Goal: Task Accomplishment & Management: Manage account settings

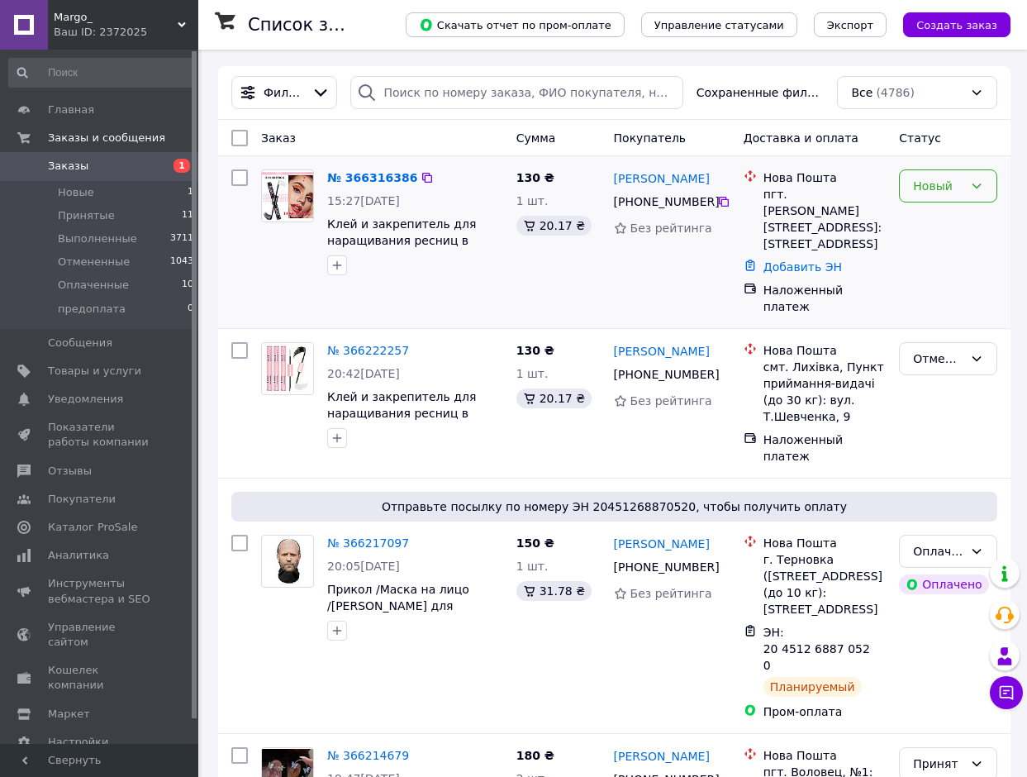
click at [921, 194] on div "Новый" at bounding box center [938, 186] width 50 height 18
click at [927, 221] on li "Принят" at bounding box center [948, 222] width 97 height 30
click at [643, 185] on link "Віта Бабенко" at bounding box center [662, 178] width 96 height 17
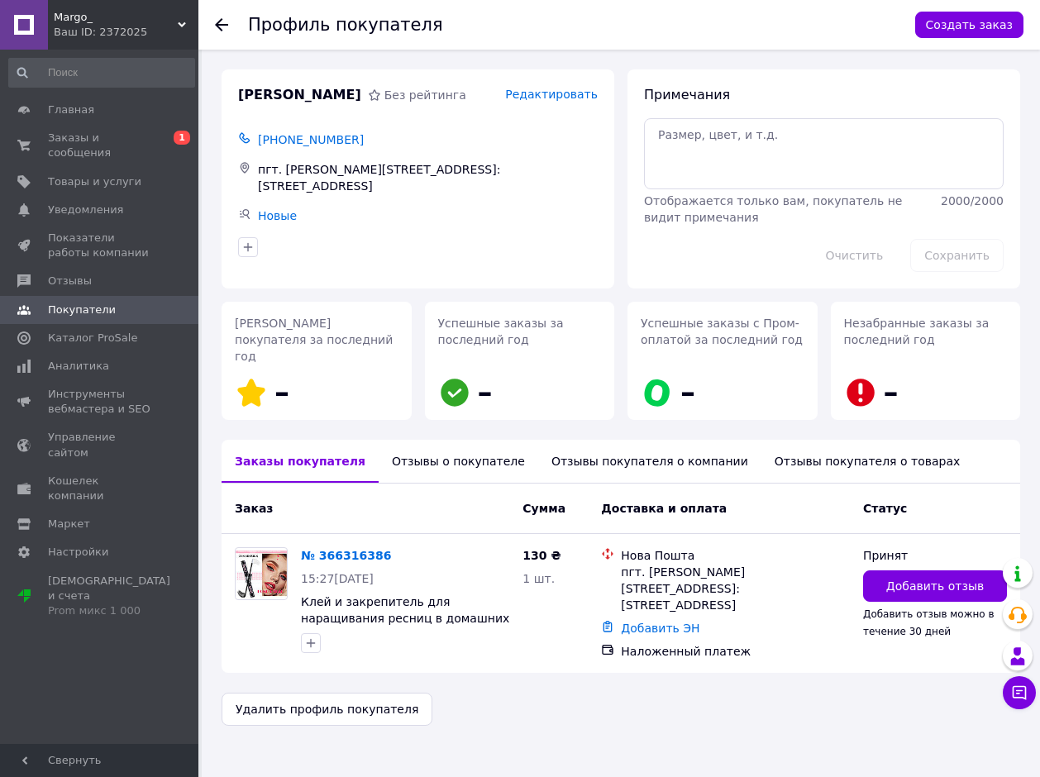
click at [221, 31] on use at bounding box center [221, 24] width 13 height 13
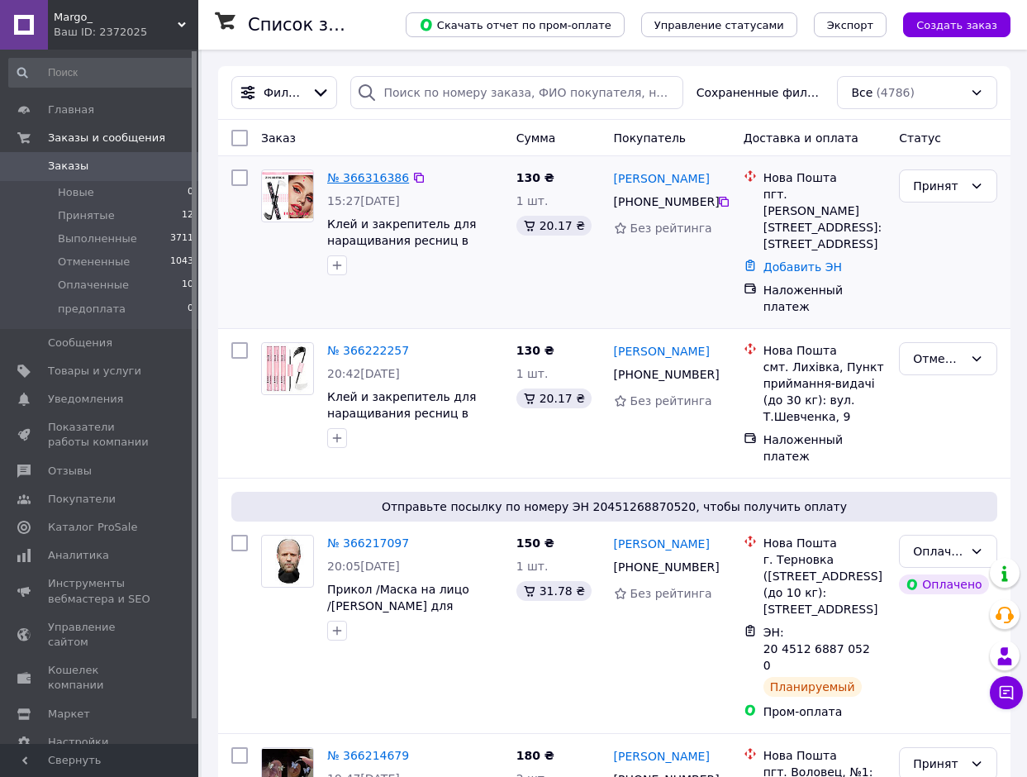
click at [363, 177] on link "№ 366316386" at bounding box center [368, 177] width 82 height 13
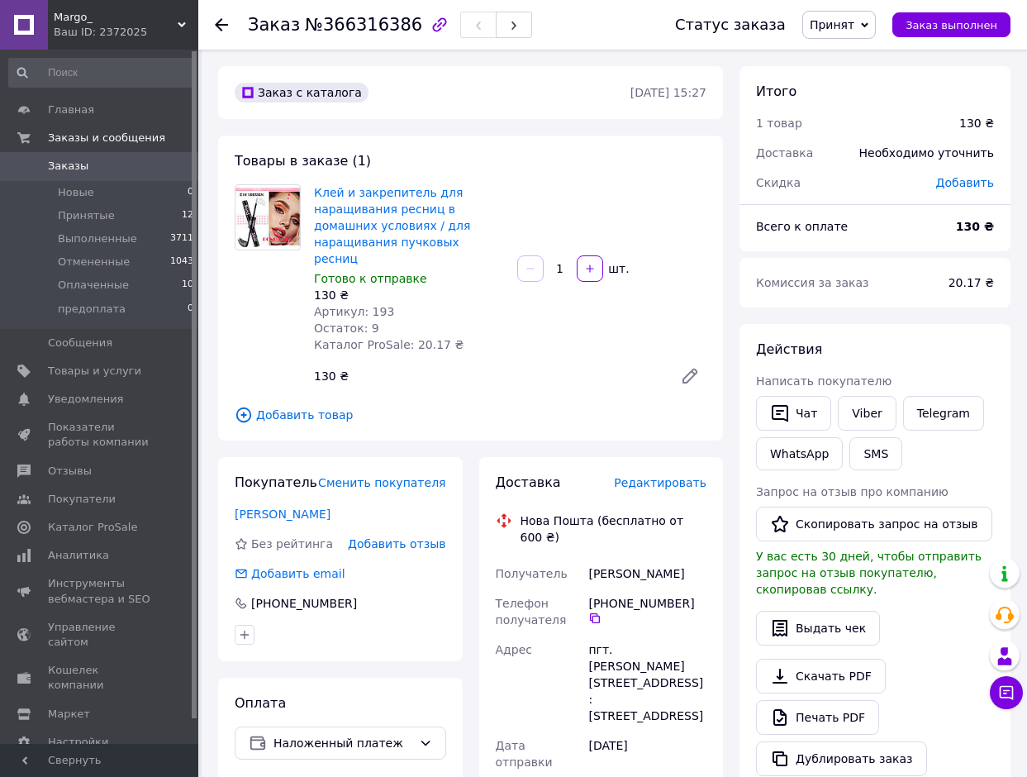
click at [854, 409] on link "Viber" at bounding box center [867, 413] width 58 height 35
click at [883, 456] on button "SMS" at bounding box center [876, 453] width 53 height 33
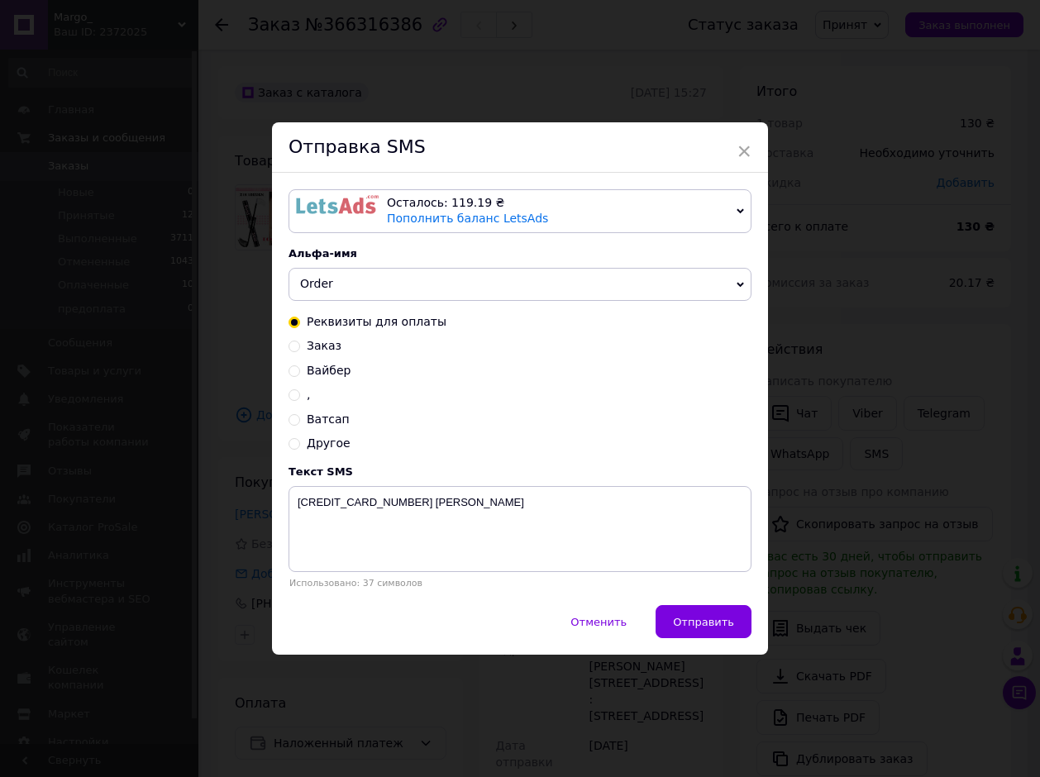
click at [293, 369] on input "Вайбер" at bounding box center [294, 370] width 12 height 12
radio input "true"
radio input "false"
click at [570, 516] on textarea "Зайдіть,будь ласка,до Вайбера 0501908305" at bounding box center [519, 529] width 463 height 86
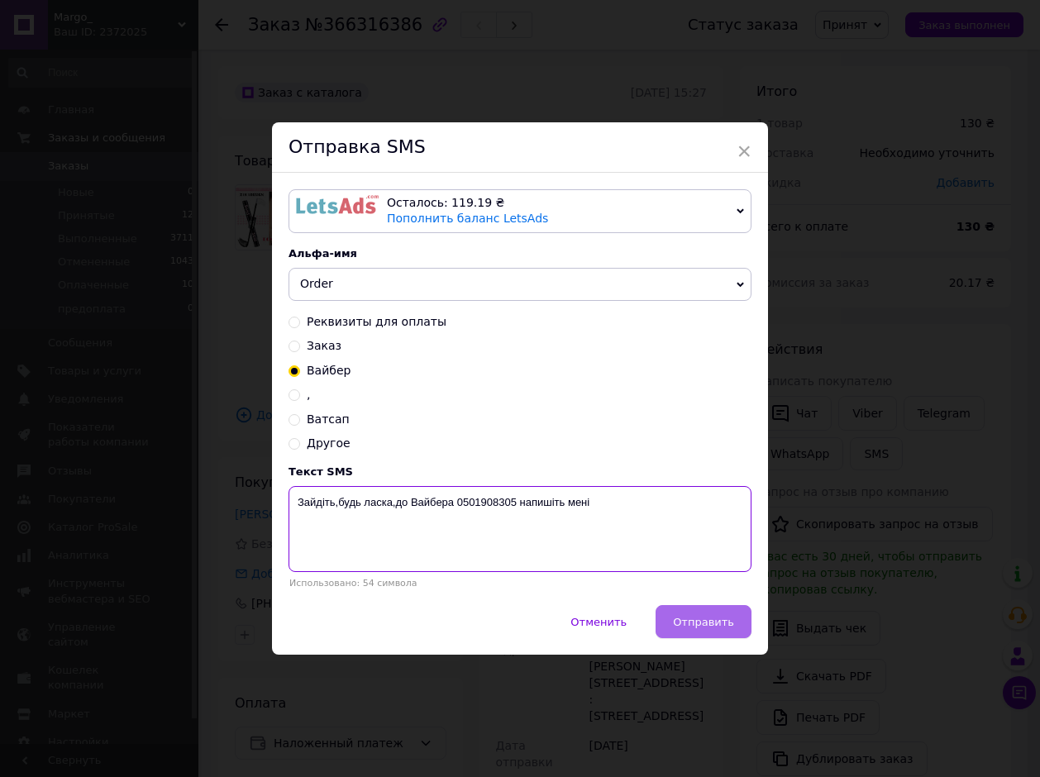
type textarea "Зайдіть,будь ласка,до Вайбера 0501908305 напишіть мені"
click at [722, 620] on span "Отправить" at bounding box center [703, 622] width 61 height 12
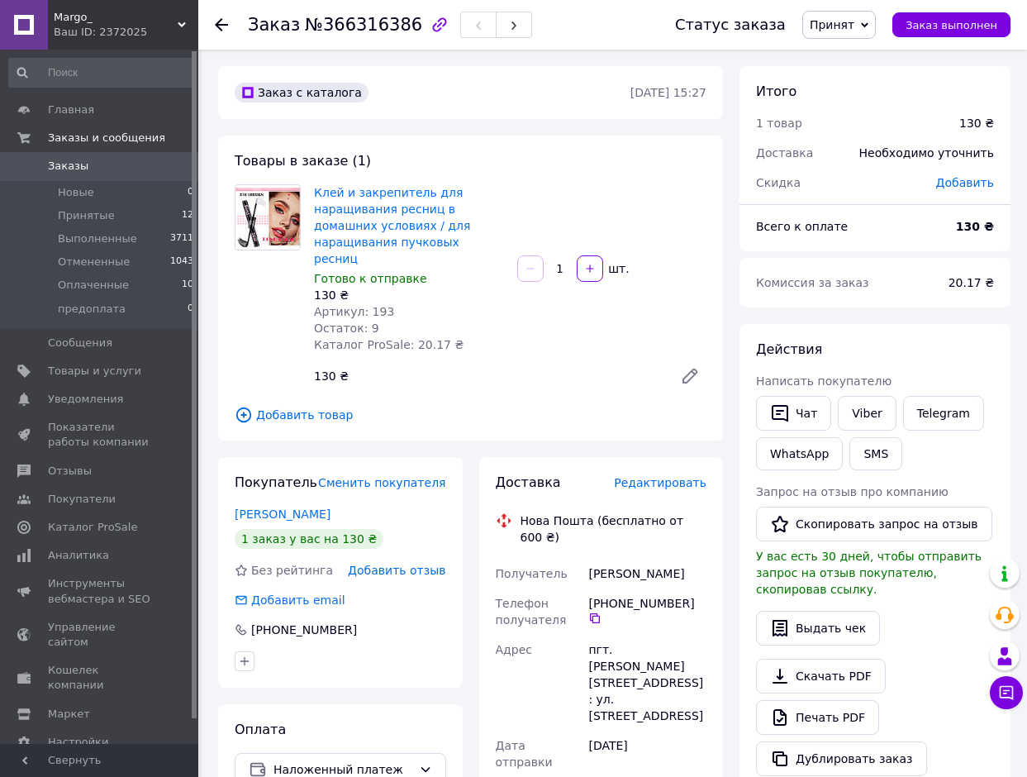
click at [219, 29] on use at bounding box center [221, 24] width 13 height 13
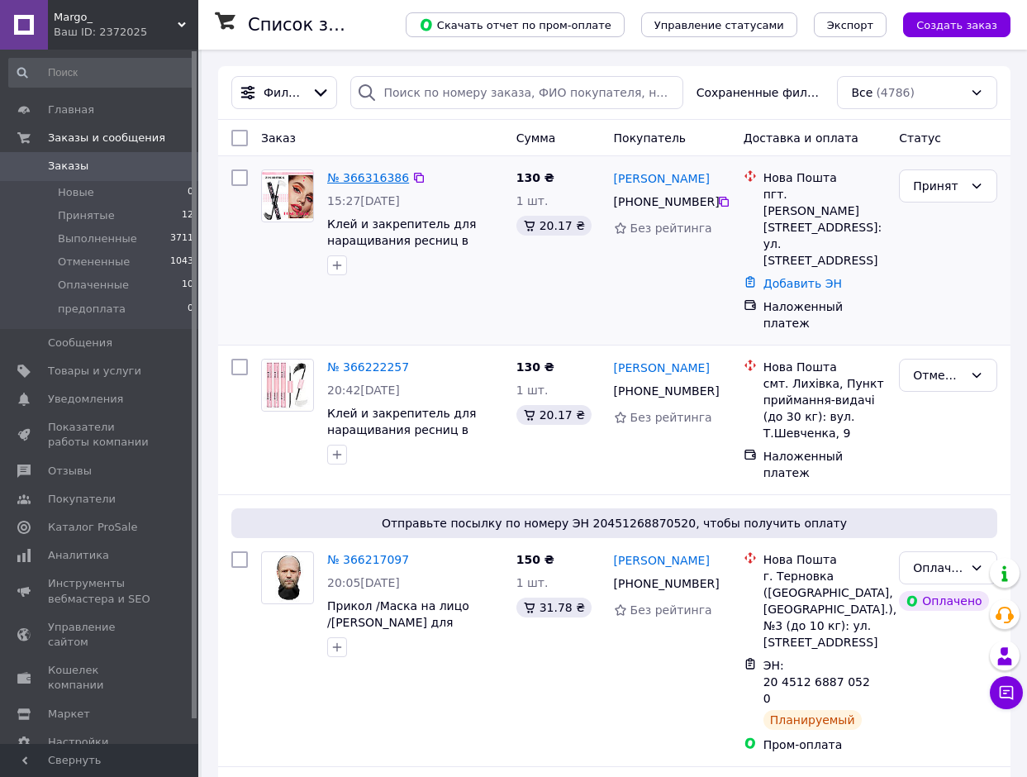
click at [379, 179] on link "№ 366316386" at bounding box center [368, 177] width 82 height 13
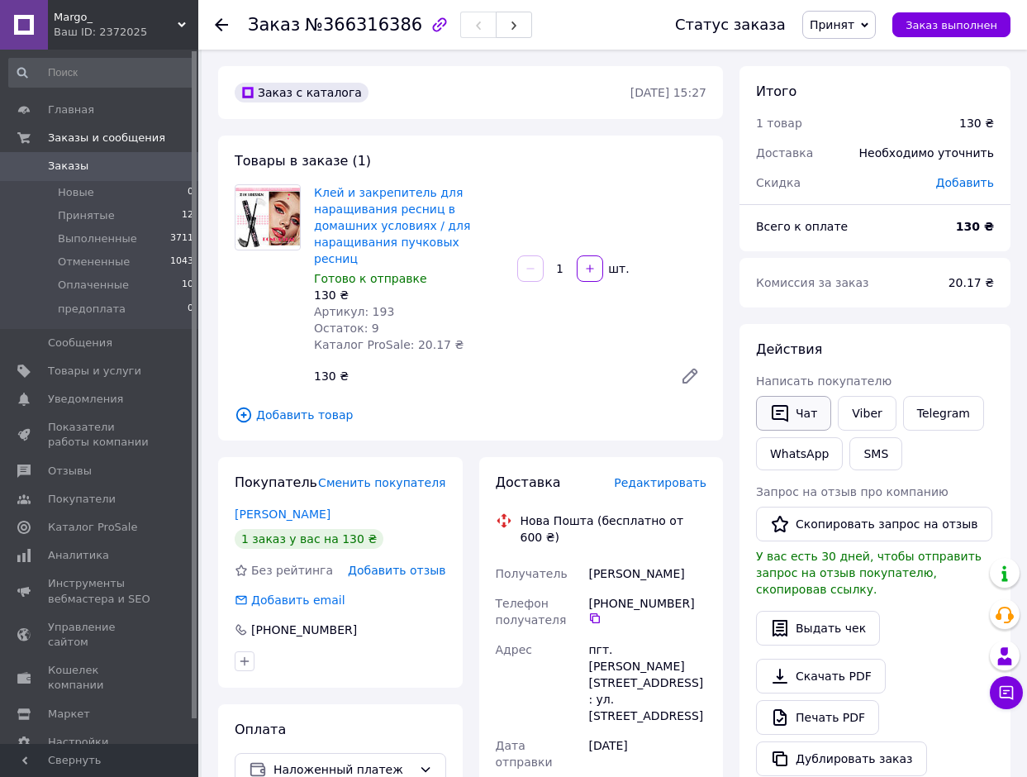
click at [803, 407] on button "Чат" at bounding box center [793, 413] width 75 height 35
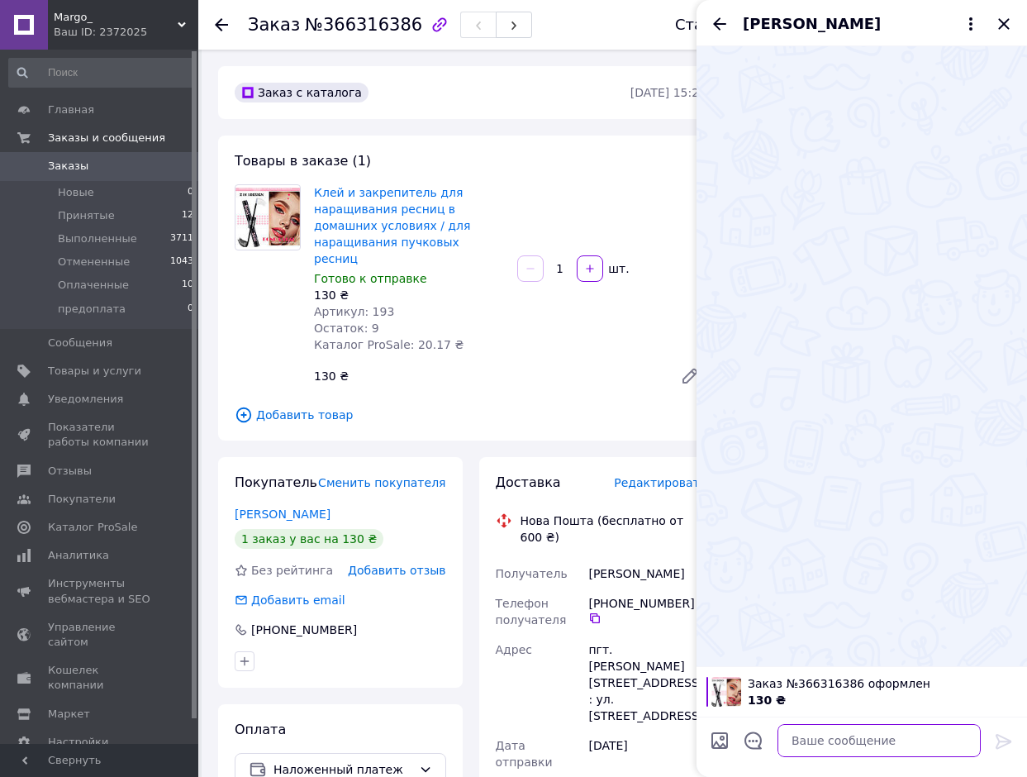
click at [868, 735] on textarea at bounding box center [879, 740] width 203 height 33
paste textarea "Вітаю. Від вас надійшло замовлення з після оплатою. У вас ще немає рейтингу на …"
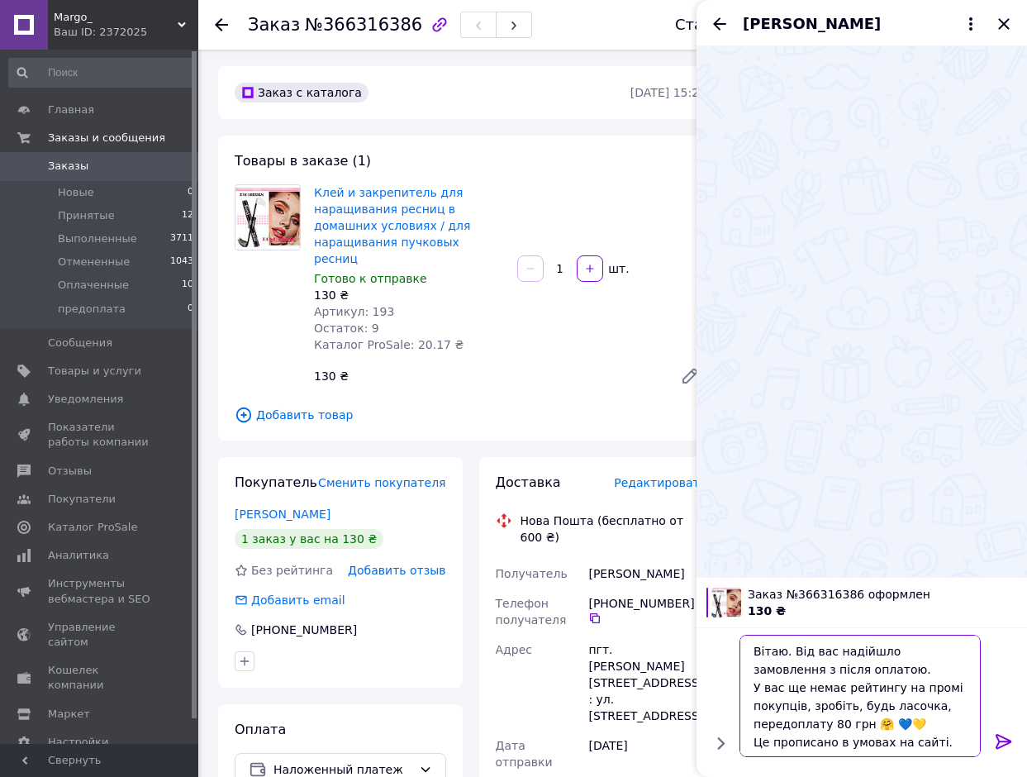
scroll to position [2, 0]
type textarea "Вітаю. Від вас надійшло замовлення з після оплатою. У вас ще немає рейтингу на …"
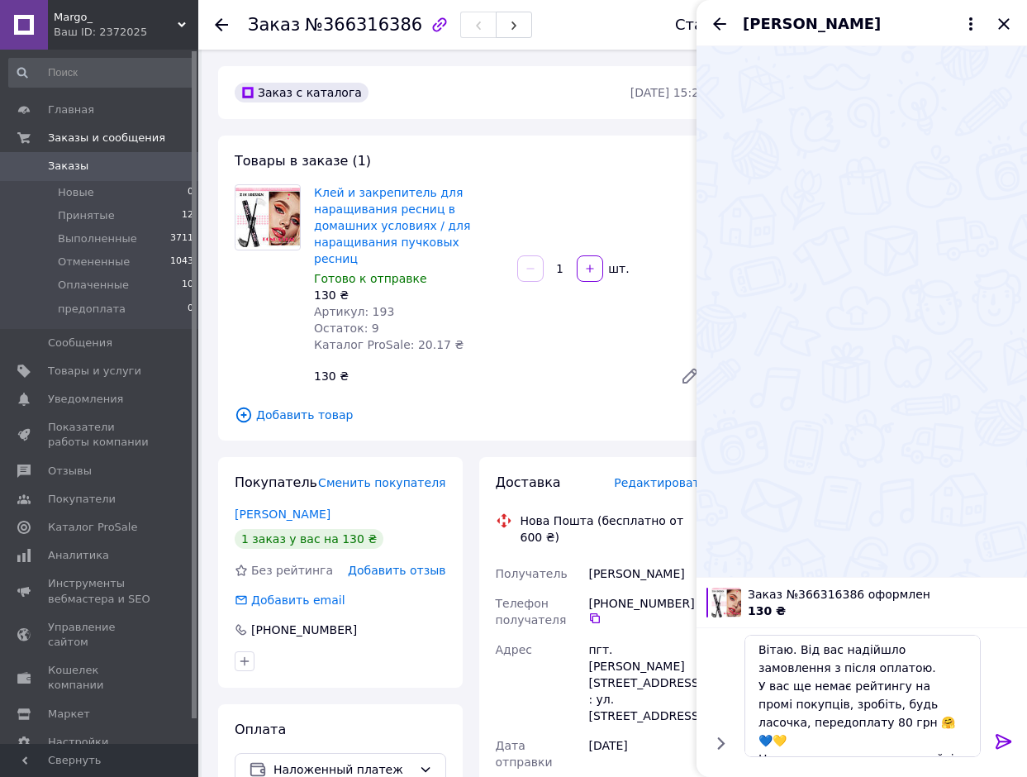
click at [1002, 738] on icon at bounding box center [1004, 741] width 20 height 20
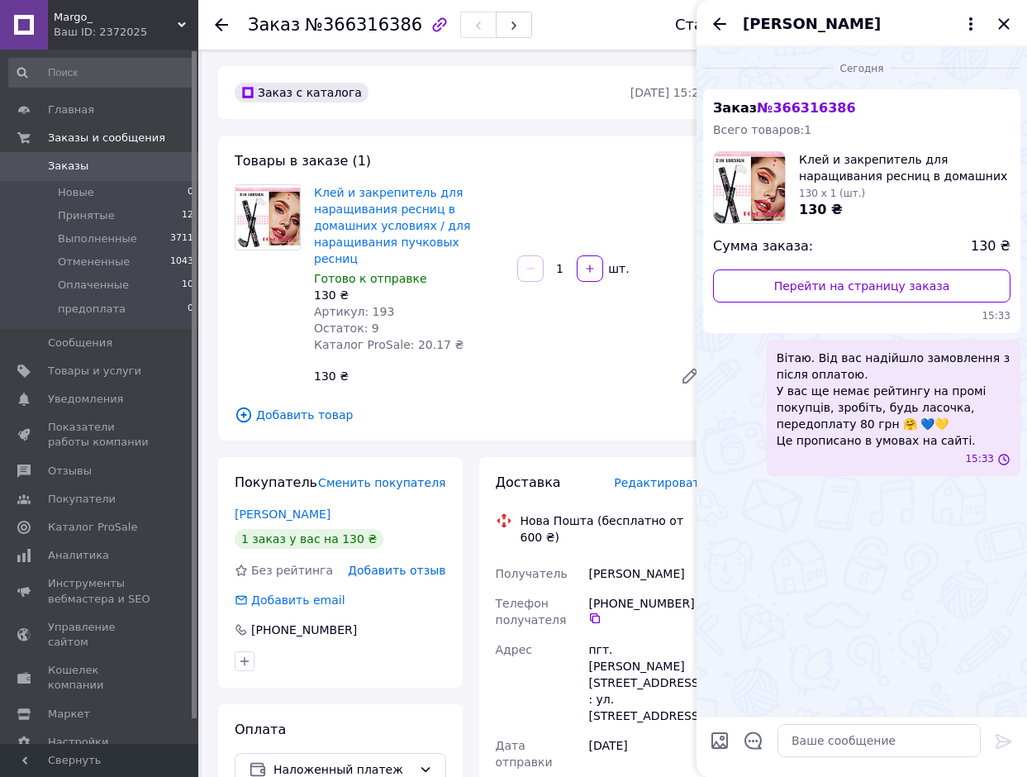
scroll to position [0, 0]
click at [840, 662] on div "Сегодня Заказ № 366316386 Всего товаров: 1 Клей и закрепитель для наращивания р…" at bounding box center [862, 381] width 331 height 670
paste textarea "Чи є у вас ремувер, щоб знімати цей клей?"
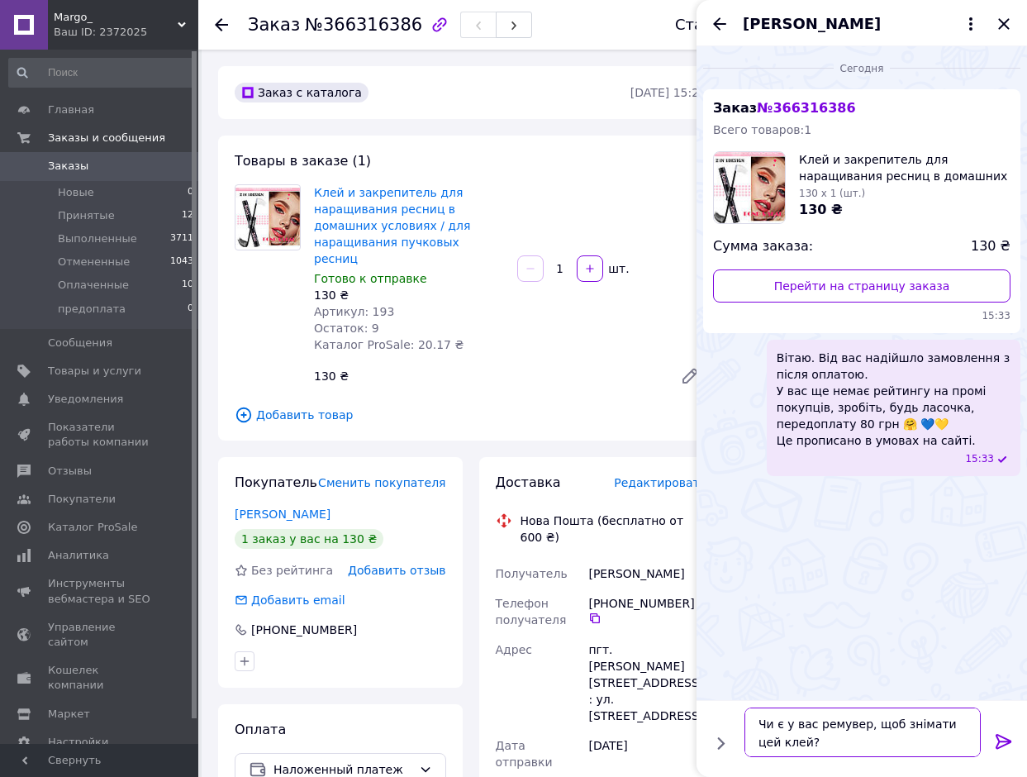
type textarea "Чи є у вас ремувер, щоб знімати цей клей?"
click at [1003, 743] on icon at bounding box center [1004, 741] width 20 height 20
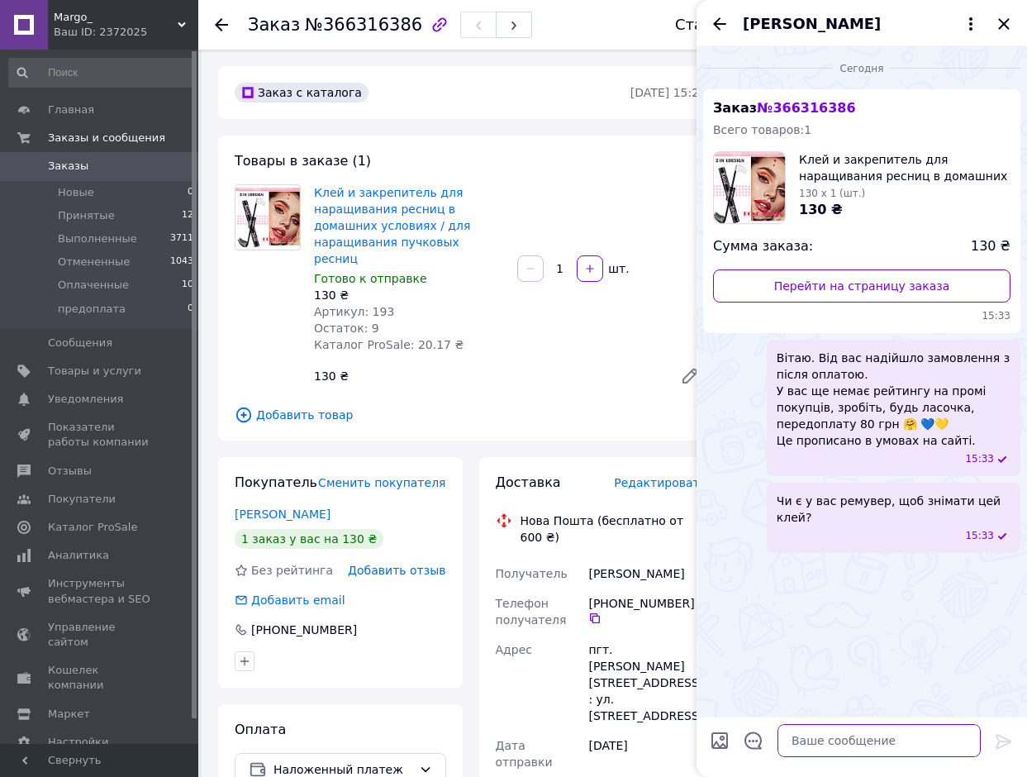
click at [832, 743] on textarea at bounding box center [879, 740] width 203 height 33
paste textarea "4731219642713147 Коба Юлія"
type textarea "4731219642713147 Коба Юлія"
click at [993, 742] on div at bounding box center [1004, 744] width 33 height 39
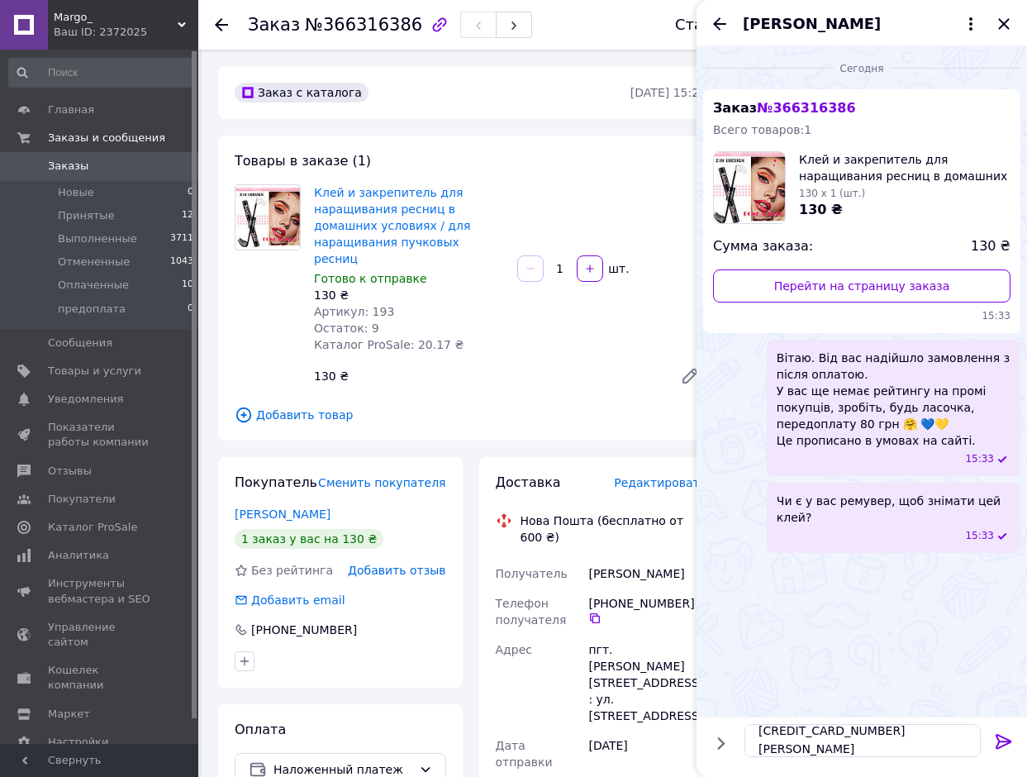
click at [1002, 739] on icon at bounding box center [1004, 741] width 20 height 20
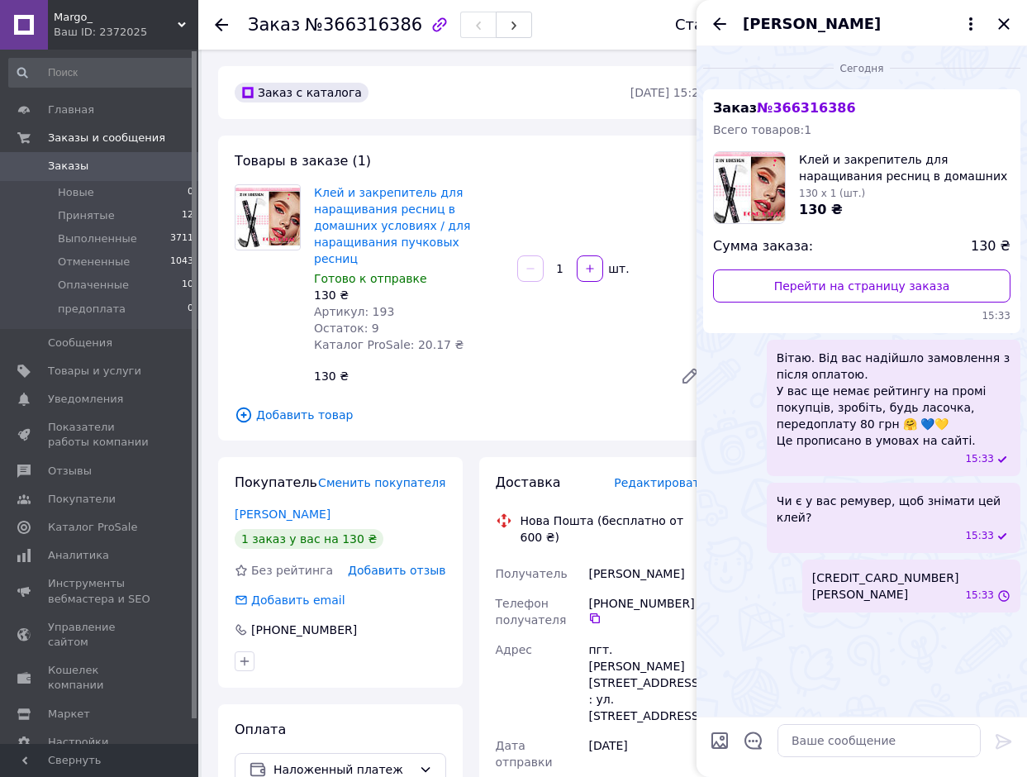
scroll to position [0, 0]
click at [829, 400] on span "Вітаю. Від вас надійшло замовлення з після оплатою. У вас ще немає рейтингу на …" at bounding box center [894, 399] width 234 height 99
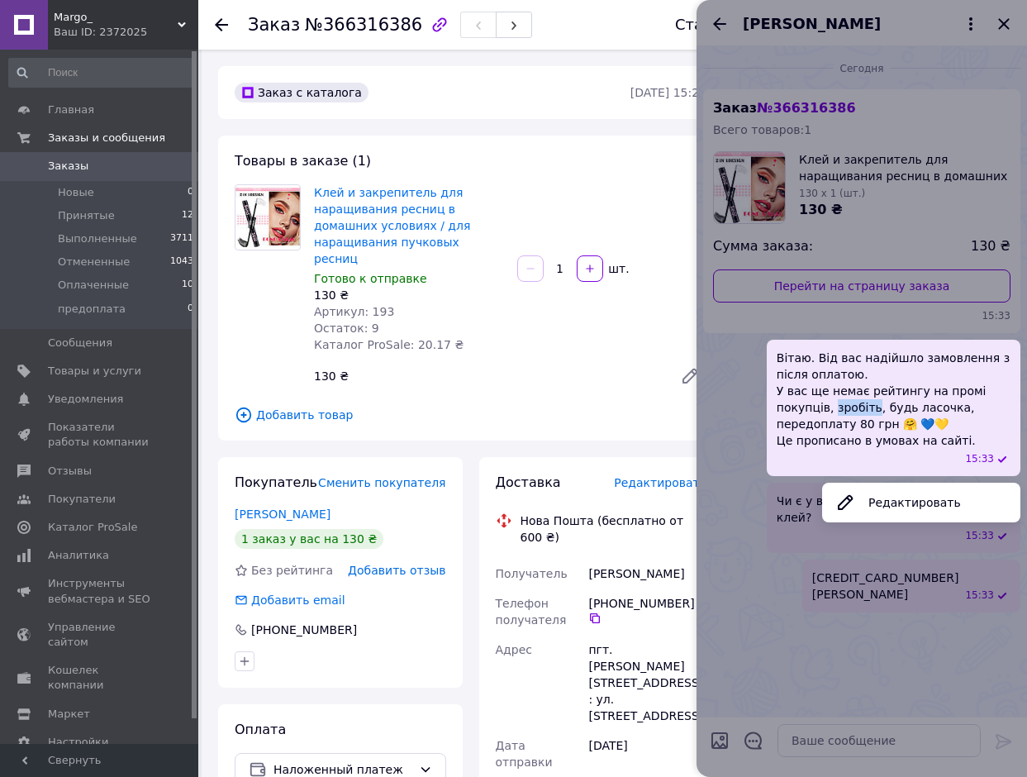
click at [829, 400] on span "Вітаю. Від вас надійшло замовлення з після оплатою. У вас ще немає рейтингу на …" at bounding box center [894, 399] width 234 height 99
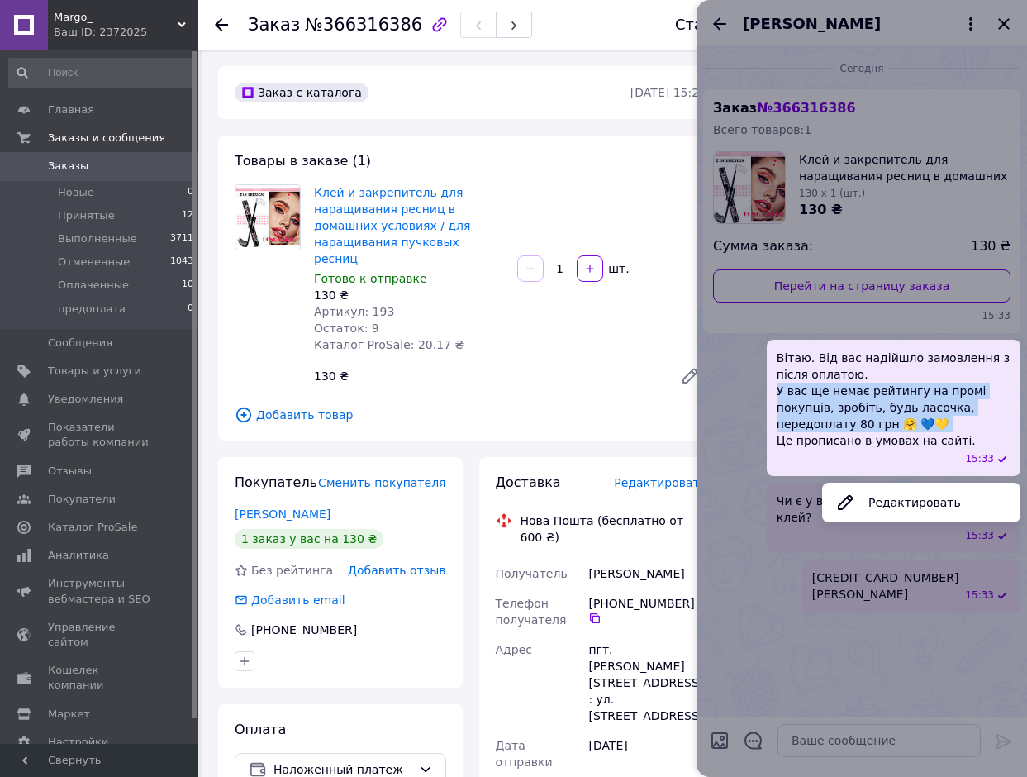
click at [829, 400] on span "Вітаю. Від вас надійшло замовлення з після оплатою. У вас ще немає рейтингу на …" at bounding box center [894, 399] width 234 height 99
click at [829, 421] on span "Вітаю. Від вас надійшло замовлення з після оплатою. У вас ще немає рейтингу на …" at bounding box center [894, 399] width 234 height 99
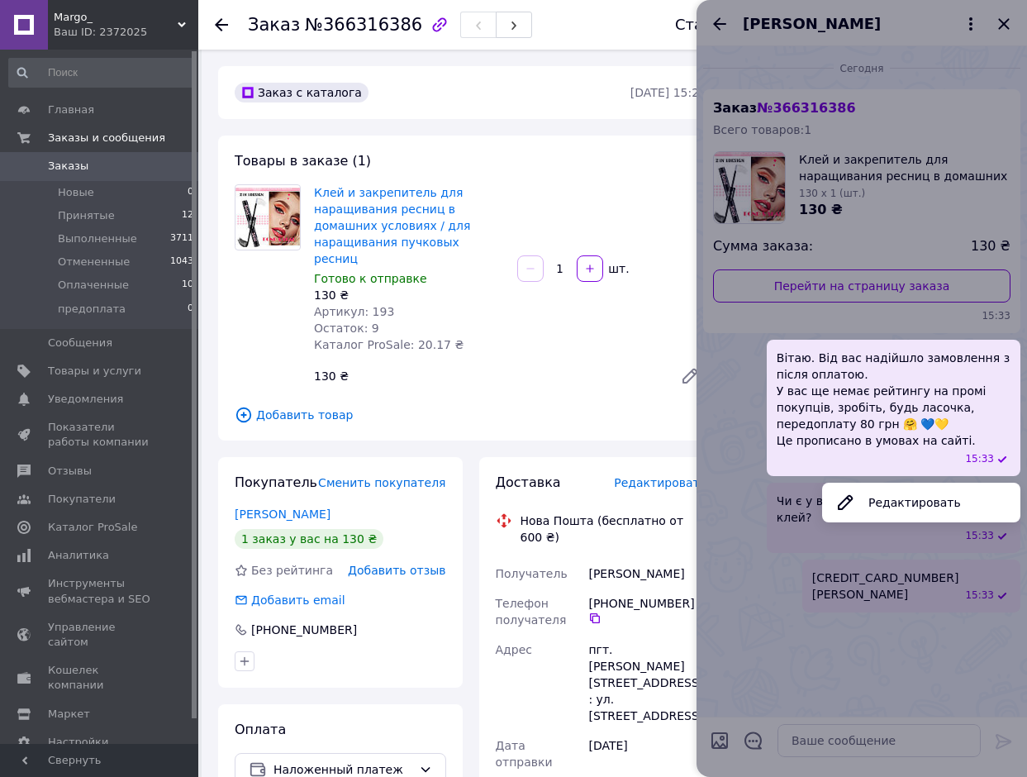
click at [950, 445] on span "Вітаю. Від вас надійшло замовлення з після оплатою. У вас ще немає рейтингу на …" at bounding box center [894, 399] width 234 height 99
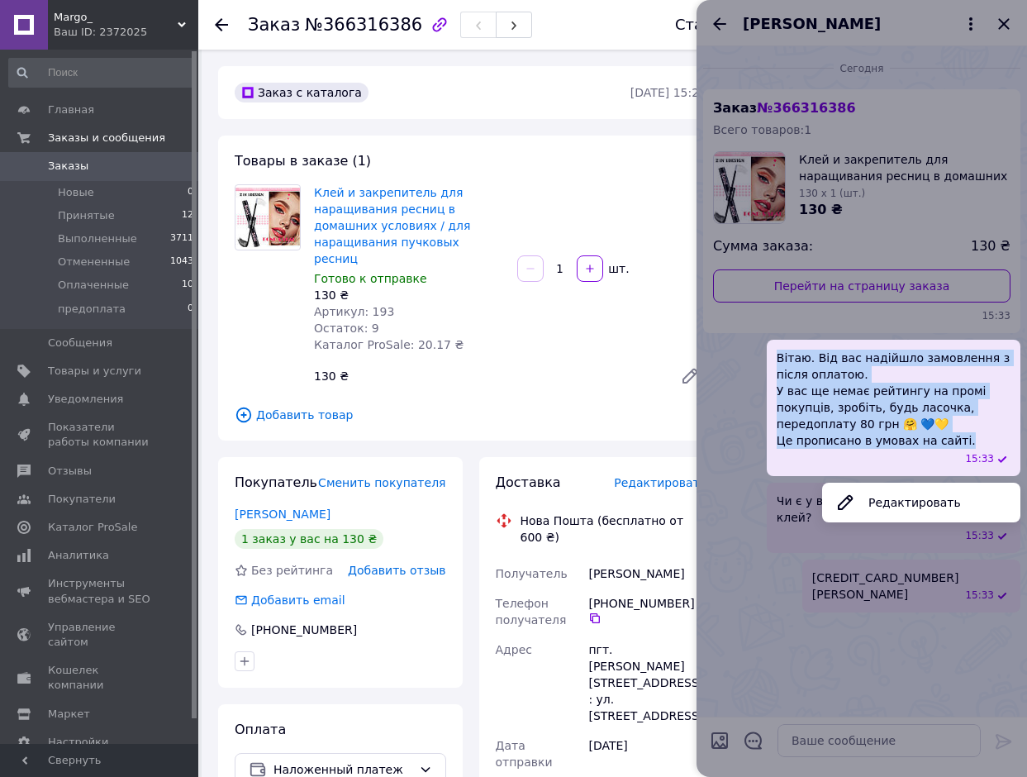
drag, startPoint x: 959, startPoint y: 444, endPoint x: 778, endPoint y: 364, distance: 198.7
click at [778, 364] on span "Вітаю. Від вас надійшло замовлення з після оплатою. У вас ще немає рейтингу на …" at bounding box center [894, 399] width 234 height 99
copy span "Вітаю. Від вас надійшло замовлення з після оплатою. У вас ще немає рейтингу на …"
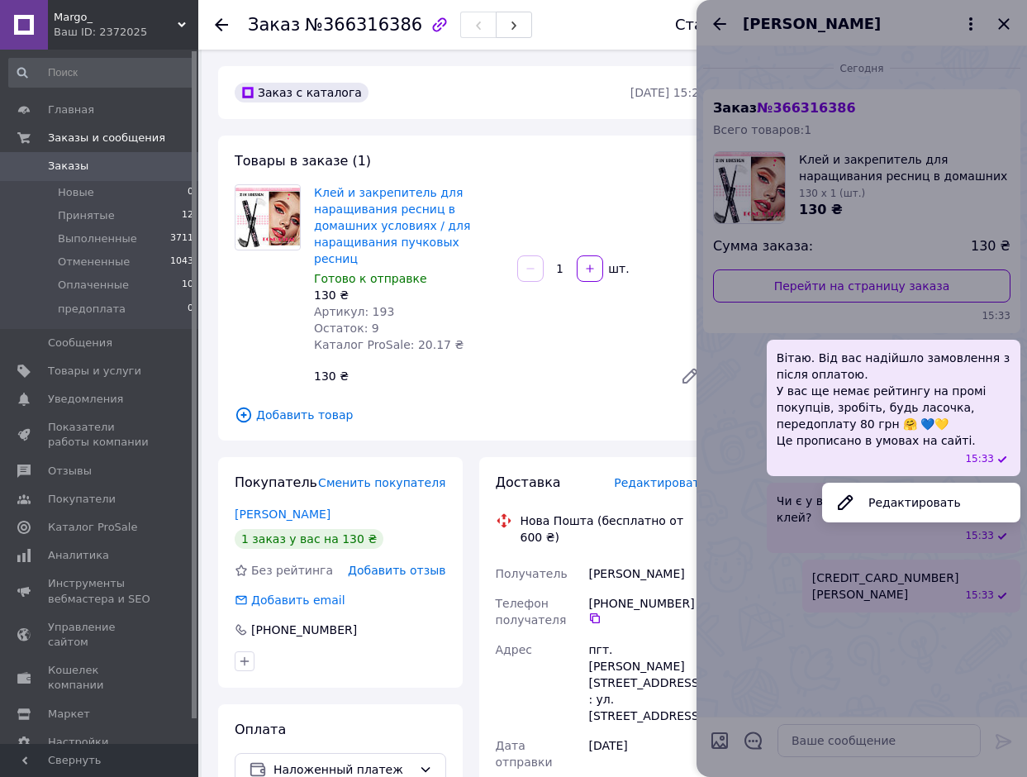
click at [503, 597] on span "Телефон получателя" at bounding box center [531, 612] width 71 height 30
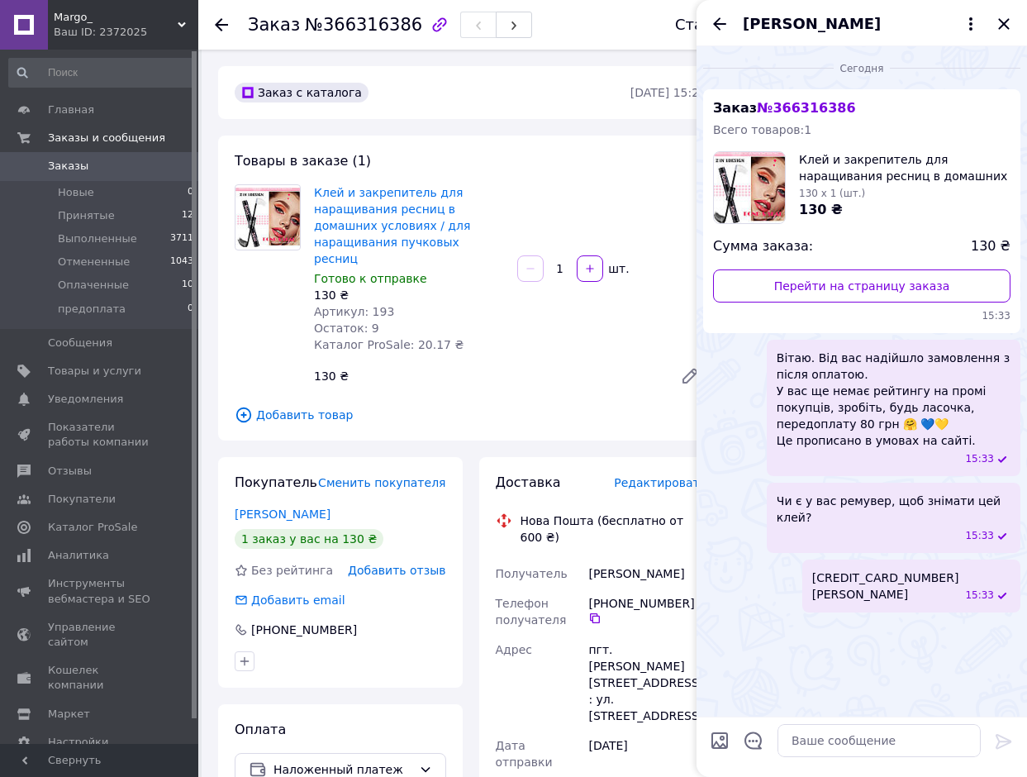
click at [560, 406] on span "Добавить товар" at bounding box center [471, 415] width 472 height 18
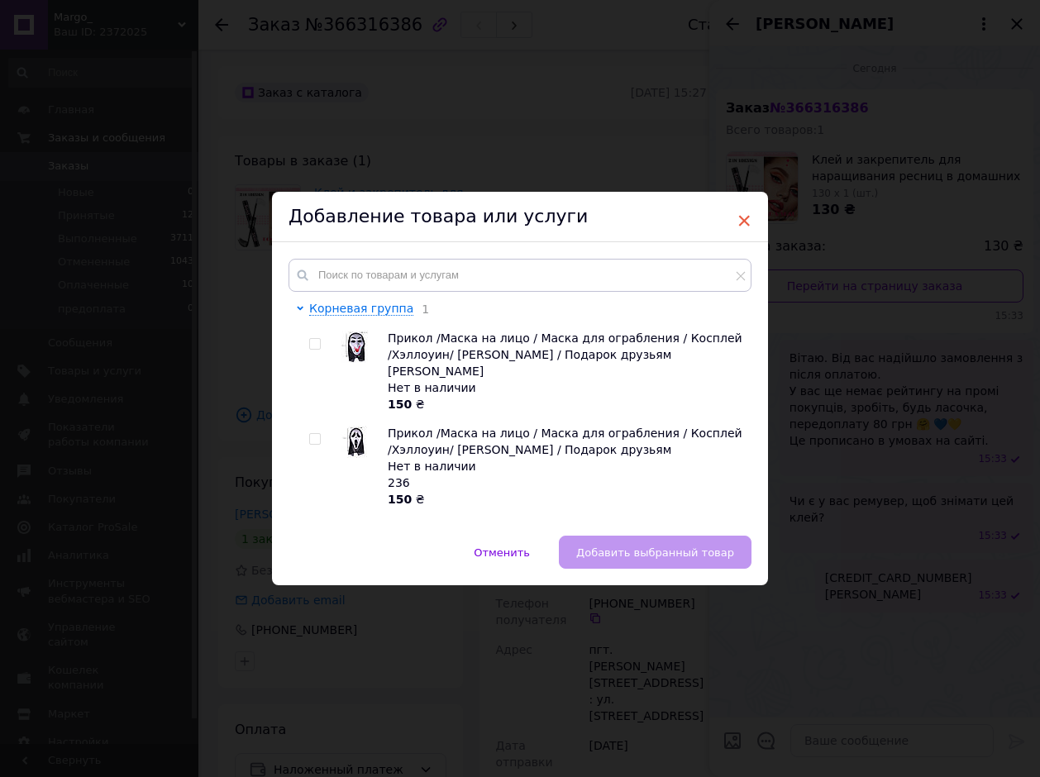
click at [736, 203] on div "× Добавление товара или услуги Корневая группа 1 Прикол /Маска на лицо / Маска …" at bounding box center [520, 388] width 496 height 393
click at [741, 218] on span "×" at bounding box center [743, 221] width 15 height 28
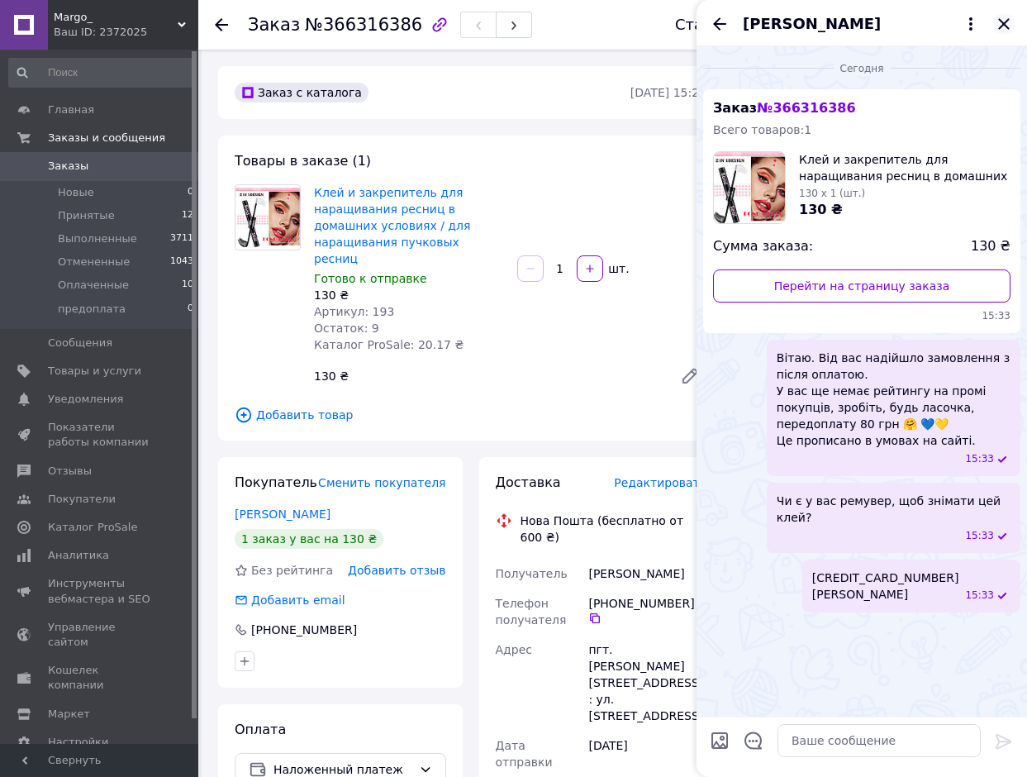
click at [1008, 26] on icon "Закрыть" at bounding box center [1004, 24] width 20 height 20
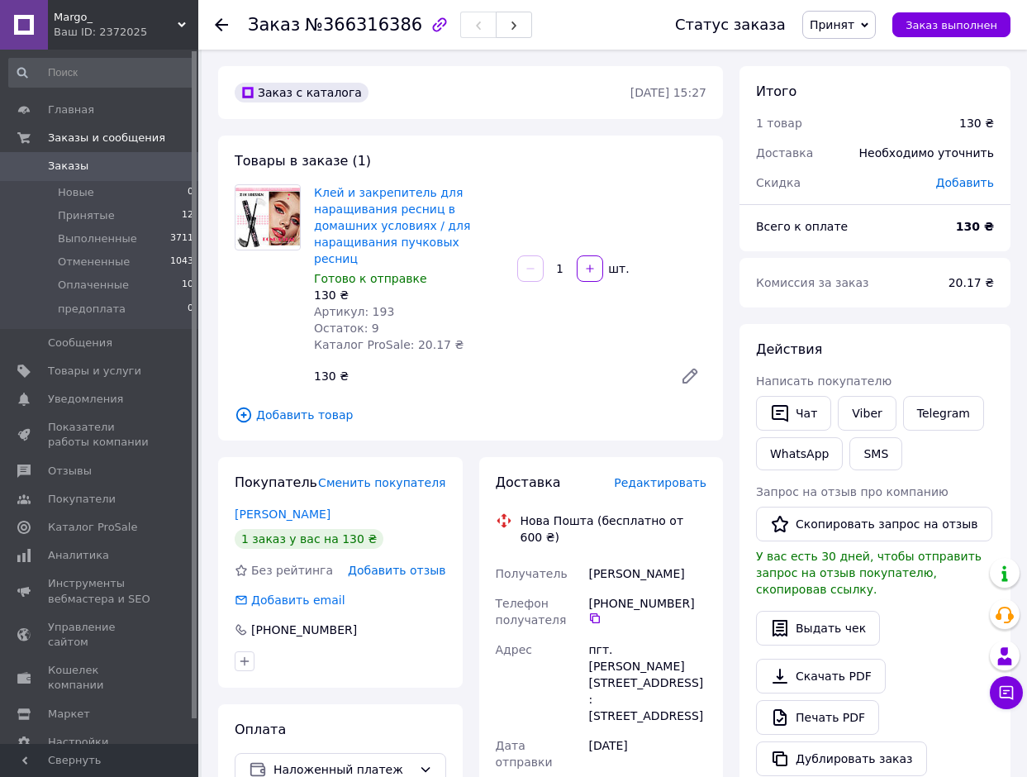
click at [221, 24] on use at bounding box center [221, 24] width 13 height 13
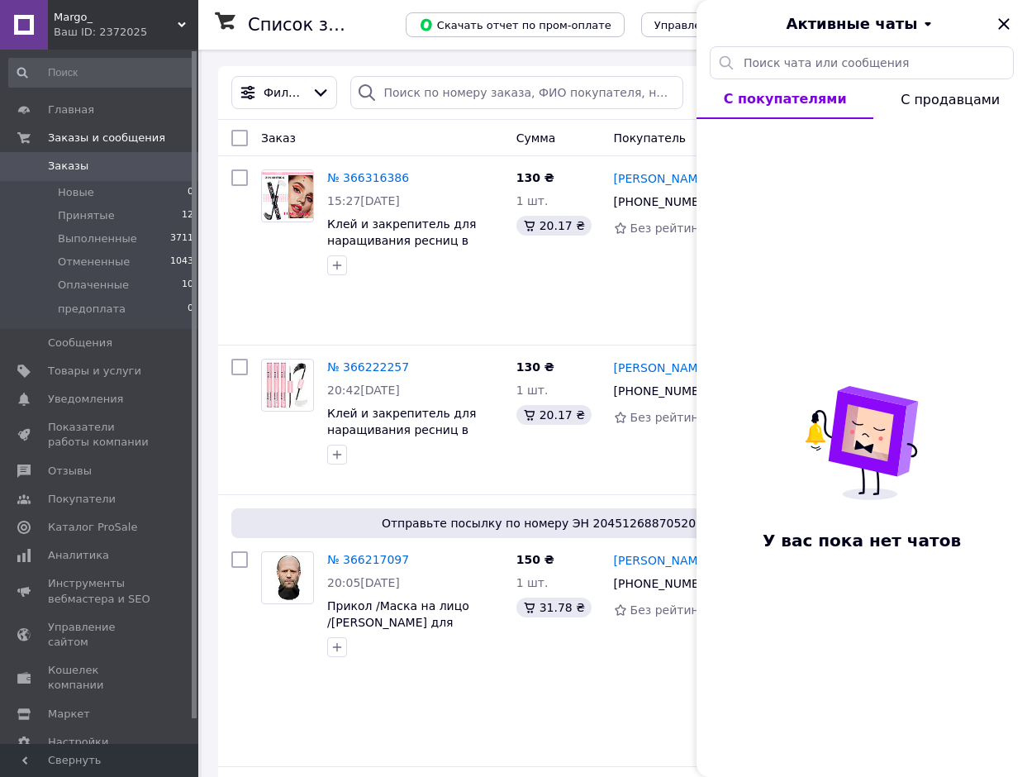
click at [779, 113] on button "С покупателями" at bounding box center [785, 99] width 177 height 40
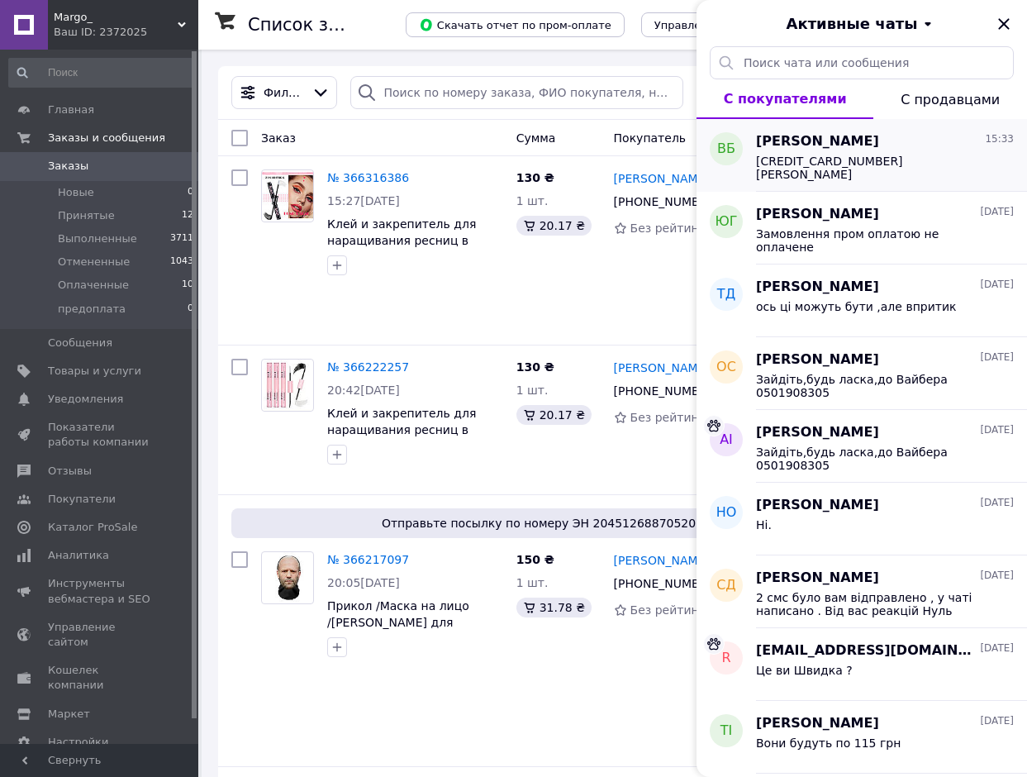
click at [803, 160] on span "4731219642713147 Коба Юлія" at bounding box center [873, 168] width 235 height 26
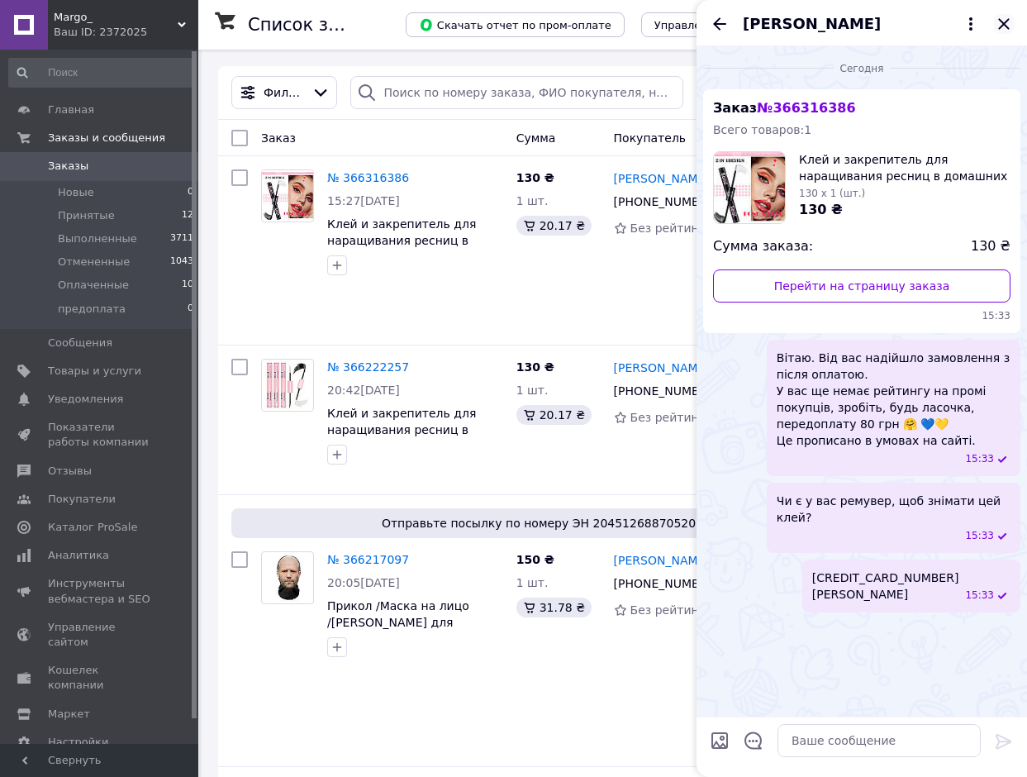
click at [1006, 23] on icon "Закрыть" at bounding box center [1003, 23] width 11 height 11
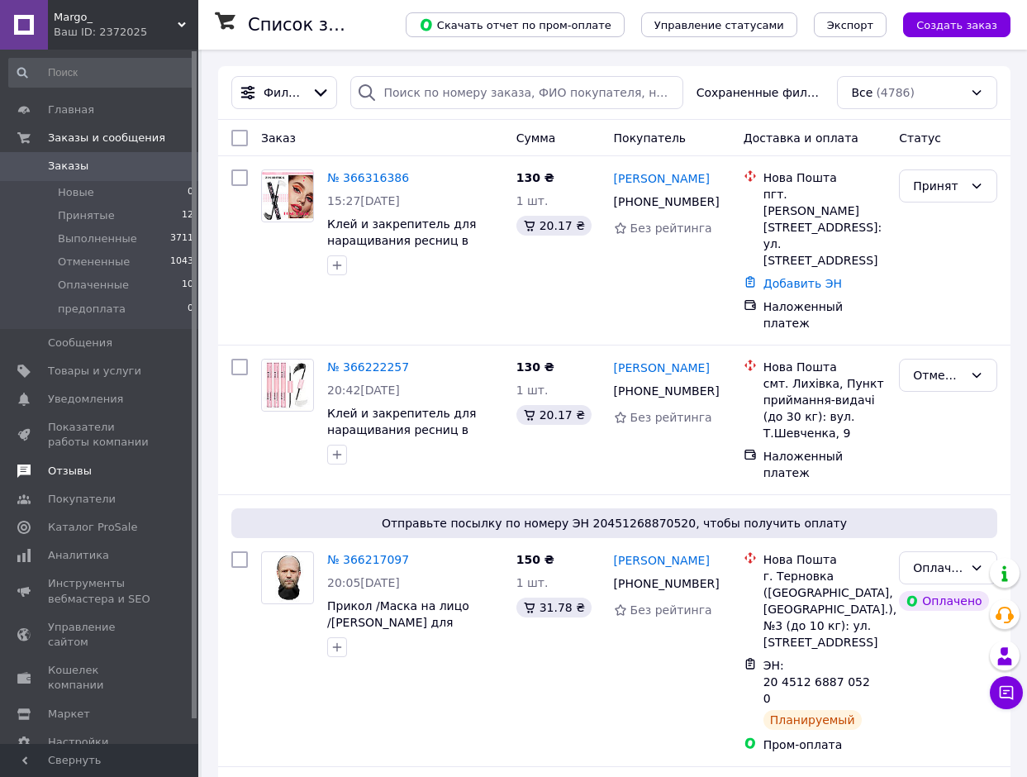
click at [55, 472] on span "Отзывы" at bounding box center [70, 471] width 44 height 15
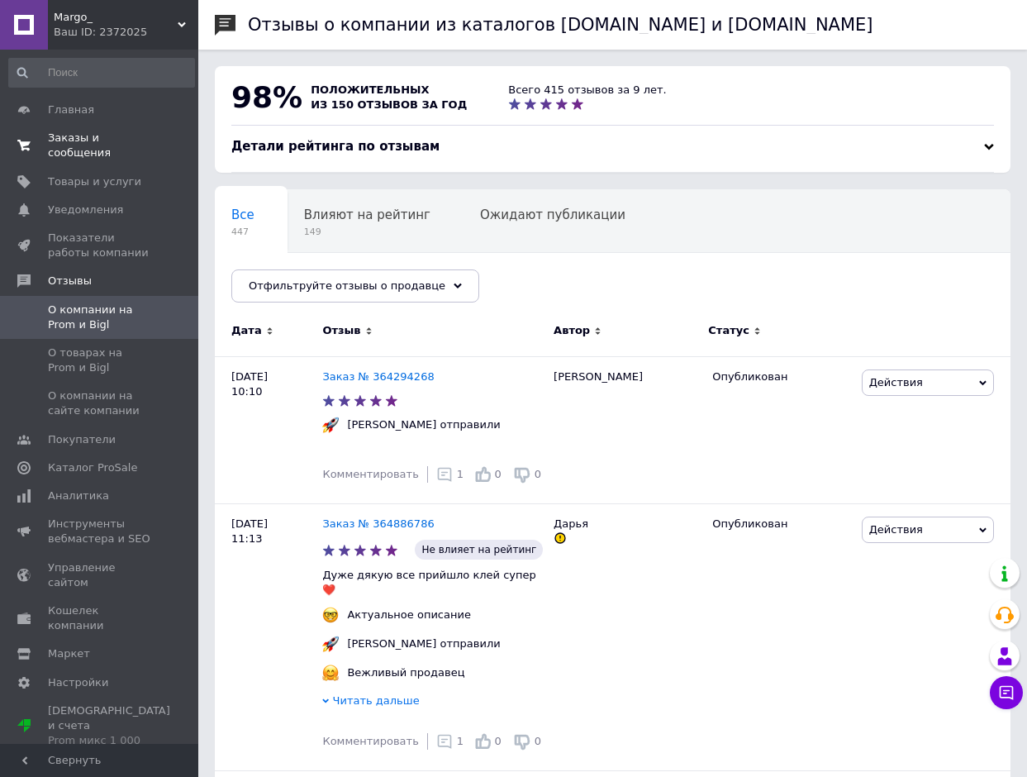
click at [97, 139] on span "Заказы и сообщения" at bounding box center [100, 146] width 105 height 30
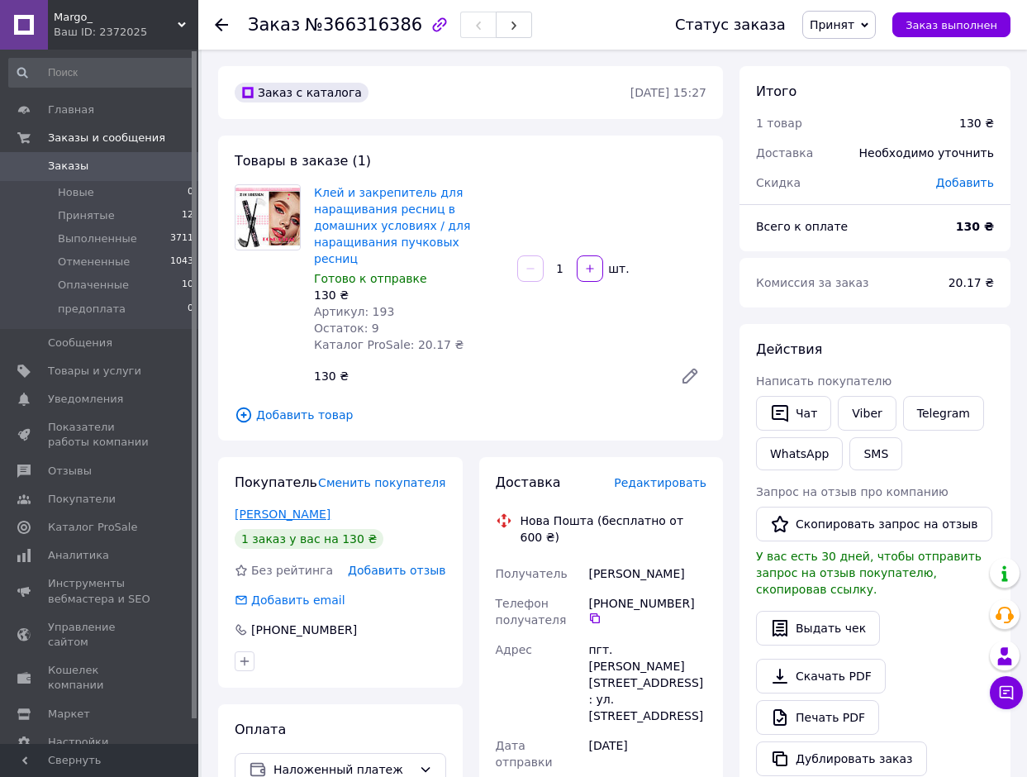
click at [267, 507] on link "[PERSON_NAME]" at bounding box center [283, 513] width 96 height 13
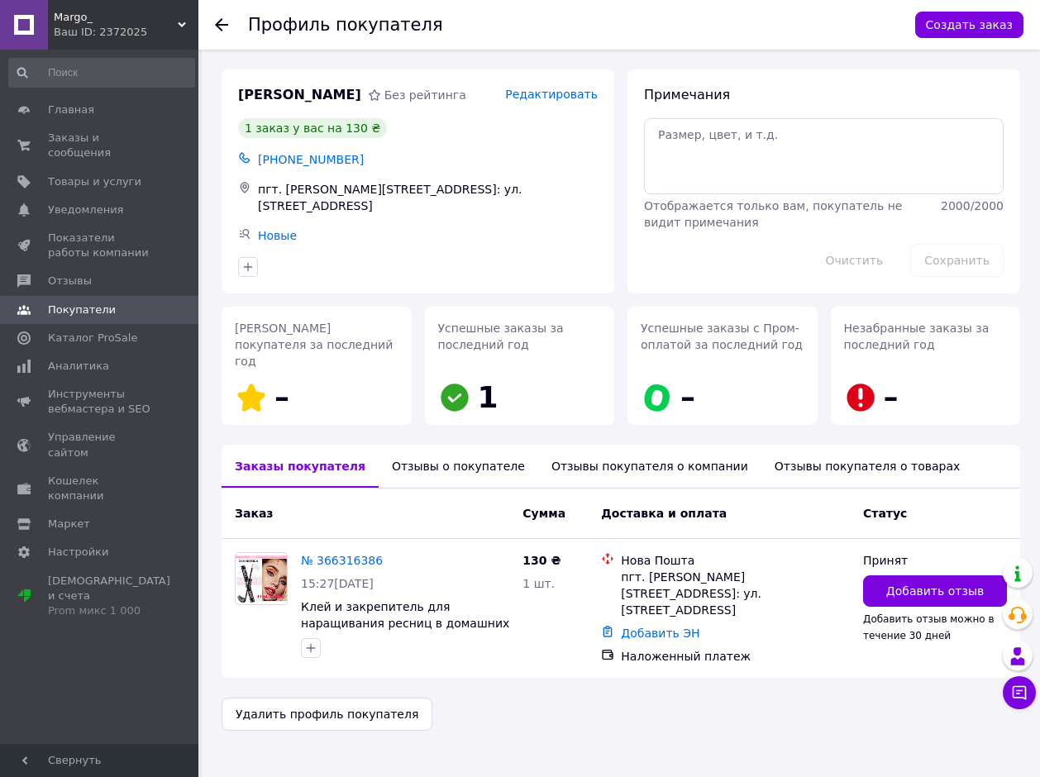
click at [423, 445] on div "Отзывы о покупателе" at bounding box center [457, 466] width 159 height 43
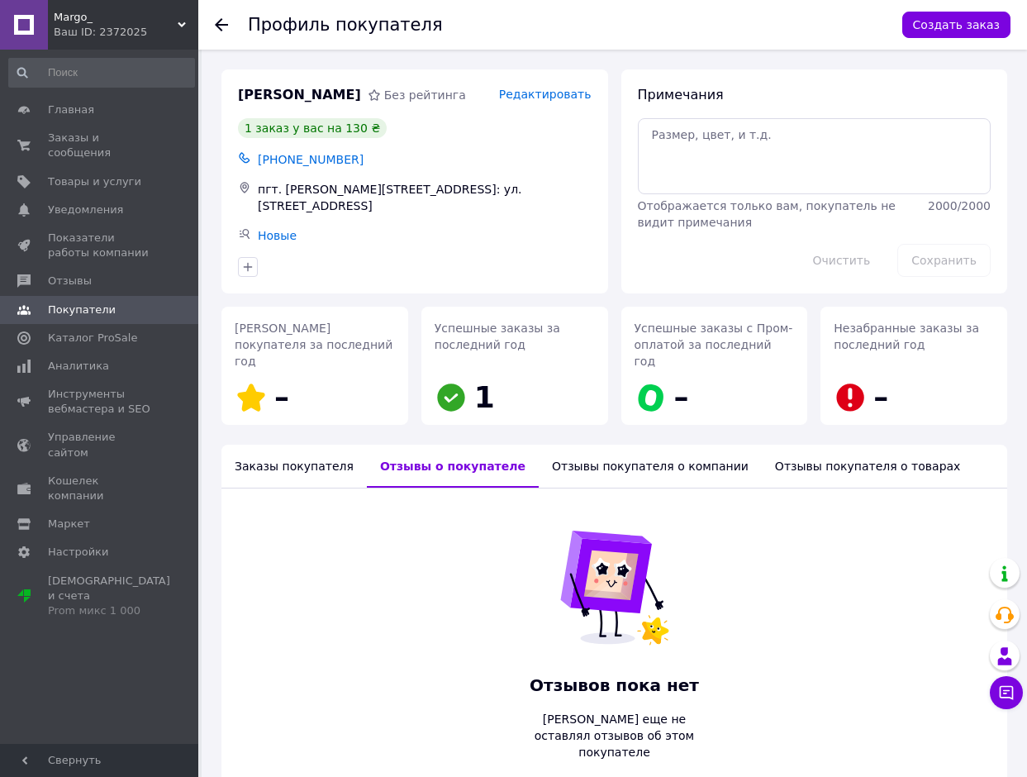
click at [264, 445] on div "Заказы покупателя" at bounding box center [293, 466] width 145 height 43
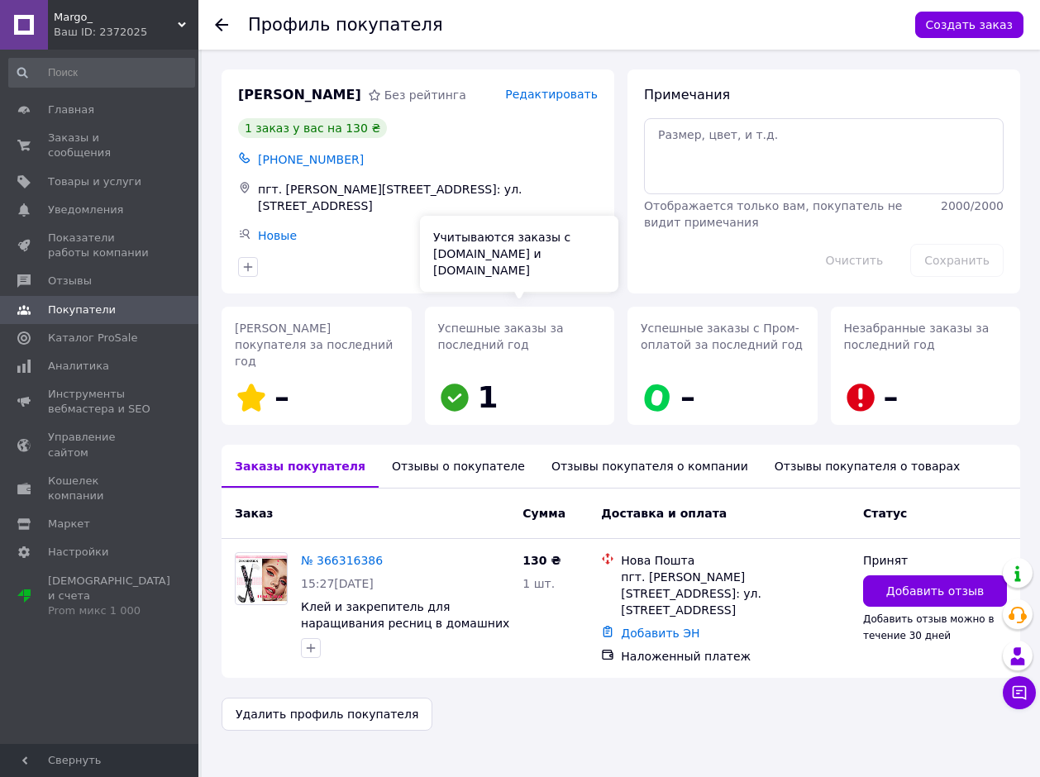
click at [464, 381] on icon at bounding box center [454, 397] width 33 height 33
click at [512, 329] on span "Успешные заказы за последний год" at bounding box center [501, 336] width 126 height 30
click at [221, 26] on icon at bounding box center [221, 24] width 13 height 13
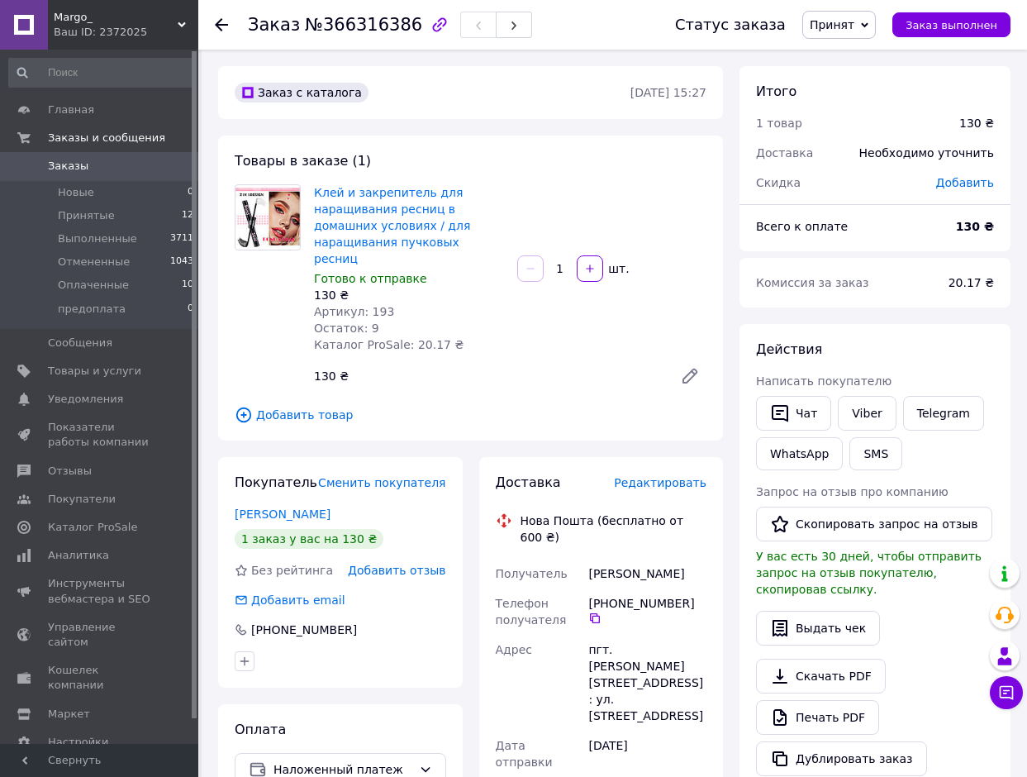
click at [216, 21] on icon at bounding box center [221, 24] width 13 height 13
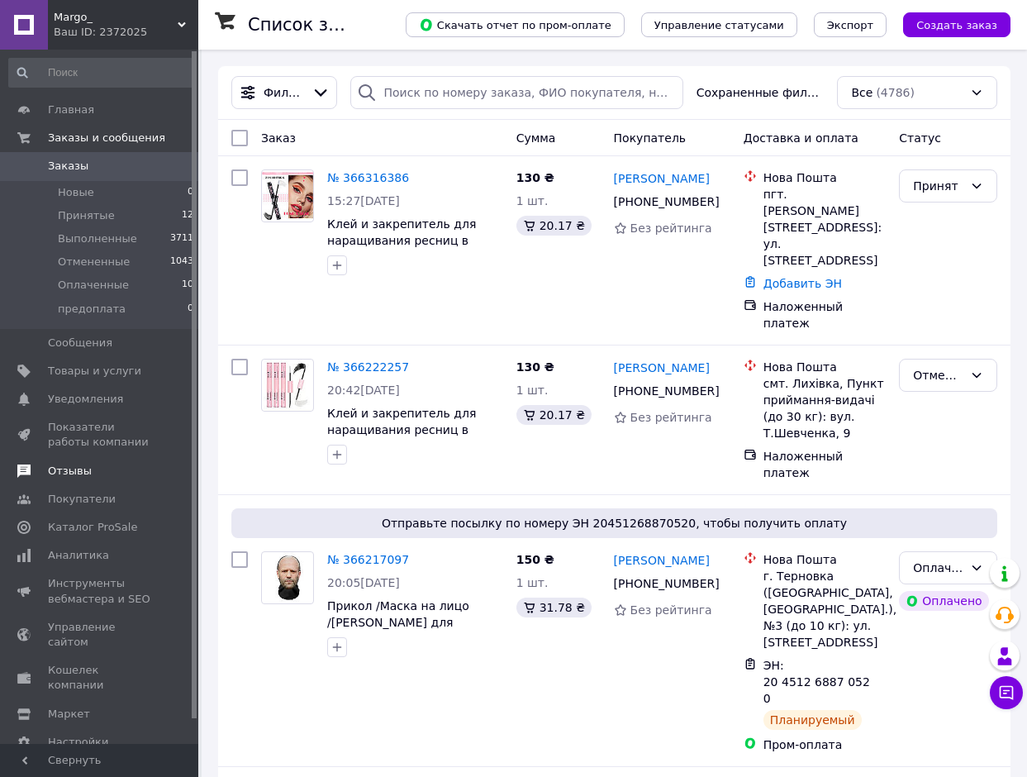
click at [73, 474] on span "Отзывы" at bounding box center [70, 471] width 44 height 15
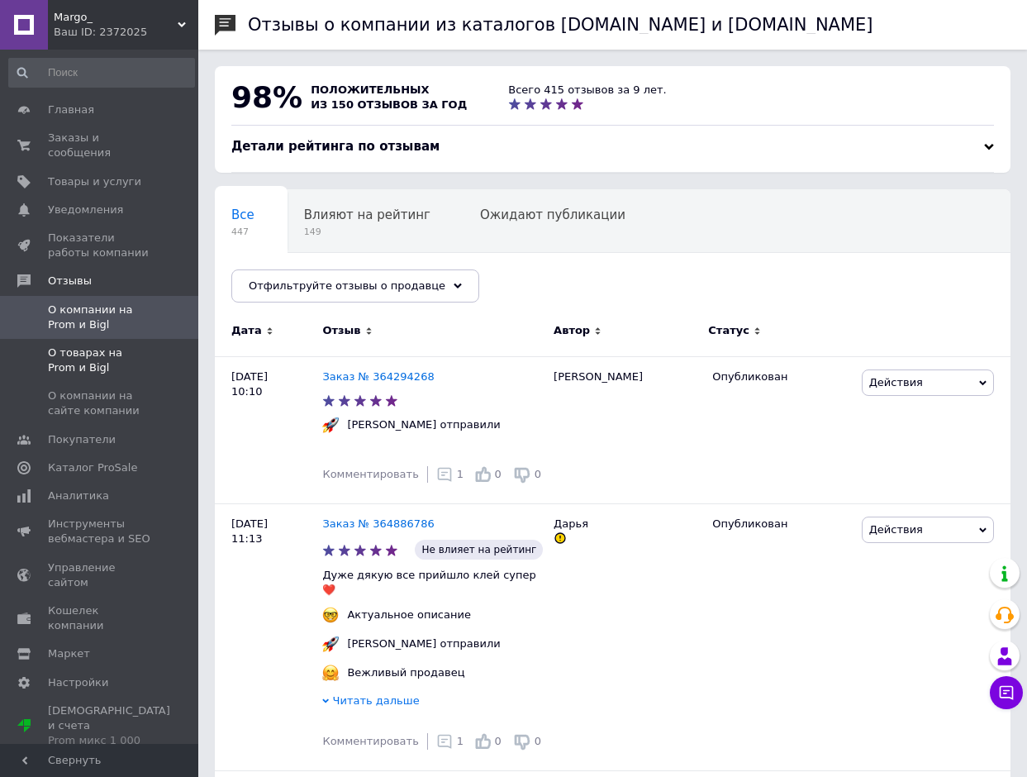
click at [68, 345] on span "О товарах на Prom и Bigl" at bounding box center [100, 360] width 105 height 30
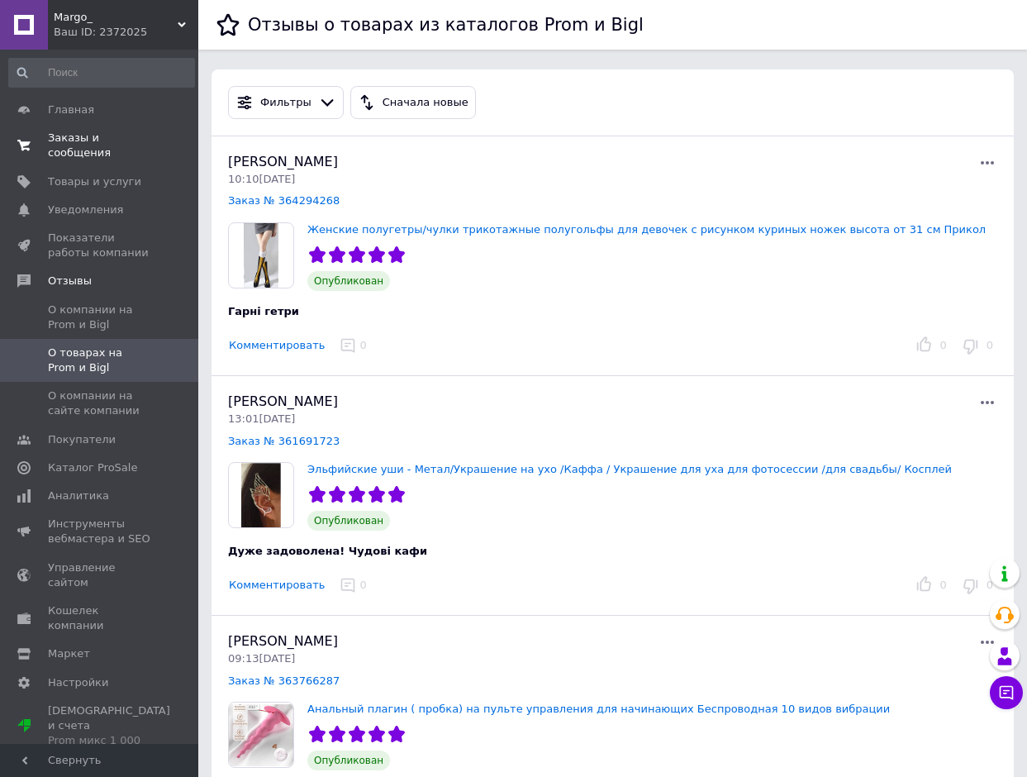
click at [88, 139] on span "Заказы и сообщения" at bounding box center [100, 146] width 105 height 30
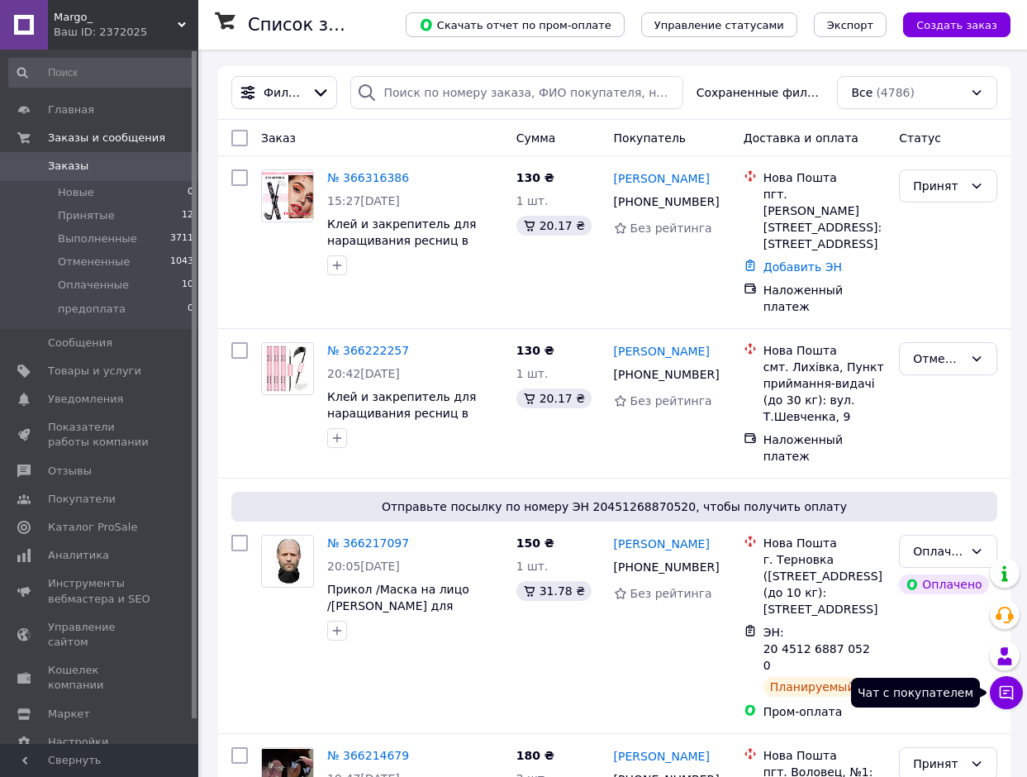
click at [1003, 688] on icon at bounding box center [1006, 692] width 17 height 17
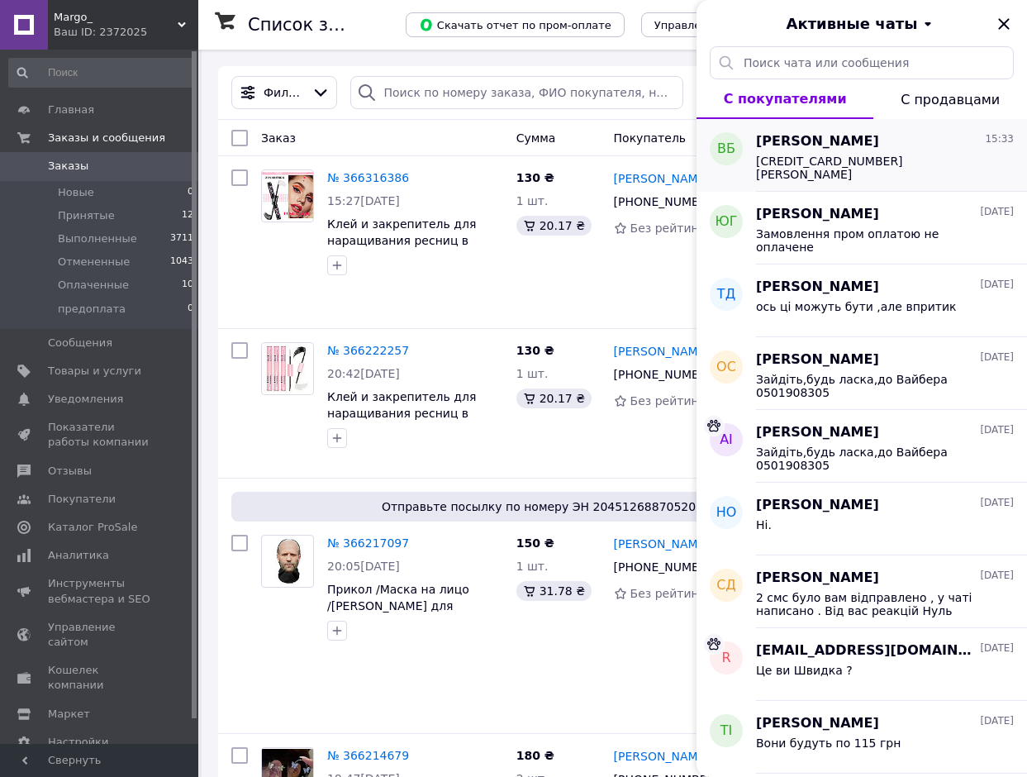
click at [837, 135] on span "[PERSON_NAME]" at bounding box center [817, 141] width 123 height 19
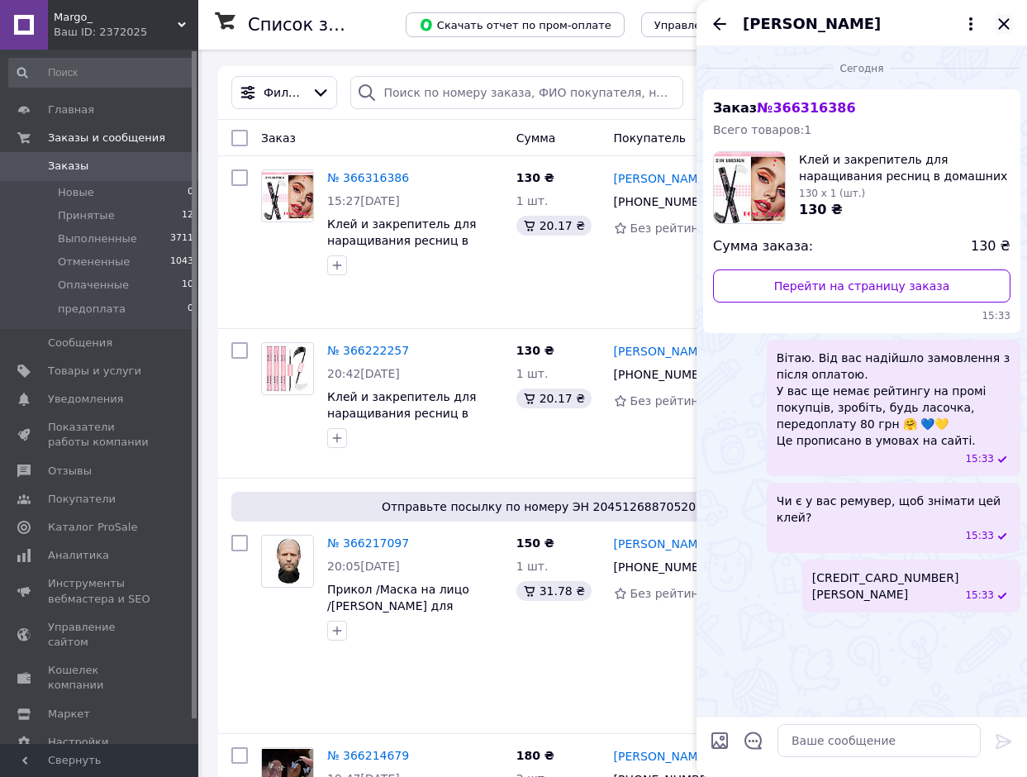
click at [1009, 25] on icon "Закрыть" at bounding box center [1004, 24] width 20 height 20
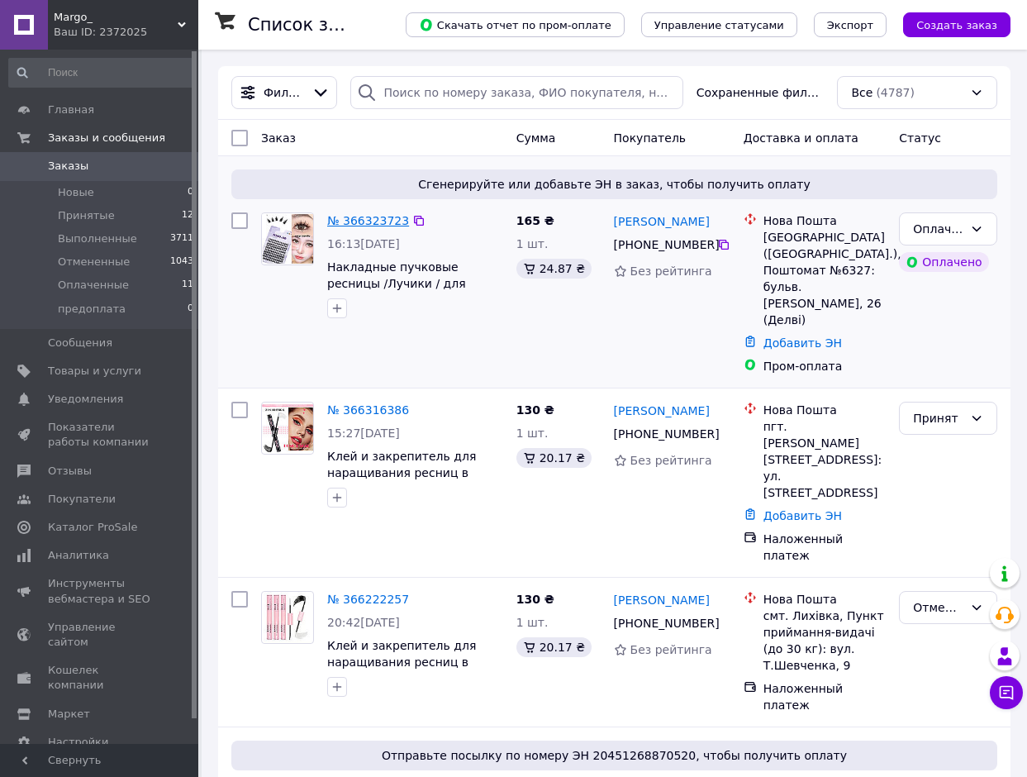
click at [378, 218] on link "№ 366323723" at bounding box center [368, 220] width 82 height 13
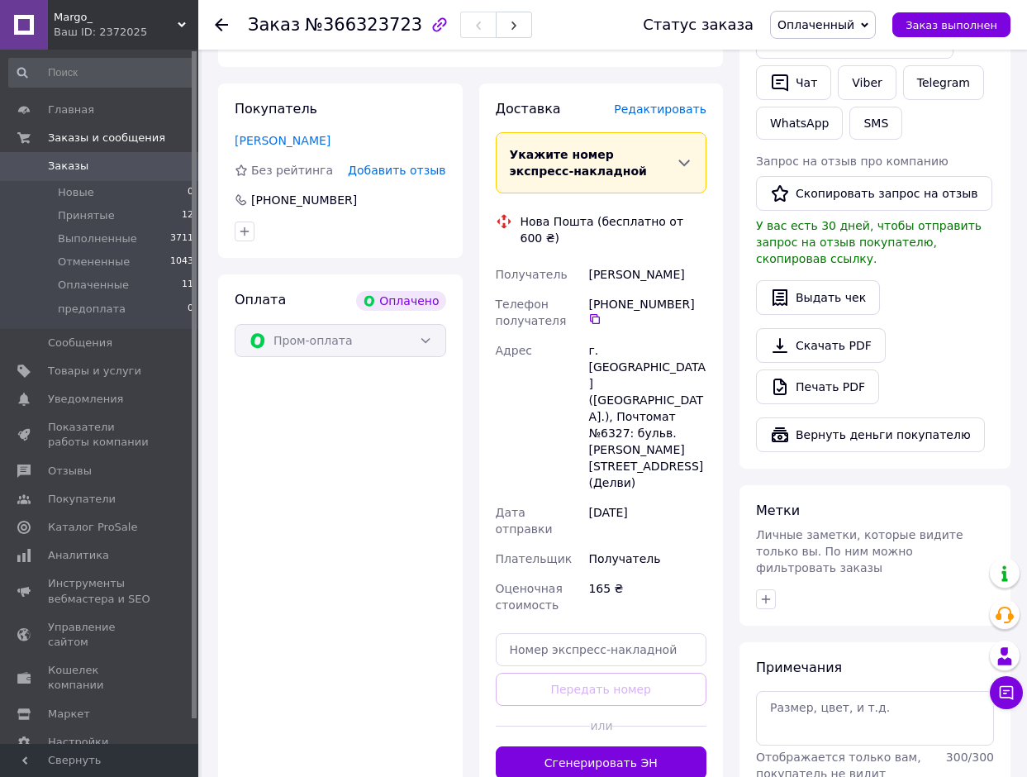
scroll to position [496, 0]
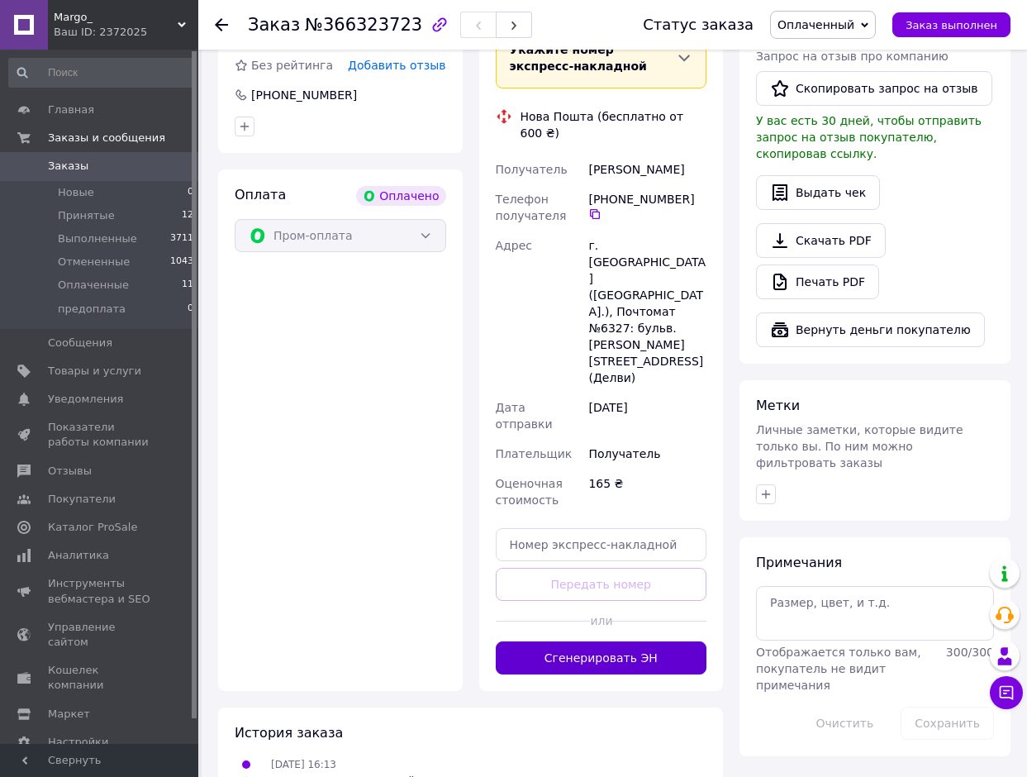
click at [597, 641] on button "Сгенерировать ЭН" at bounding box center [602, 657] width 212 height 33
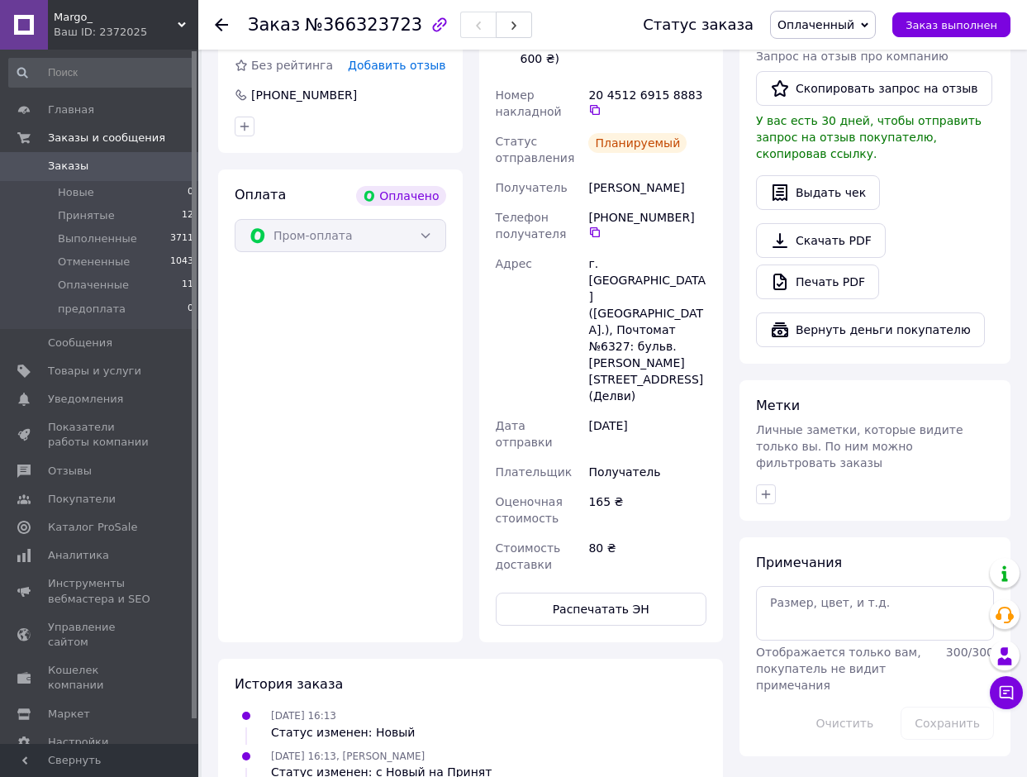
click at [218, 20] on icon at bounding box center [221, 24] width 13 height 13
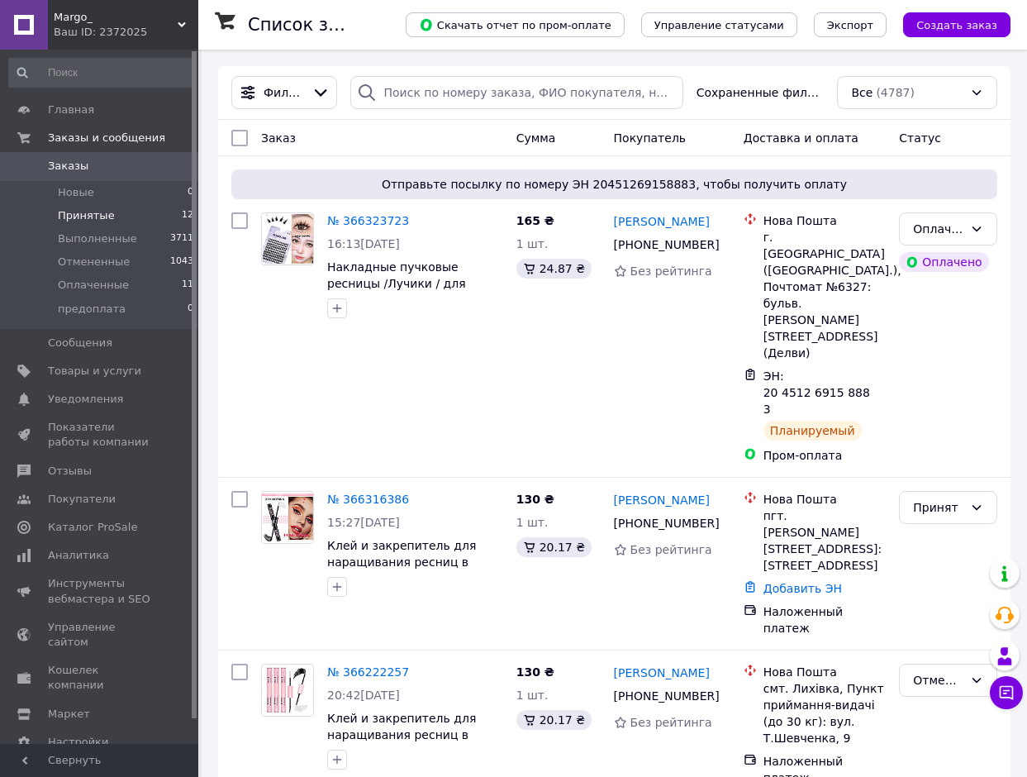
click at [86, 214] on span "Принятые" at bounding box center [86, 215] width 57 height 15
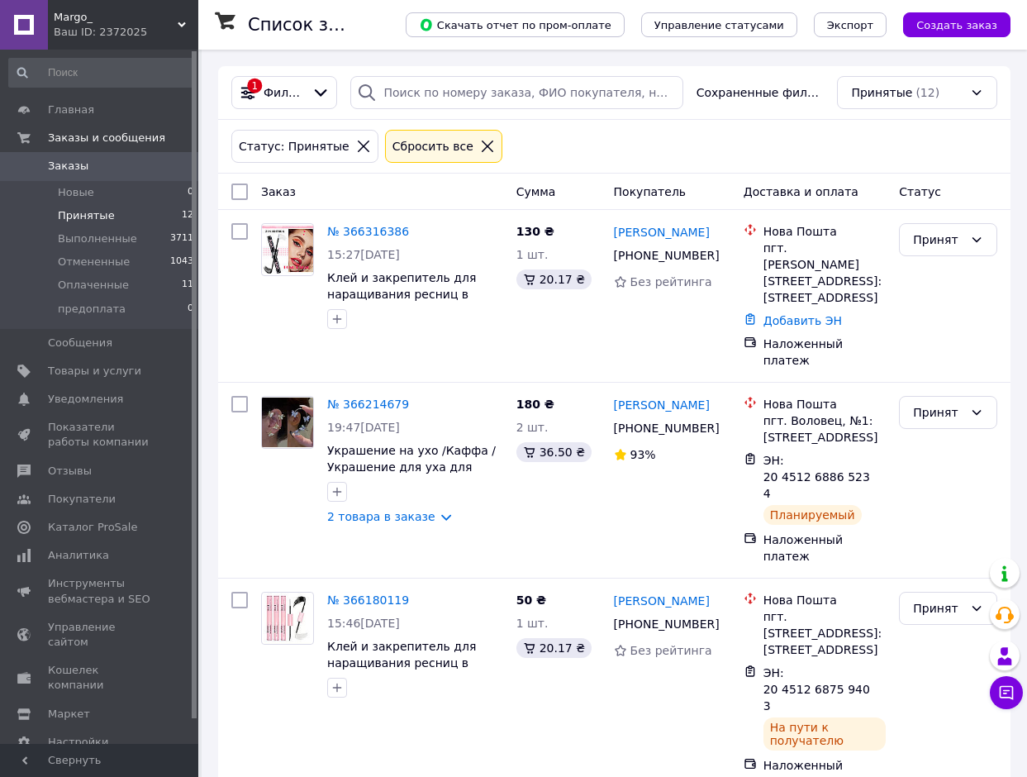
click at [356, 147] on icon at bounding box center [363, 146] width 15 height 15
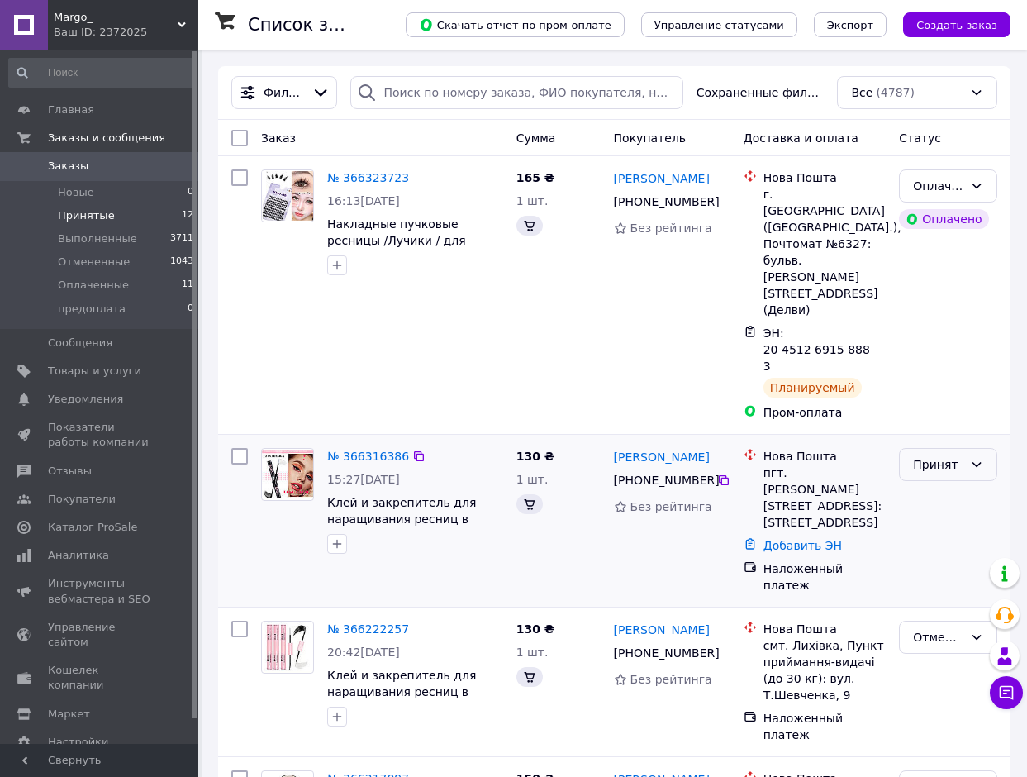
click at [940, 455] on div "Принят" at bounding box center [938, 464] width 50 height 18
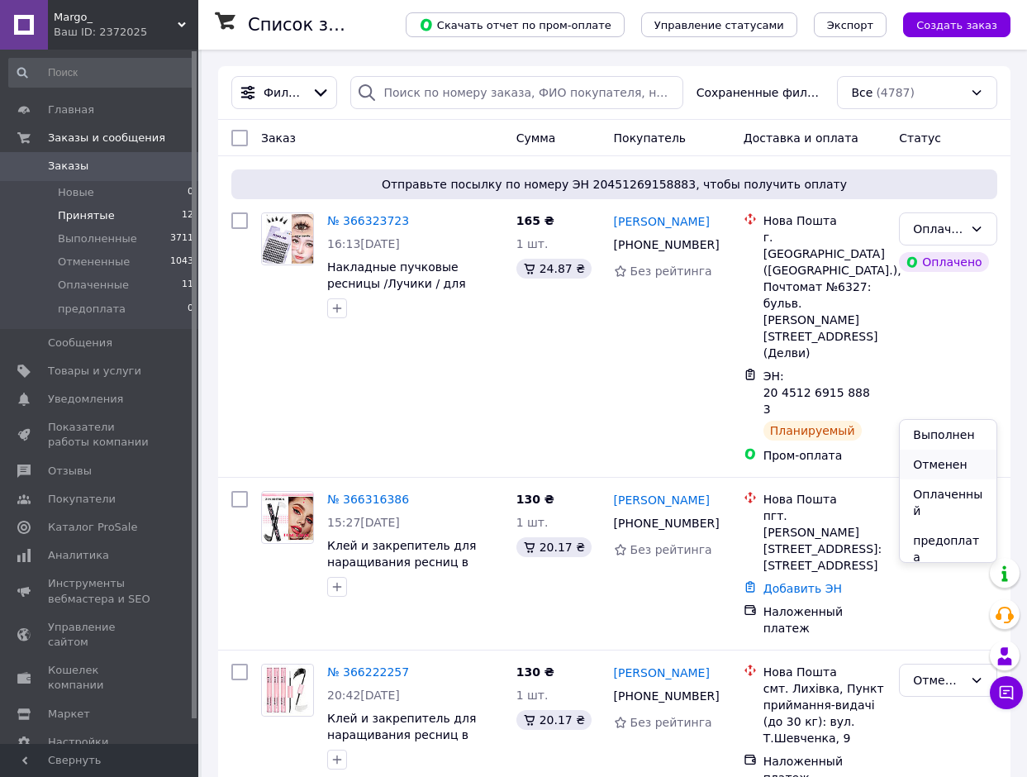
click at [939, 464] on li "Отменен" at bounding box center [948, 465] width 97 height 30
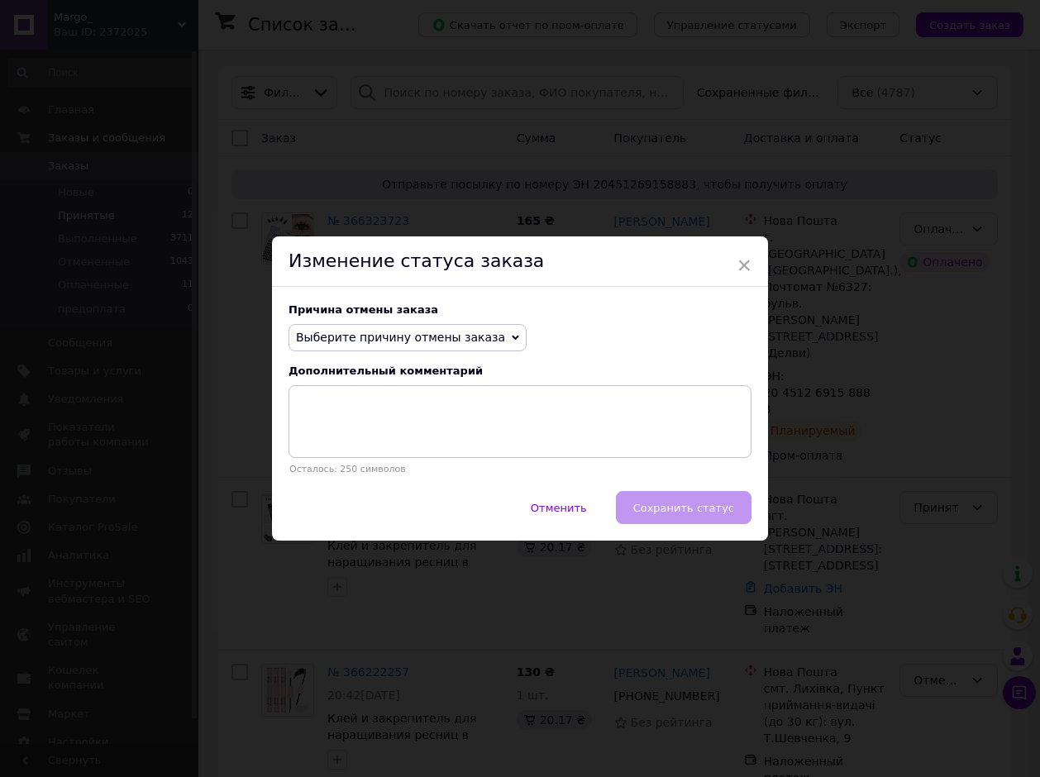
click at [359, 338] on span "Выберите причину отмены заказа" at bounding box center [400, 337] width 209 height 13
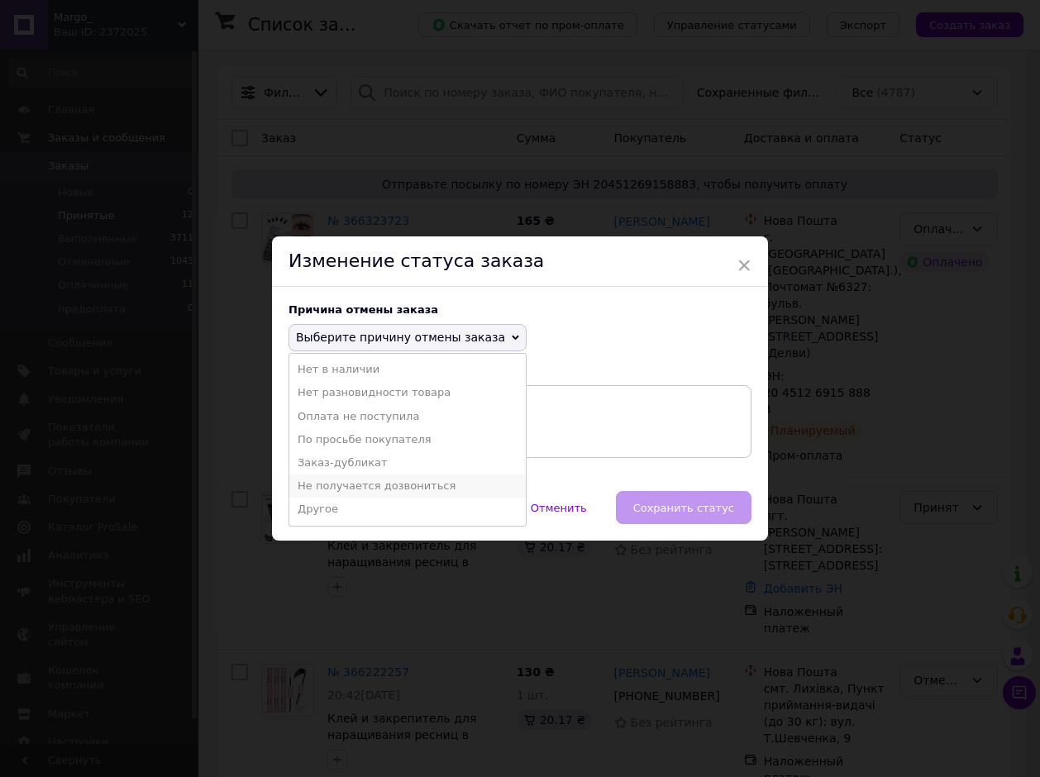
click at [340, 485] on li "Не получается дозвониться" at bounding box center [407, 485] width 236 height 23
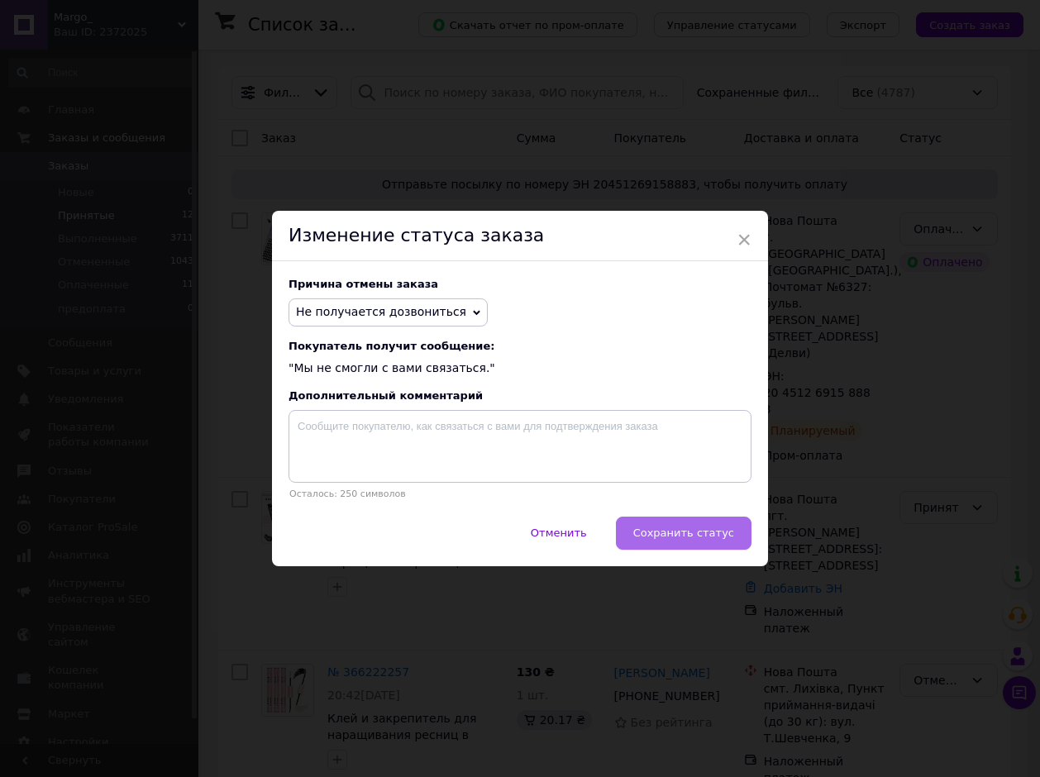
click at [719, 546] on button "Сохранить статус" at bounding box center [684, 532] width 136 height 33
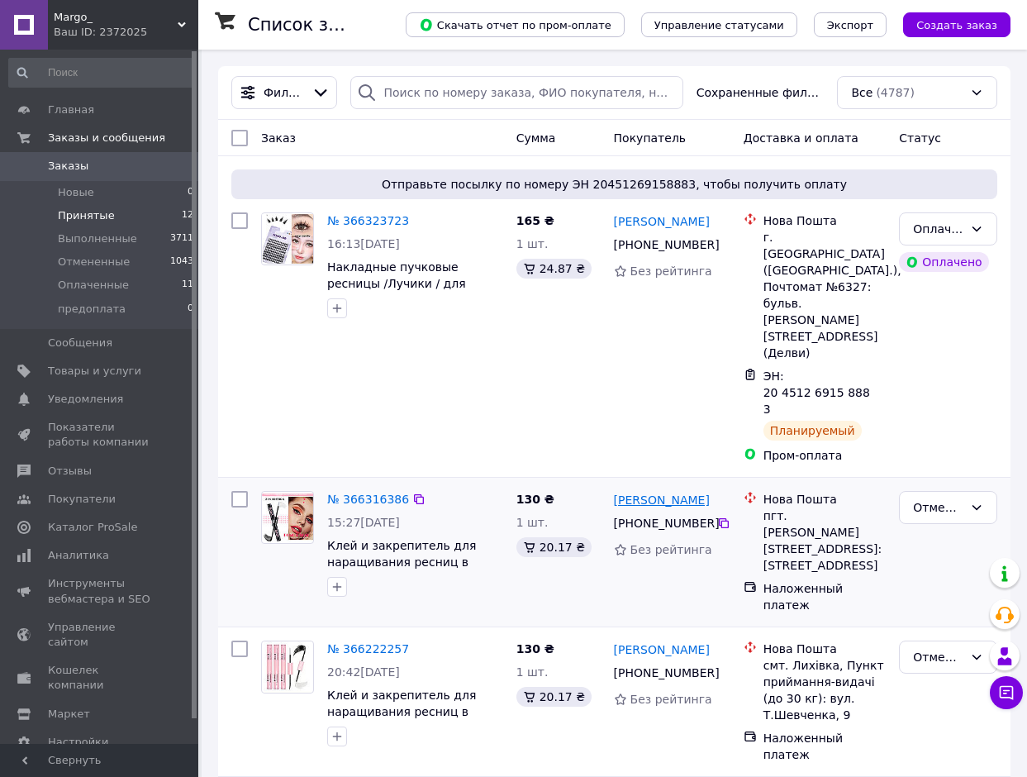
click at [657, 492] on link "Віта Бабенко" at bounding box center [662, 500] width 96 height 17
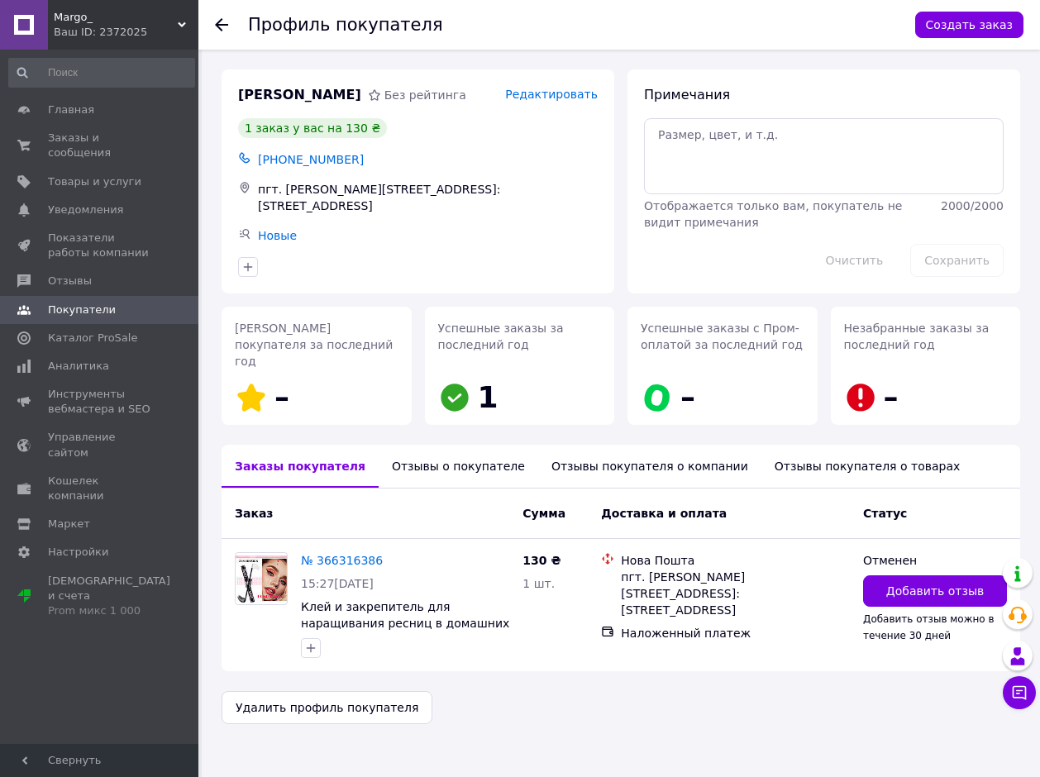
click at [431, 446] on div "Отзывы о покупателе" at bounding box center [457, 466] width 159 height 43
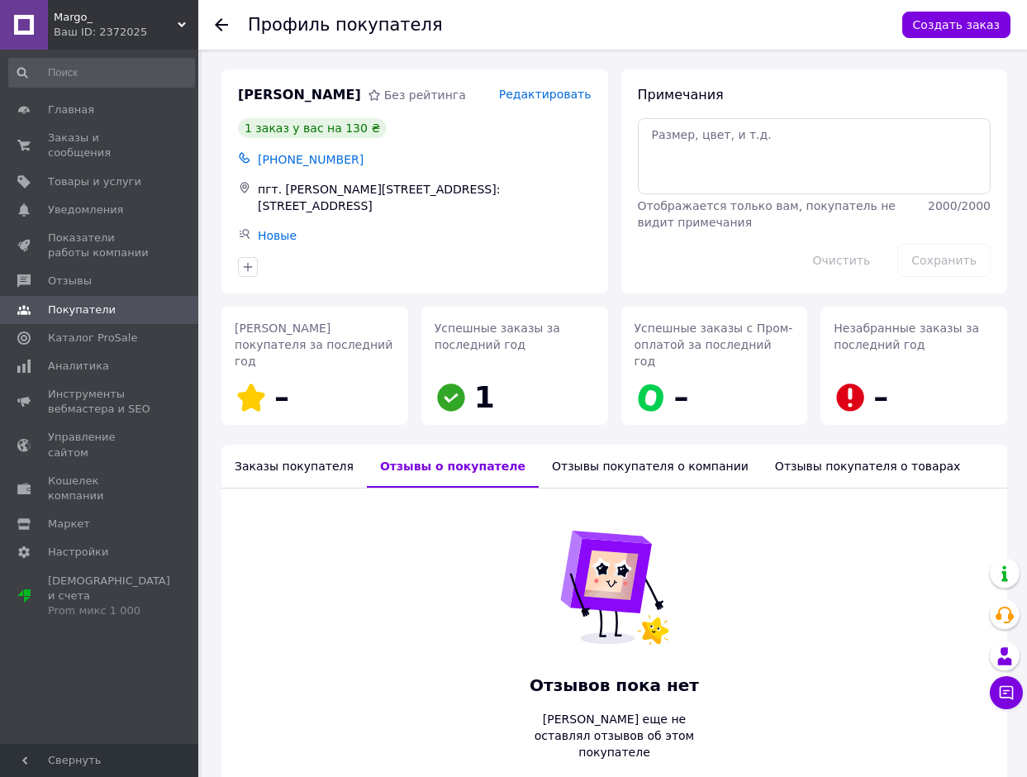
click at [311, 445] on div "Заказы покупателя" at bounding box center [293, 466] width 145 height 43
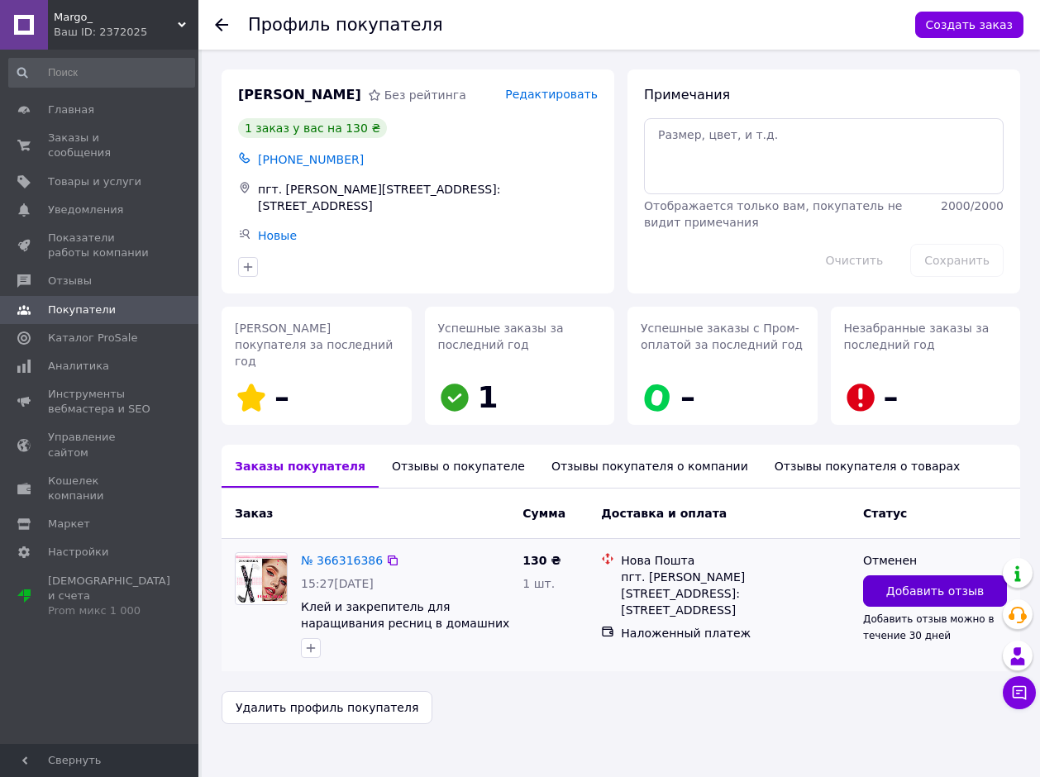
click at [923, 583] on span "Добавить отзыв" at bounding box center [935, 591] width 98 height 17
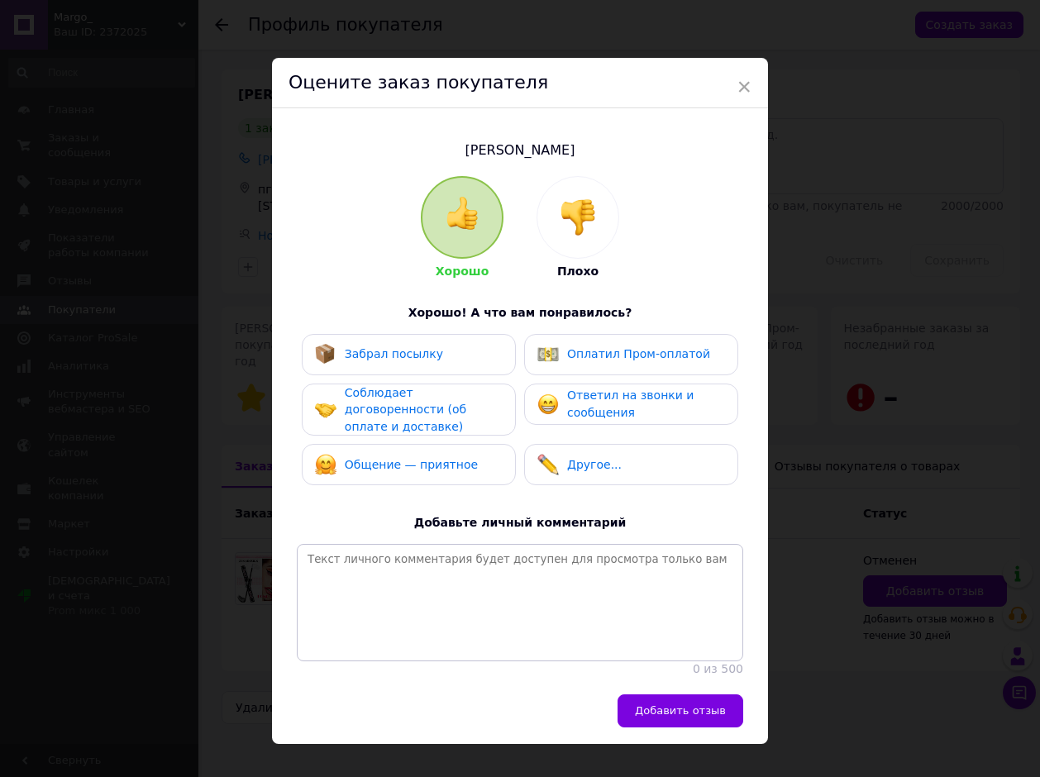
click at [580, 217] on img at bounding box center [577, 217] width 36 height 36
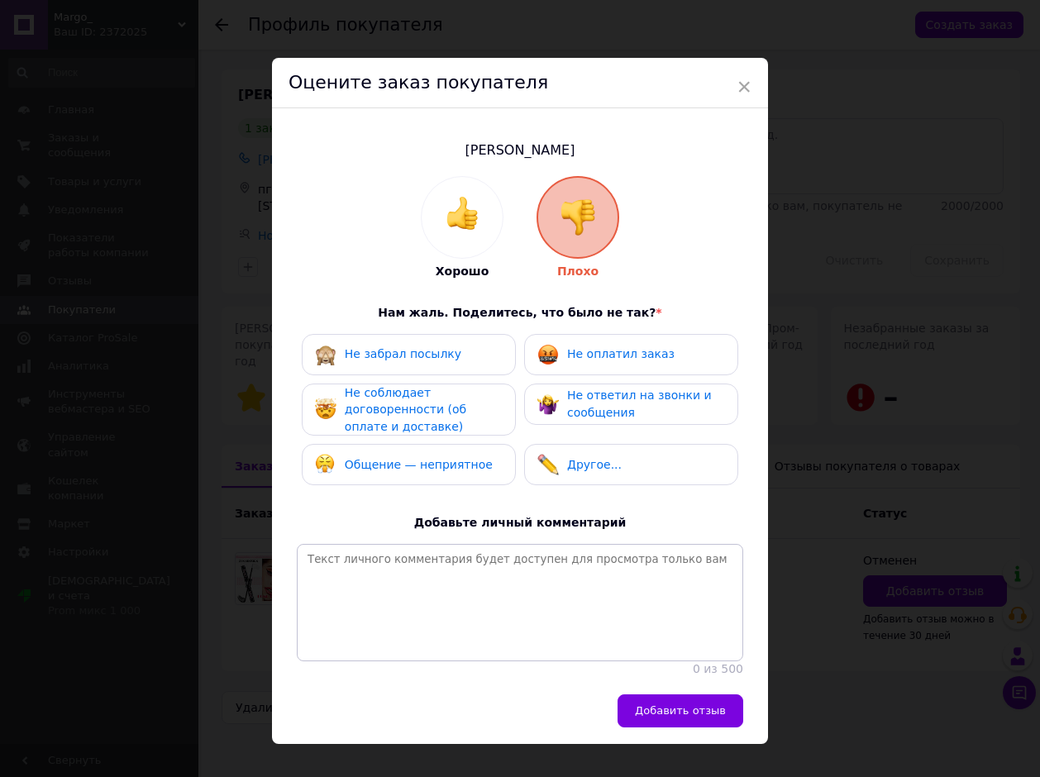
click at [605, 398] on span "Не ответил на звонки и сообщения" at bounding box center [639, 403] width 145 height 31
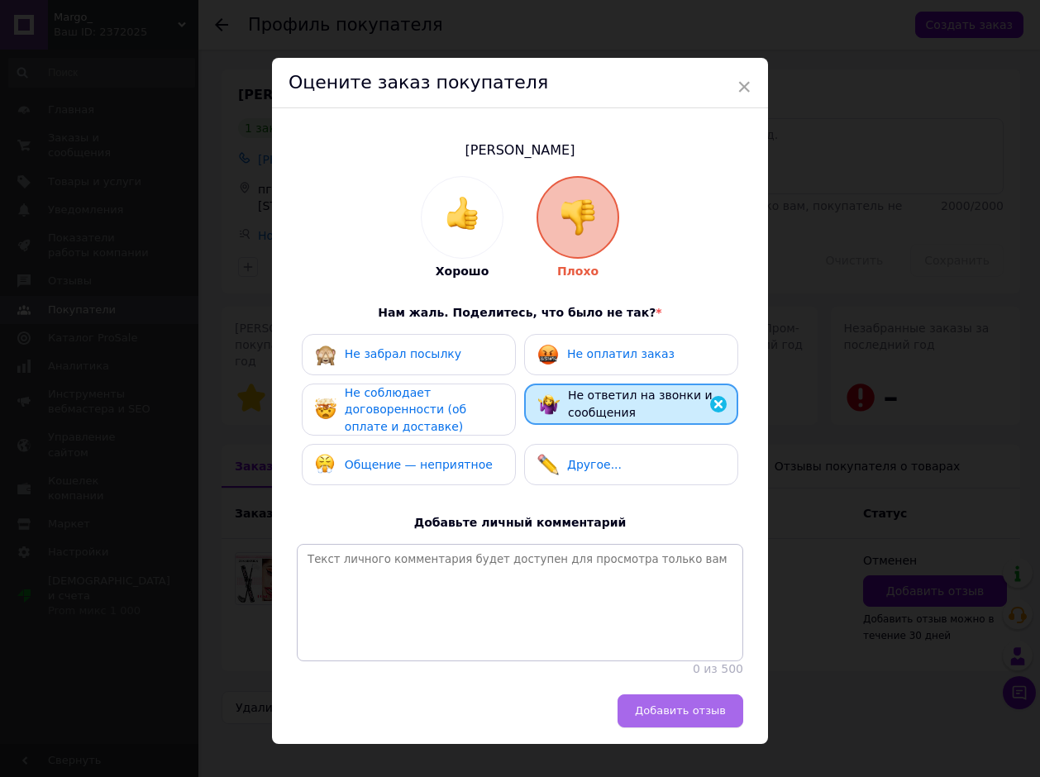
click at [685, 713] on button "Добавить отзыв" at bounding box center [680, 710] width 126 height 33
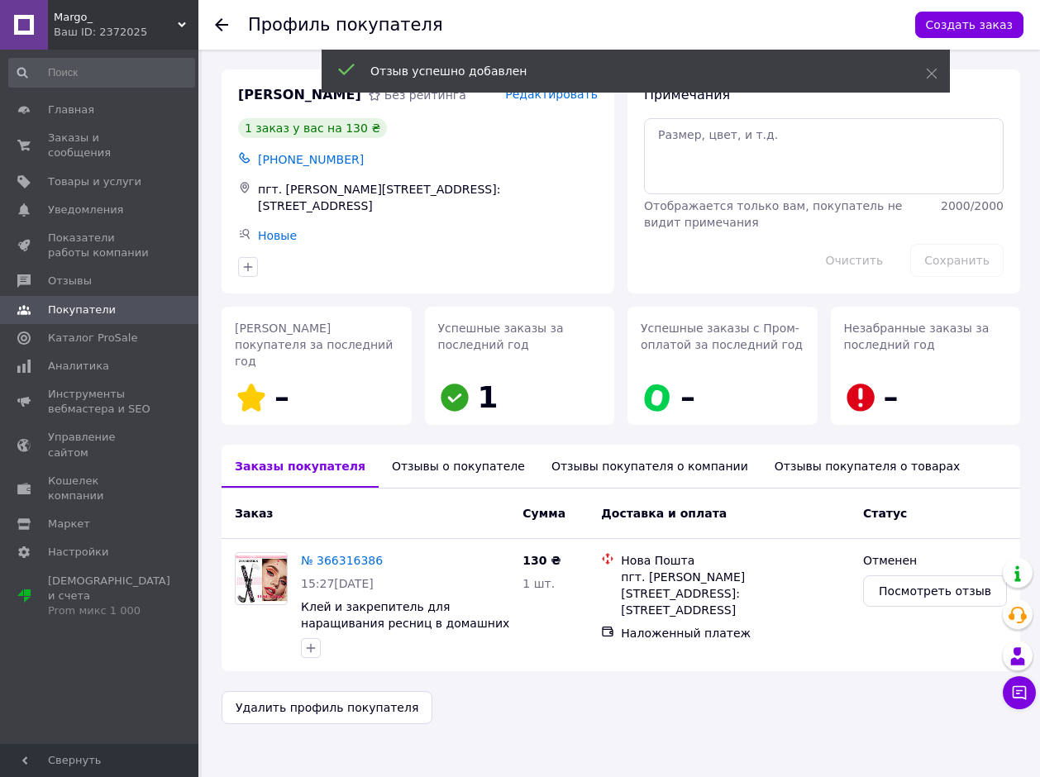
click at [220, 27] on icon at bounding box center [221, 24] width 13 height 13
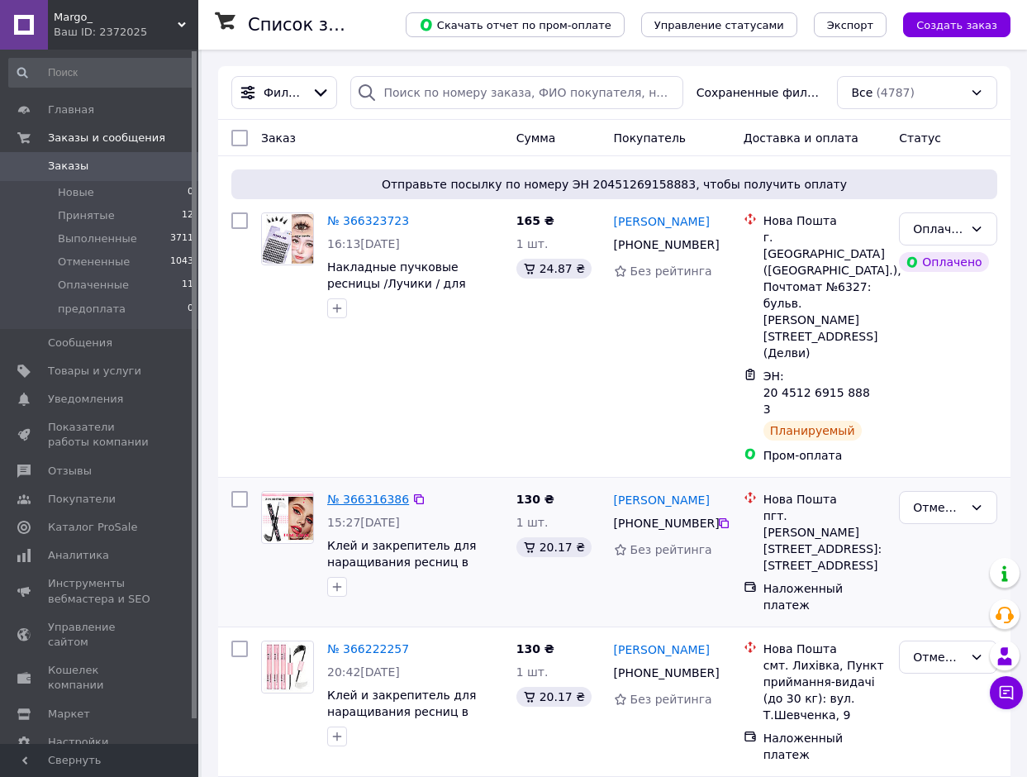
click at [350, 493] on link "№ 366316386" at bounding box center [368, 499] width 82 height 13
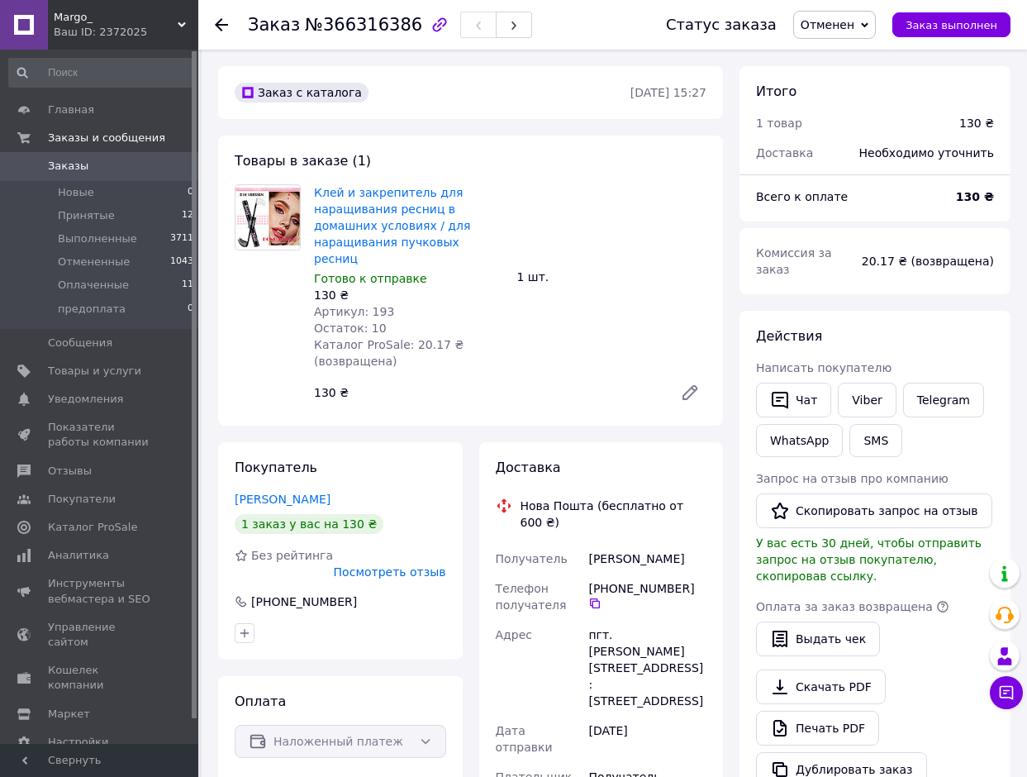
click at [223, 27] on icon at bounding box center [221, 24] width 13 height 13
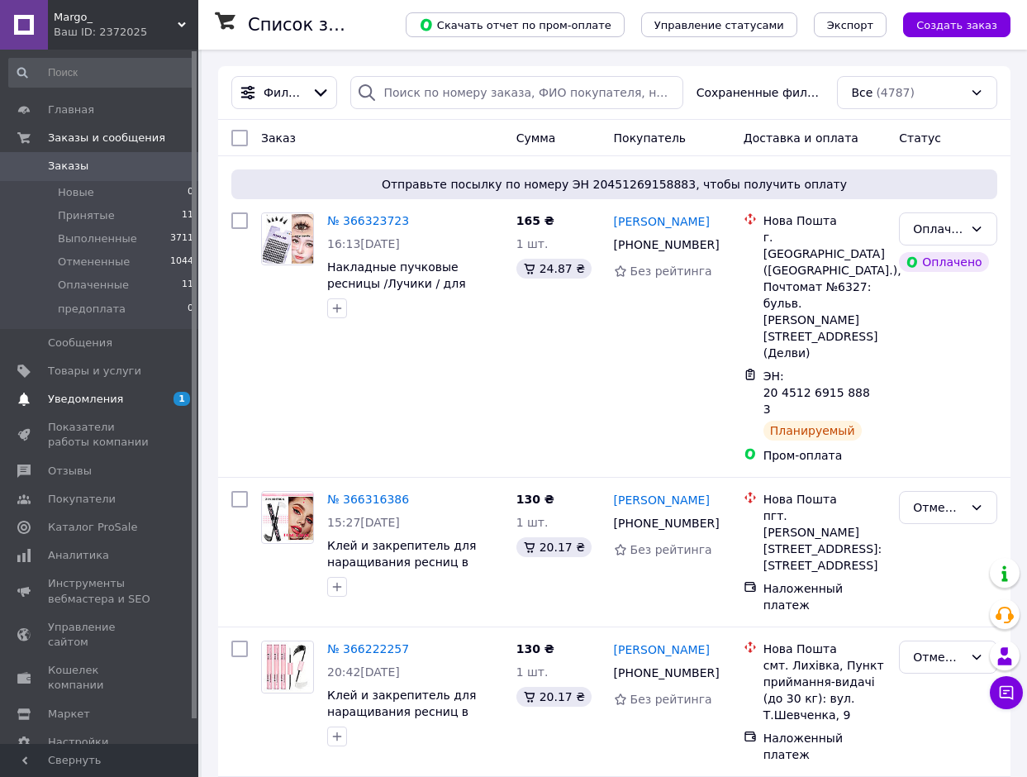
click at [78, 400] on span "Уведомления" at bounding box center [85, 399] width 75 height 15
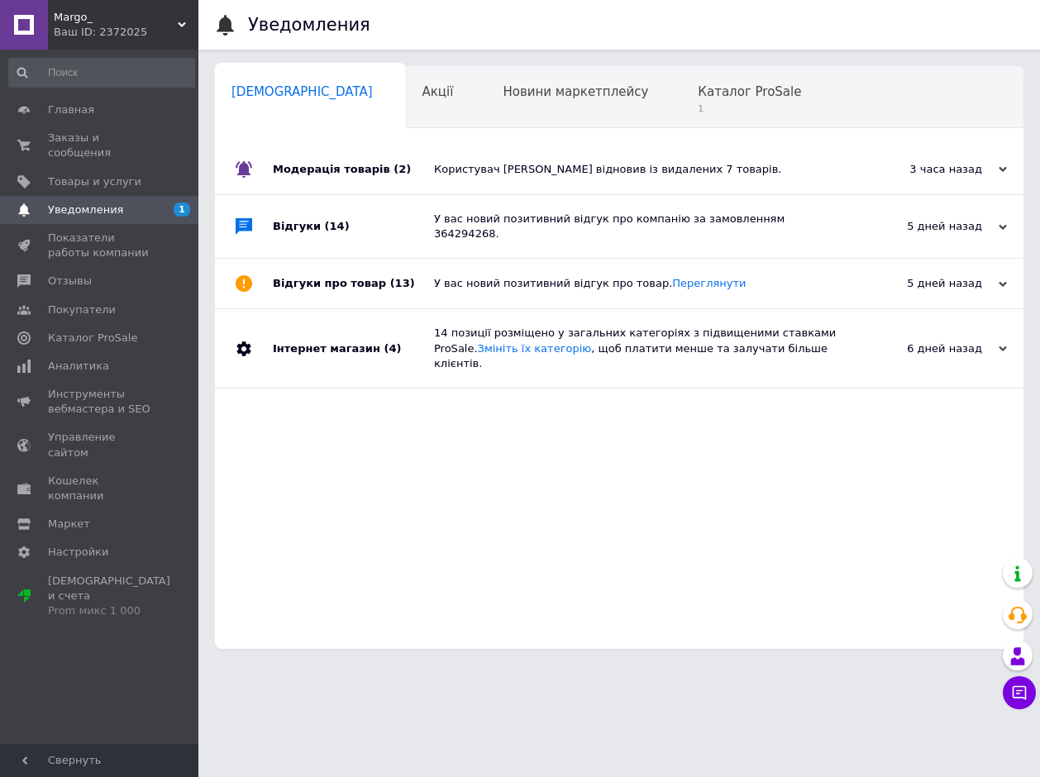
scroll to position [0, 8]
click at [689, 86] on span "Каталог ProSale" at bounding box center [740, 91] width 103 height 15
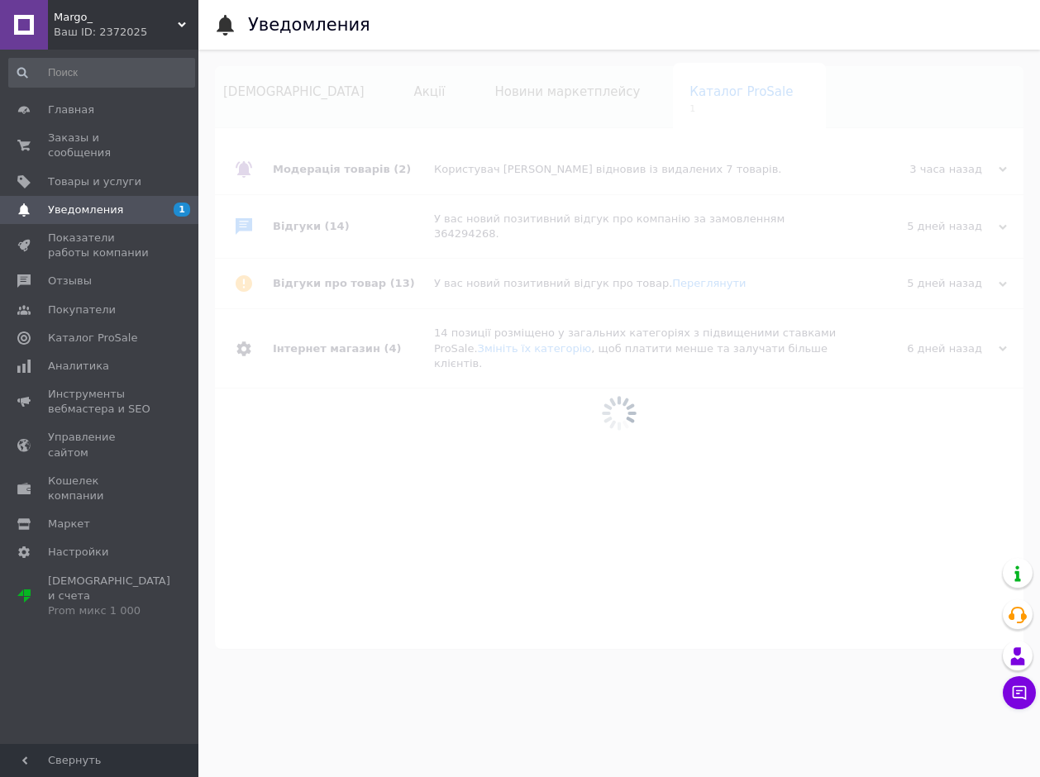
scroll to position [0, 11]
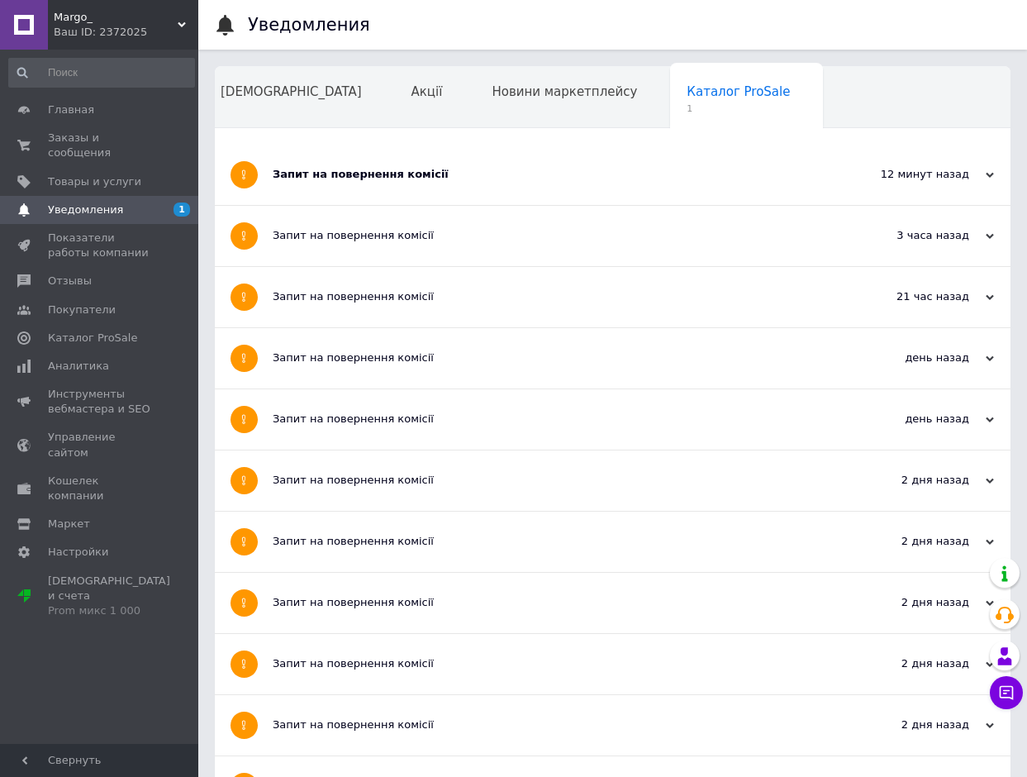
click at [641, 183] on div "Запит на повернення комісії" at bounding box center [551, 175] width 556 height 60
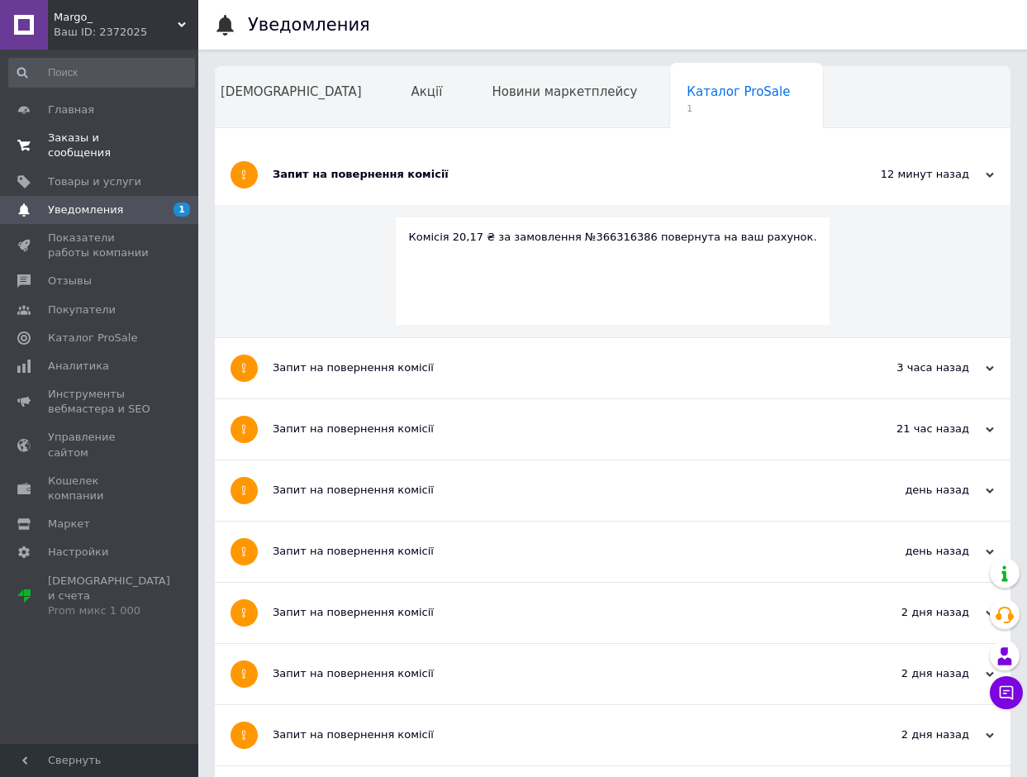
click at [89, 132] on span "Заказы и сообщения" at bounding box center [100, 146] width 105 height 30
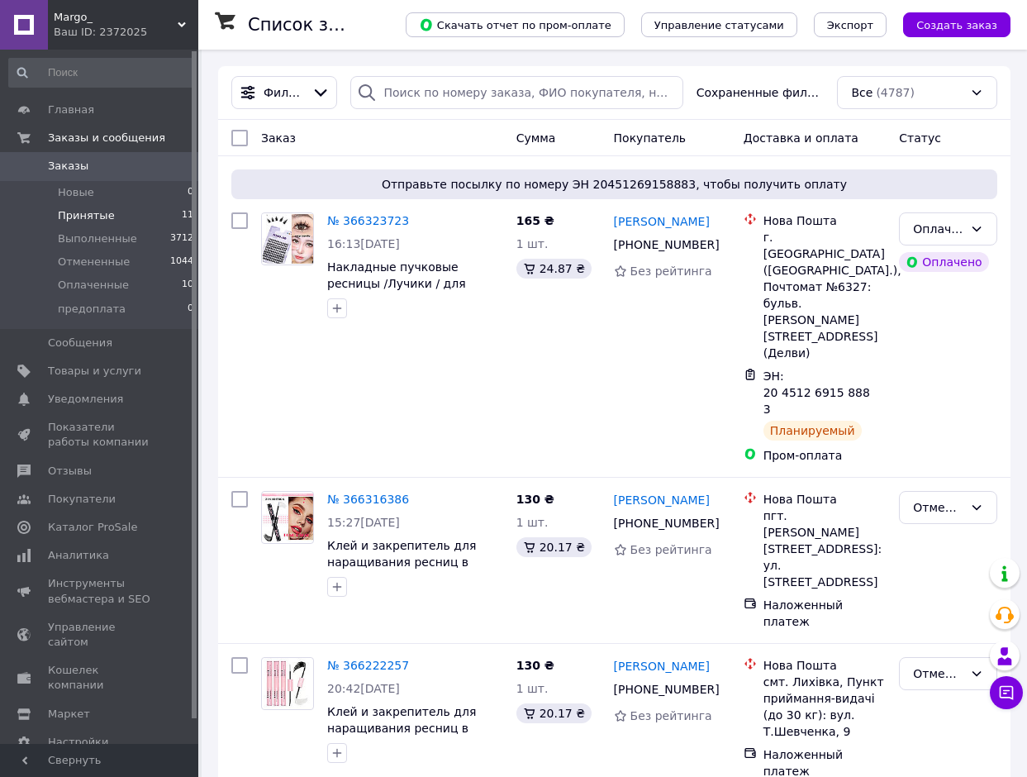
click at [101, 216] on span "Принятые" at bounding box center [86, 215] width 57 height 15
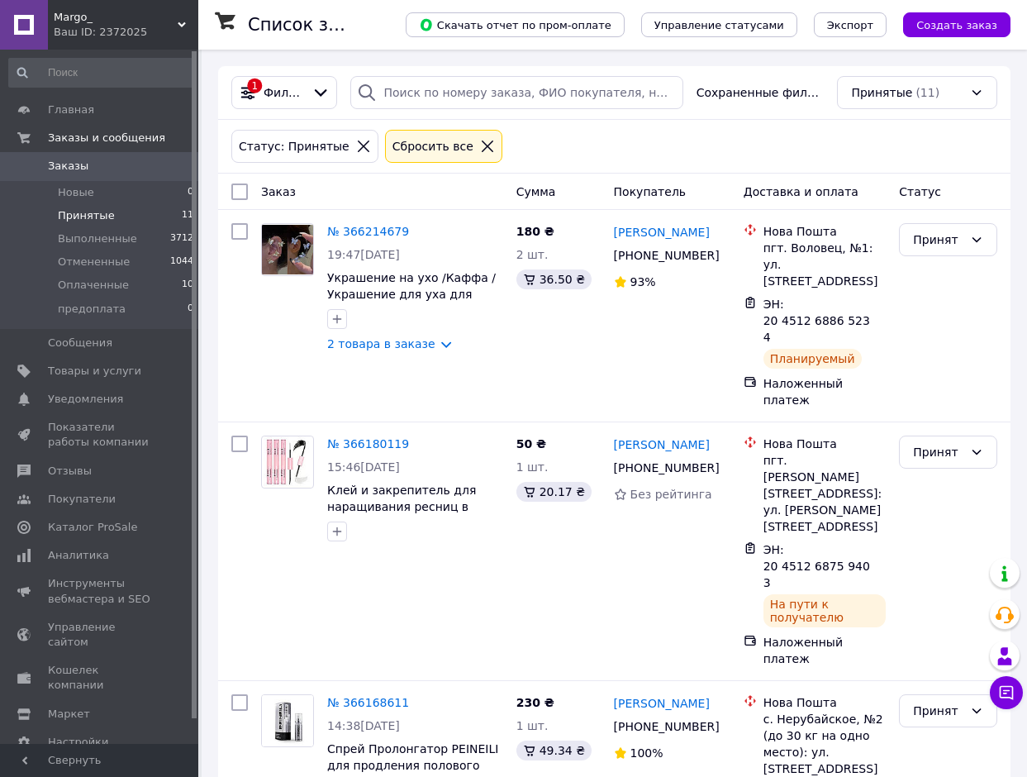
click at [358, 143] on icon at bounding box center [364, 146] width 12 height 12
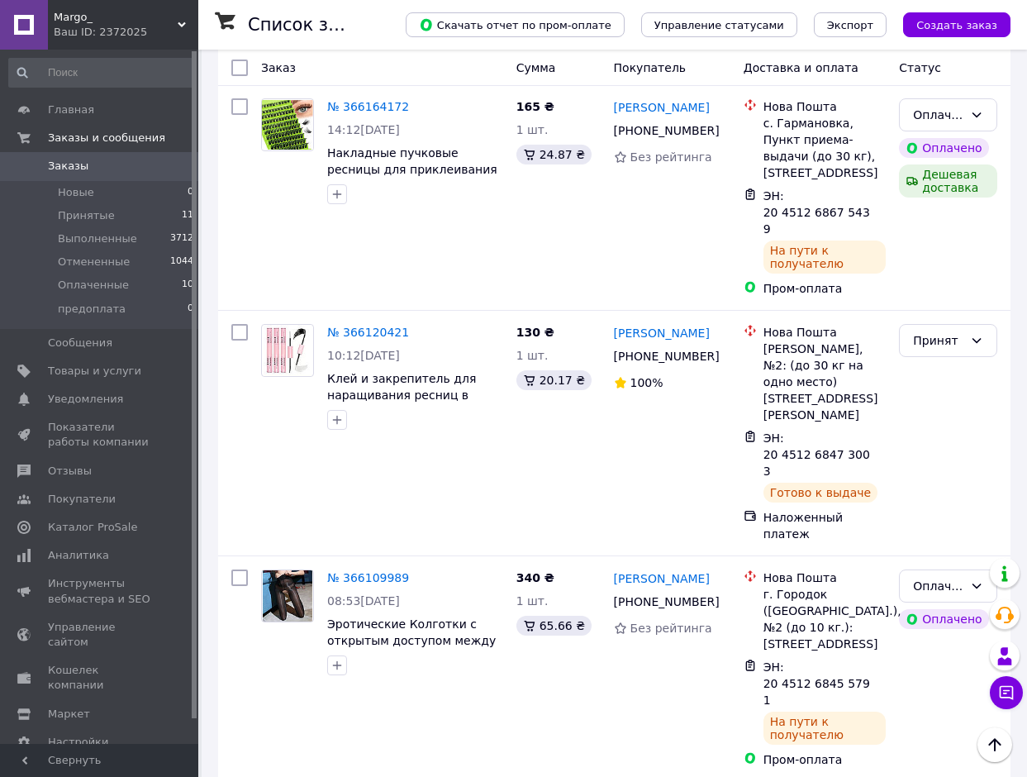
scroll to position [2810, 0]
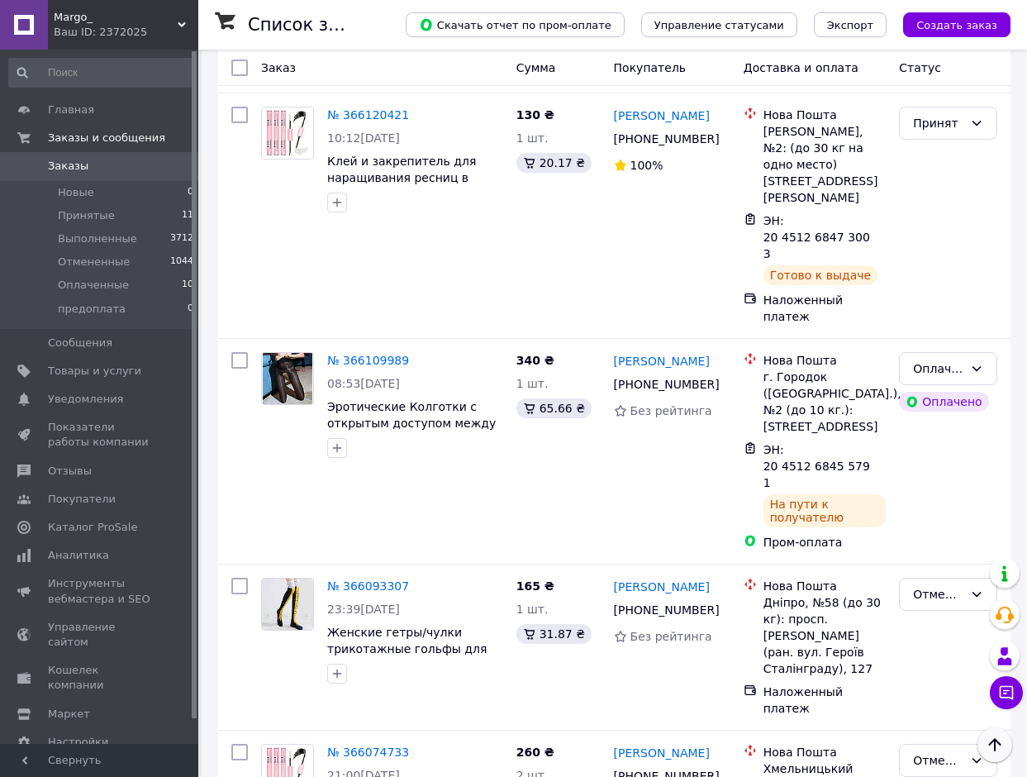
click at [1002, 739] on icon "Наверх" at bounding box center [995, 745] width 20 height 20
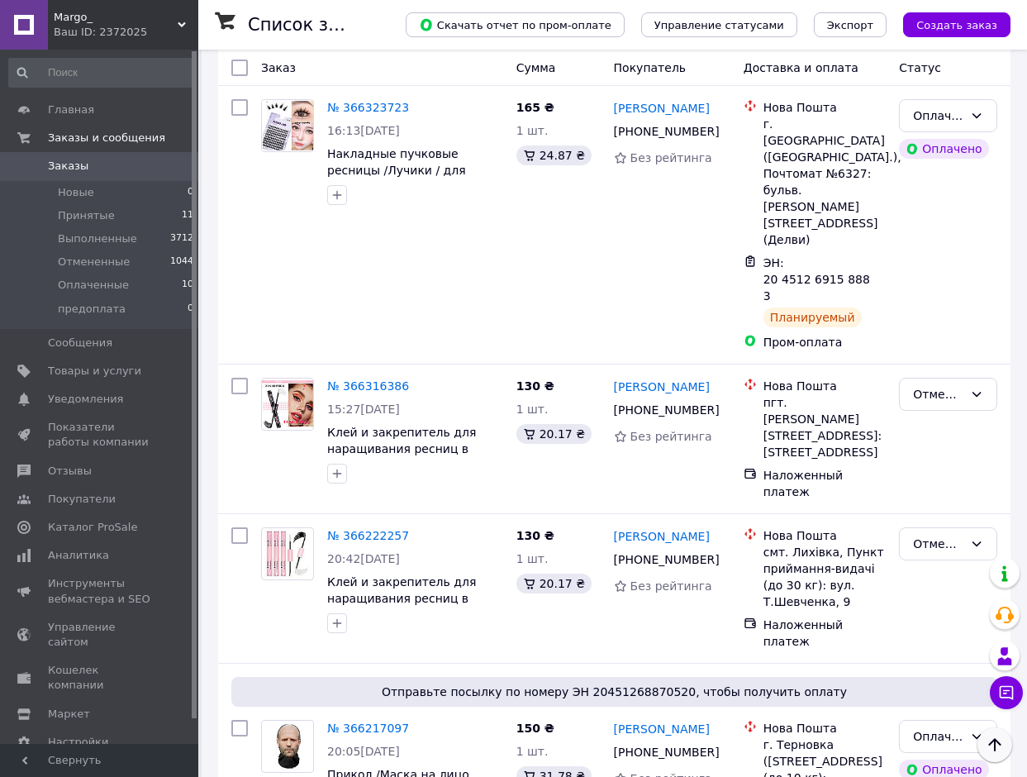
scroll to position [0, 0]
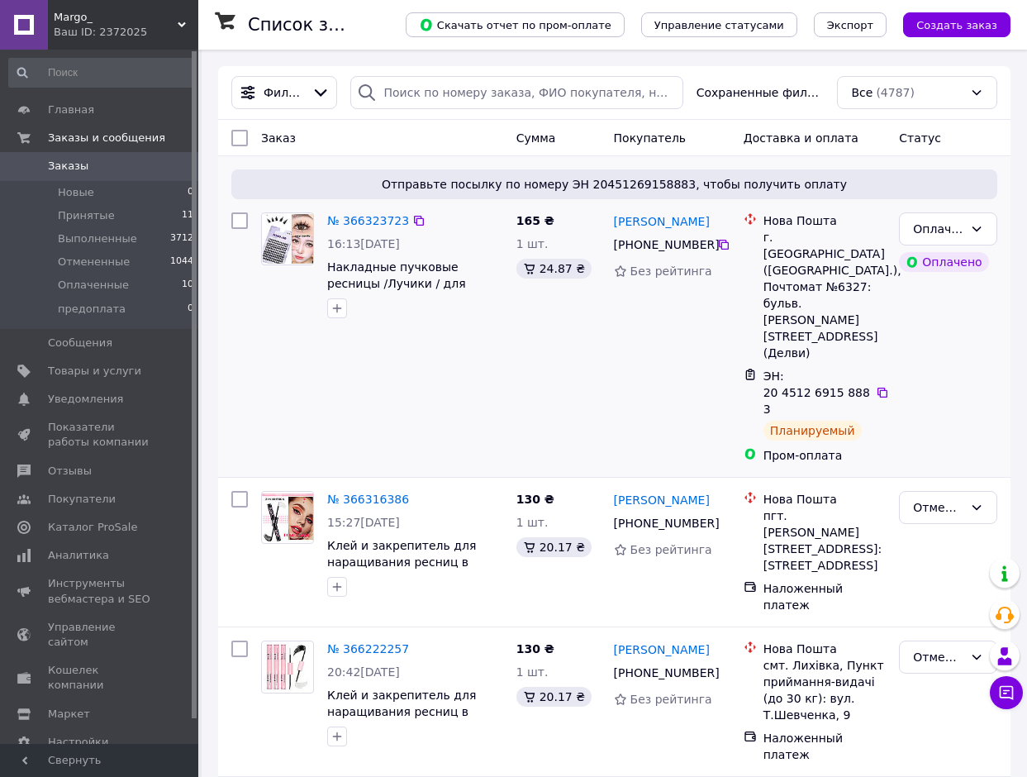
click at [467, 363] on div "№ 366323723 16:13, 12.10.2025 Накладные пучковые ресницы /Лучики / для приклеив…" at bounding box center [382, 338] width 255 height 264
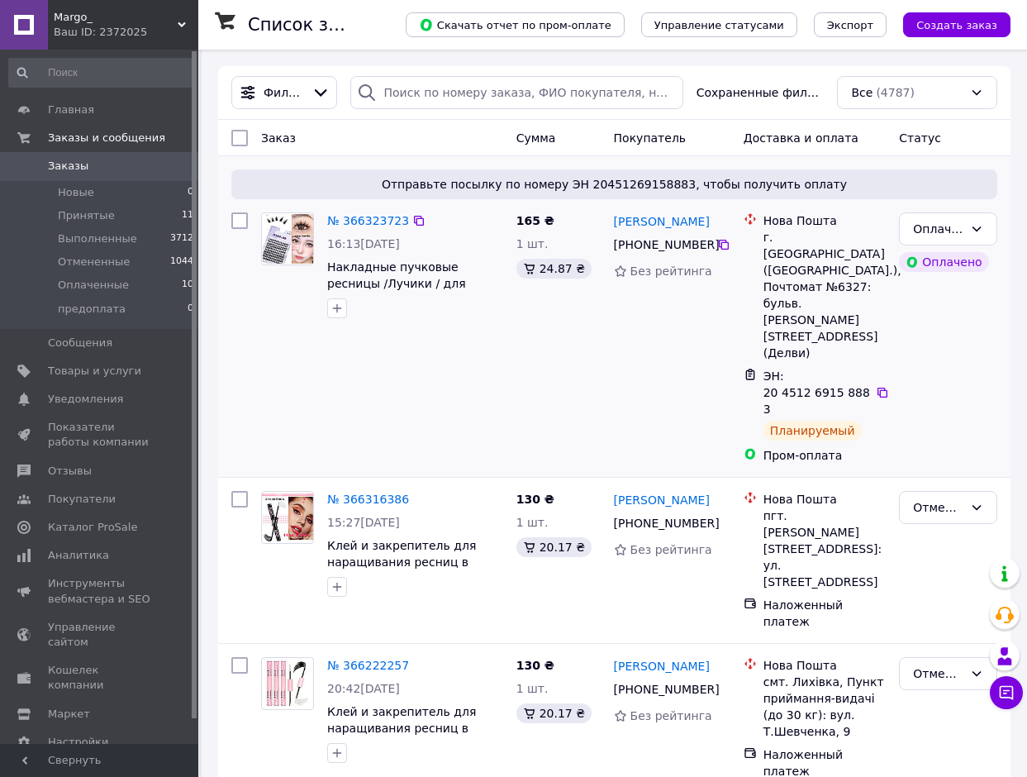
click at [513, 350] on div "165 ₴ 1 шт. 24.87 ₴" at bounding box center [559, 338] width 98 height 264
click at [378, 493] on link "№ 366316386" at bounding box center [368, 499] width 82 height 13
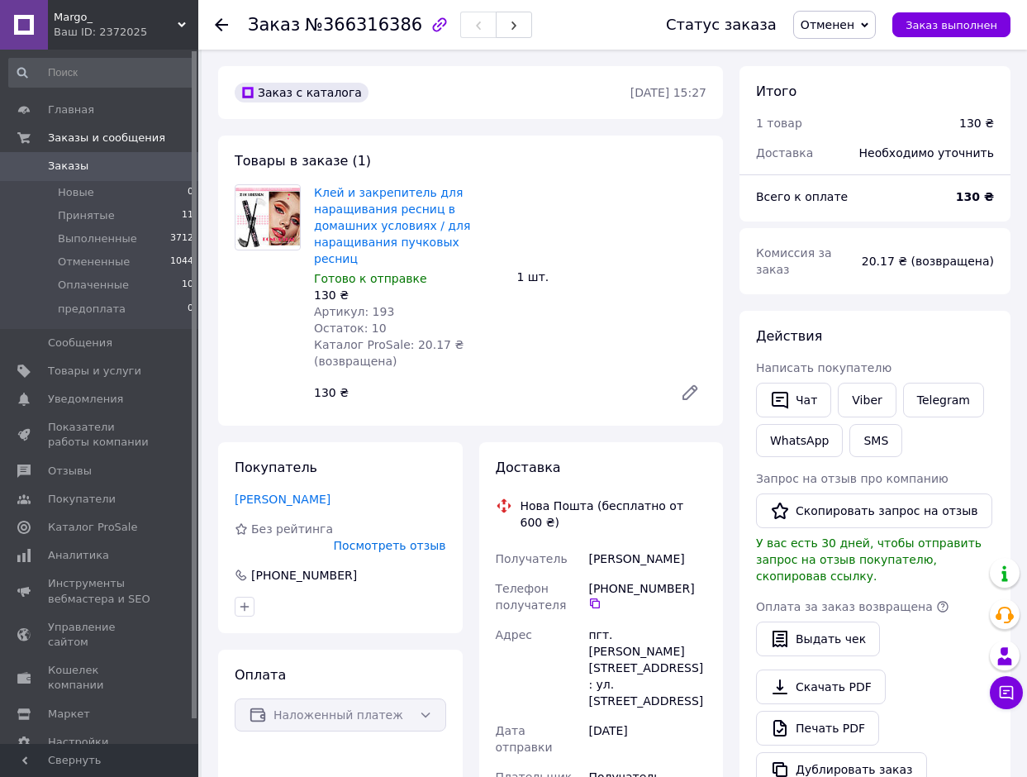
scroll to position [83, 0]
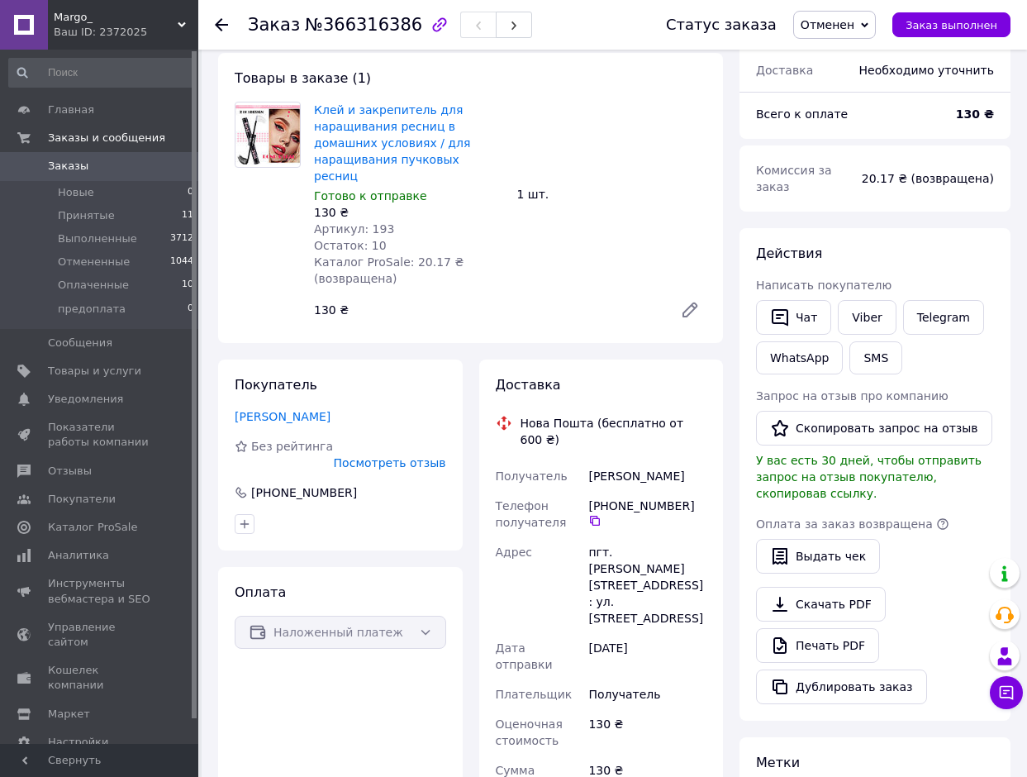
click at [226, 27] on icon at bounding box center [221, 24] width 13 height 13
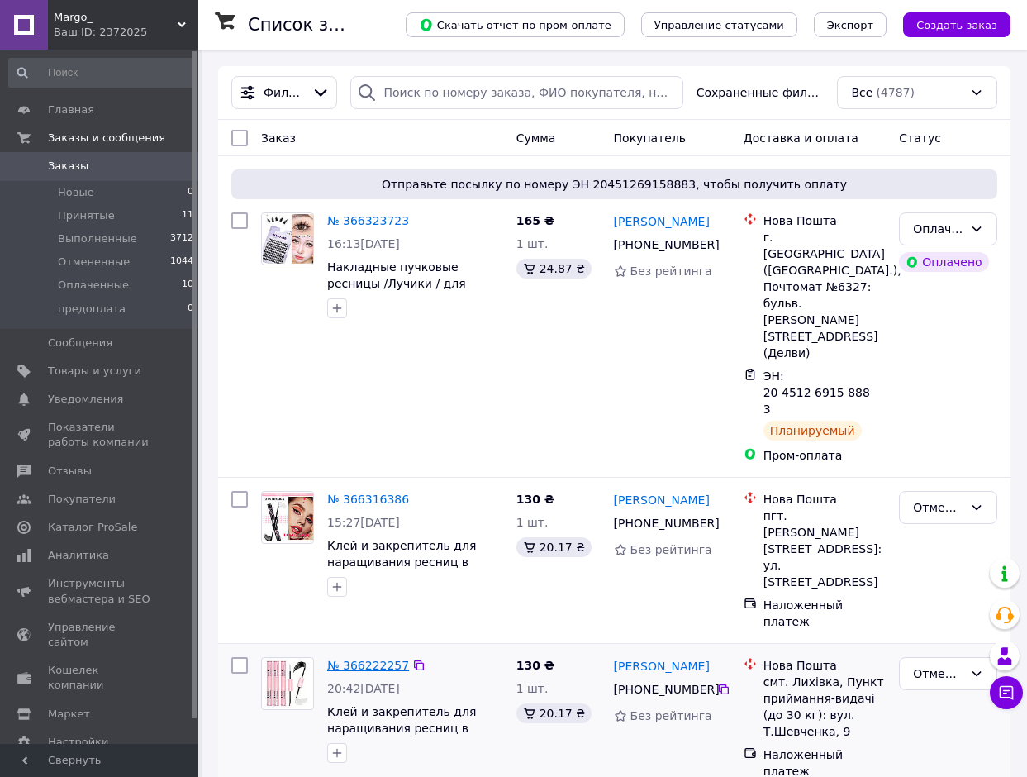
click at [385, 659] on link "№ 366222257" at bounding box center [368, 665] width 82 height 13
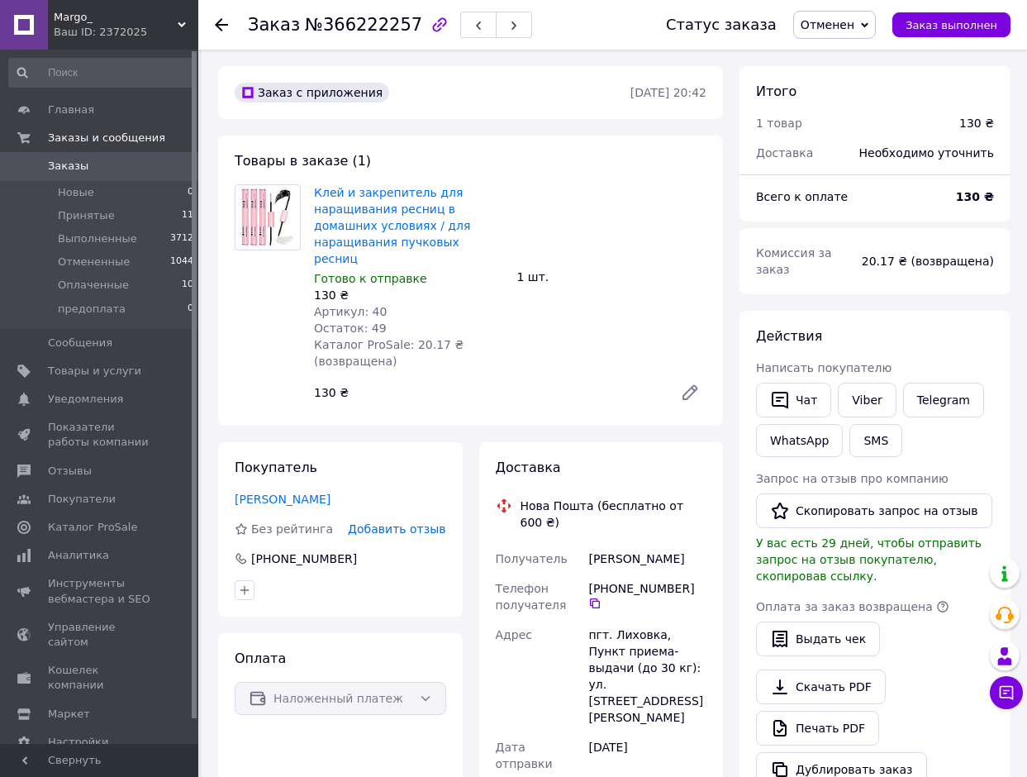
click at [411, 522] on span "Добавить отзыв" at bounding box center [397, 528] width 98 height 13
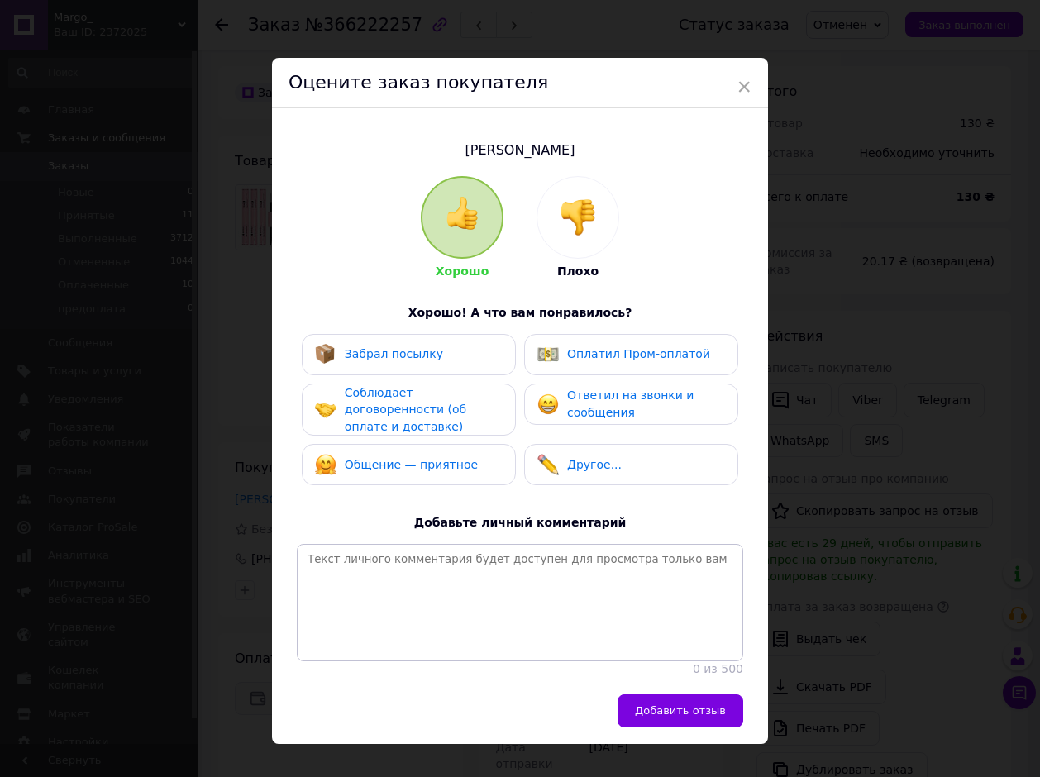
click at [570, 207] on img at bounding box center [577, 217] width 36 height 36
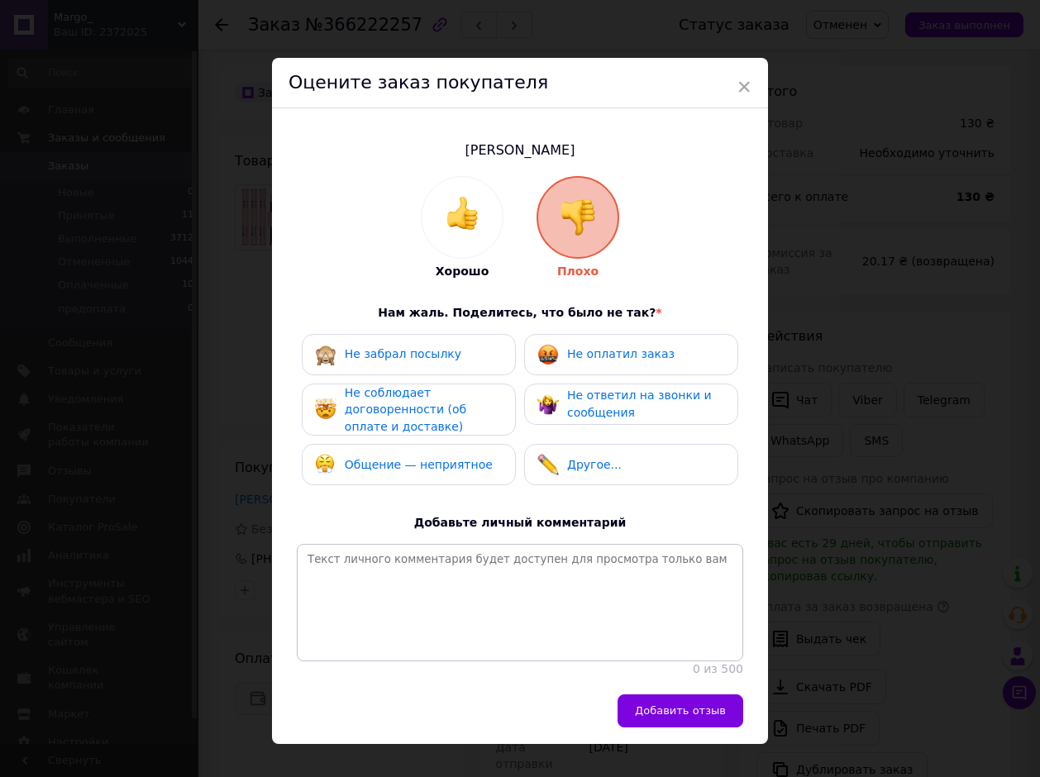
click at [618, 402] on span "Не ответил на звонки и сообщения" at bounding box center [639, 403] width 145 height 31
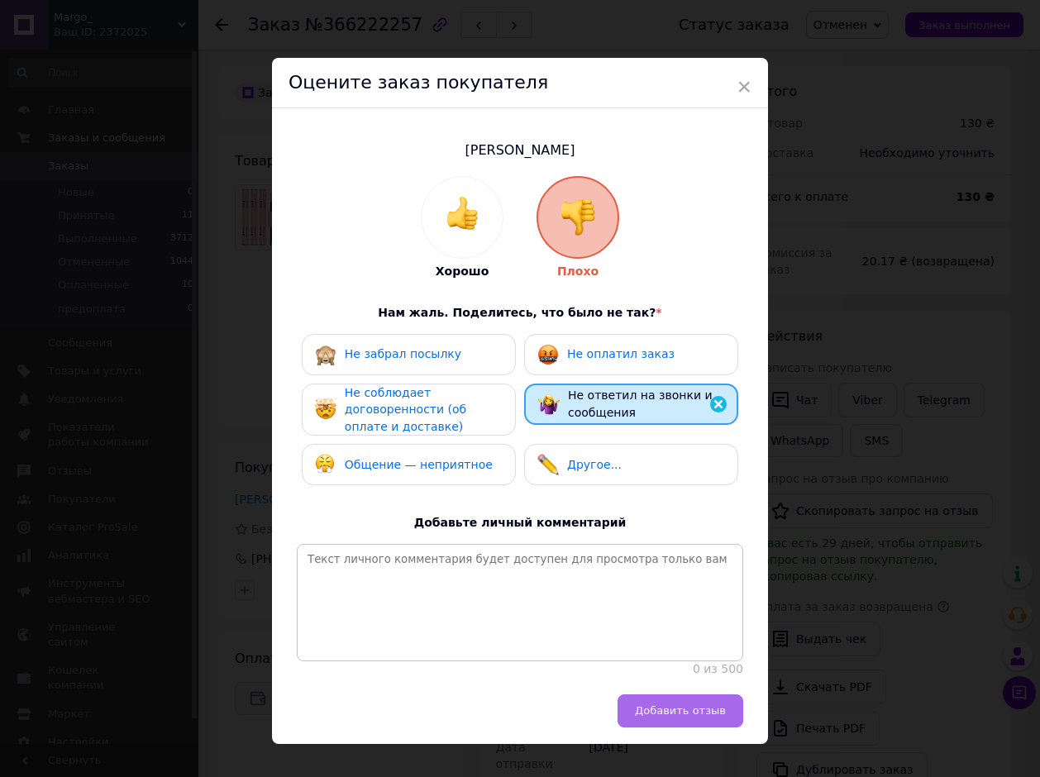
click at [688, 716] on span "Добавить отзыв" at bounding box center [680, 710] width 91 height 12
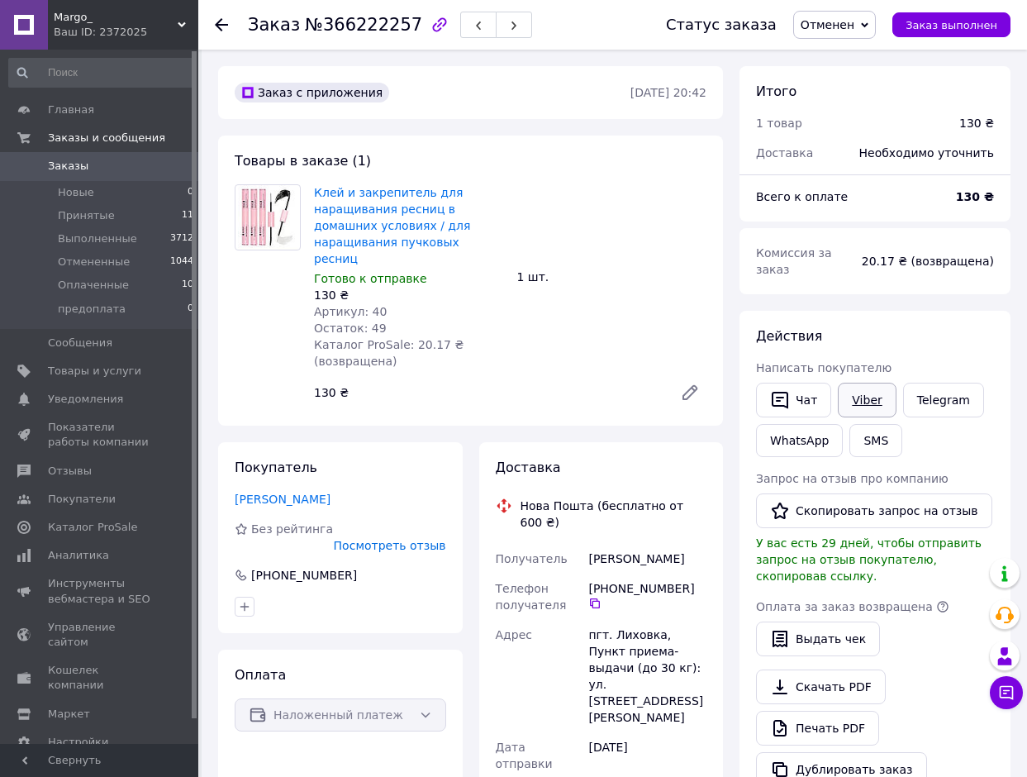
click at [863, 383] on link "Viber" at bounding box center [867, 400] width 58 height 35
click at [228, 22] on div at bounding box center [231, 25] width 33 height 50
click at [222, 22] on icon at bounding box center [221, 24] width 13 height 13
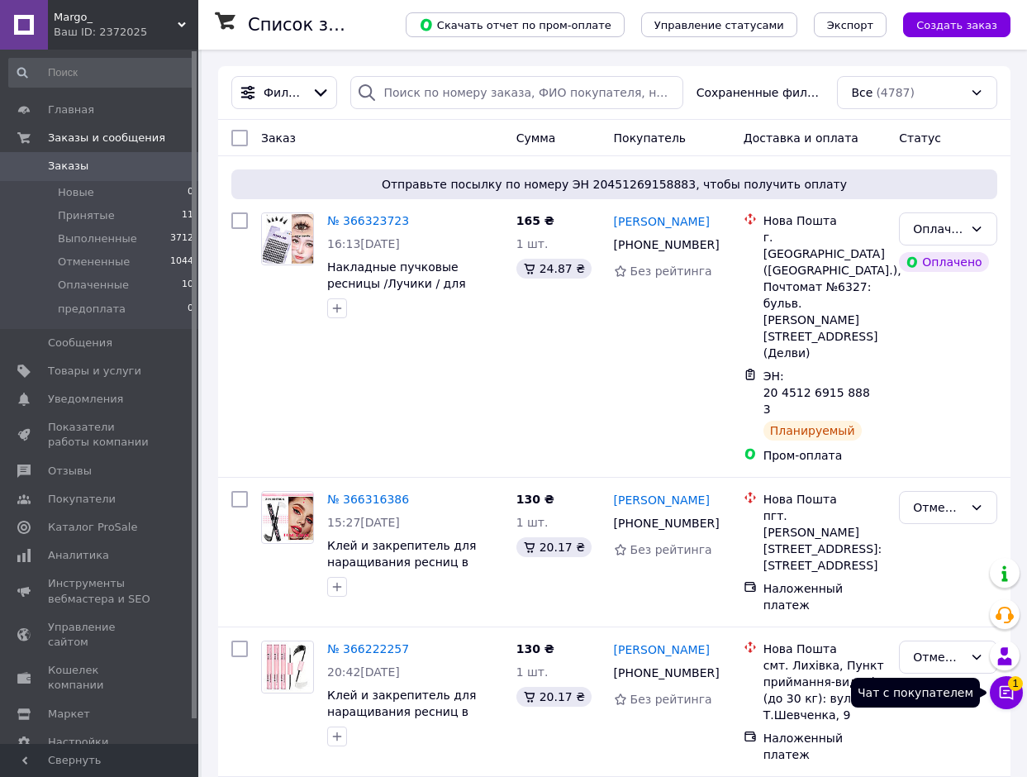
click at [1010, 688] on button "Чат с покупателем 1" at bounding box center [1006, 692] width 33 height 33
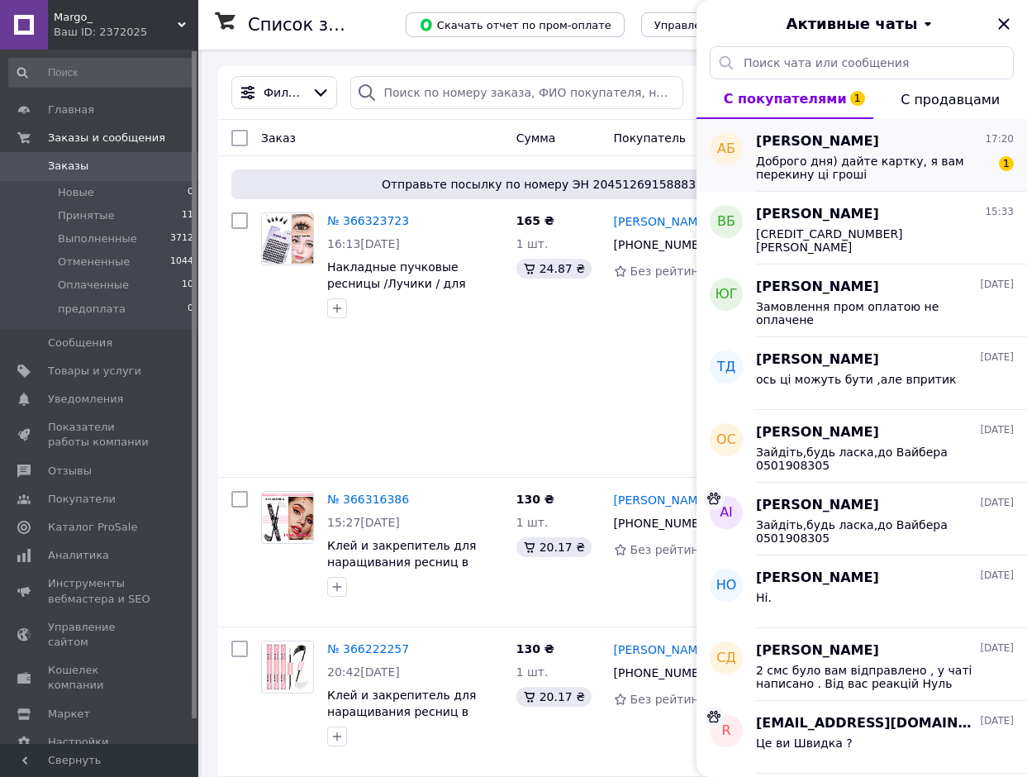
click at [902, 173] on span "Доброго дня) дайте картку, я вам перекину ці гроші" at bounding box center [873, 168] width 235 height 26
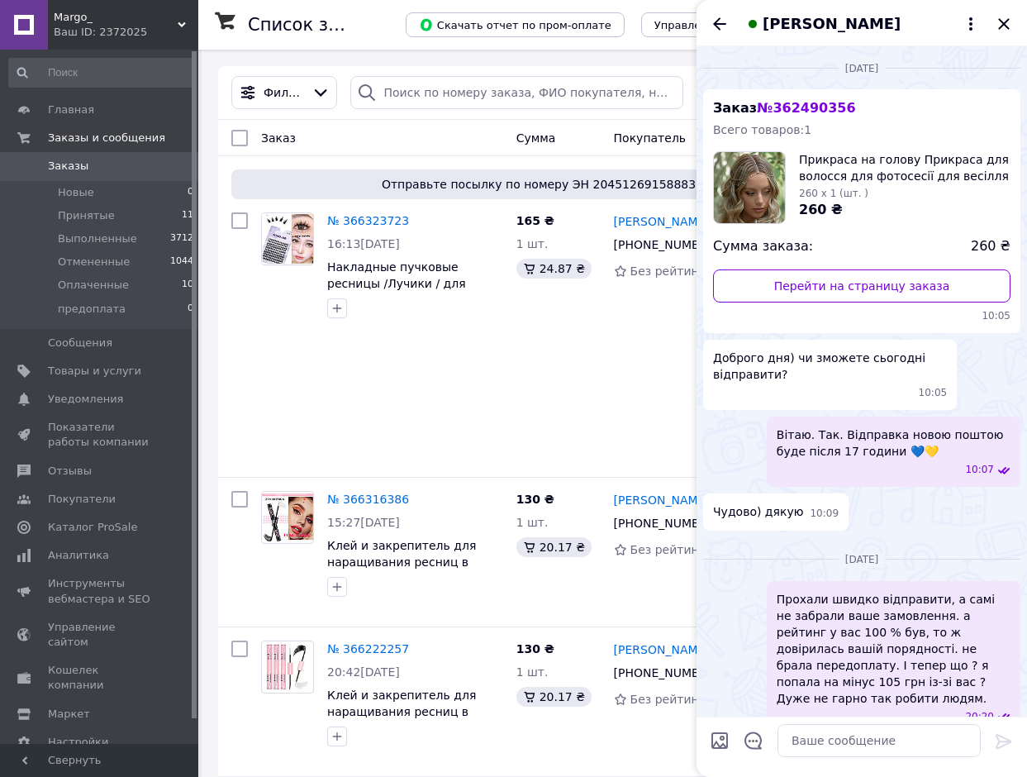
scroll to position [154, 0]
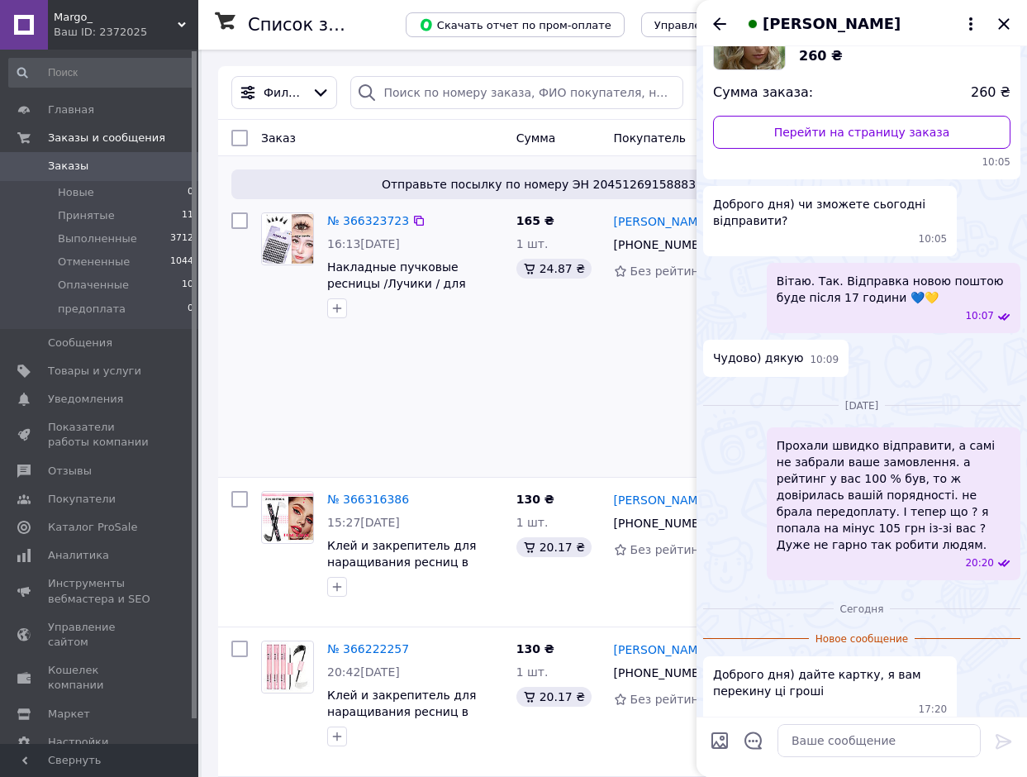
click at [611, 354] on div "Полина Даньчук +380 96 580 59 44 Без рейтинга" at bounding box center [672, 338] width 130 height 264
paste textarea "4731219642713147 Коба Юлія"
type textarea "4731219642713147 Коба Юлія"
click at [1000, 736] on icon at bounding box center [1004, 741] width 20 height 20
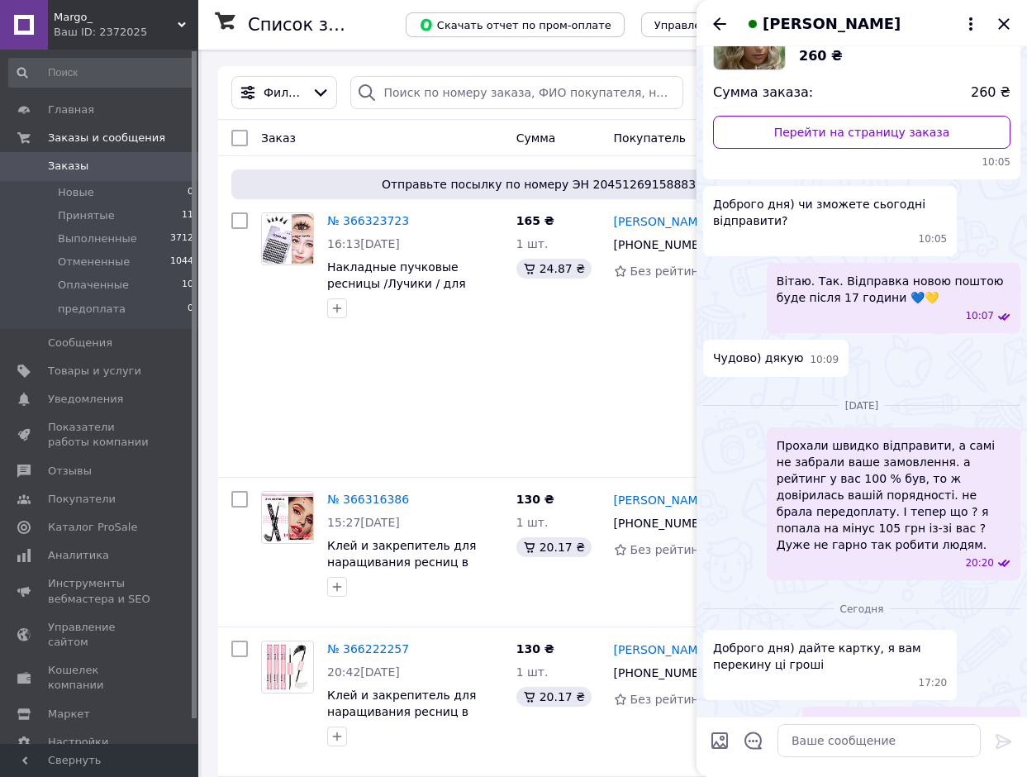
scroll to position [187, 0]
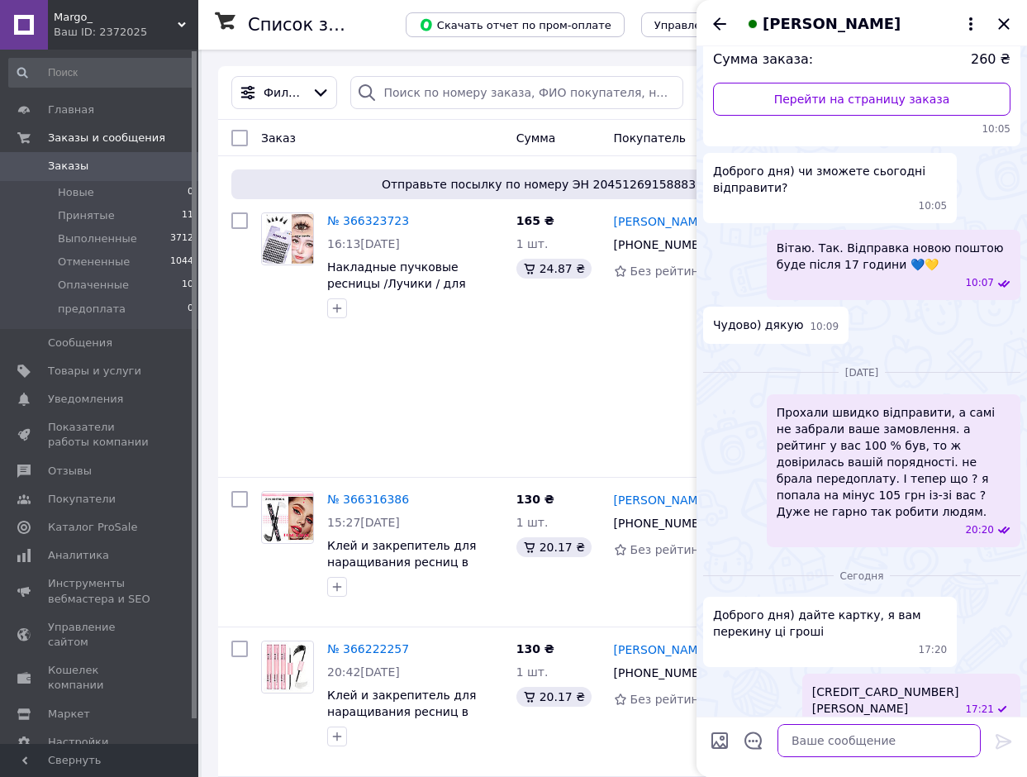
click at [927, 735] on textarea at bounding box center [879, 740] width 203 height 33
type textarea "Доброго вечора."
click at [1012, 739] on icon at bounding box center [1004, 741] width 20 height 20
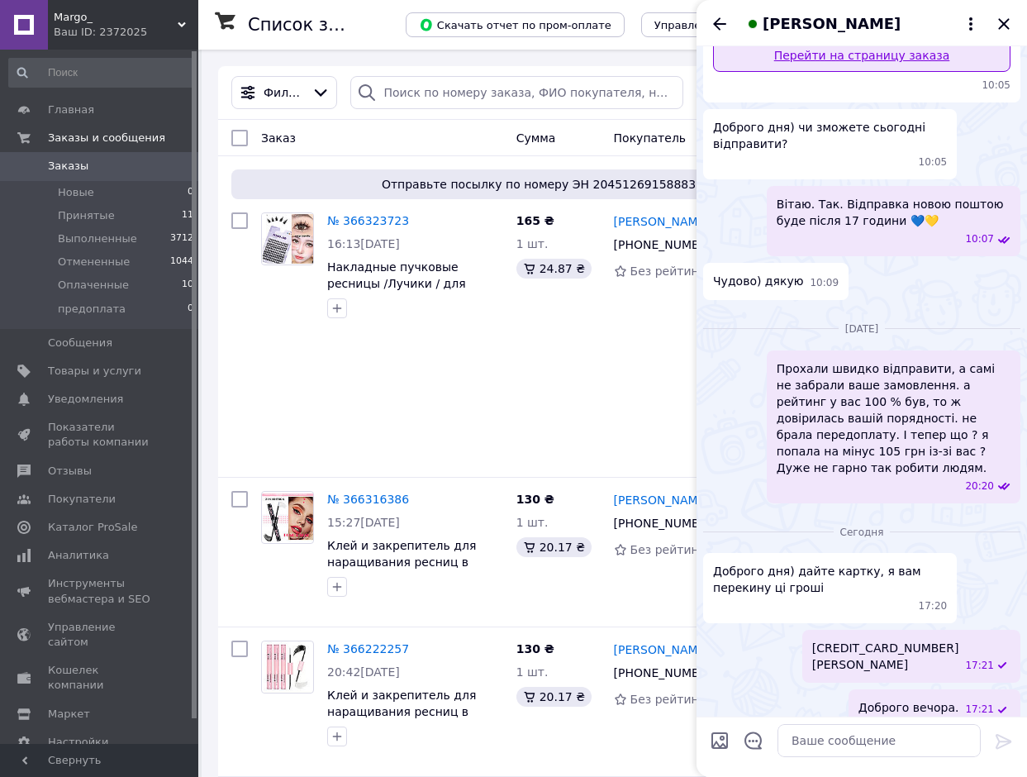
click at [826, 57] on link "Перейти на страницу заказа" at bounding box center [862, 55] width 298 height 33
click at [1007, 22] on icon "Закрыть" at bounding box center [1003, 23] width 11 height 11
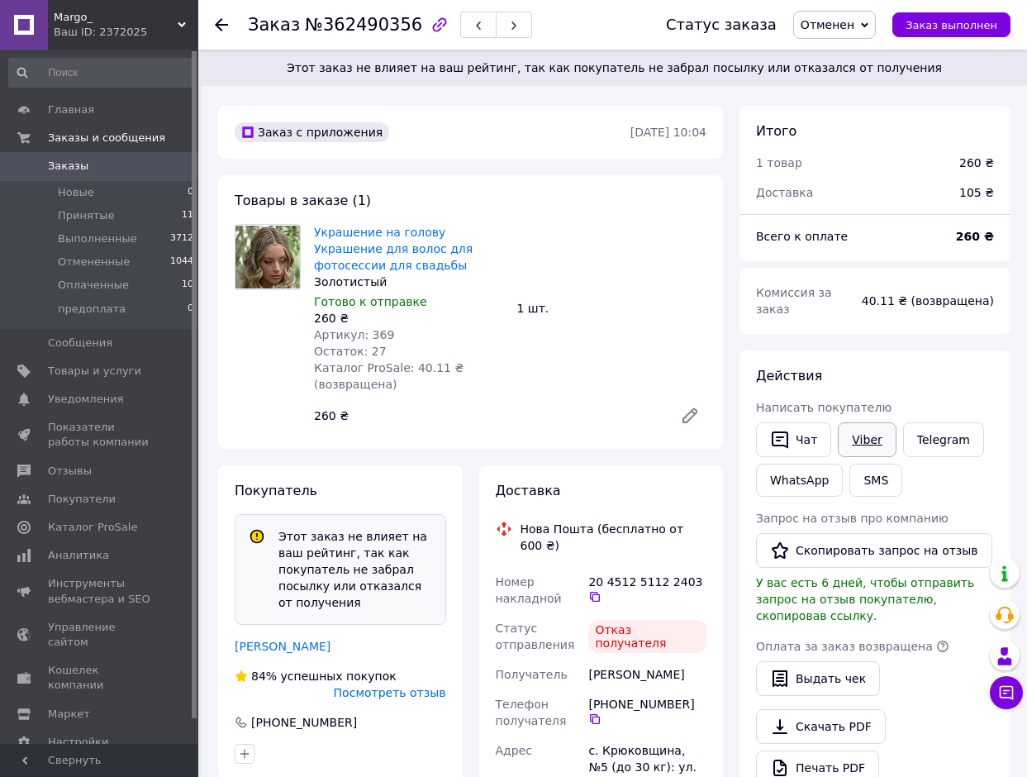
click at [870, 424] on link "Viber" at bounding box center [867, 439] width 58 height 35
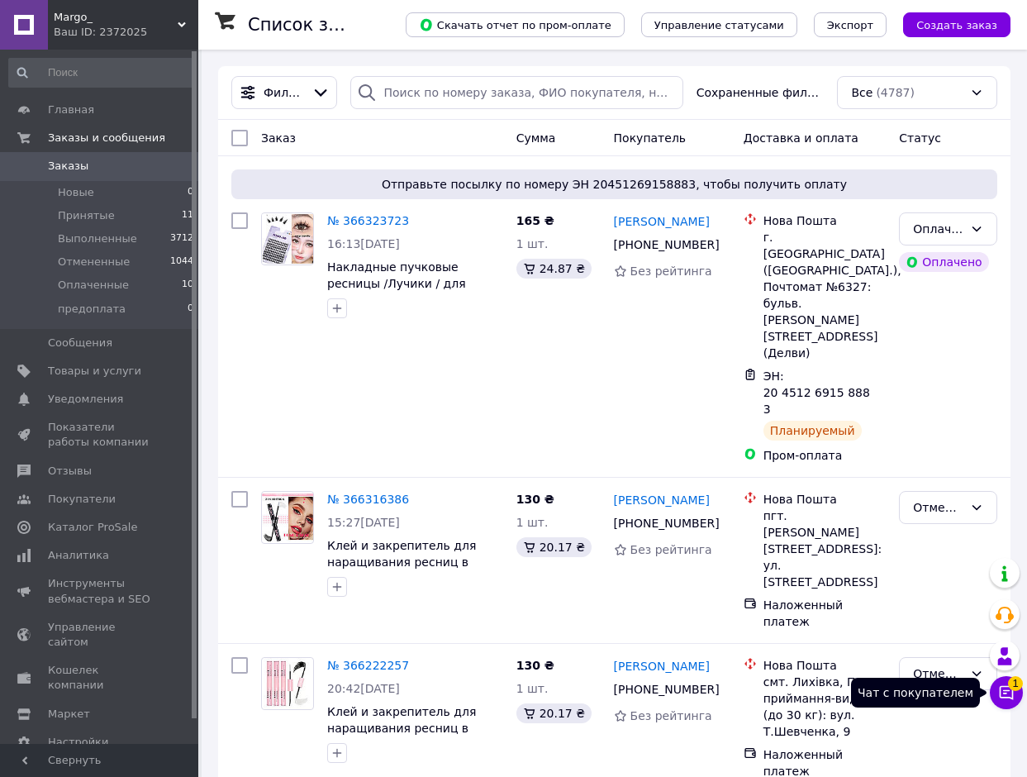
click at [995, 692] on button "Чат с покупателем 1" at bounding box center [1006, 692] width 33 height 33
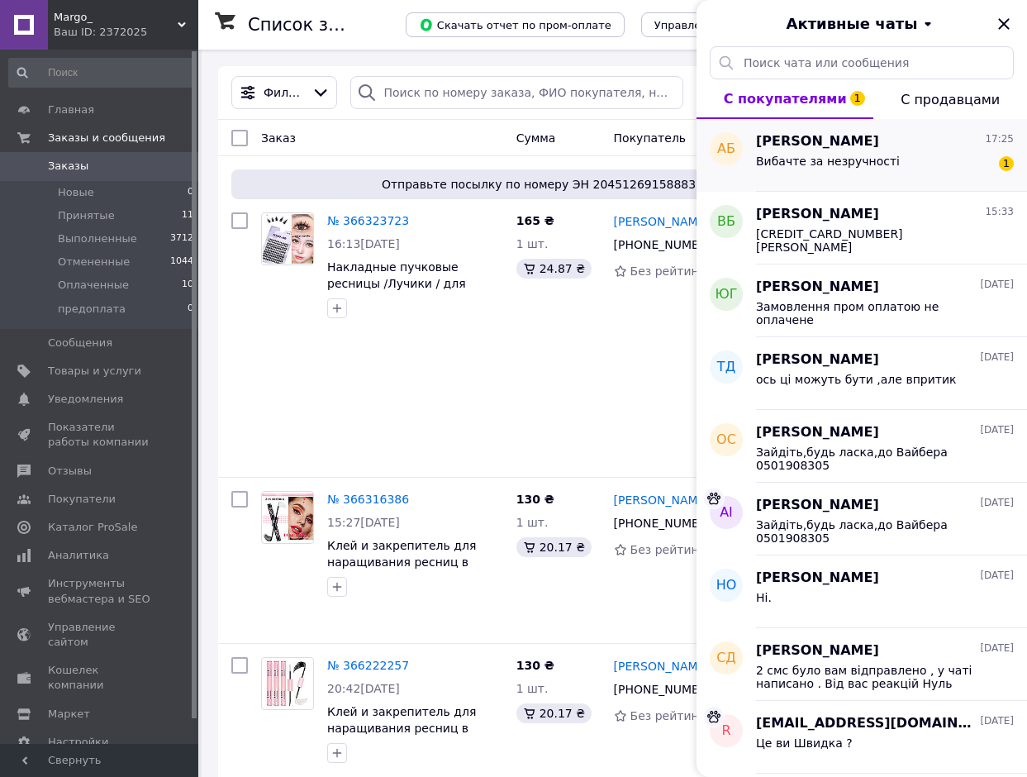
click at [865, 160] on span "Вибачте за незручності" at bounding box center [828, 161] width 144 height 13
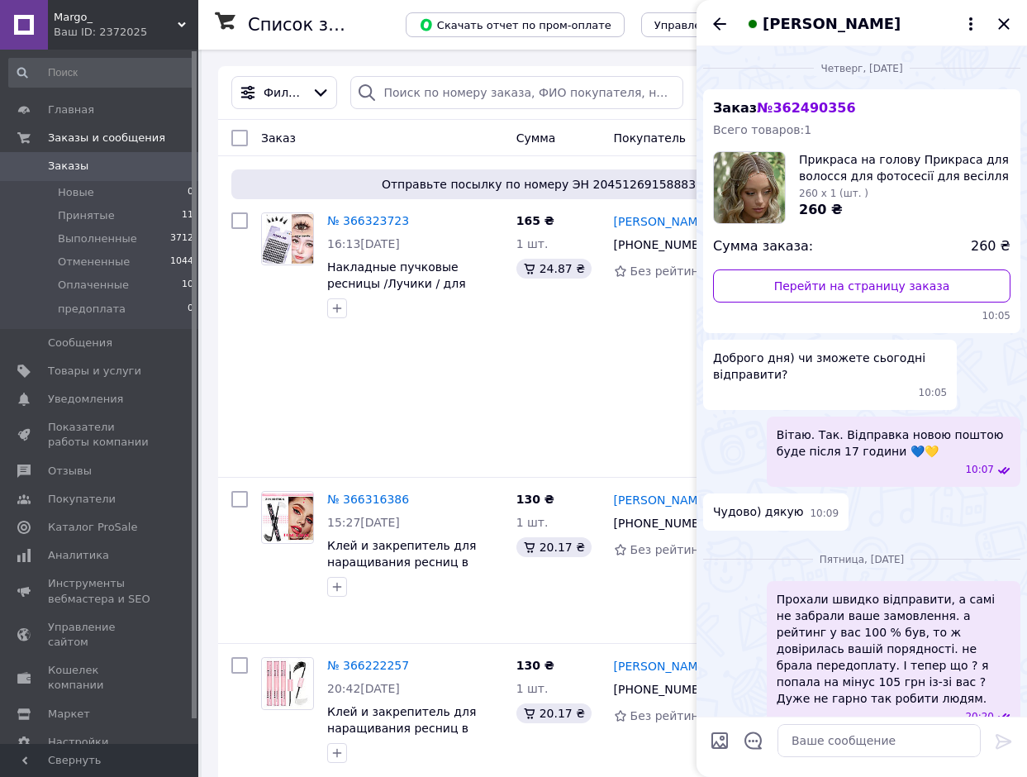
scroll to position [348, 0]
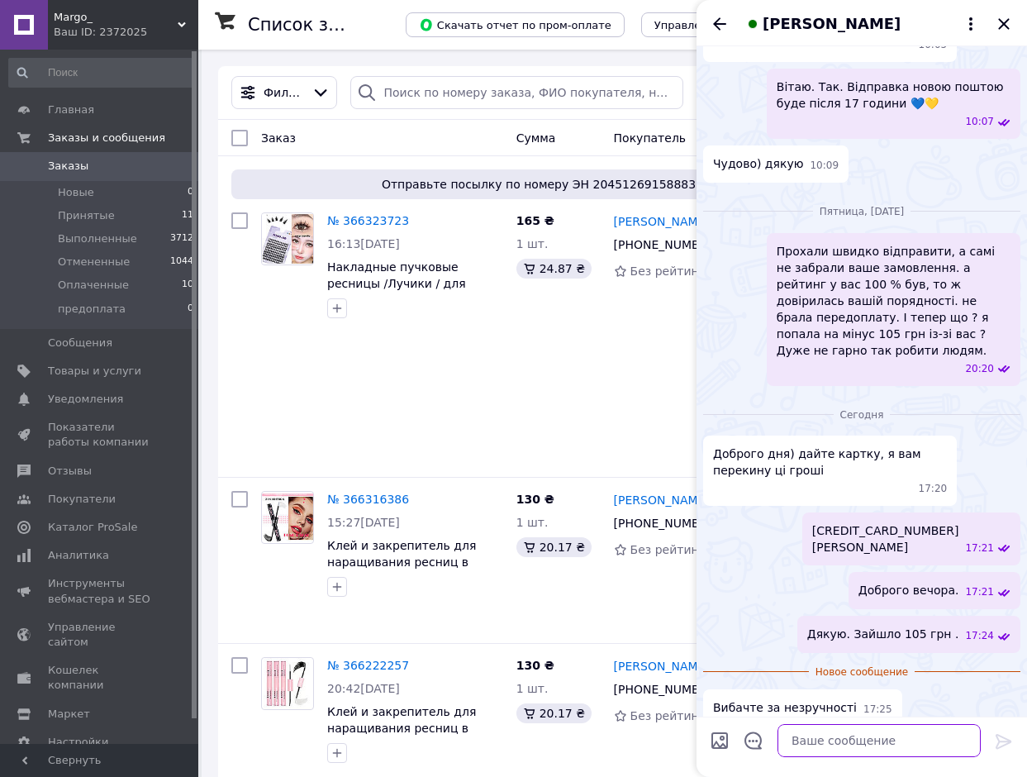
click at [867, 739] on textarea at bounding box center [879, 740] width 203 height 33
type textarea "Э"
type textarea "Є нові модельки прикрас на голову, якщо ще треба."
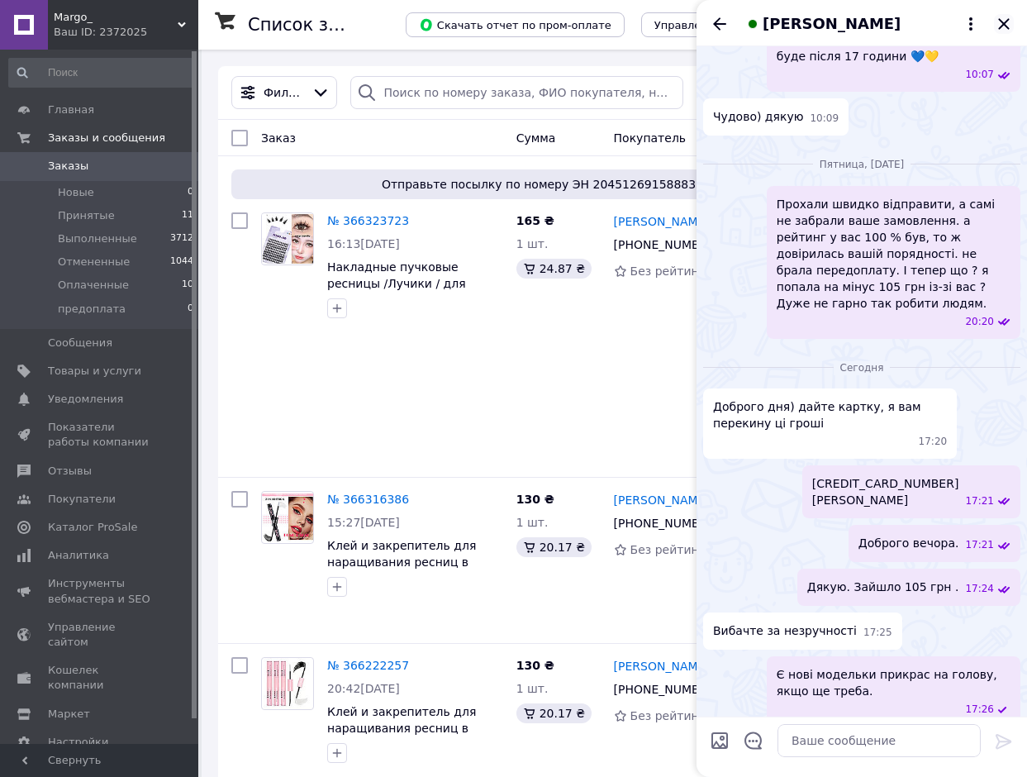
click at [1004, 21] on icon "Закрыть" at bounding box center [1004, 24] width 20 height 20
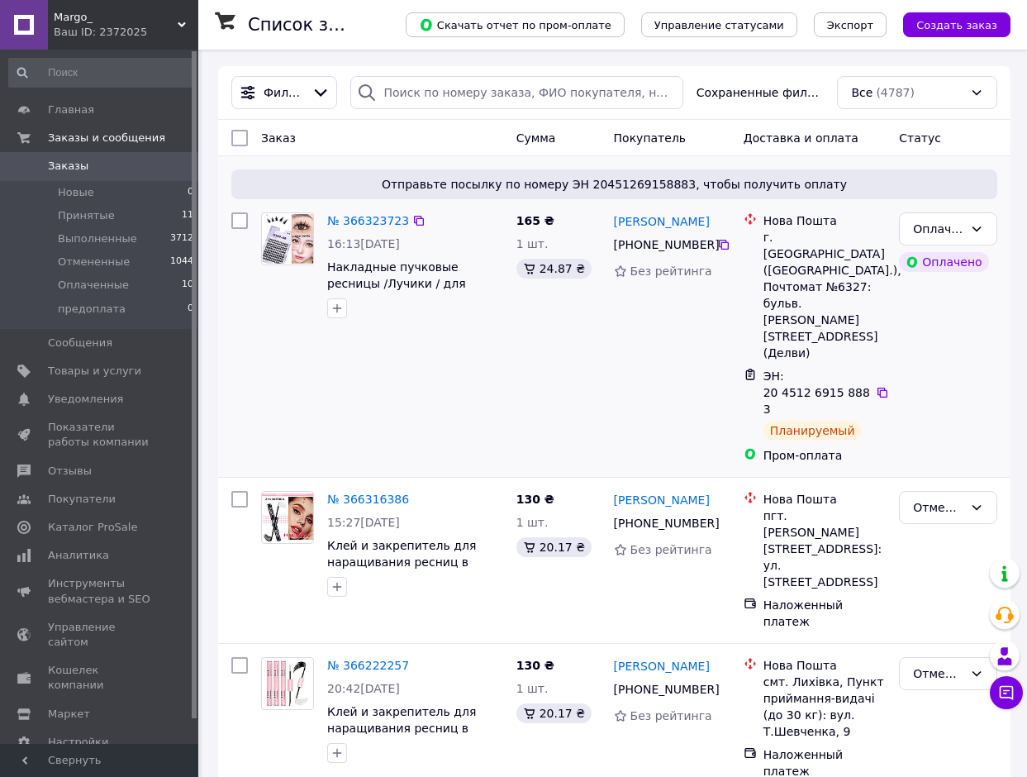
click at [537, 317] on div "165 ₴ 1 шт. 24.87 ₴" at bounding box center [559, 338] width 98 height 264
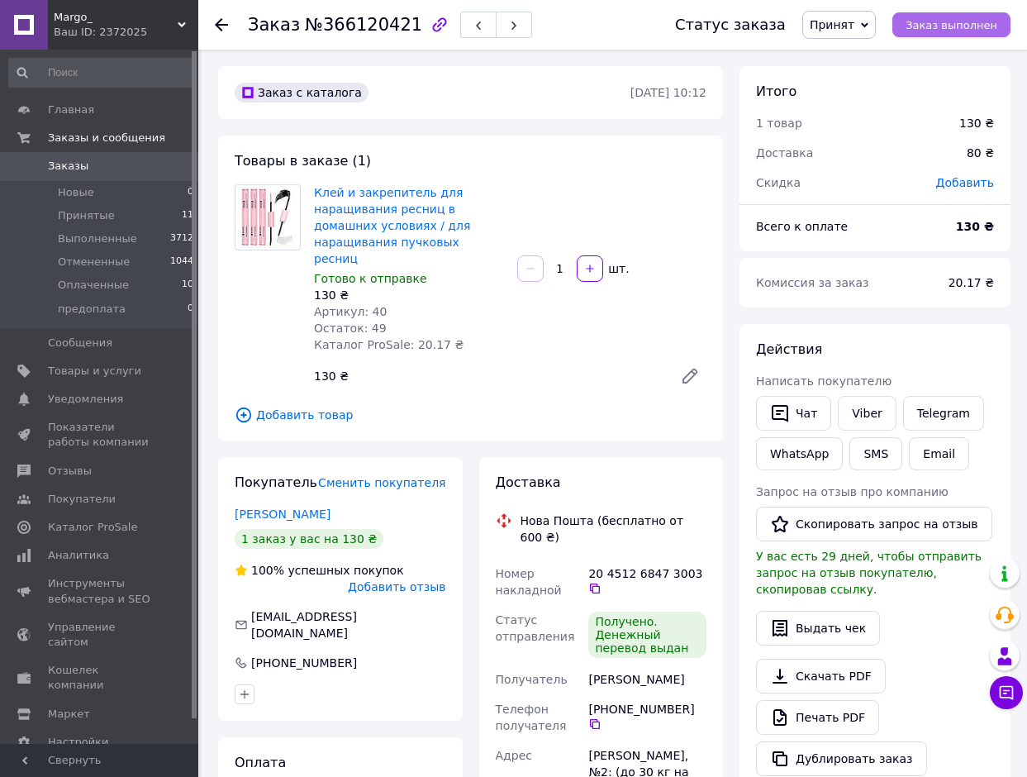
click at [953, 23] on span "Заказ выполнен" at bounding box center [952, 25] width 92 height 12
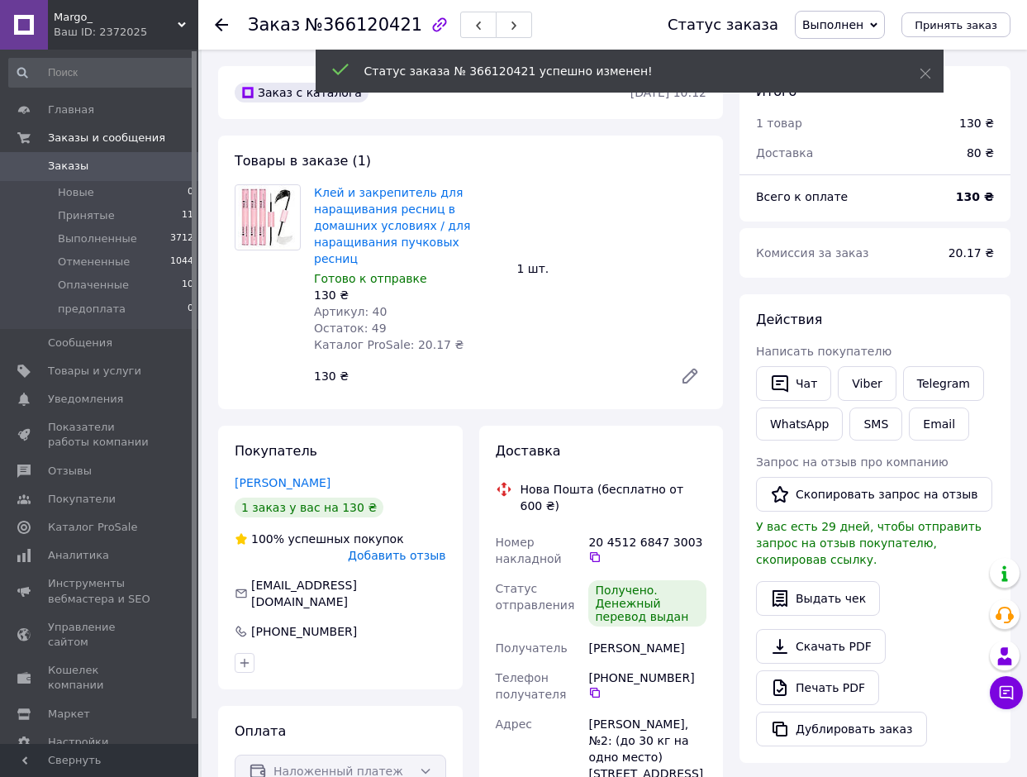
click at [426, 549] on span "Добавить отзыв" at bounding box center [397, 555] width 98 height 13
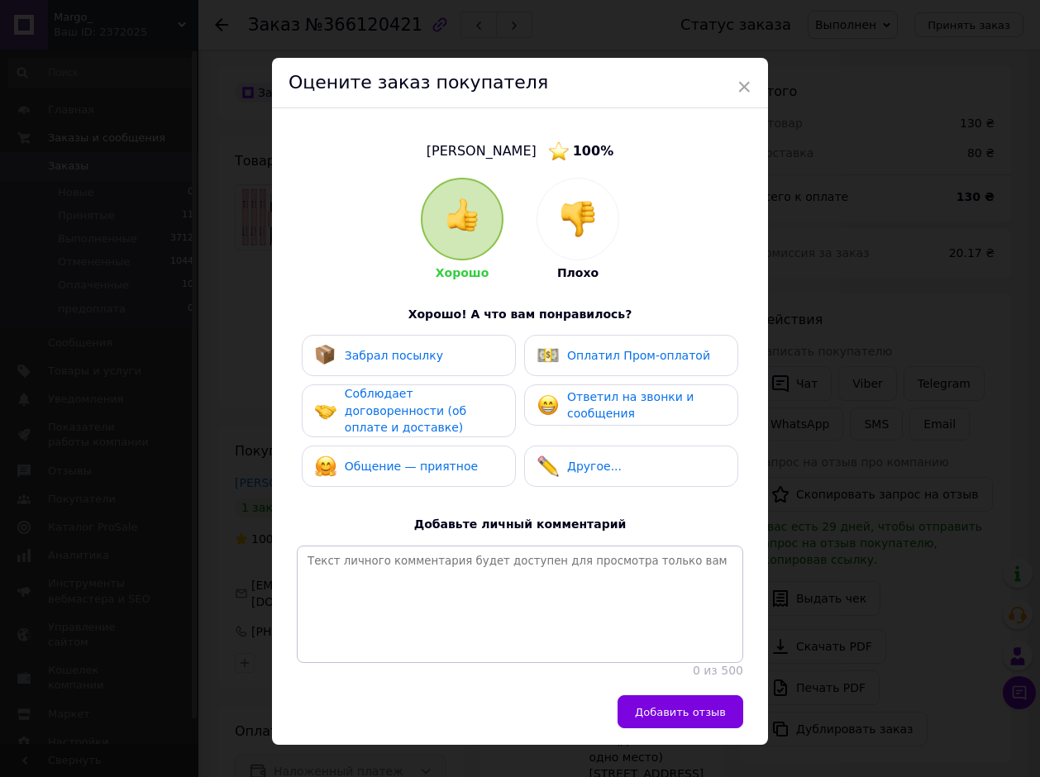
click at [428, 355] on div "Забрал посылку" at bounding box center [409, 355] width 188 height 21
click at [426, 394] on span "Соблюдает договоренности (об оплате и доставке)" at bounding box center [405, 410] width 121 height 47
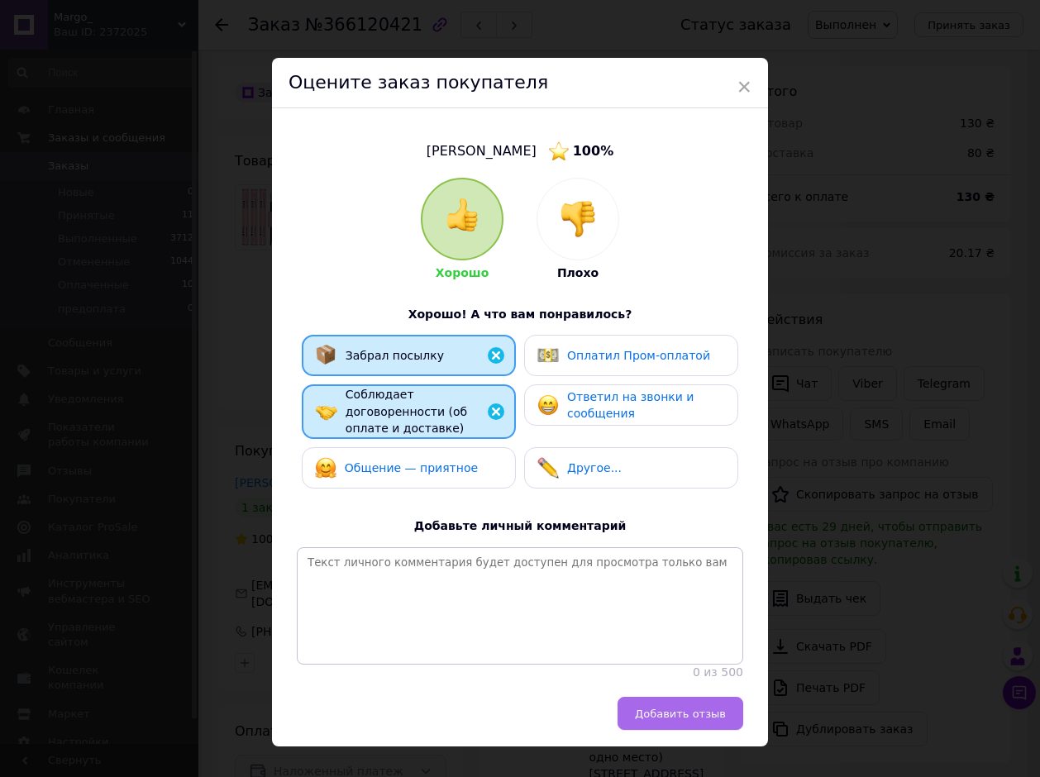
click at [654, 701] on button "Добавить отзыв" at bounding box center [680, 713] width 126 height 33
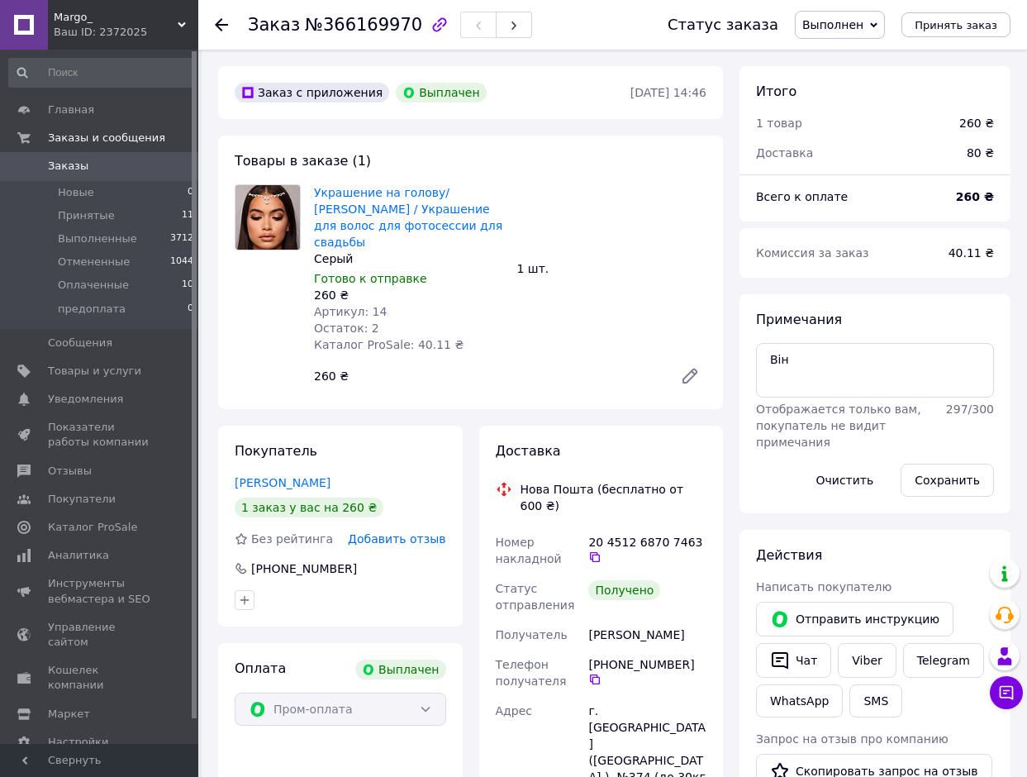
click at [399, 532] on span "Добавить отзыв" at bounding box center [397, 538] width 98 height 13
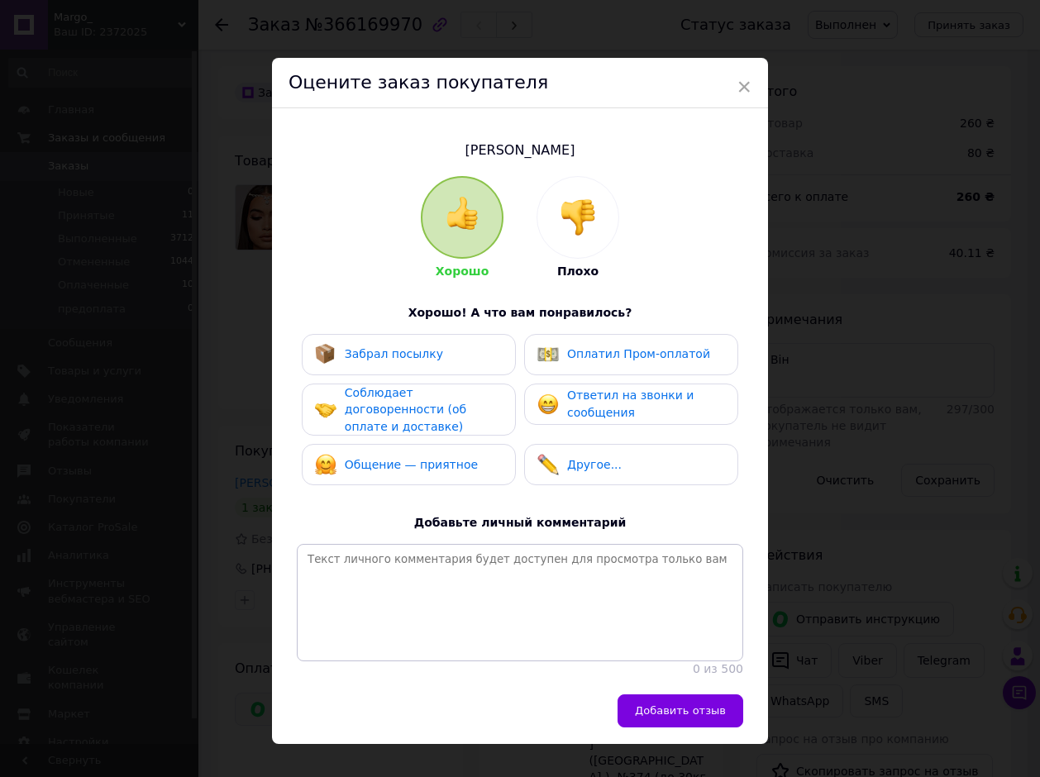
click at [602, 359] on span "Оплатил Пром-оплатой" at bounding box center [638, 353] width 143 height 13
click at [594, 417] on span "Ответил на звонки и сообщения" at bounding box center [630, 403] width 126 height 31
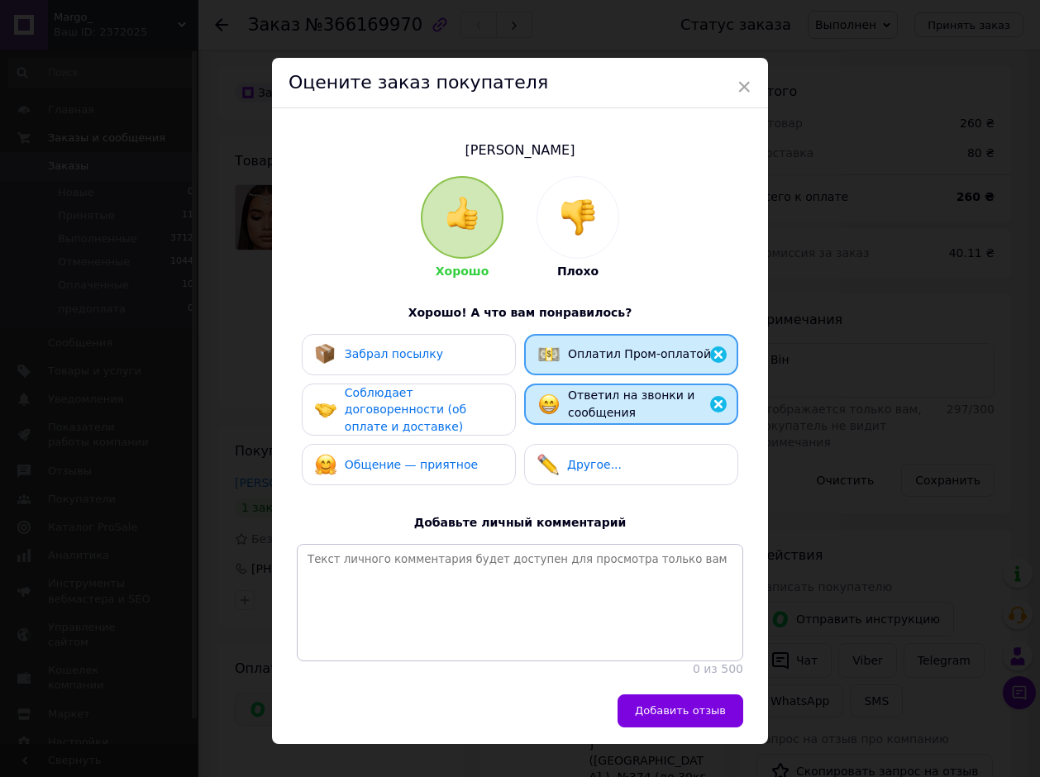
click at [440, 358] on div "Забрал посылку" at bounding box center [409, 354] width 188 height 21
click at [440, 408] on span "Соблюдает договоренности (об оплате и доставке)" at bounding box center [405, 409] width 121 height 47
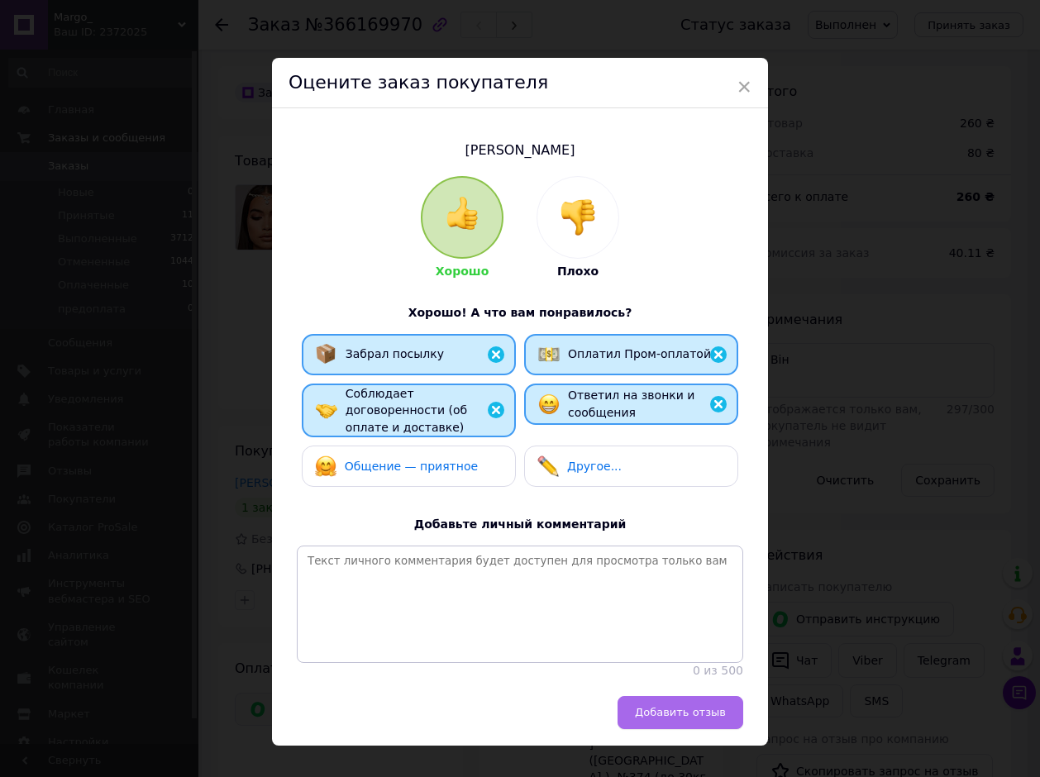
click at [669, 712] on span "Добавить отзыв" at bounding box center [680, 712] width 91 height 12
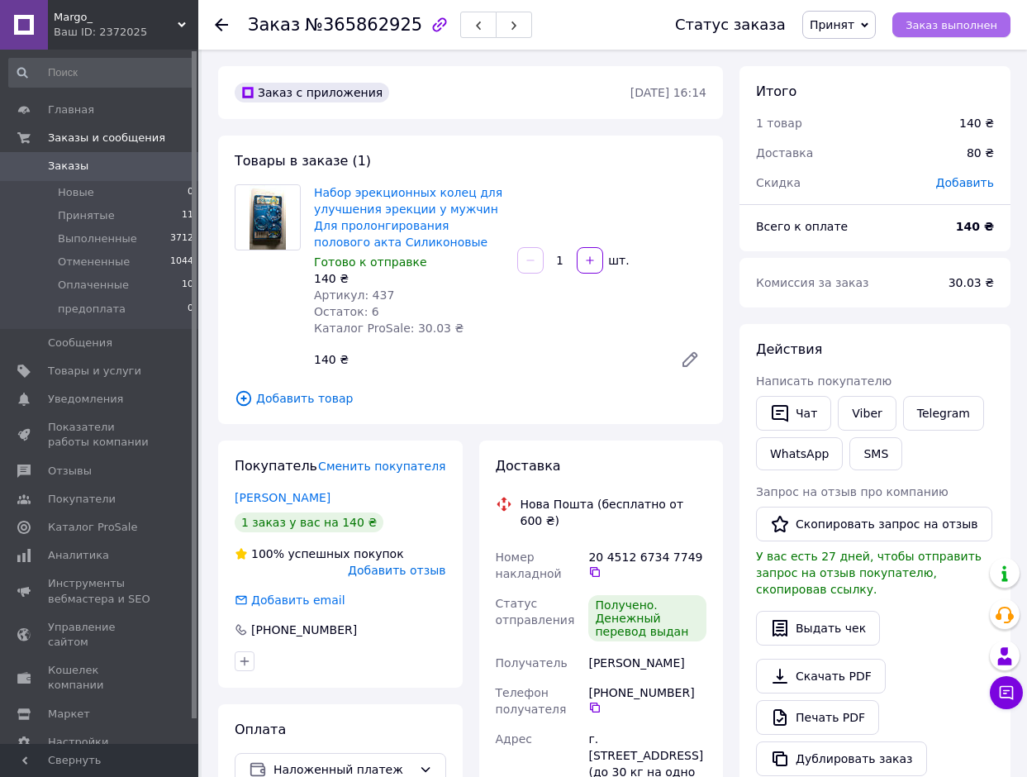
click at [947, 30] on span "Заказ выполнен" at bounding box center [952, 25] width 92 height 12
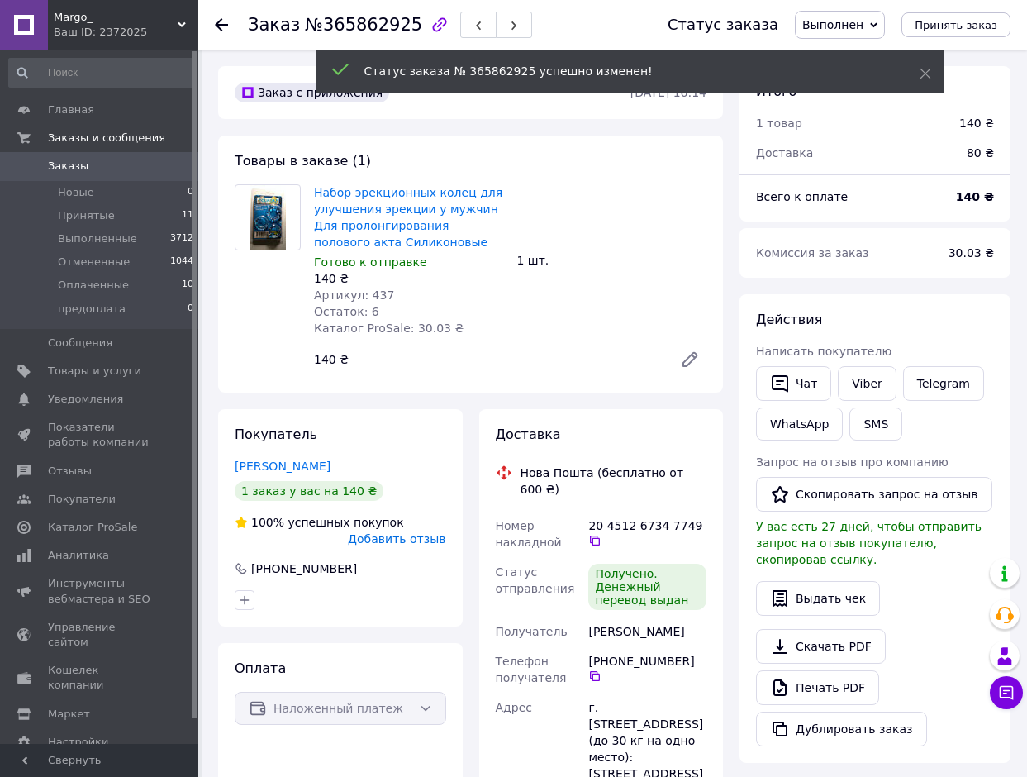
click at [412, 536] on span "Добавить отзыв" at bounding box center [397, 538] width 98 height 13
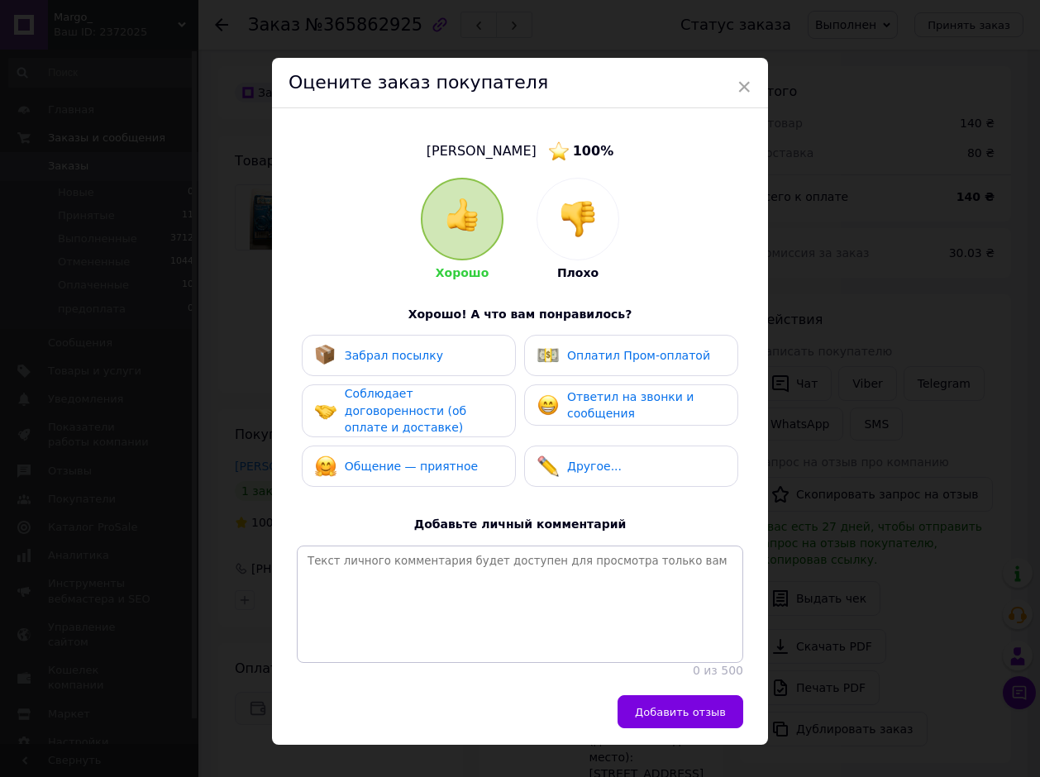
click at [440, 361] on div "Забрал посылку" at bounding box center [409, 355] width 188 height 21
click at [440, 406] on span "Соблюдает договоренности (об оплате и доставке)" at bounding box center [405, 410] width 121 height 47
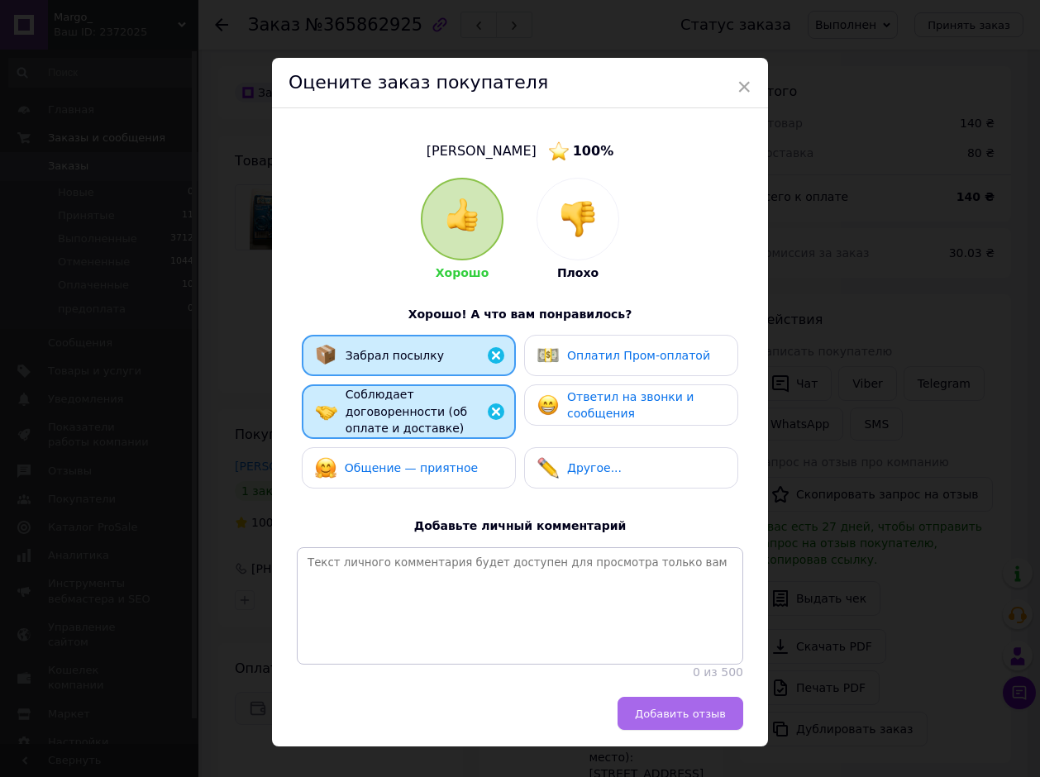
click at [660, 717] on span "Добавить отзыв" at bounding box center [680, 713] width 91 height 12
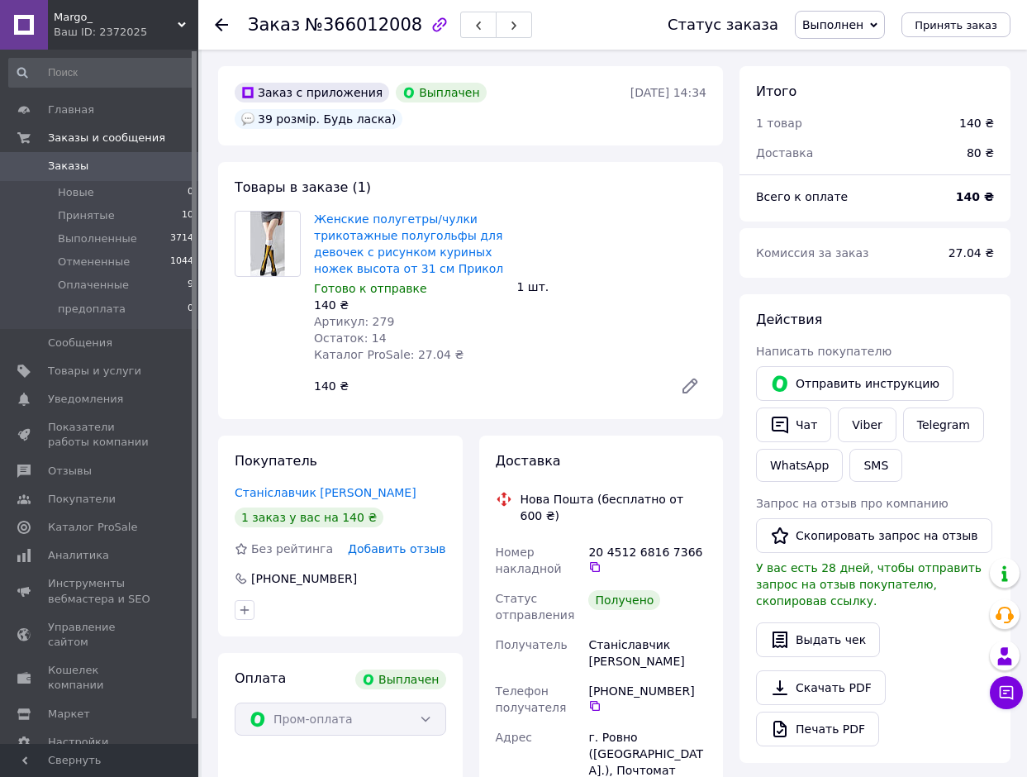
click at [417, 547] on span "Добавить отзыв" at bounding box center [397, 548] width 98 height 13
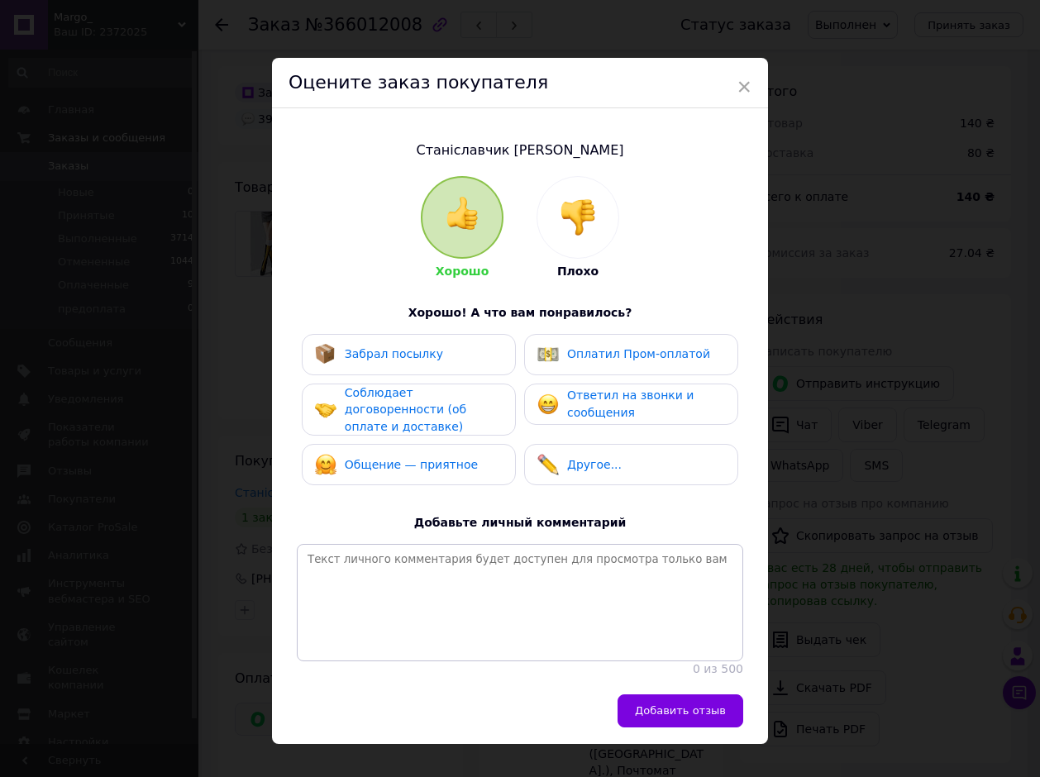
click at [594, 400] on span "Ответил на звонки и сообщения" at bounding box center [630, 403] width 126 height 31
click at [540, 352] on img at bounding box center [547, 354] width 21 height 21
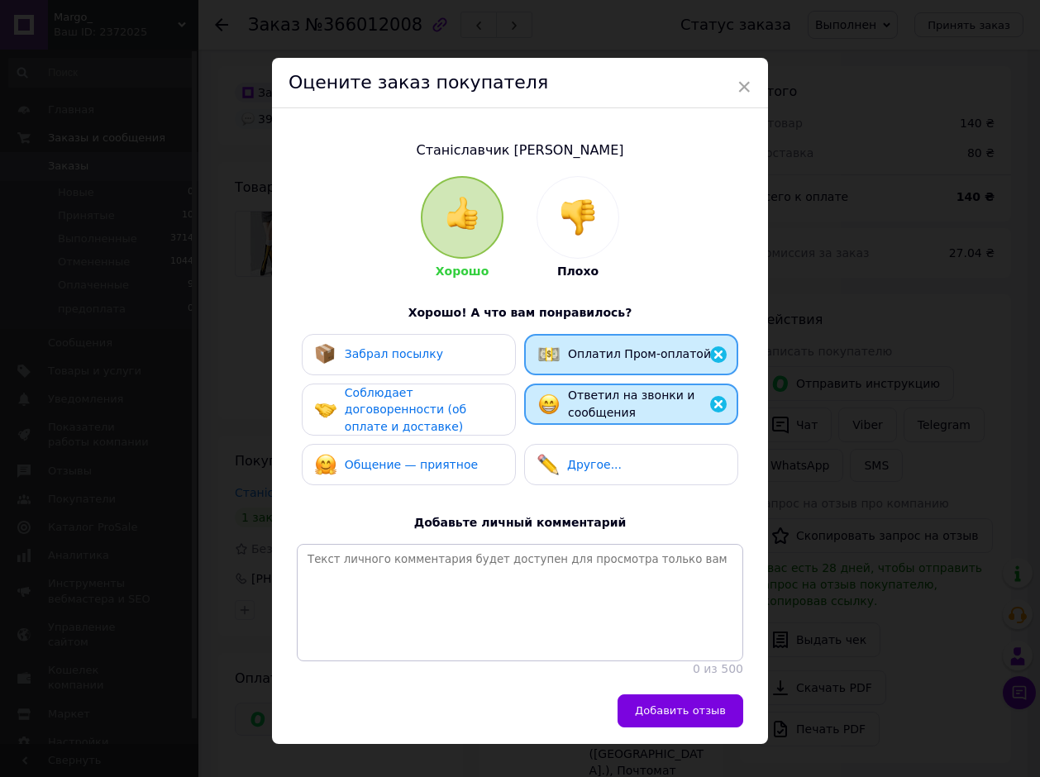
click at [450, 348] on div "Забрал посылку" at bounding box center [409, 354] width 188 height 21
click at [440, 397] on span "Соблюдает договоренности (об оплате и доставке)" at bounding box center [405, 409] width 121 height 47
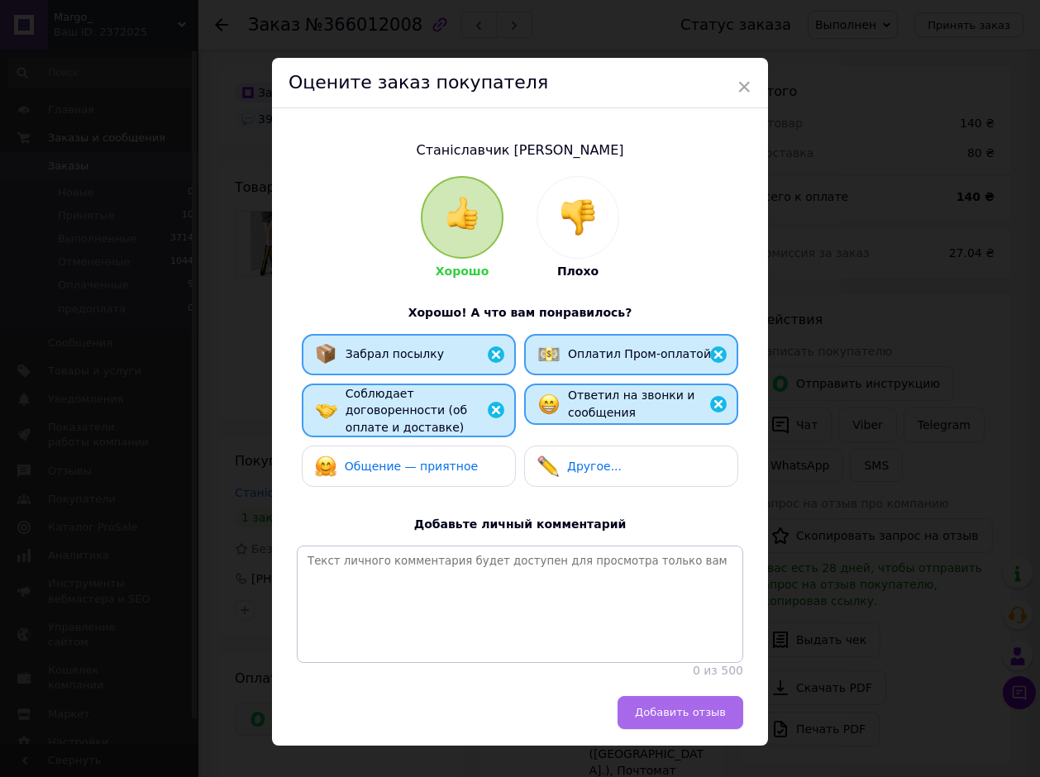
click at [684, 713] on span "Добавить отзыв" at bounding box center [680, 712] width 91 height 12
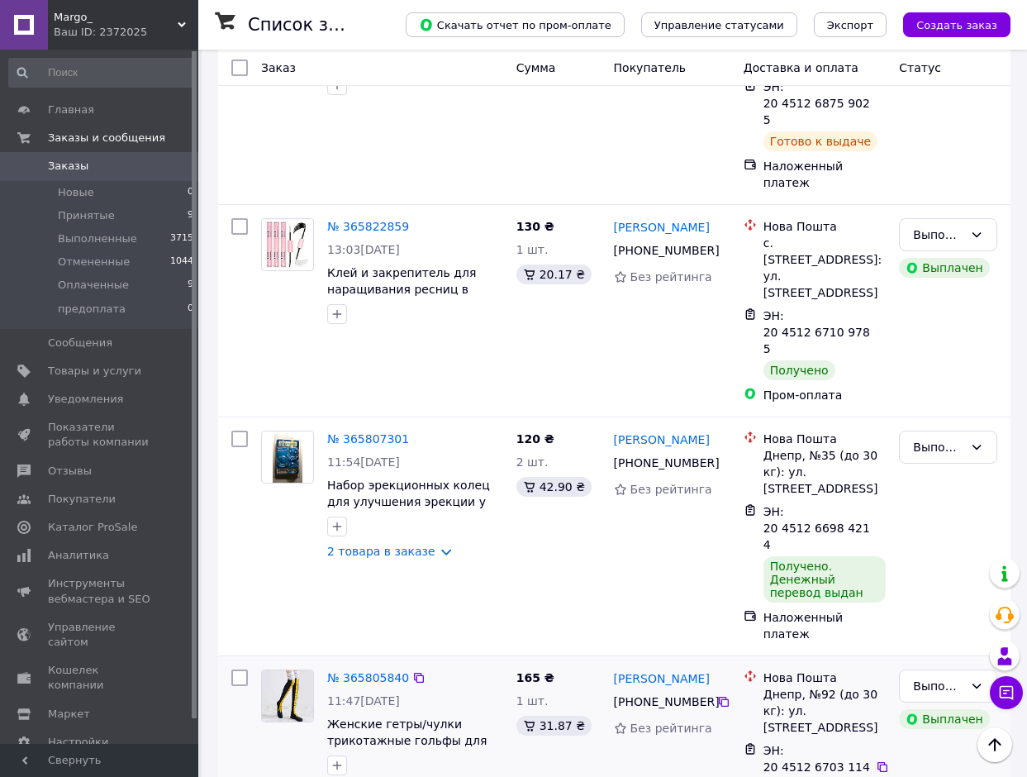
scroll to position [6859, 0]
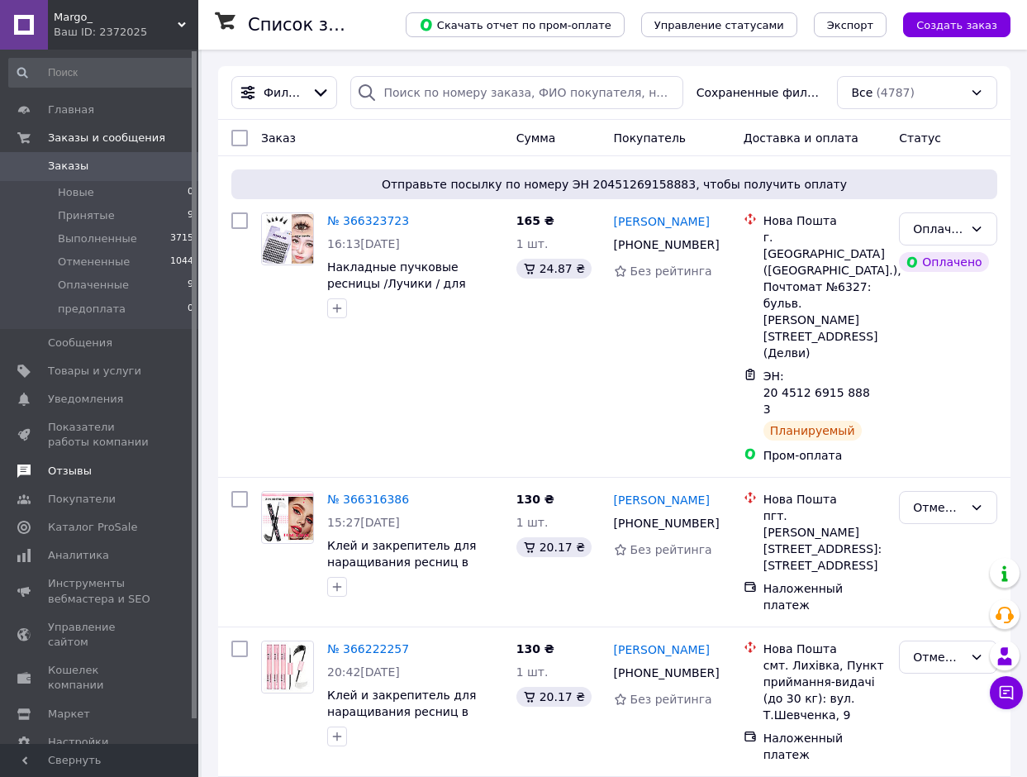
click at [64, 478] on span "Отзывы" at bounding box center [70, 471] width 44 height 15
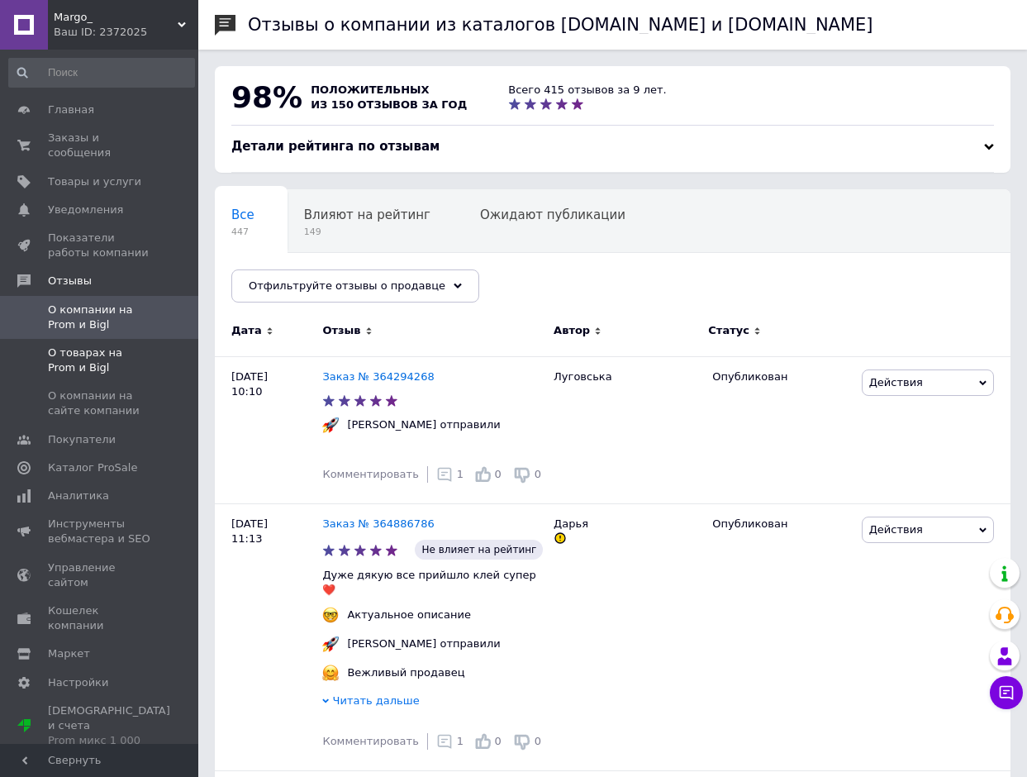
click at [80, 345] on span "О товарах на Prom и Bigl" at bounding box center [100, 360] width 105 height 30
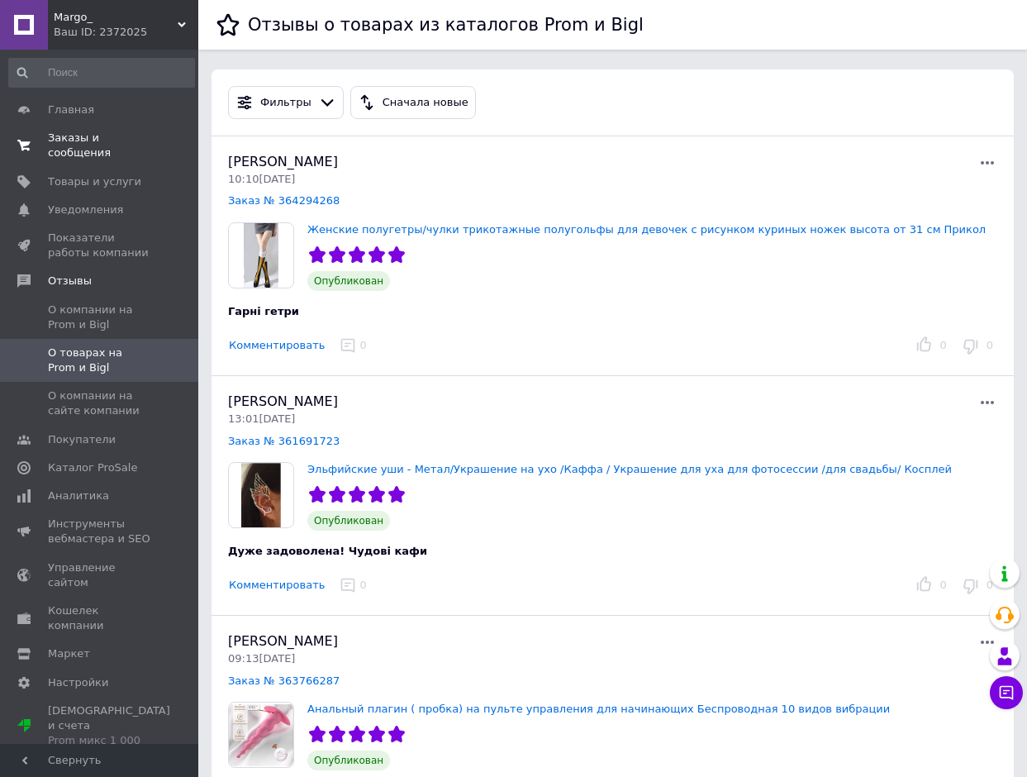
click at [102, 139] on span "Заказы и сообщения" at bounding box center [100, 146] width 105 height 30
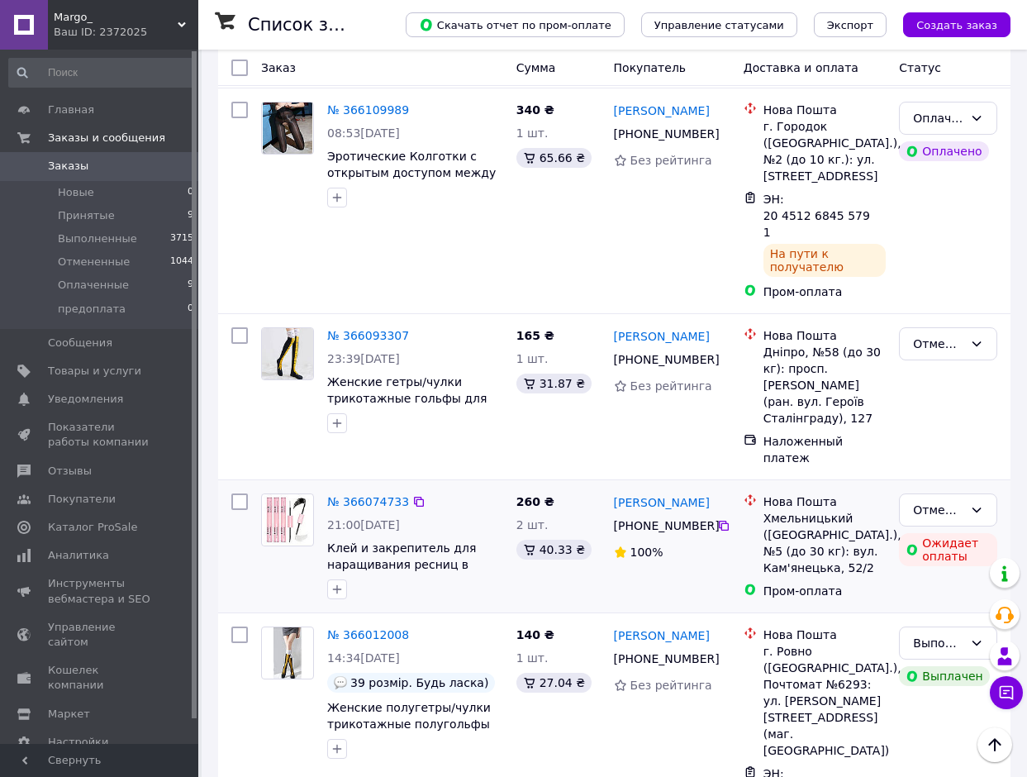
scroll to position [3226, 0]
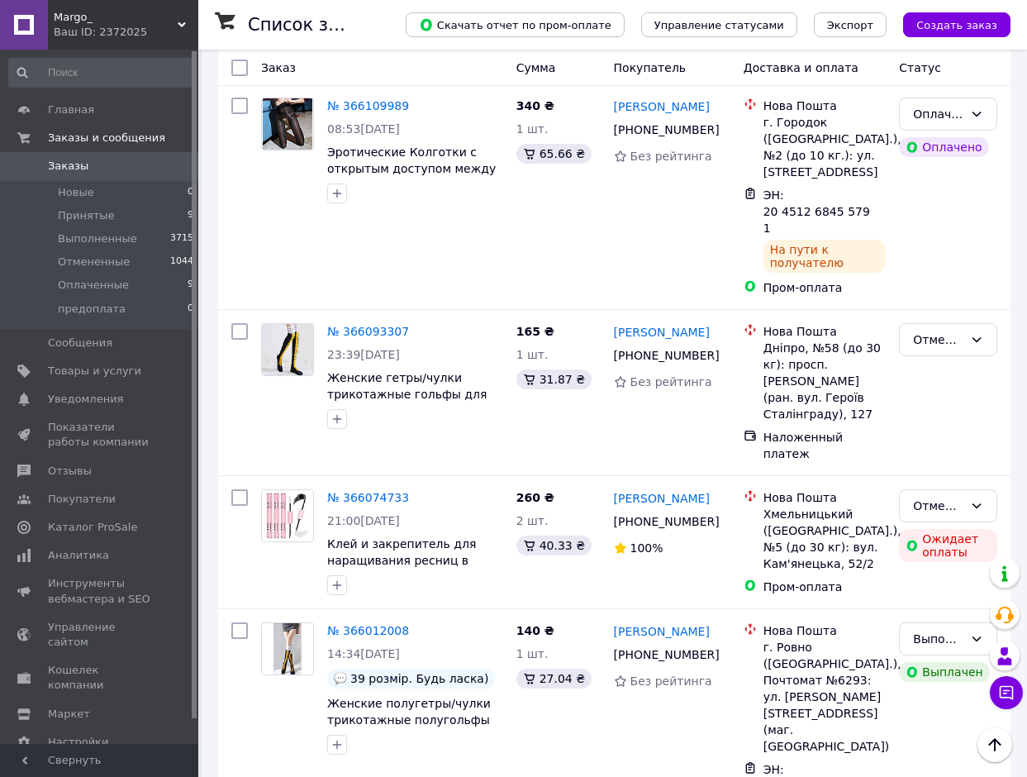
click at [987, 745] on icon "Наверх" at bounding box center [995, 745] width 20 height 20
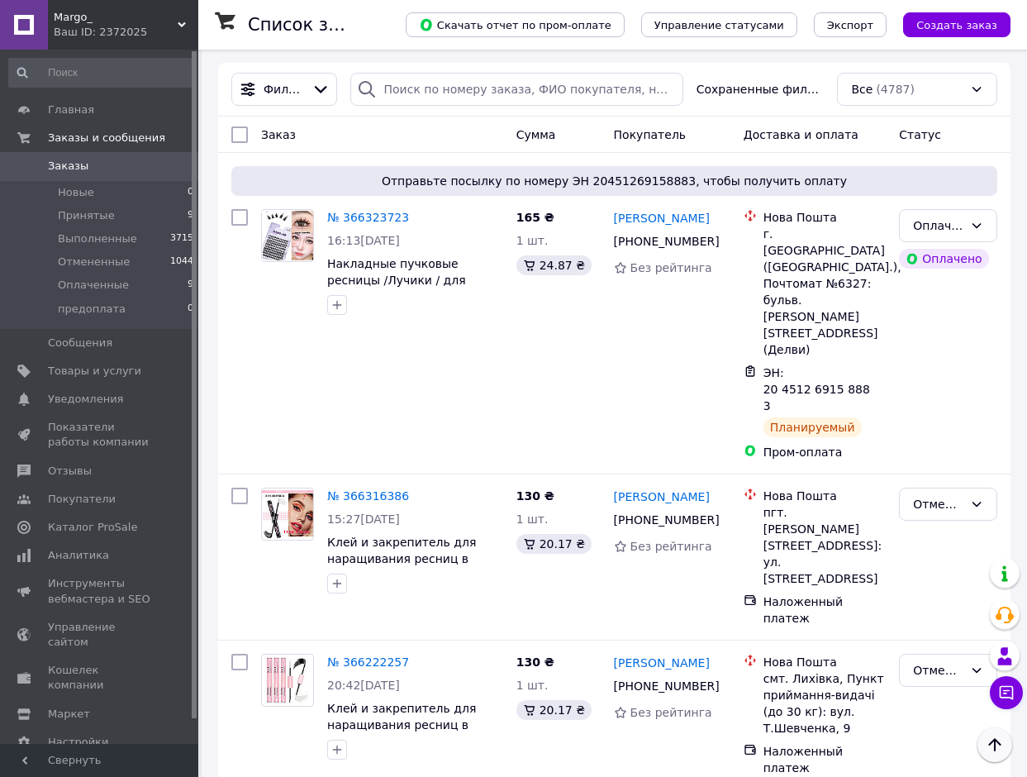
scroll to position [0, 0]
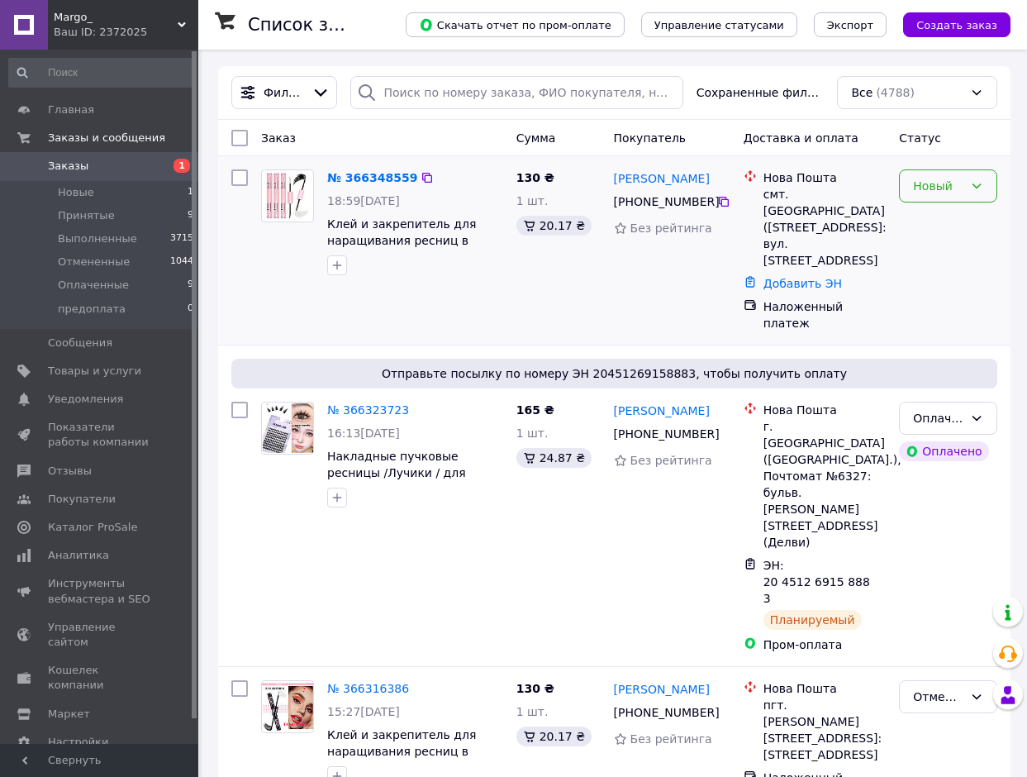
click at [940, 182] on div "Новый" at bounding box center [938, 186] width 50 height 18
click at [932, 216] on li "Принят" at bounding box center [948, 222] width 97 height 30
click at [645, 266] on div "Олександра Марущак +380 50 182 15 63 Без рейтинга" at bounding box center [672, 250] width 130 height 175
click at [356, 186] on div "№ 366348559" at bounding box center [368, 178] width 85 height 20
click at [356, 182] on link "№ 366348559" at bounding box center [368, 177] width 82 height 13
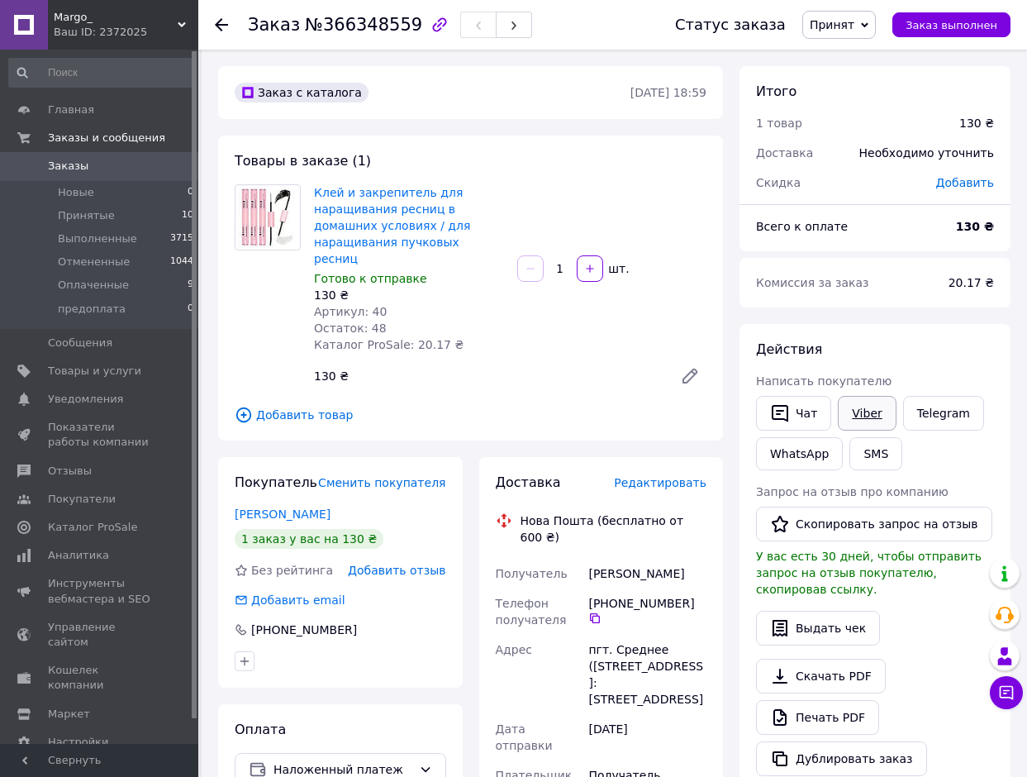
click at [860, 409] on link "Viber" at bounding box center [867, 413] width 58 height 35
click at [436, 132] on div "Заказ с каталога 12.10.2025 • 18:59 Товары в заказе (1) Клей и закрепитель для …" at bounding box center [470, 719] width 521 height 1306
click at [219, 25] on use at bounding box center [221, 24] width 13 height 13
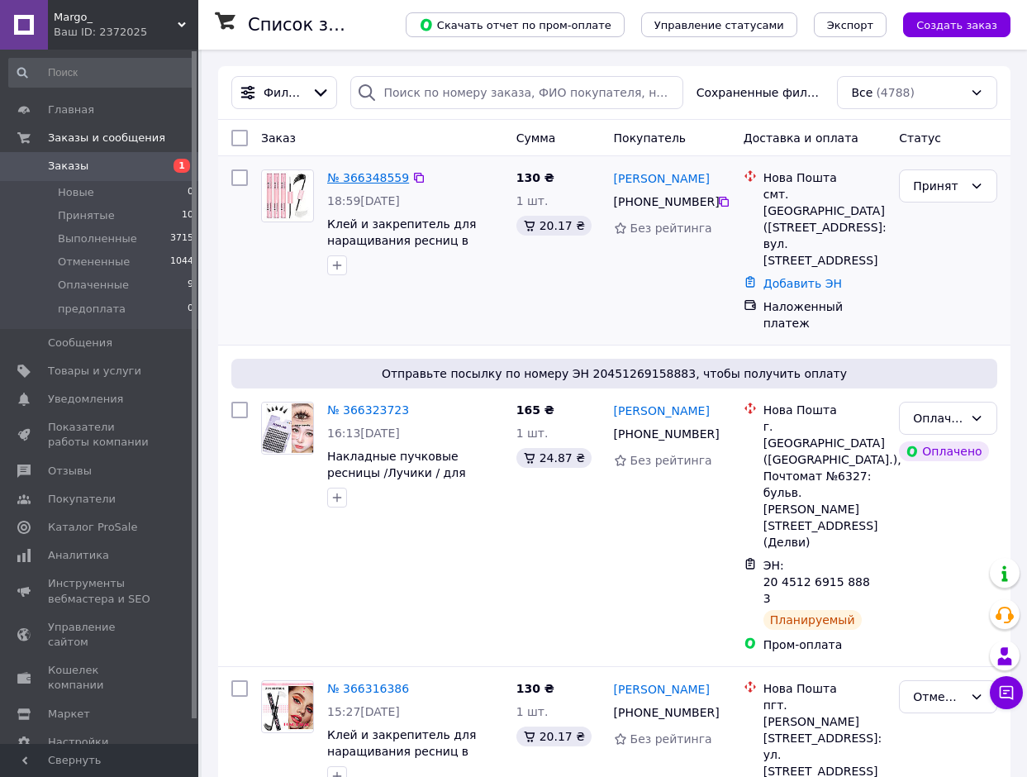
click at [367, 177] on link "№ 366348559" at bounding box center [368, 177] width 82 height 13
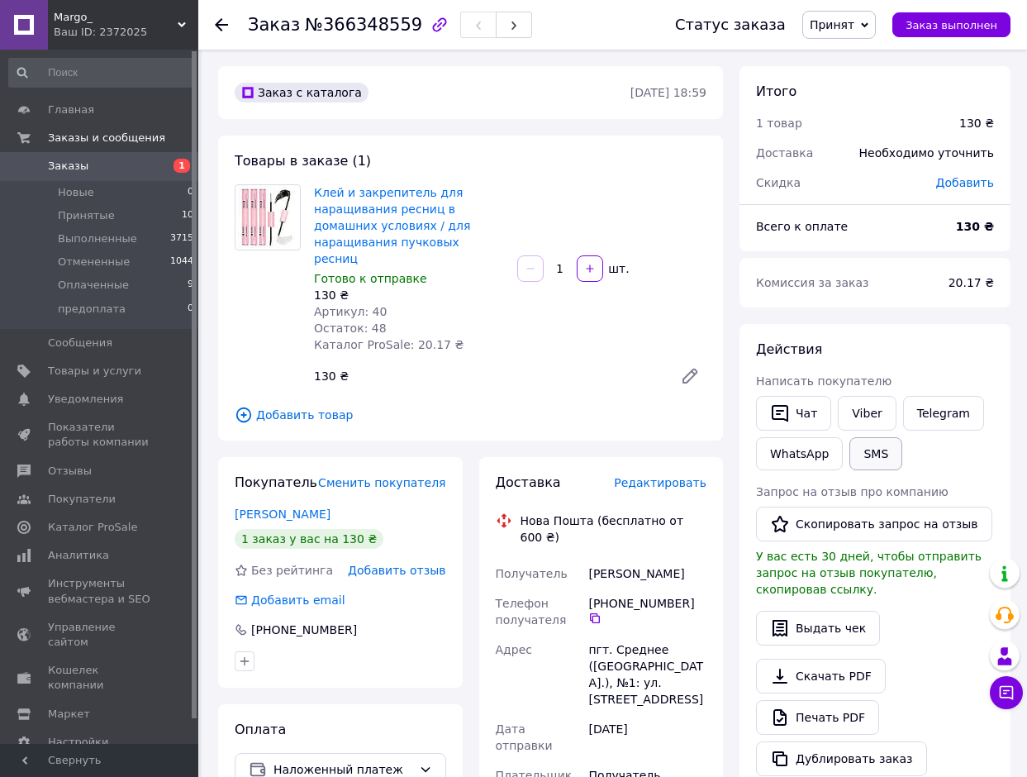
click at [869, 442] on button "SMS" at bounding box center [876, 453] width 53 height 33
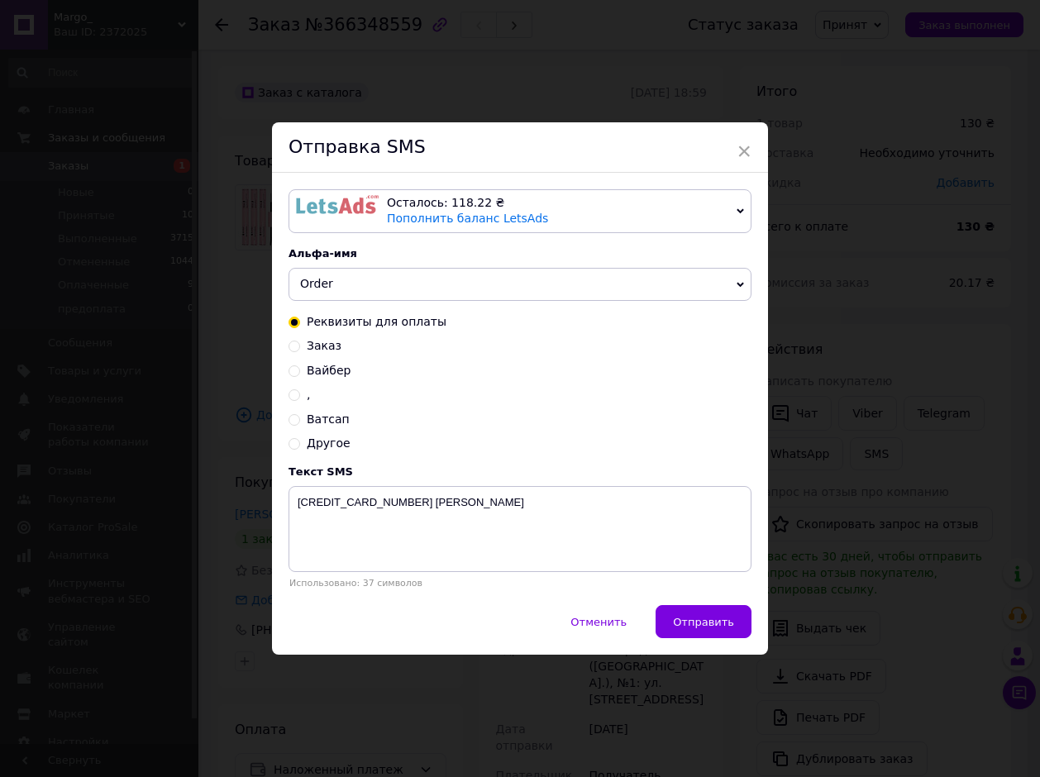
click at [295, 370] on input "Вайбер" at bounding box center [294, 370] width 12 height 12
radio input "true"
radio input "false"
type textarea "Зайдіть,будь ласка,до Вайбера 0501908305"
click at [703, 621] on span "Отправить" at bounding box center [703, 622] width 61 height 12
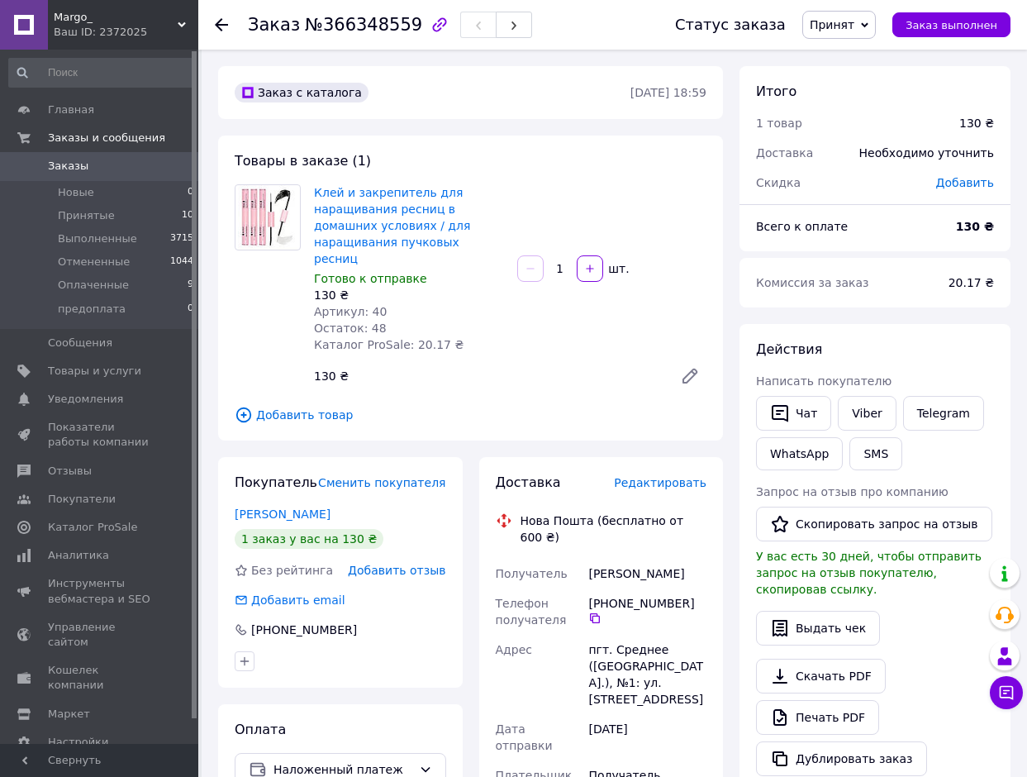
click at [217, 28] on icon at bounding box center [221, 24] width 13 height 13
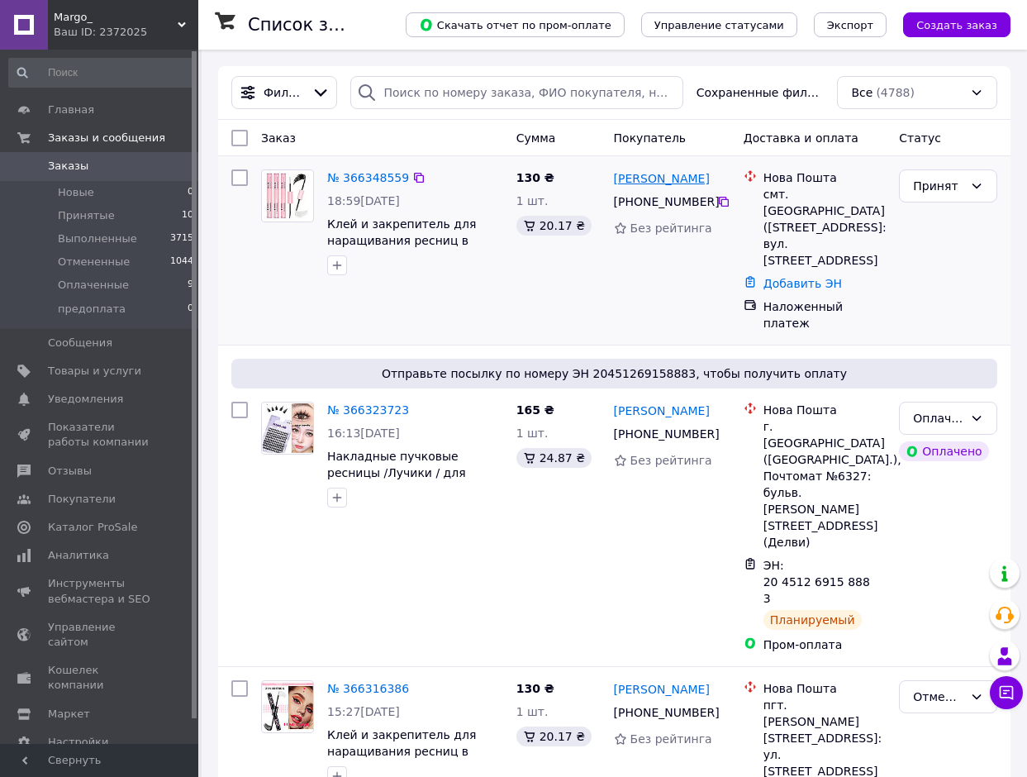
click at [679, 182] on link "[PERSON_NAME]" at bounding box center [662, 178] width 96 height 17
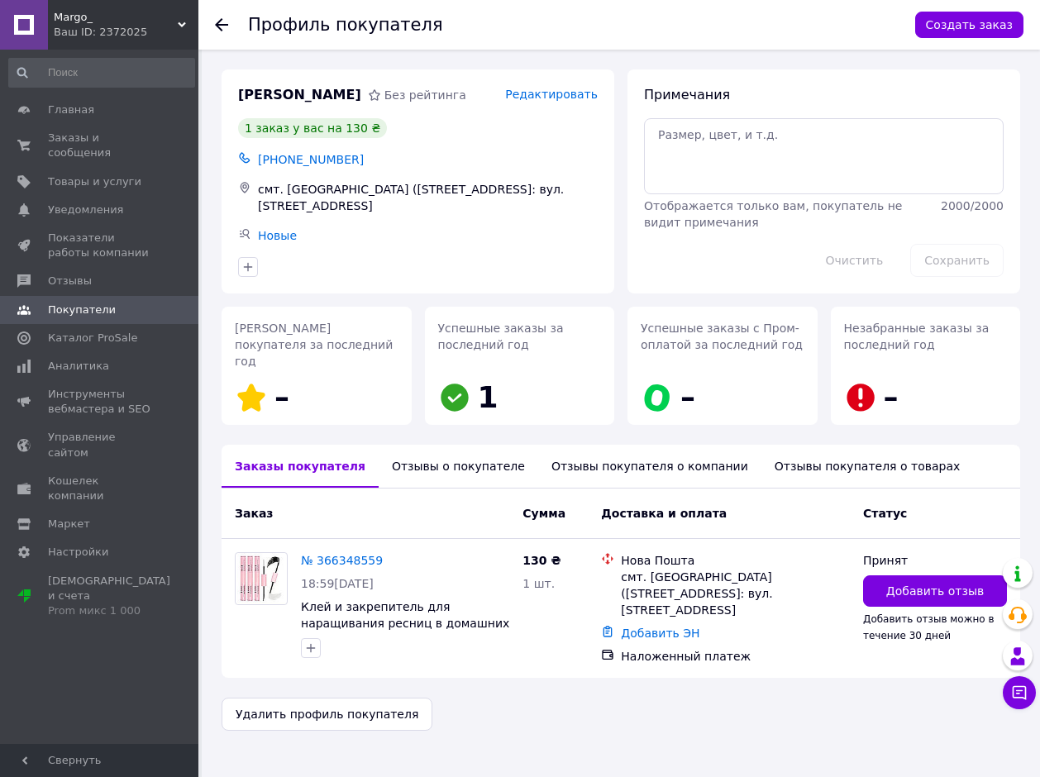
click at [466, 445] on div "Отзывы о покупателе" at bounding box center [457, 466] width 159 height 43
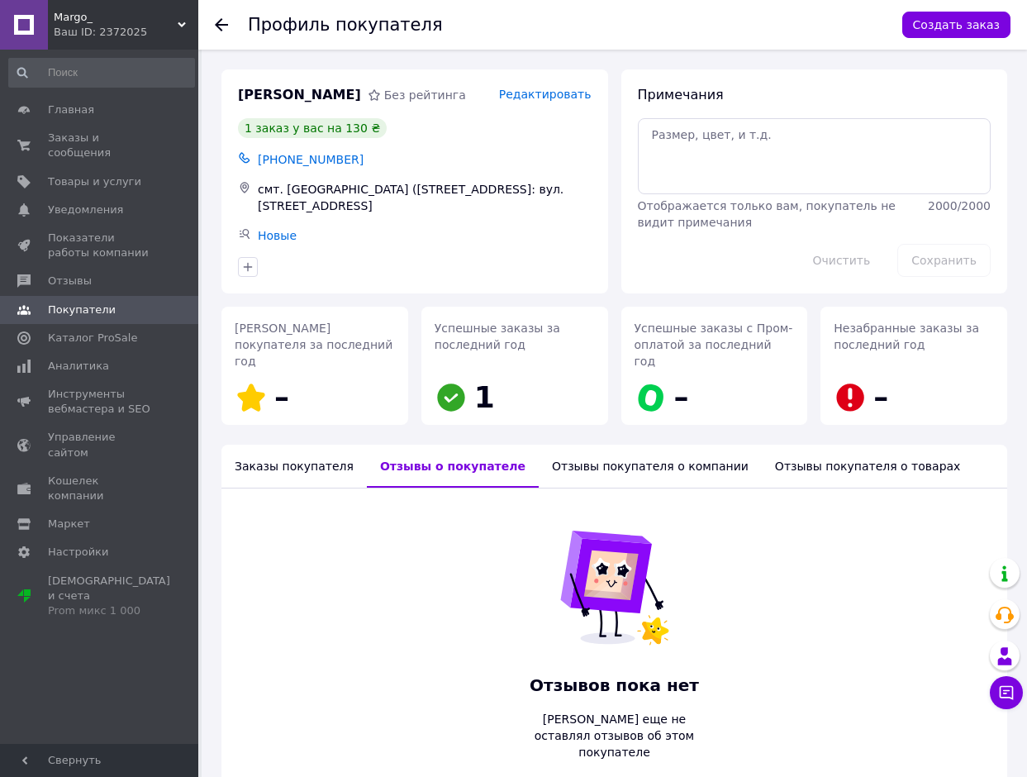
click at [218, 25] on use at bounding box center [221, 24] width 13 height 13
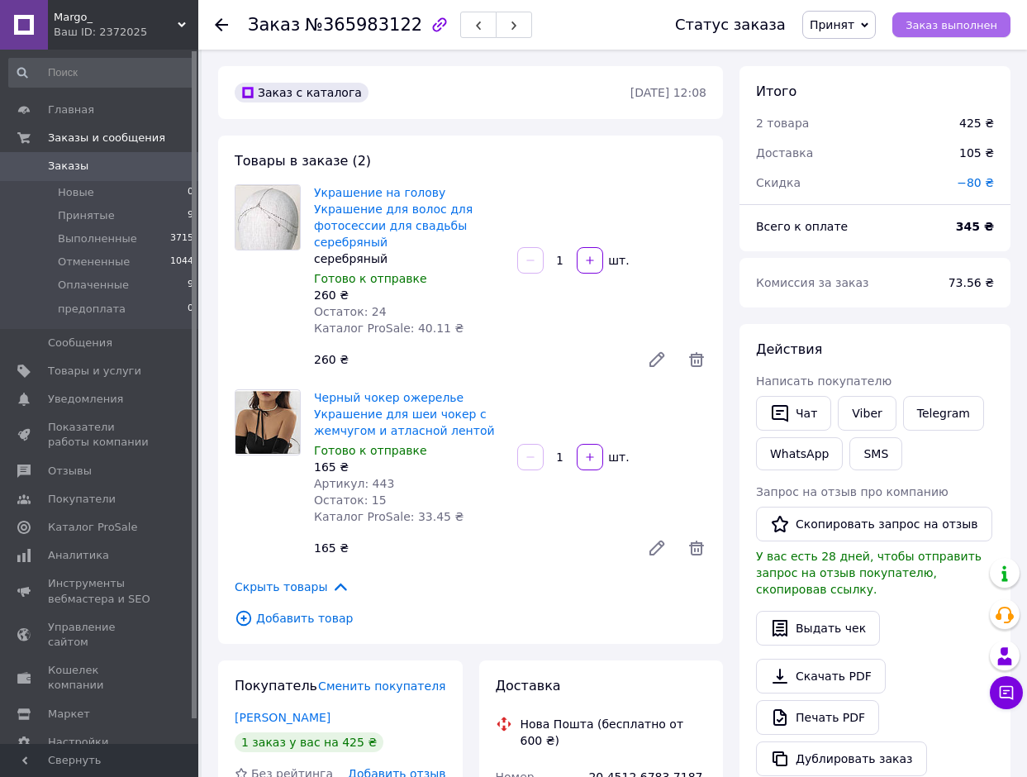
click at [946, 26] on span "Заказ выполнен" at bounding box center [952, 25] width 92 height 12
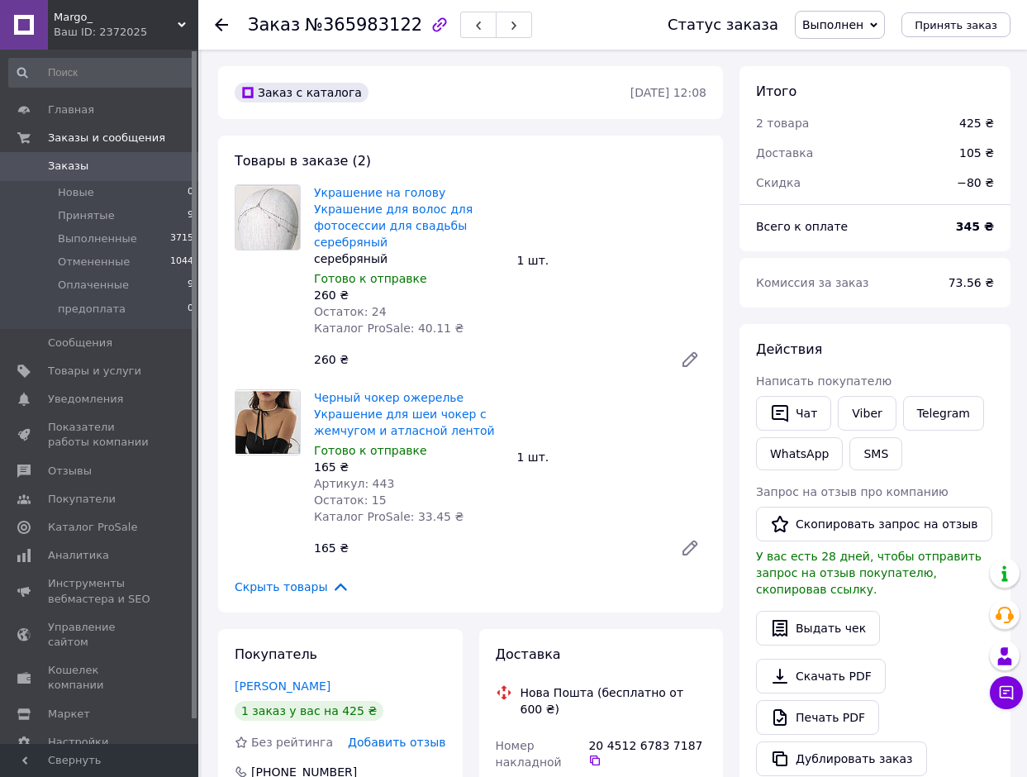
click at [667, 347] on div at bounding box center [690, 360] width 46 height 40
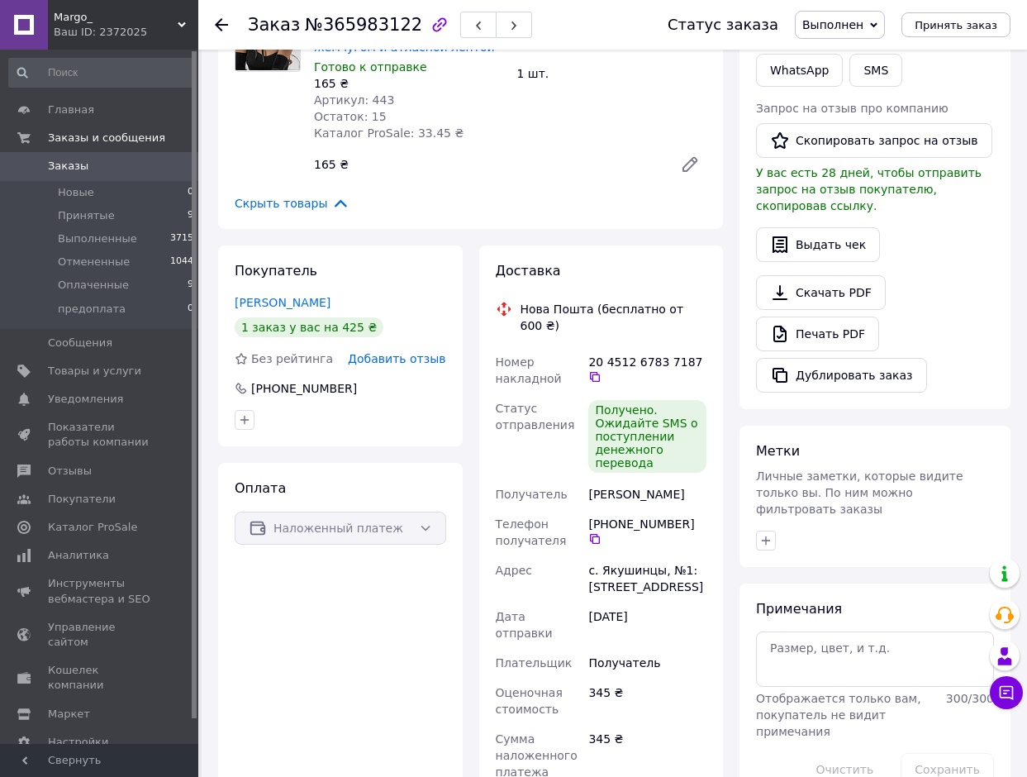
scroll to position [413, 0]
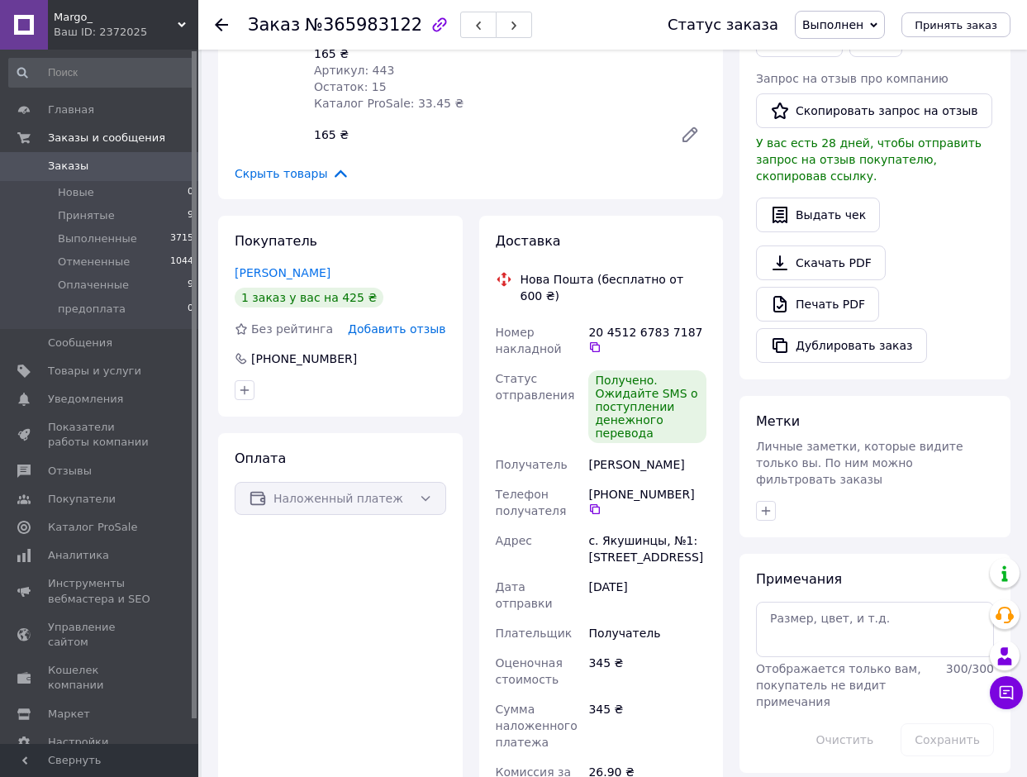
click at [401, 322] on span "Добавить отзыв" at bounding box center [397, 328] width 98 height 13
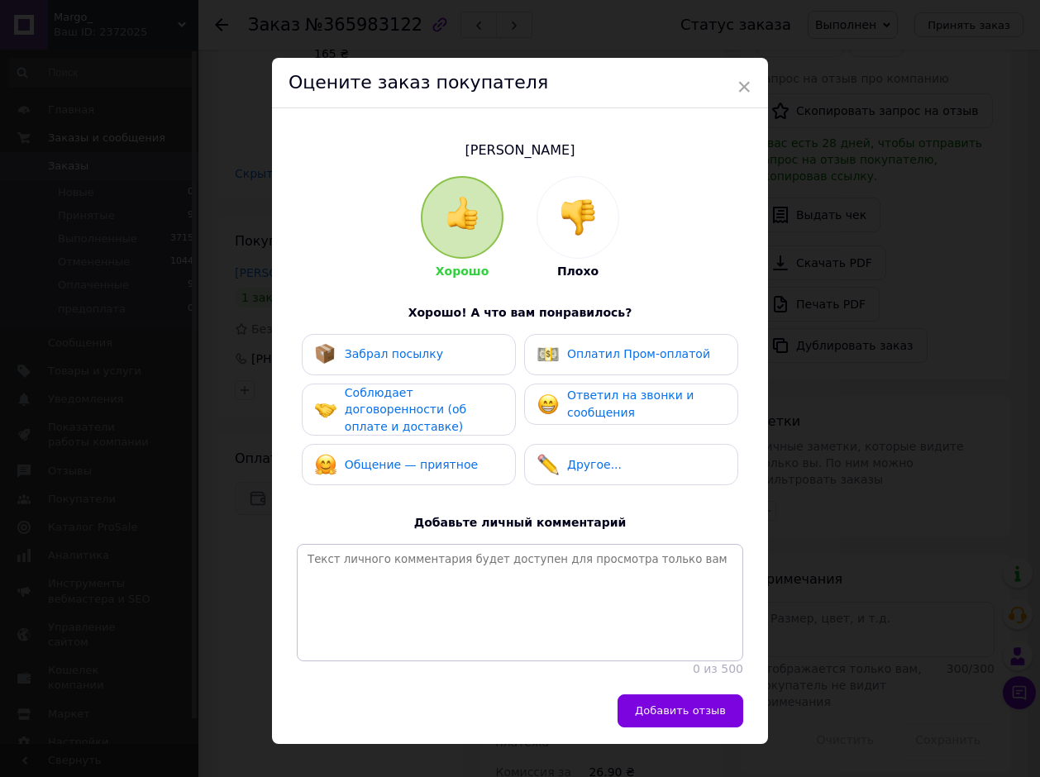
click at [593, 391] on span "Ответил на звонки и сообщения" at bounding box center [630, 403] width 126 height 31
click at [592, 362] on div "Оплатил Пром-оплатой" at bounding box center [623, 354] width 173 height 21
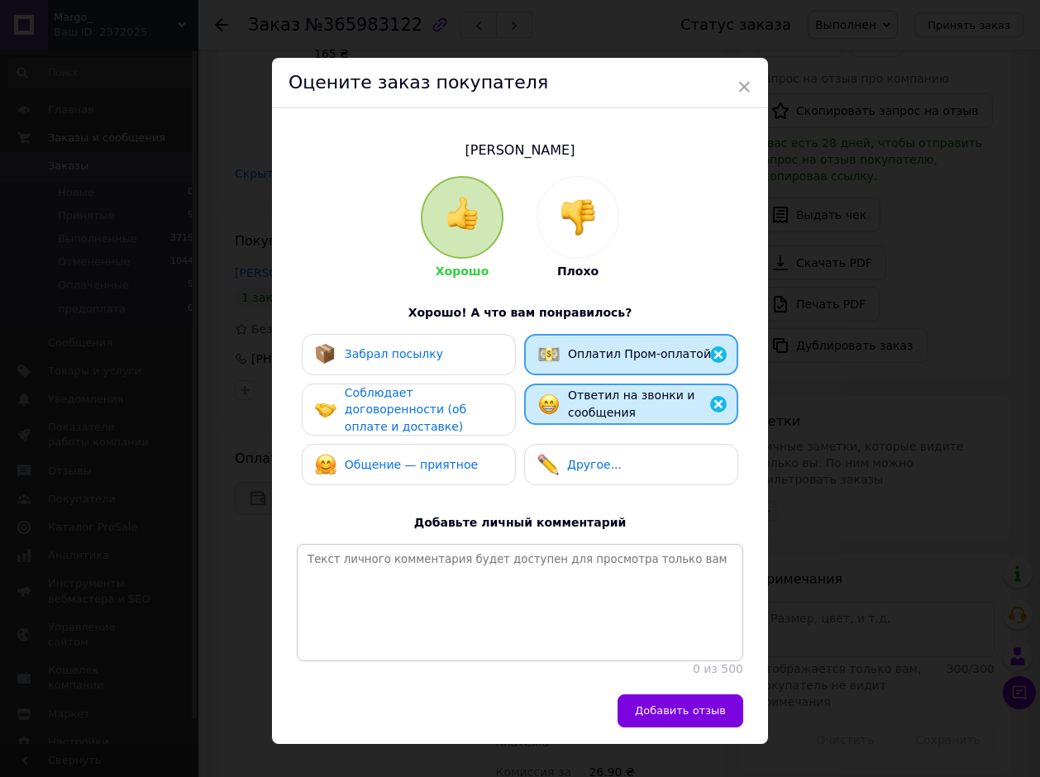
click at [583, 364] on div "Оплатил Пром-оплатой" at bounding box center [624, 354] width 173 height 21
click at [465, 355] on div "Забрал посылку" at bounding box center [409, 354] width 188 height 21
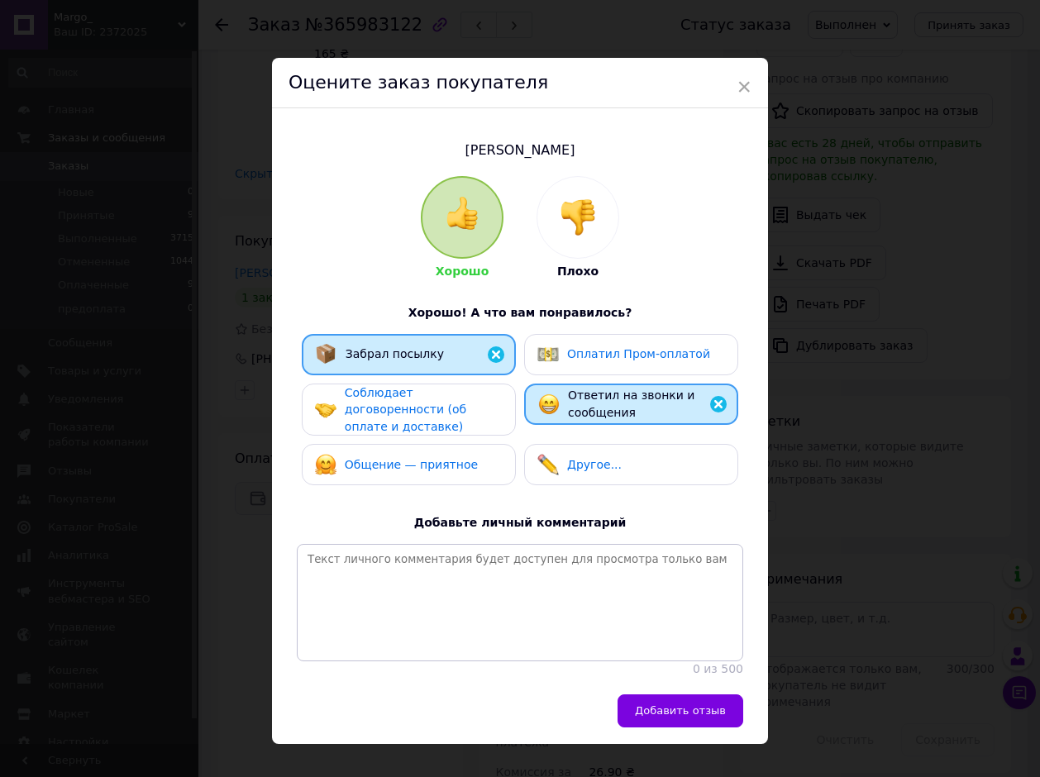
click at [448, 388] on span "Соблюдает договоренности (об оплате и доставке)" at bounding box center [405, 409] width 121 height 47
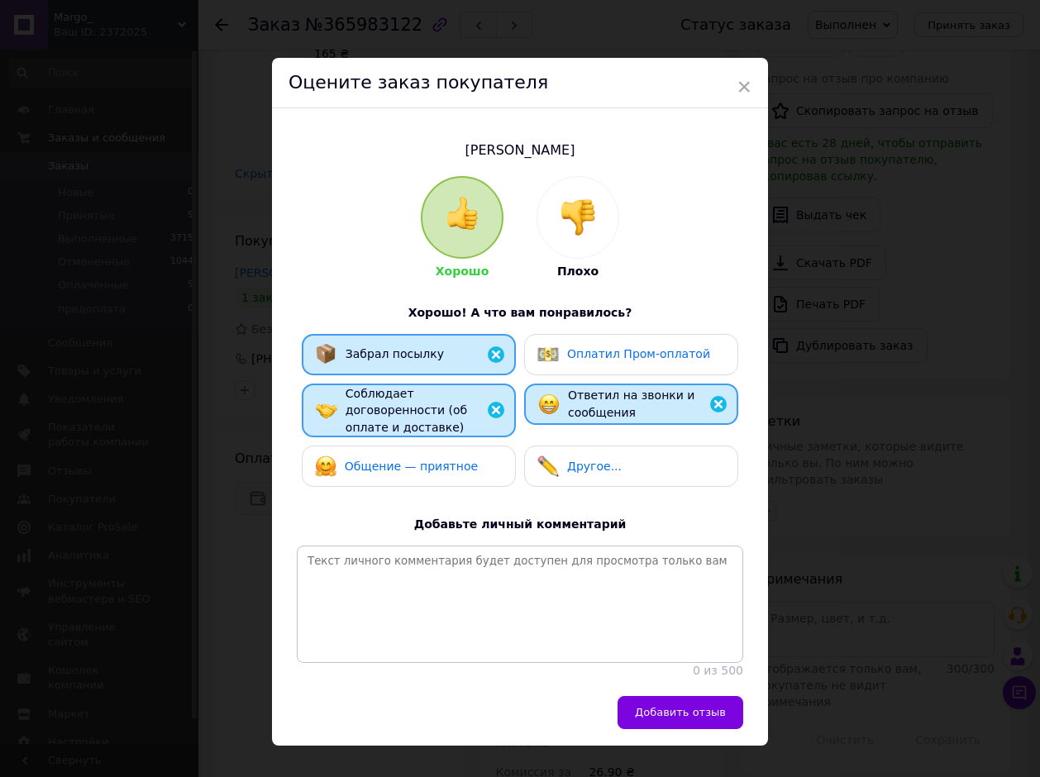
click at [444, 459] on span "Общение — приятное" at bounding box center [411, 465] width 133 height 13
click at [720, 714] on span "Добавить отзыв" at bounding box center [680, 712] width 91 height 12
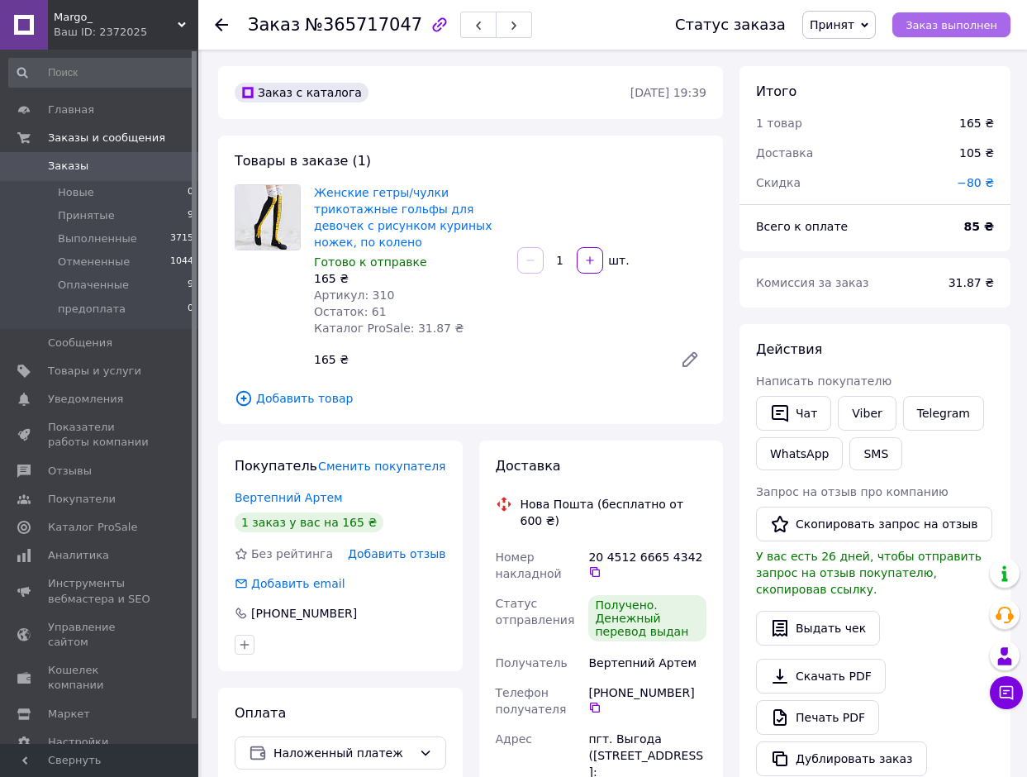
click at [947, 26] on span "Заказ выполнен" at bounding box center [952, 25] width 92 height 12
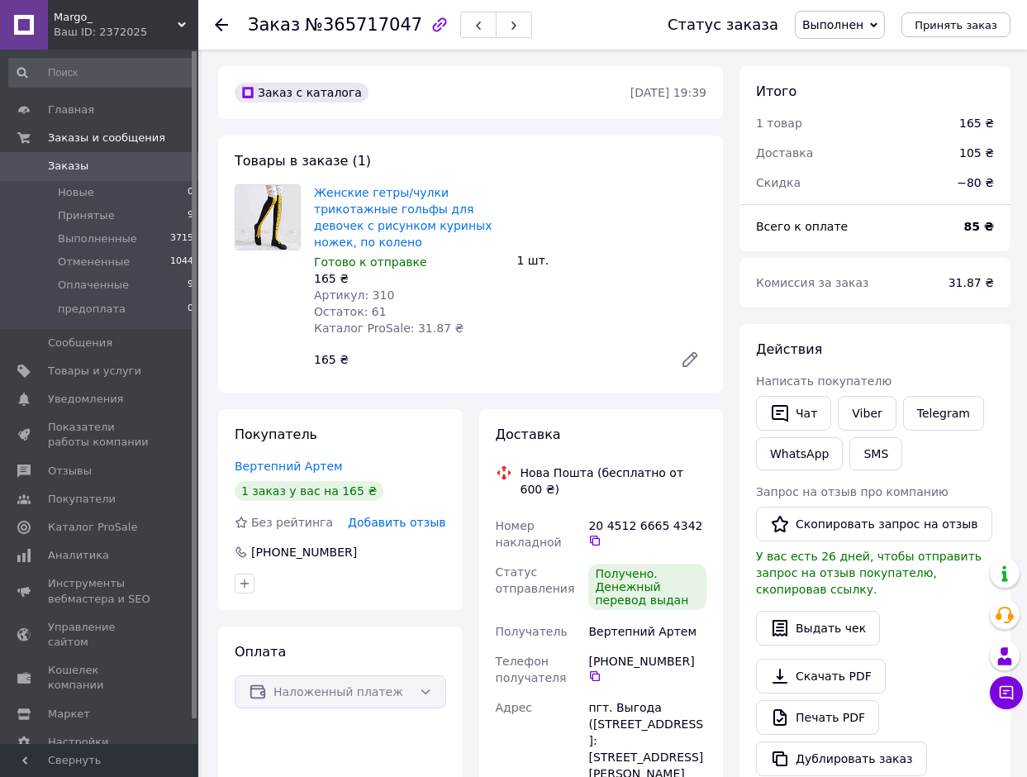
click at [421, 516] on div "Покупатель Вертепний Артем 1 заказ у вас на 165 ₴ Без рейтинга Добавить отзыв […" at bounding box center [340, 509] width 245 height 201
click at [422, 516] on span "Добавить отзыв" at bounding box center [397, 522] width 98 height 13
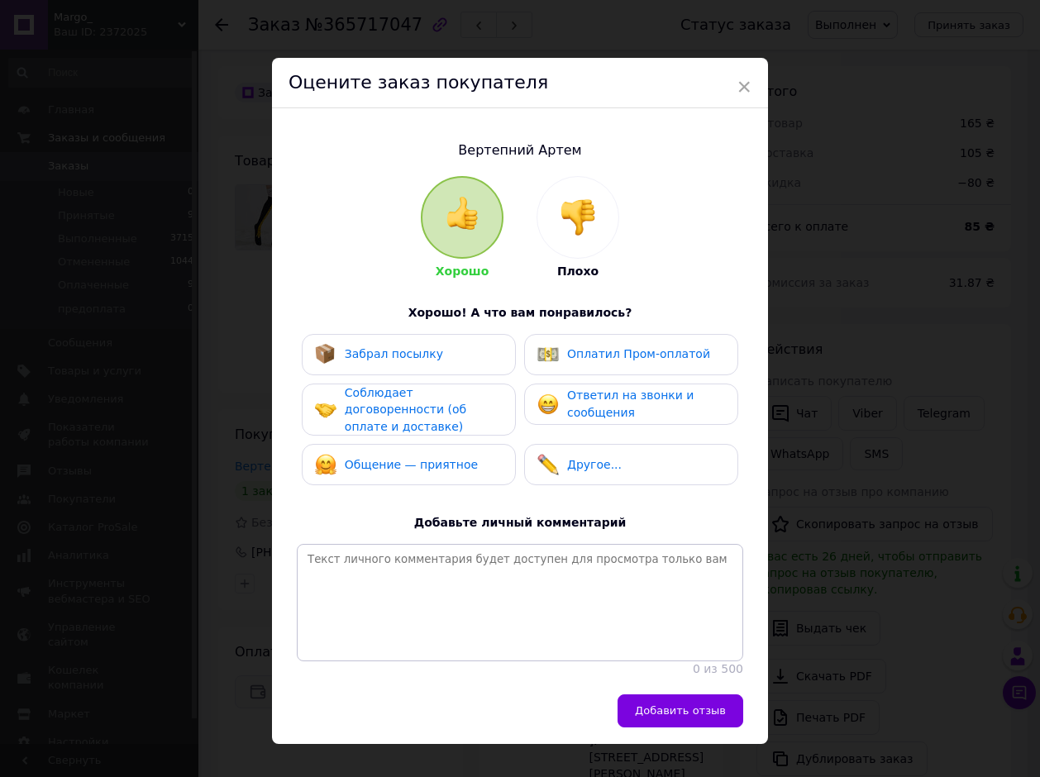
click at [480, 338] on div "Забрал посылку" at bounding box center [409, 354] width 214 height 41
click at [440, 397] on span "Соблюдает договоренности (об оплате и доставке)" at bounding box center [405, 409] width 121 height 47
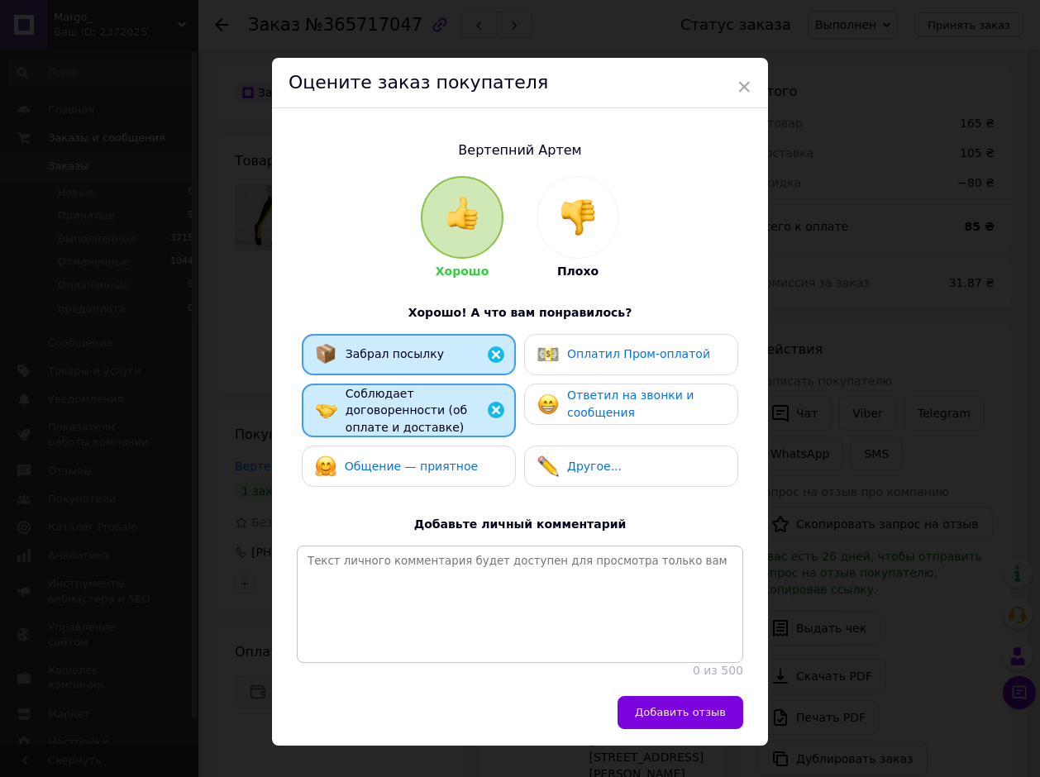
click at [570, 404] on span "Ответил на звонки и сообщения" at bounding box center [630, 403] width 126 height 31
click at [681, 707] on span "Добавить отзыв" at bounding box center [680, 712] width 91 height 12
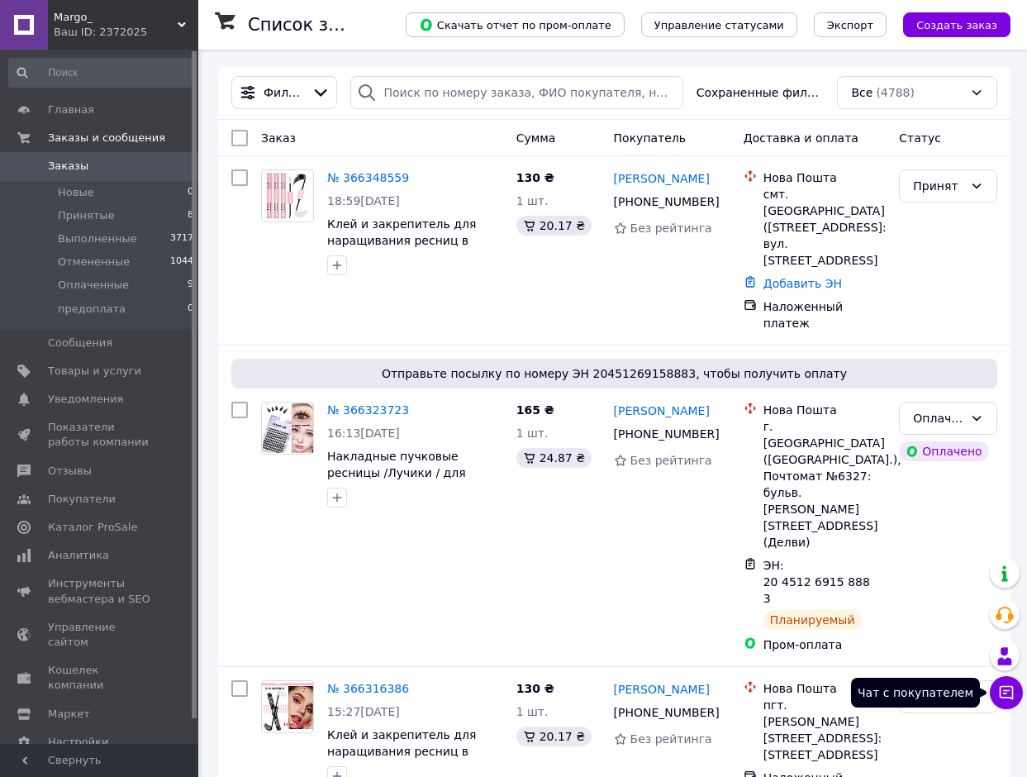
click at [998, 686] on icon at bounding box center [1006, 692] width 17 height 17
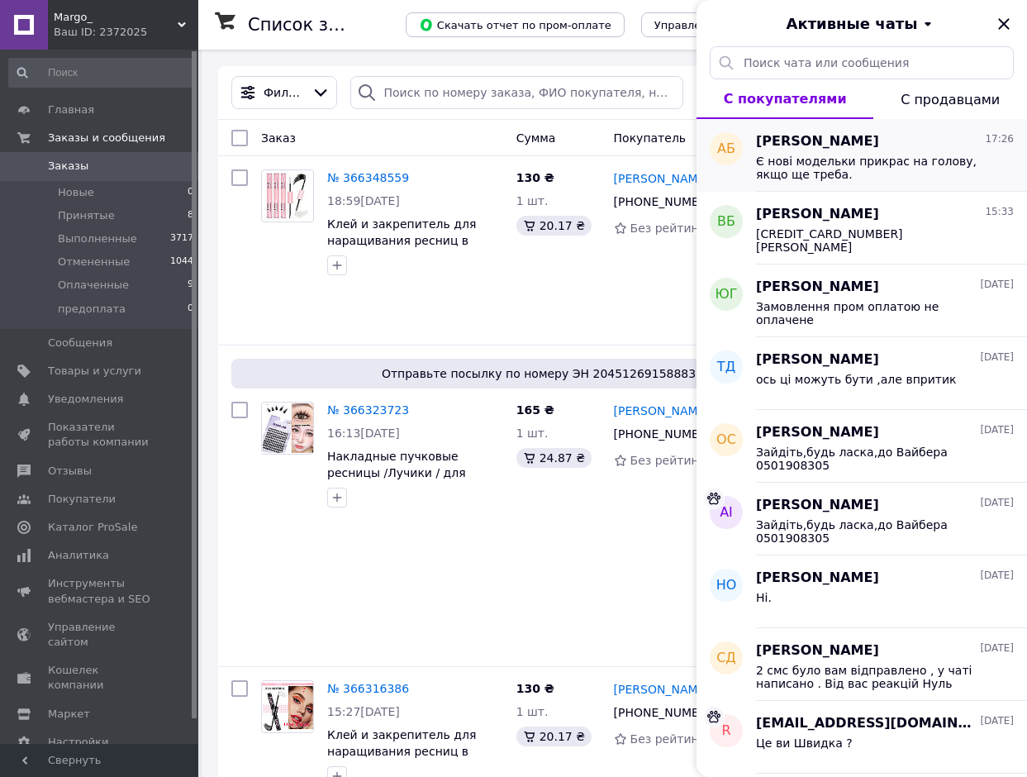
click at [834, 176] on span "Є нові модельки прикрас на голову, якщо ще треба." at bounding box center [873, 168] width 235 height 26
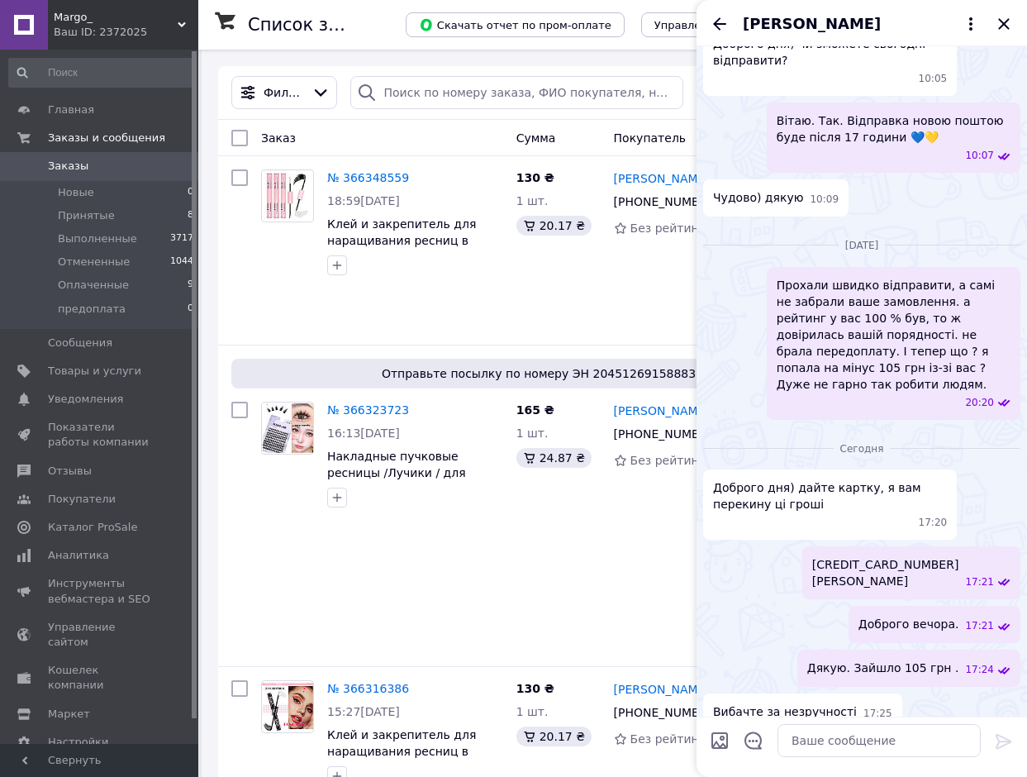
scroll to position [147, 0]
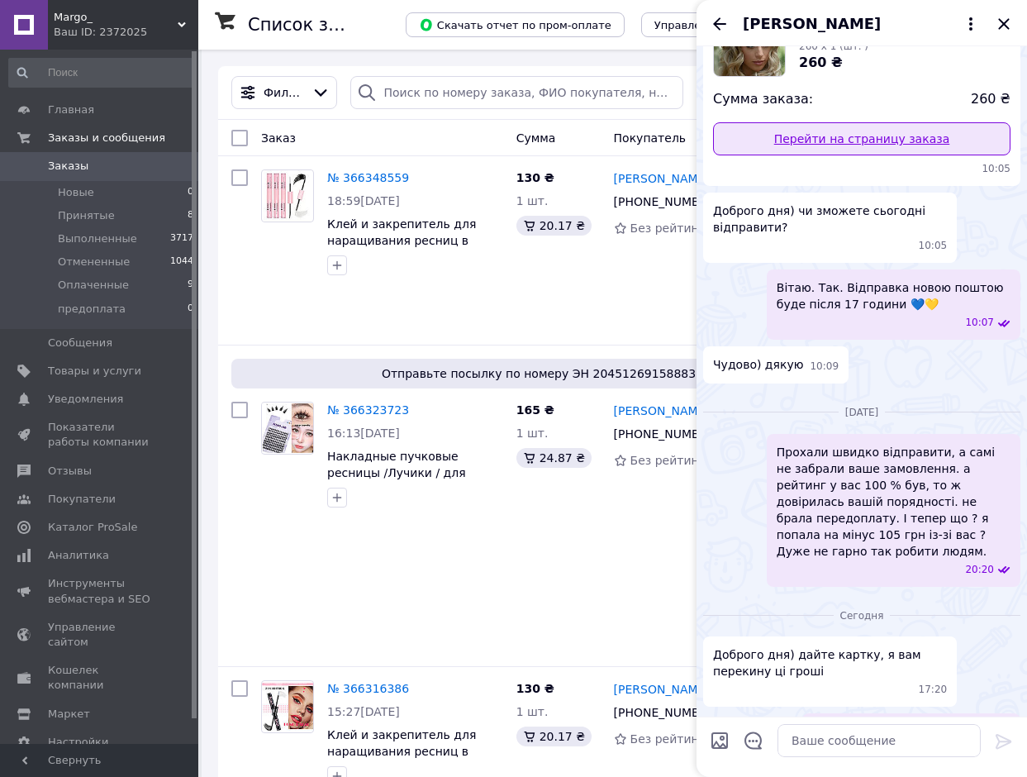
click at [857, 147] on link "Перейти на страницу заказа" at bounding box center [862, 138] width 298 height 33
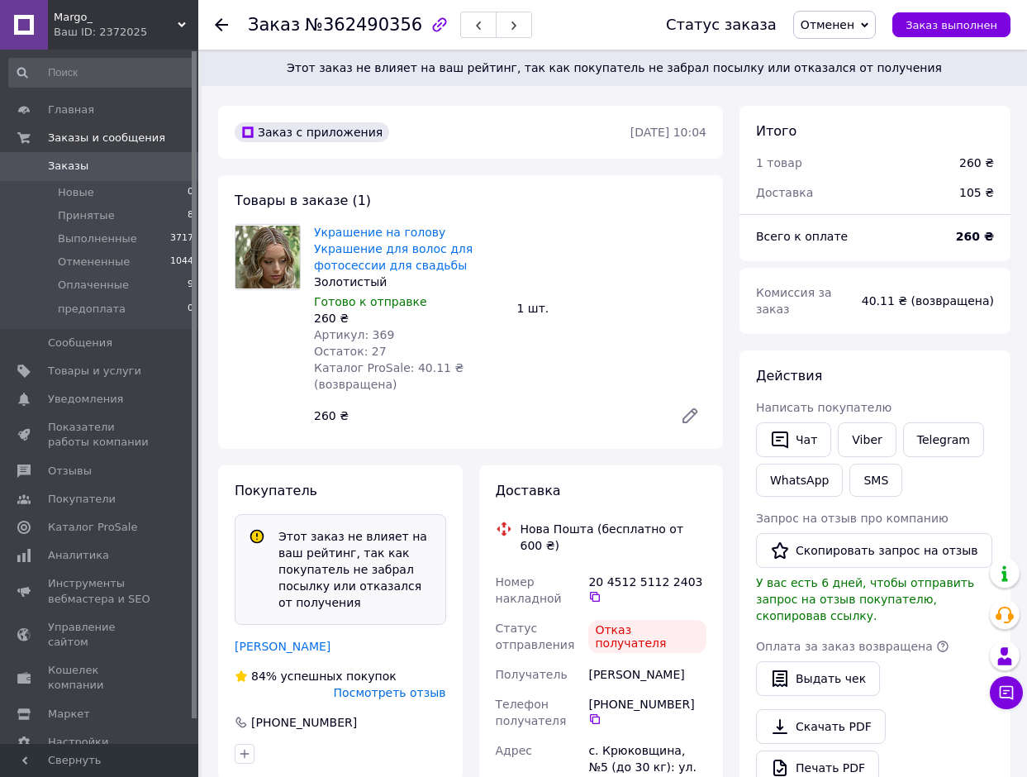
click at [405, 686] on span "Посмотреть отзыв" at bounding box center [390, 692] width 112 height 13
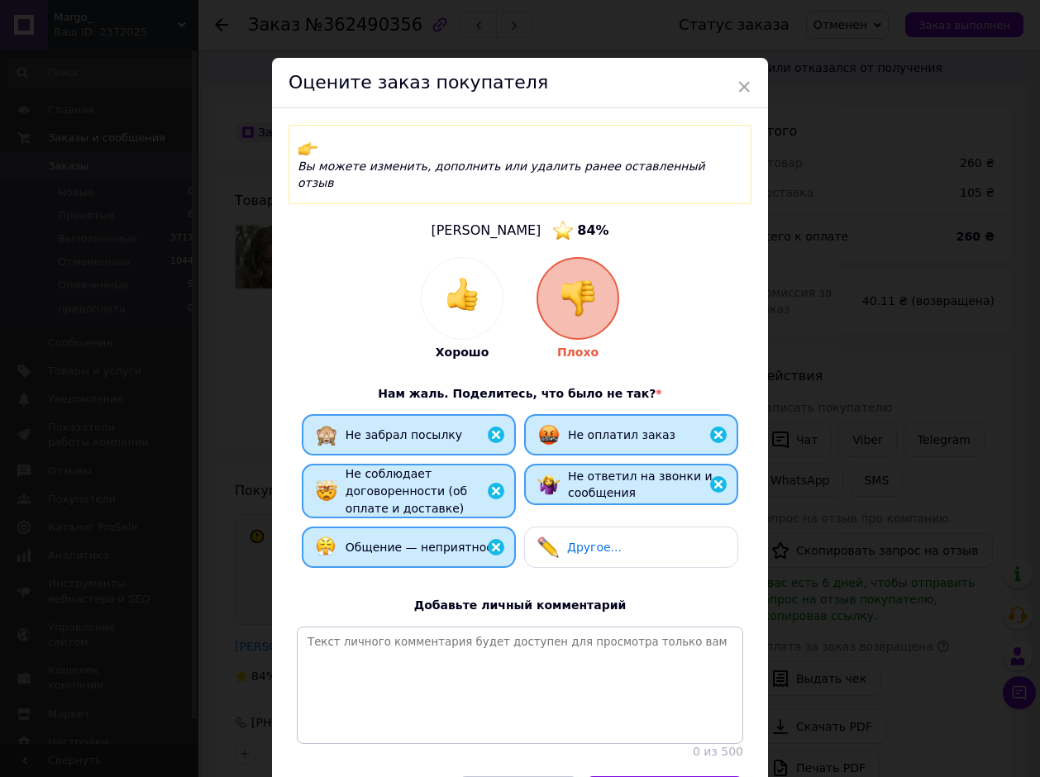
click at [463, 278] on img at bounding box center [461, 294] width 33 height 33
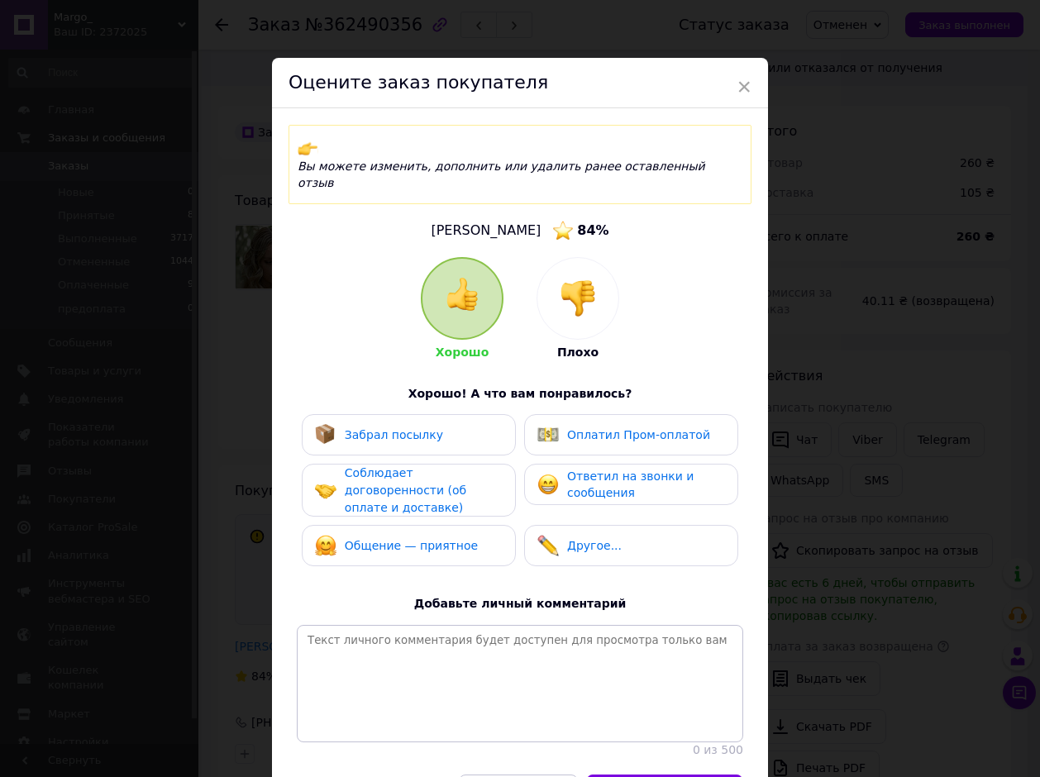
click at [582, 469] on span "Ответил на звонки и сообщения" at bounding box center [630, 484] width 126 height 31
click at [453, 466] on span "Соблюдает договоренности (об оплате и доставке)" at bounding box center [405, 489] width 121 height 47
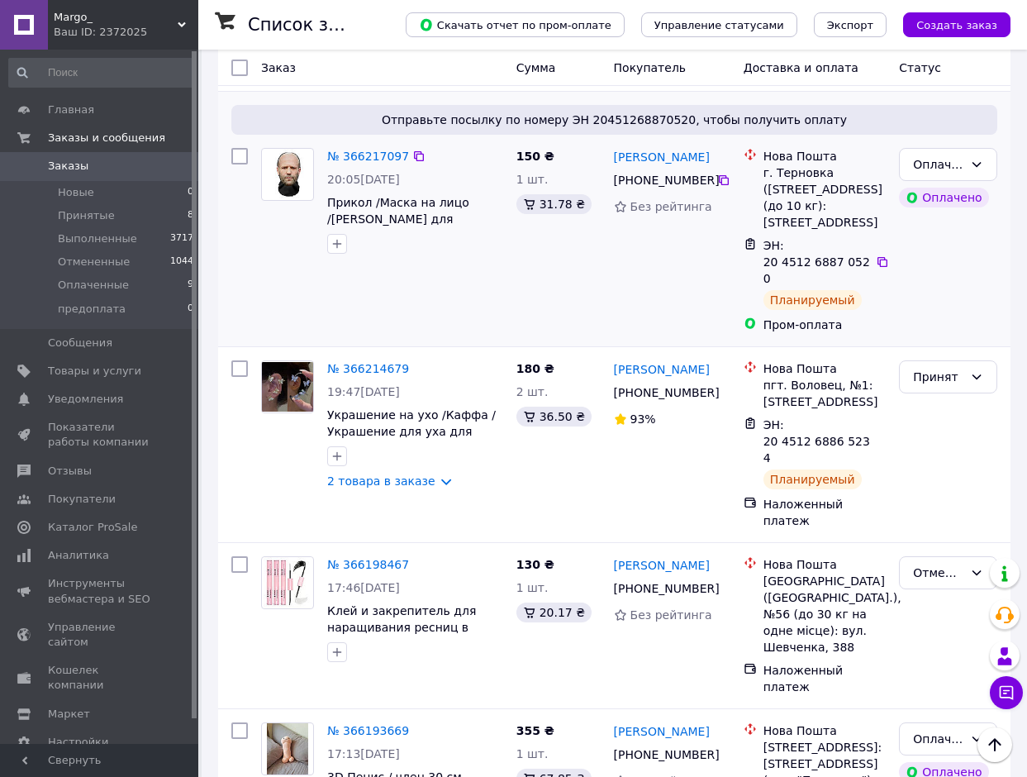
scroll to position [909, 0]
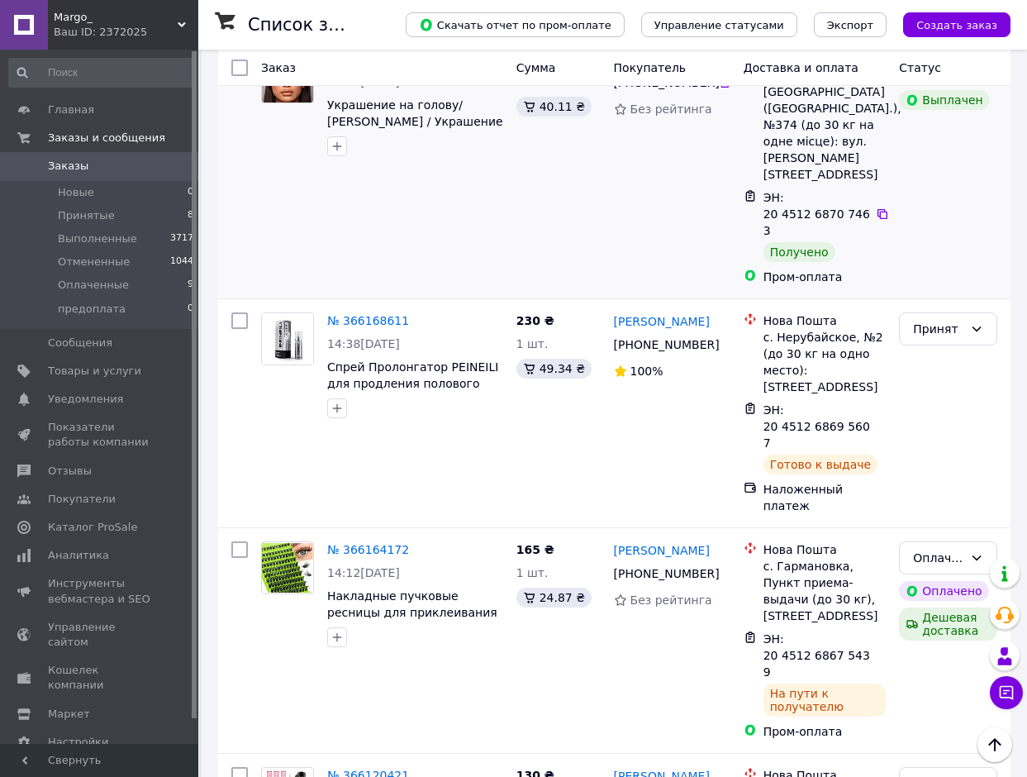
scroll to position [2317, 0]
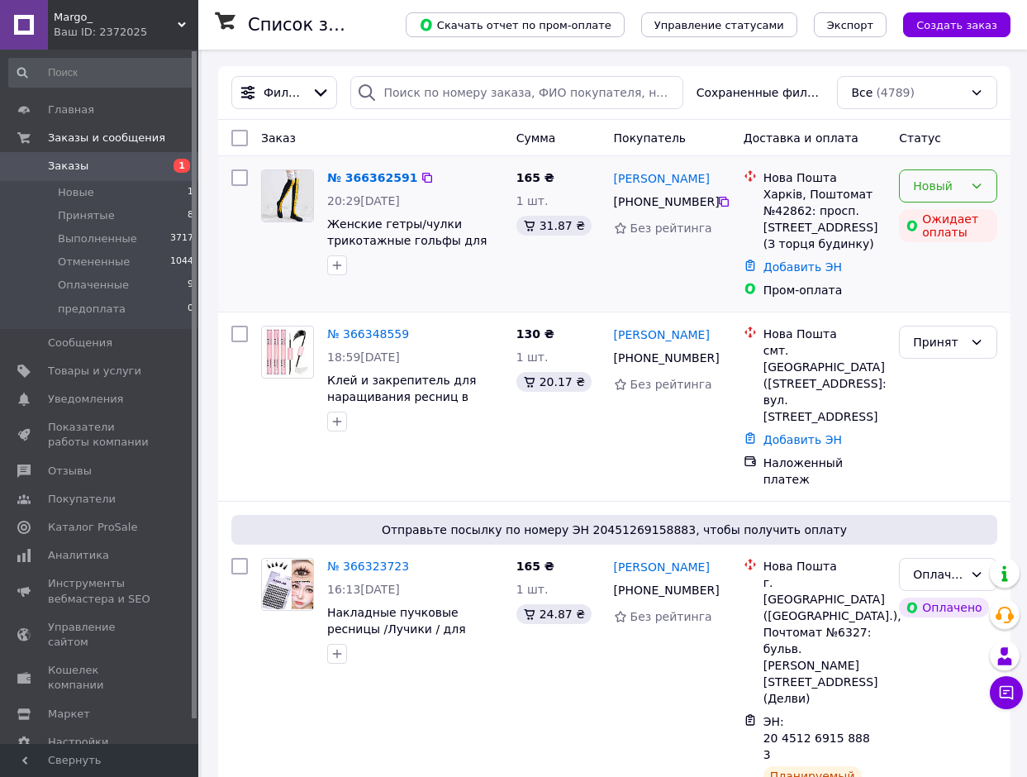
click at [943, 187] on div "Новый" at bounding box center [938, 186] width 50 height 18
click at [932, 221] on li "Принят" at bounding box center [948, 222] width 97 height 30
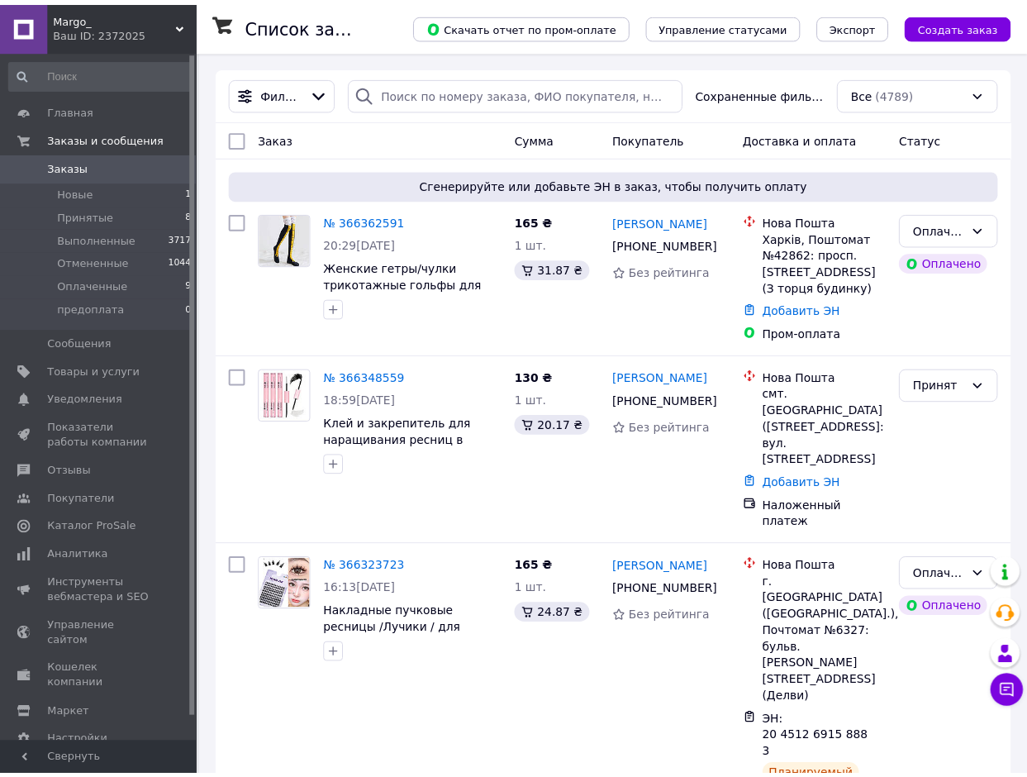
scroll to position [413, 0]
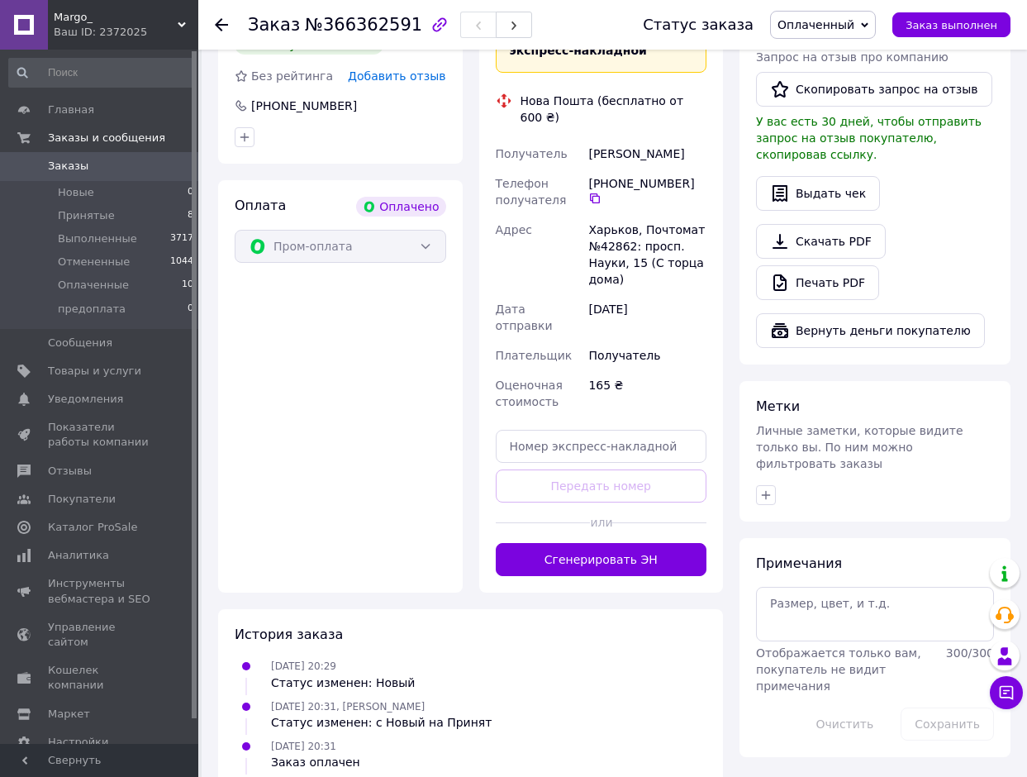
scroll to position [496, 0]
click at [607, 542] on button "Сгенерировать ЭН" at bounding box center [602, 558] width 212 height 33
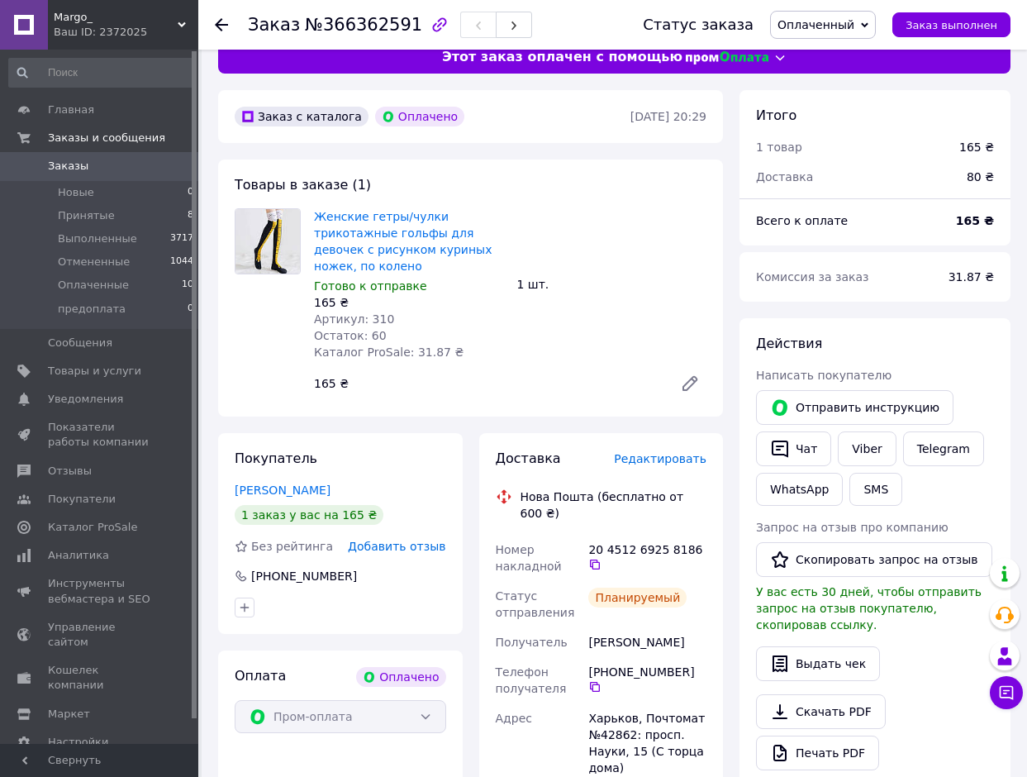
scroll to position [0, 0]
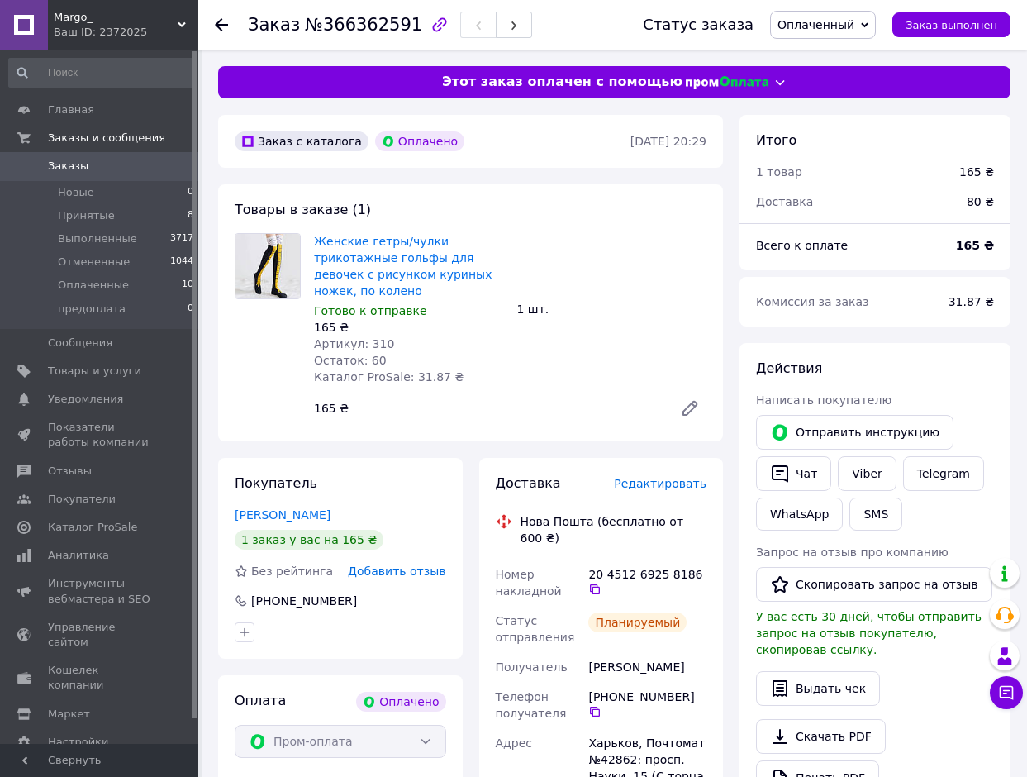
click at [221, 22] on icon at bounding box center [221, 24] width 13 height 13
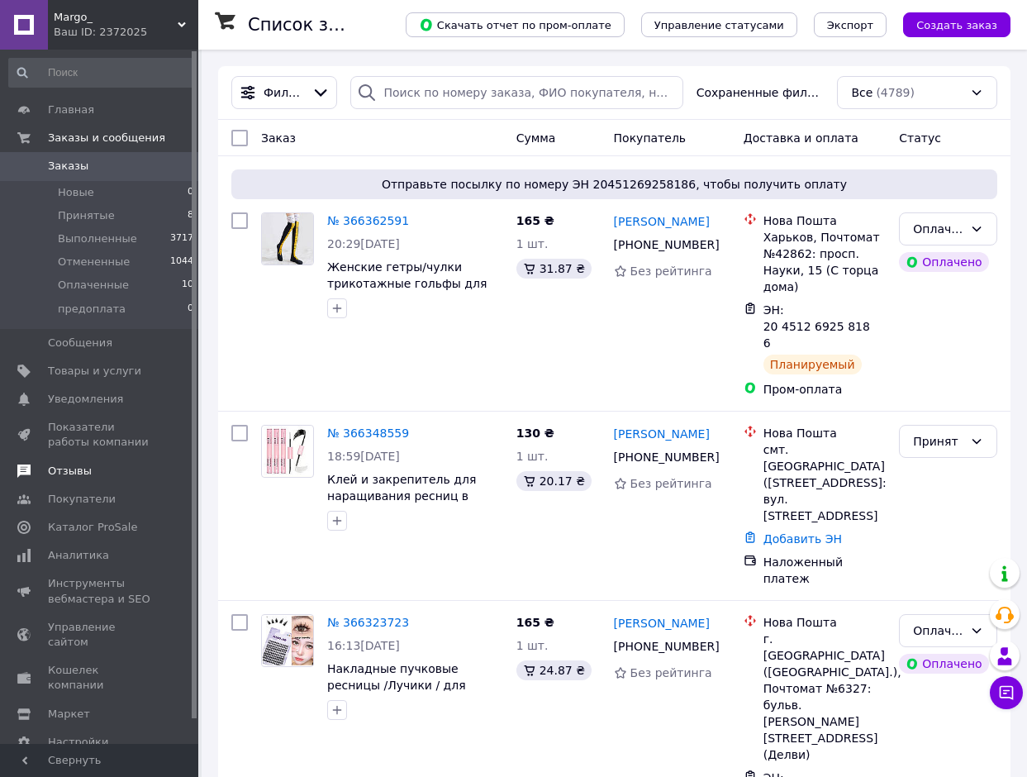
click at [75, 472] on span "Отзывы" at bounding box center [70, 471] width 44 height 15
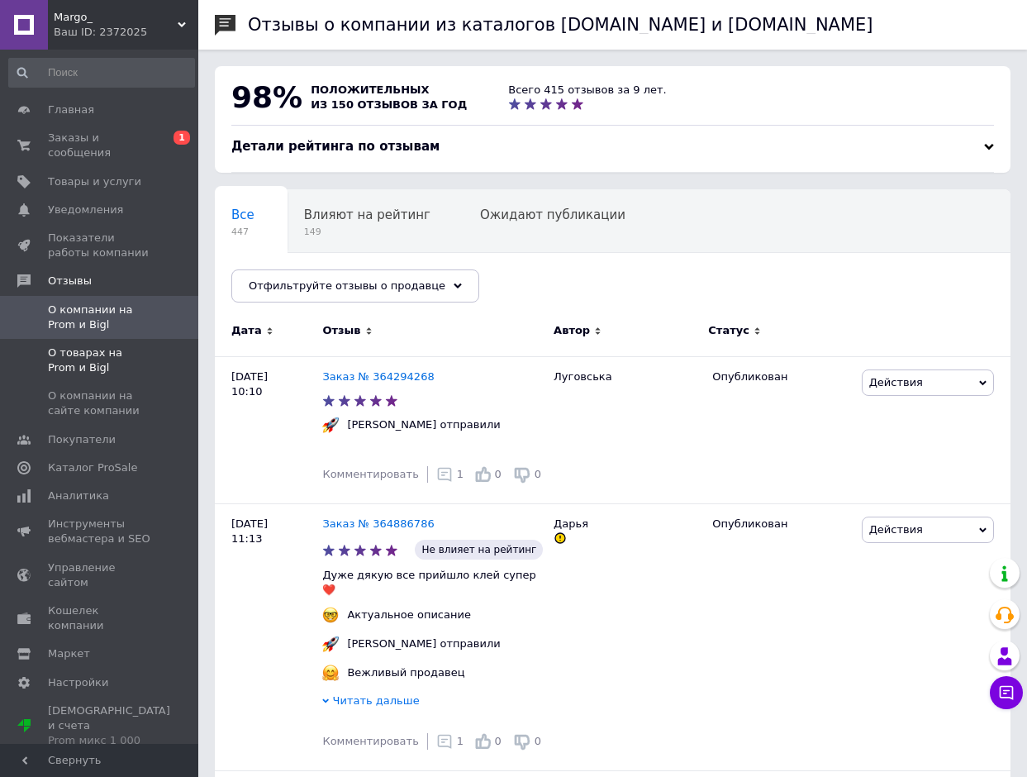
click at [75, 345] on span "О товарах на Prom и Bigl" at bounding box center [100, 360] width 105 height 30
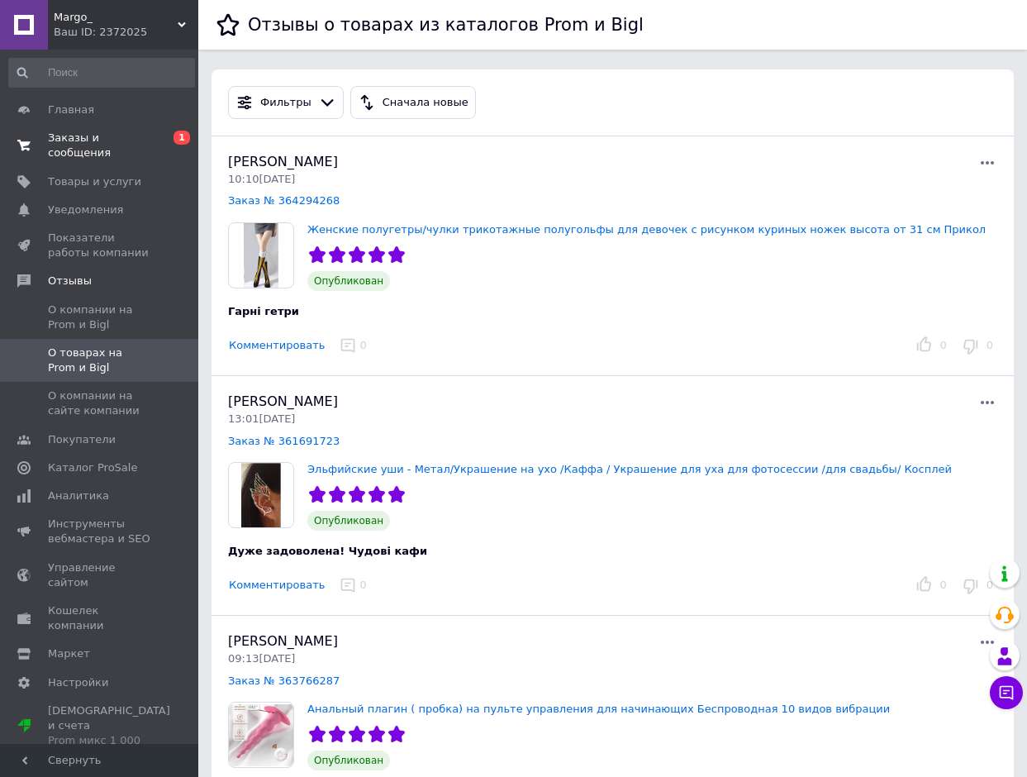
click at [81, 139] on span "Заказы и сообщения" at bounding box center [100, 146] width 105 height 30
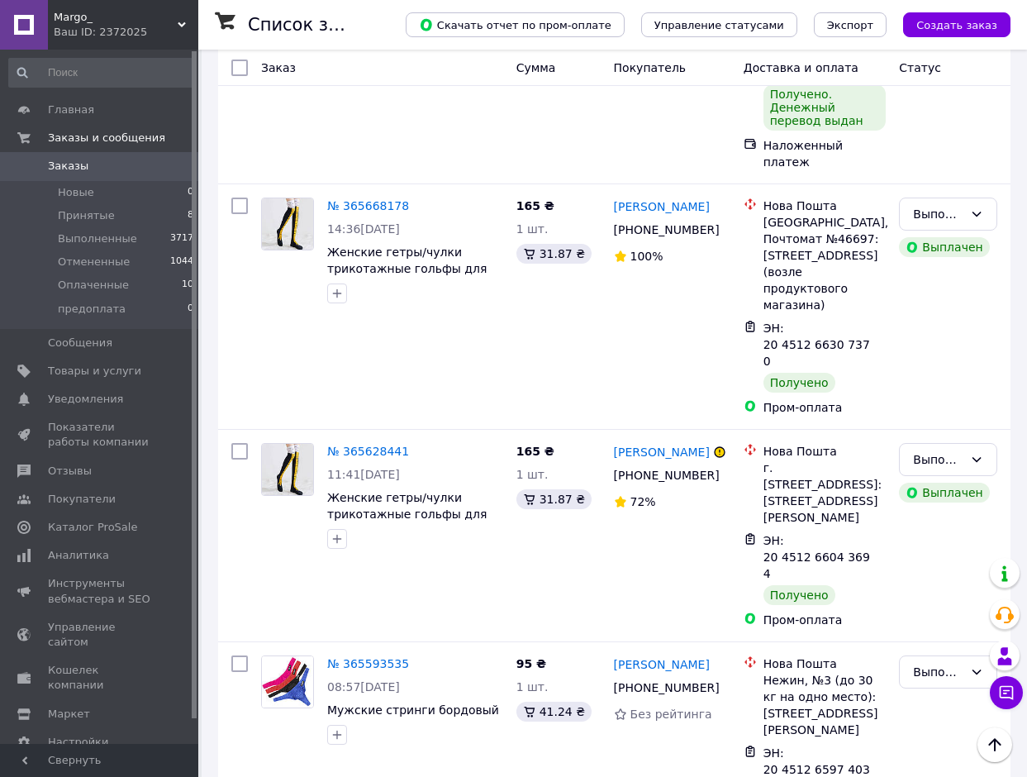
scroll to position [8968, 0]
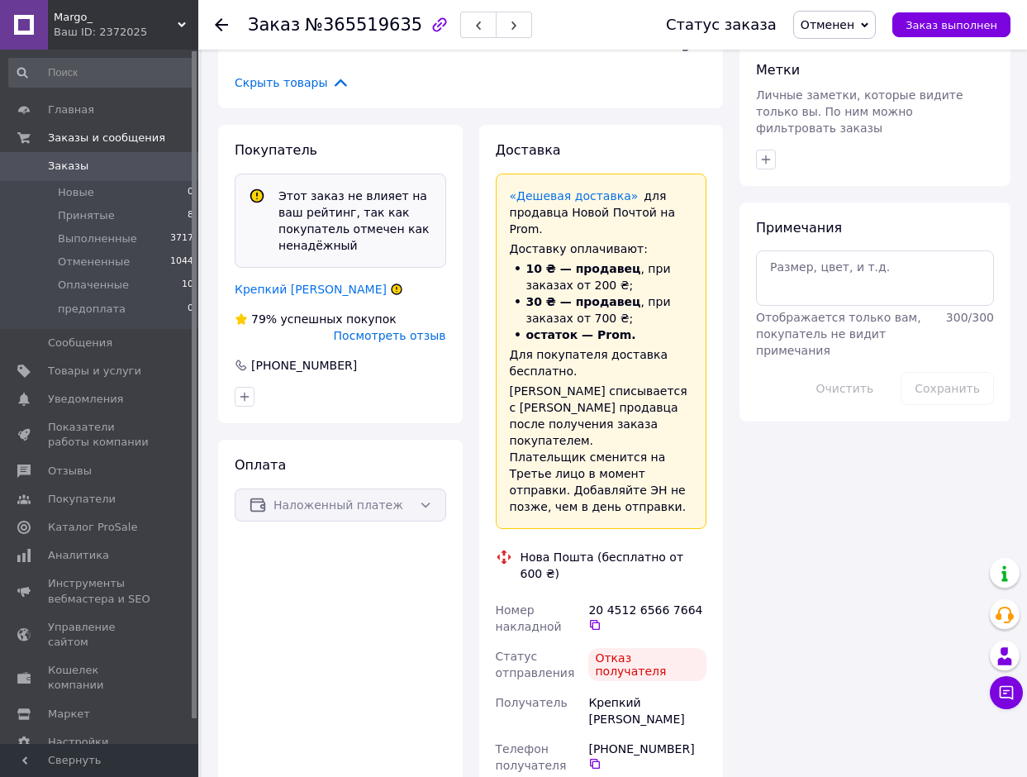
scroll to position [826, 0]
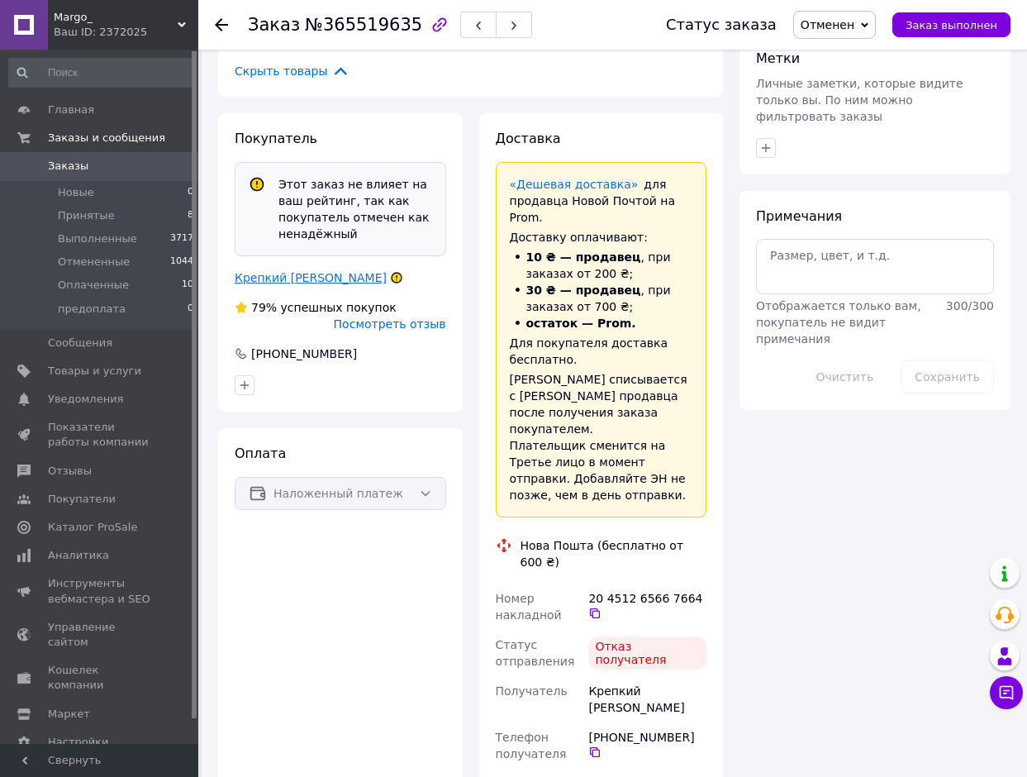
click at [290, 271] on link "Крепкий Кирилл" at bounding box center [311, 277] width 152 height 13
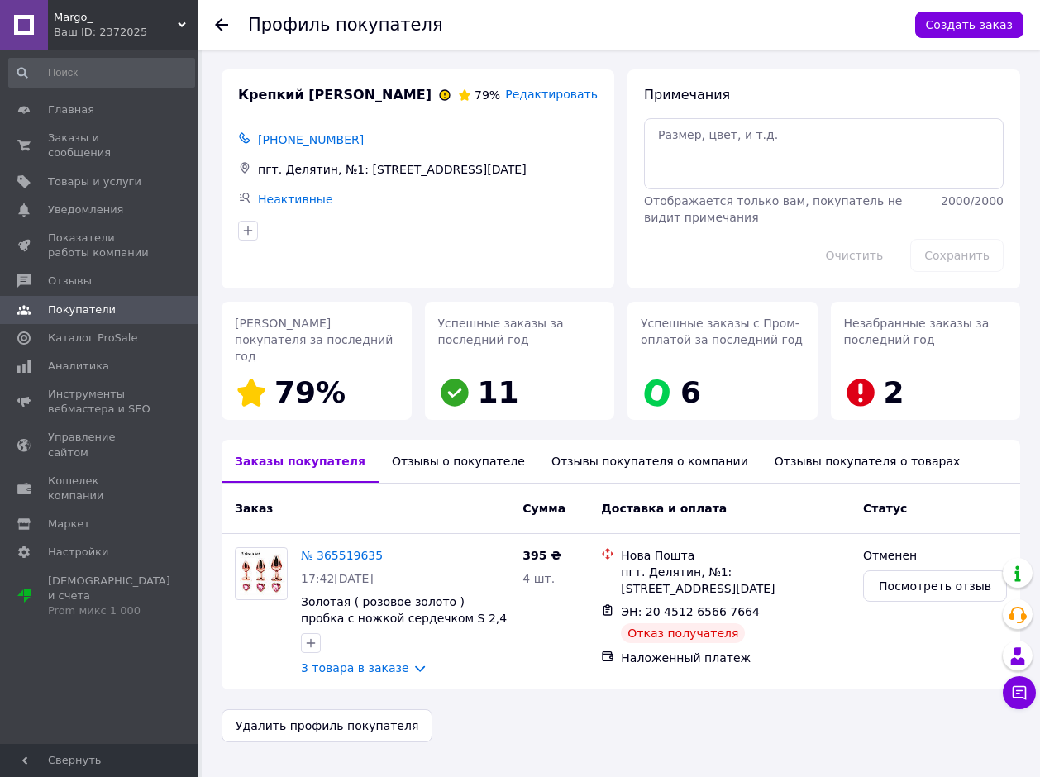
click at [436, 451] on div "Отзывы о покупателе" at bounding box center [457, 461] width 159 height 43
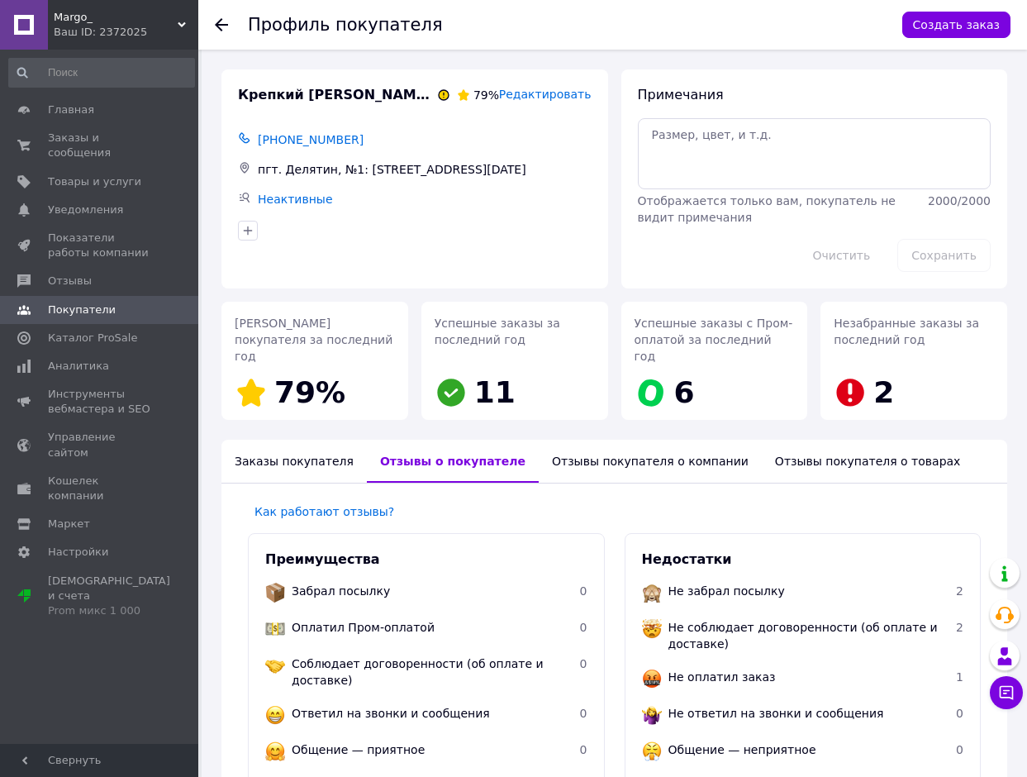
click at [216, 20] on icon at bounding box center [221, 24] width 13 height 13
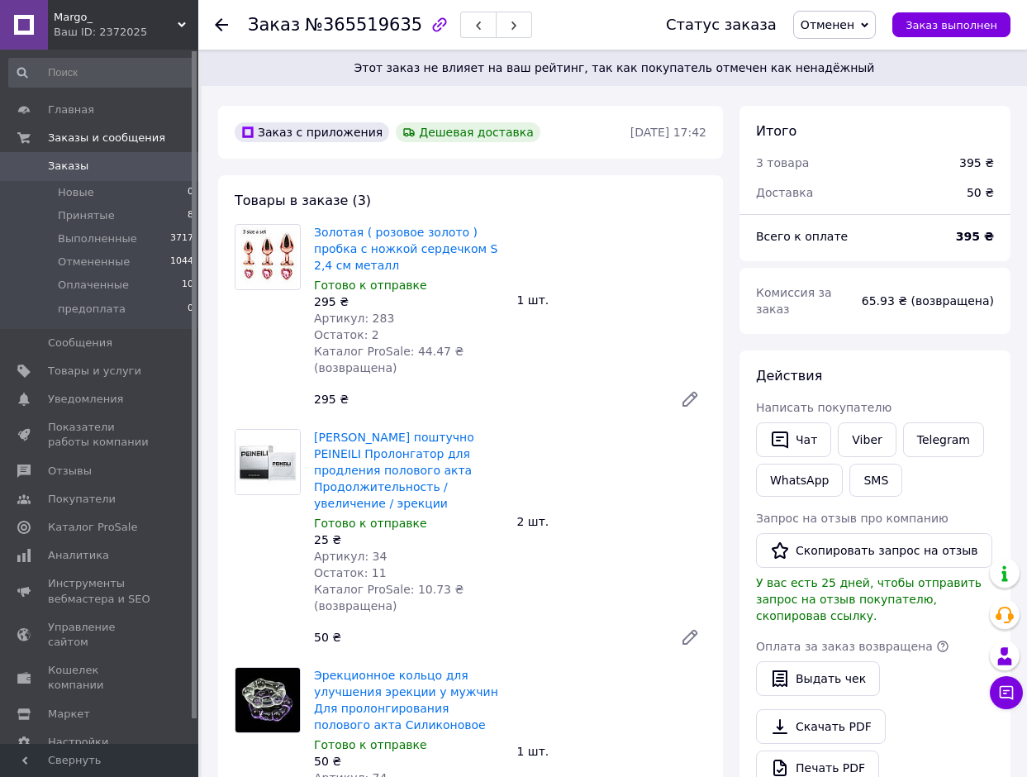
click at [217, 24] on use at bounding box center [221, 24] width 13 height 13
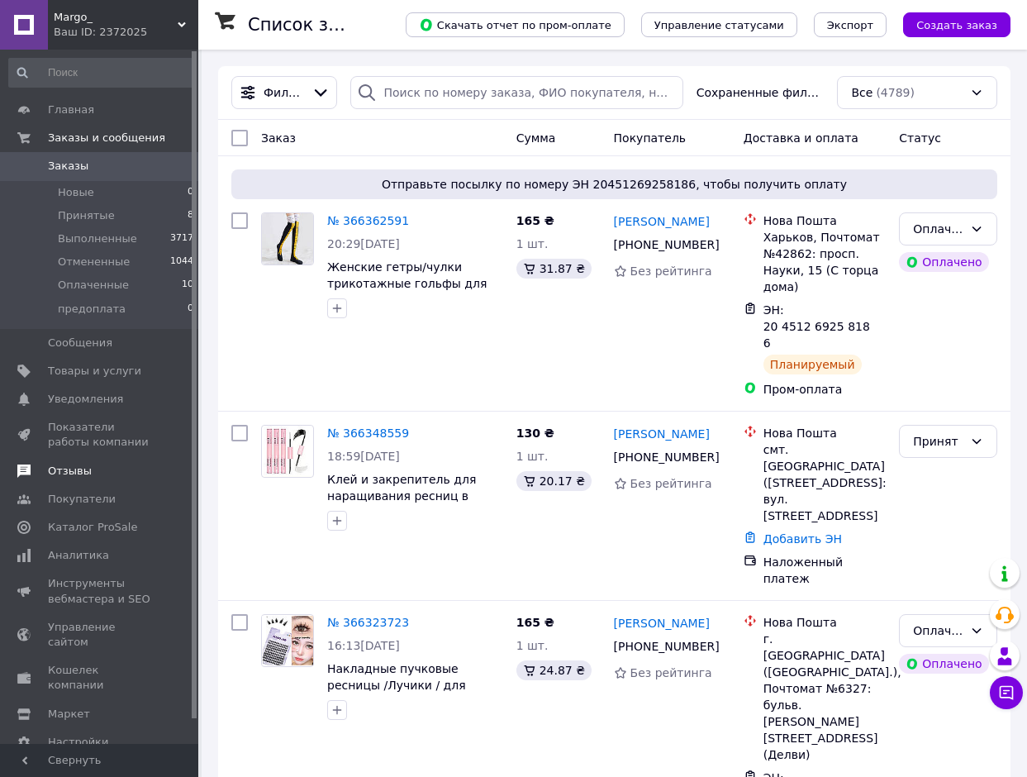
click at [69, 464] on span "Отзывы" at bounding box center [70, 471] width 44 height 15
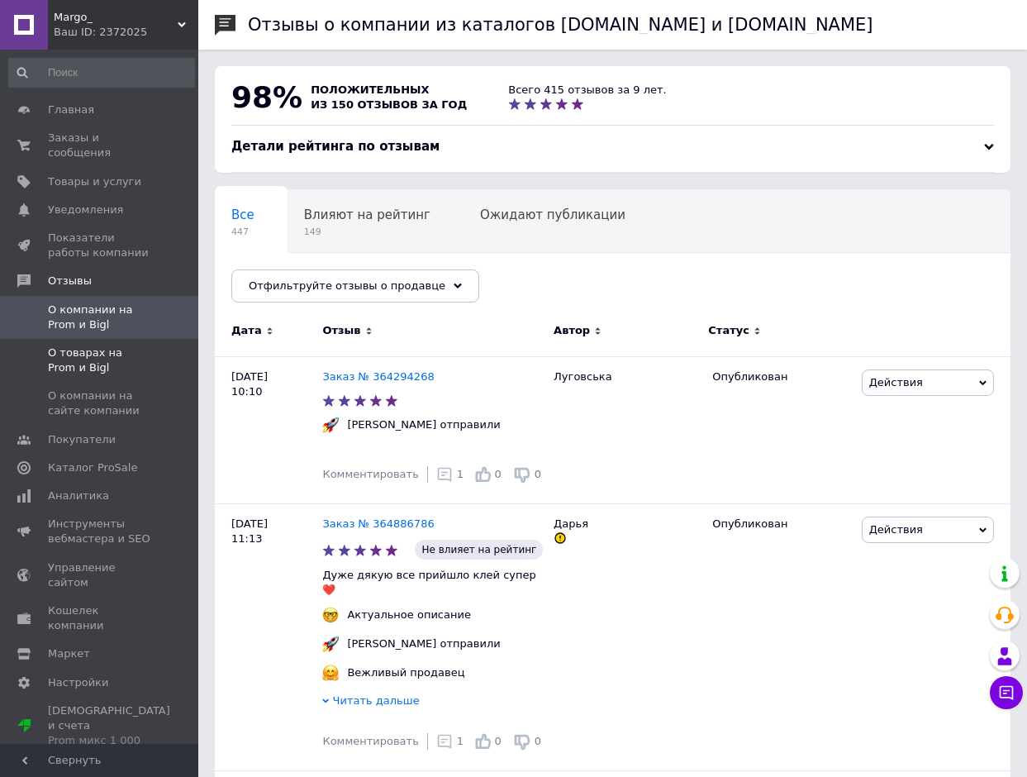
click at [86, 345] on span "О товарах на Prom и Bigl" at bounding box center [100, 360] width 105 height 30
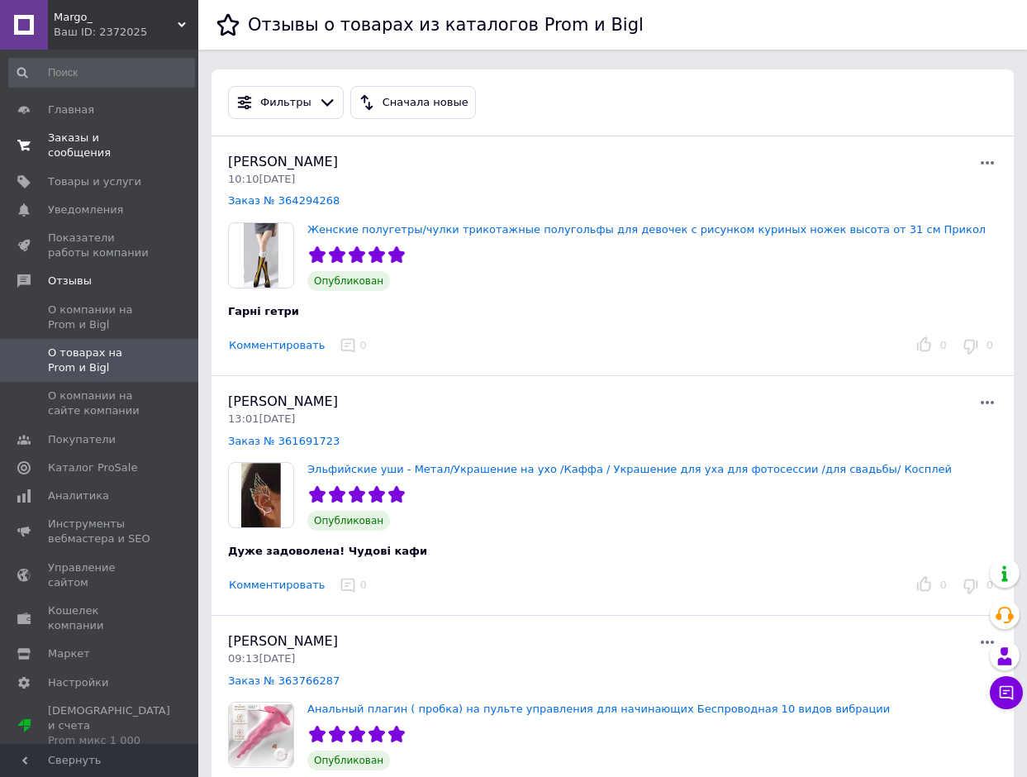
click at [100, 140] on span "Заказы и сообщения" at bounding box center [100, 146] width 105 height 30
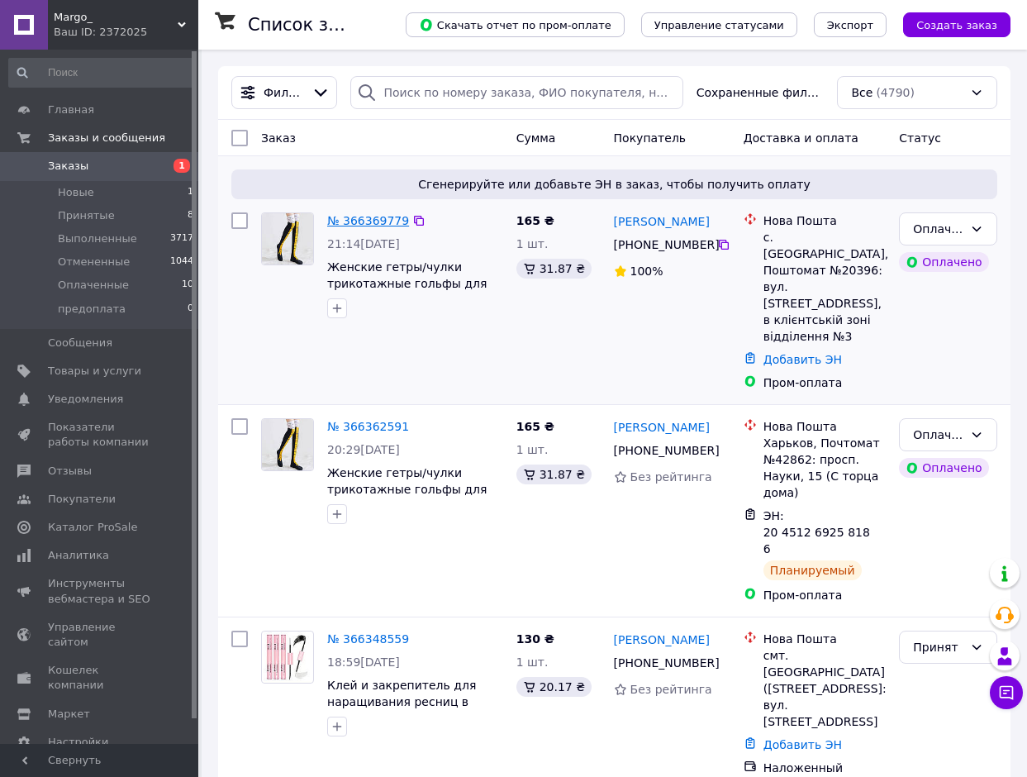
click at [374, 221] on link "№ 366369779" at bounding box center [368, 220] width 82 height 13
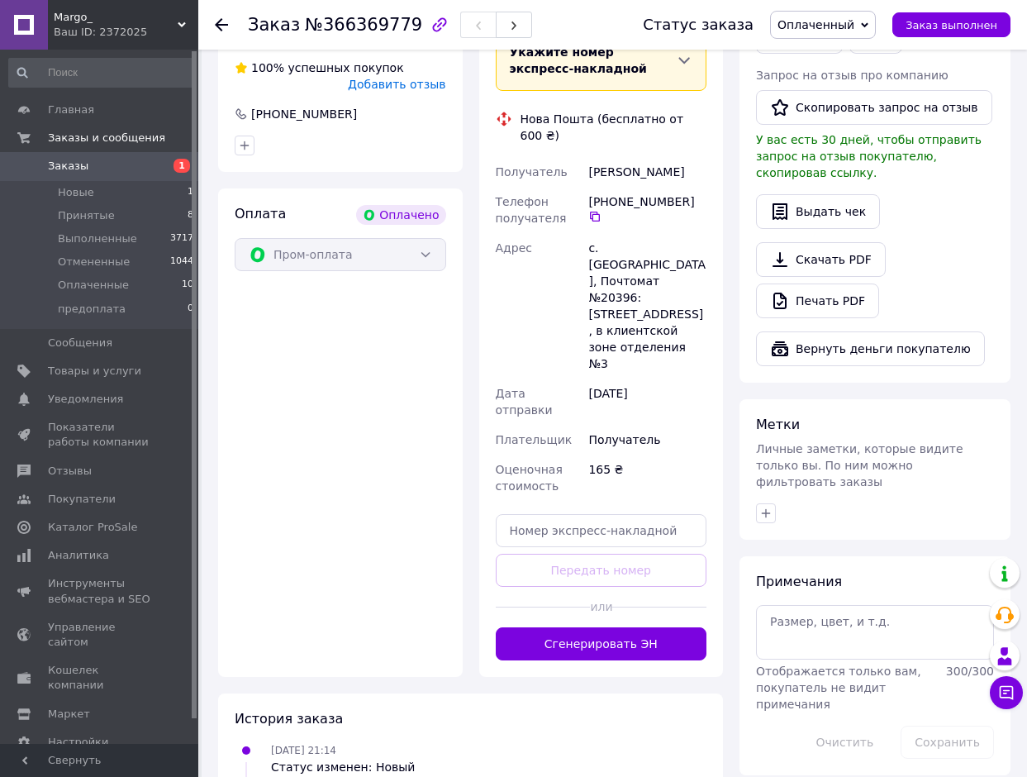
scroll to position [496, 0]
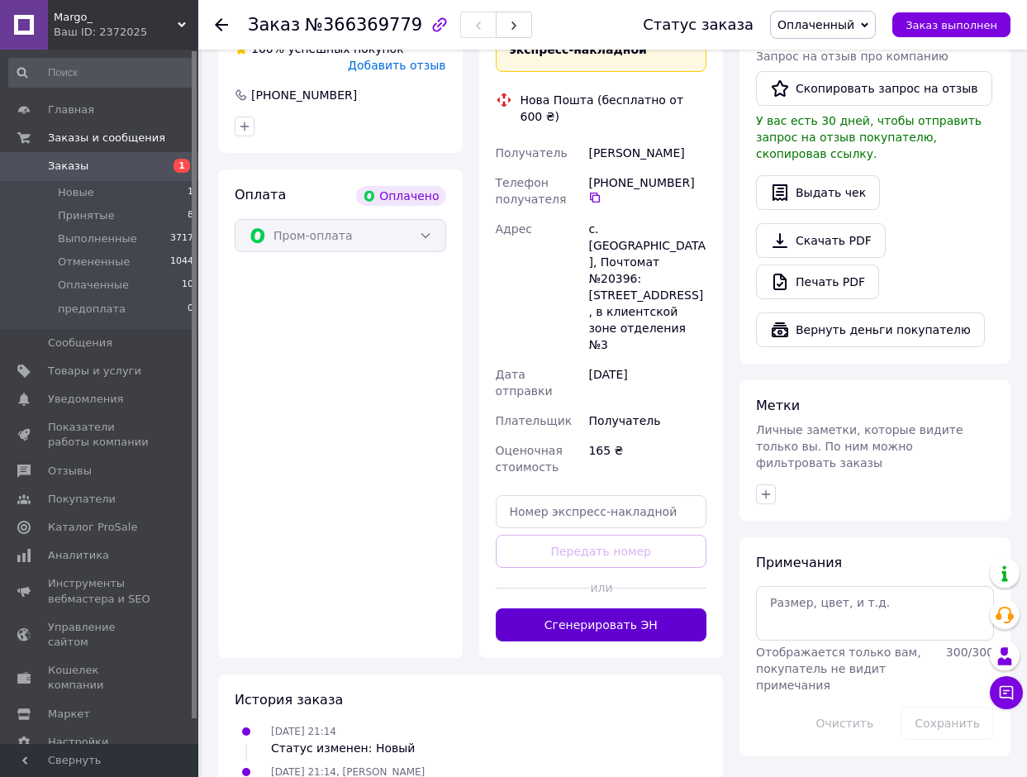
click at [614, 608] on button "Сгенерировать ЭН" at bounding box center [602, 624] width 212 height 33
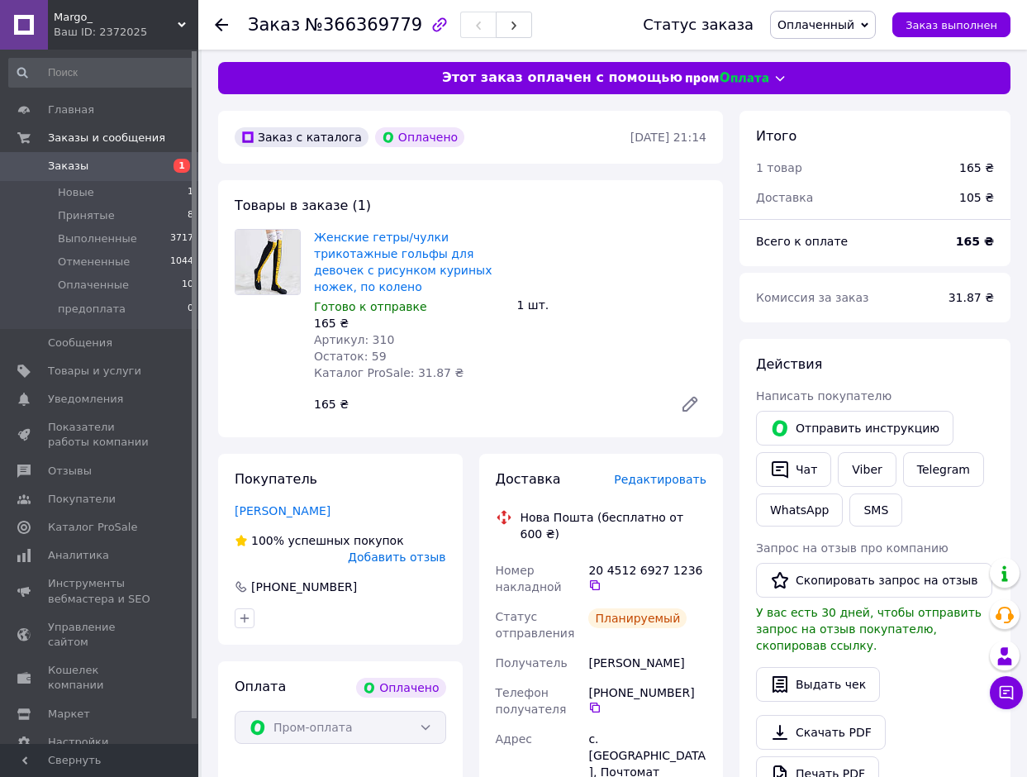
scroll to position [0, 0]
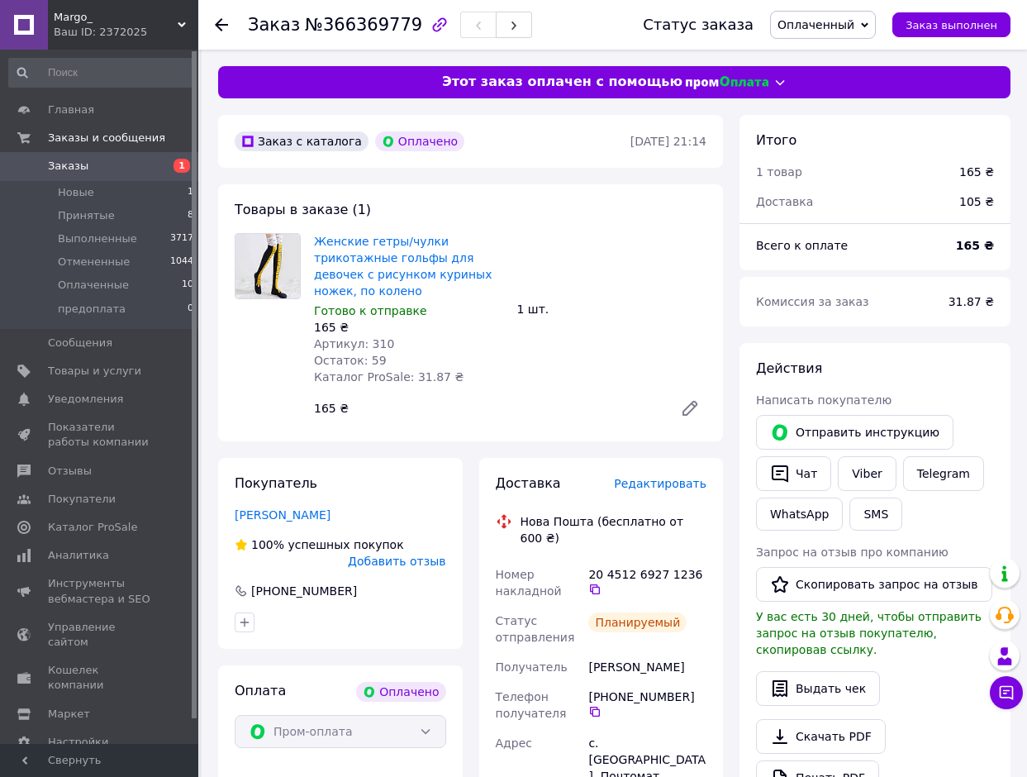
click at [217, 25] on use at bounding box center [221, 24] width 13 height 13
